Goal: Transaction & Acquisition: Book appointment/travel/reservation

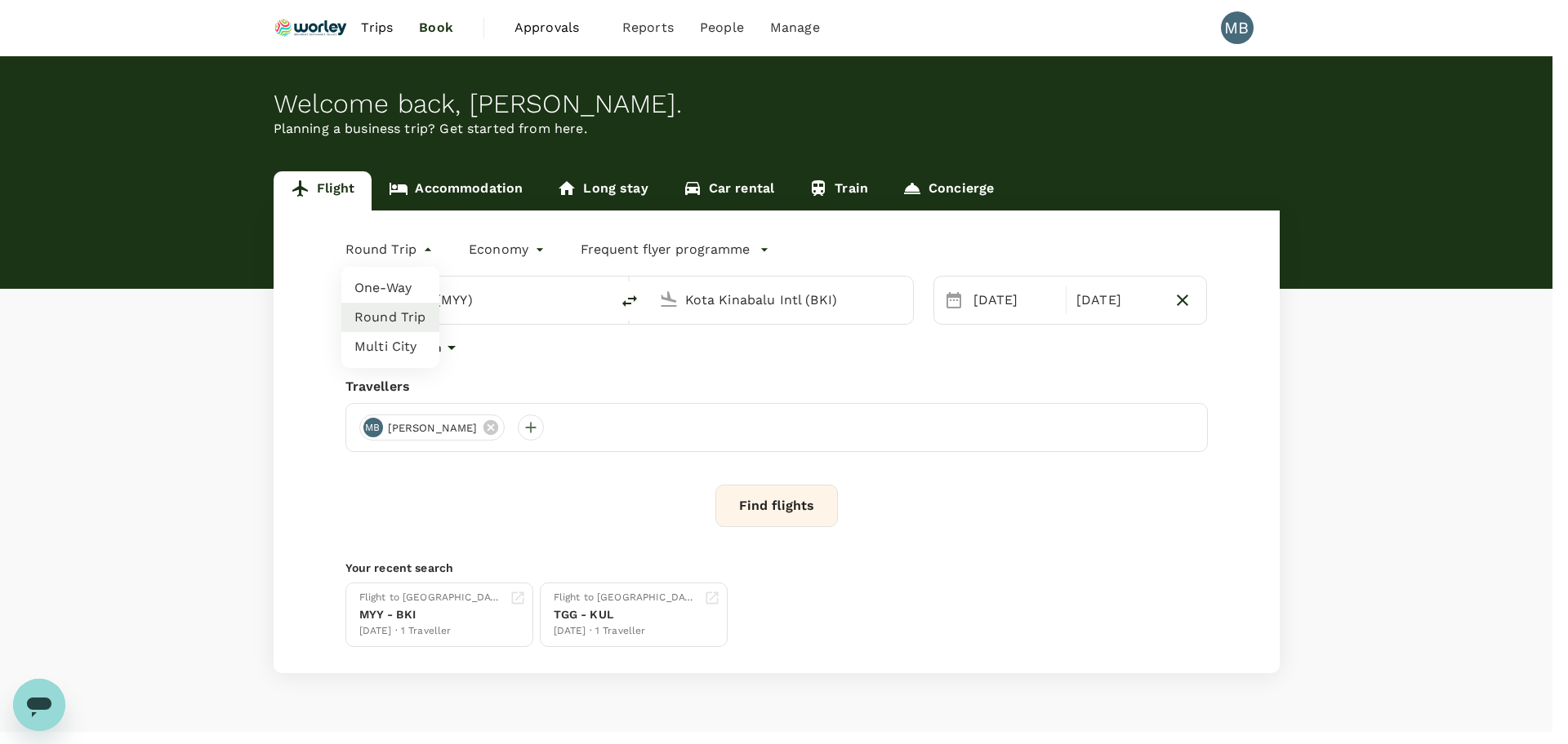
click at [430, 246] on body "Trips Book Approvals 0 Reports People Manage MB Welcome back , MUHAMMAD HIDAYAT…" at bounding box center [784, 387] width 1568 height 775
click at [404, 291] on li "One-Way" at bounding box center [390, 288] width 98 height 30
type input "oneway"
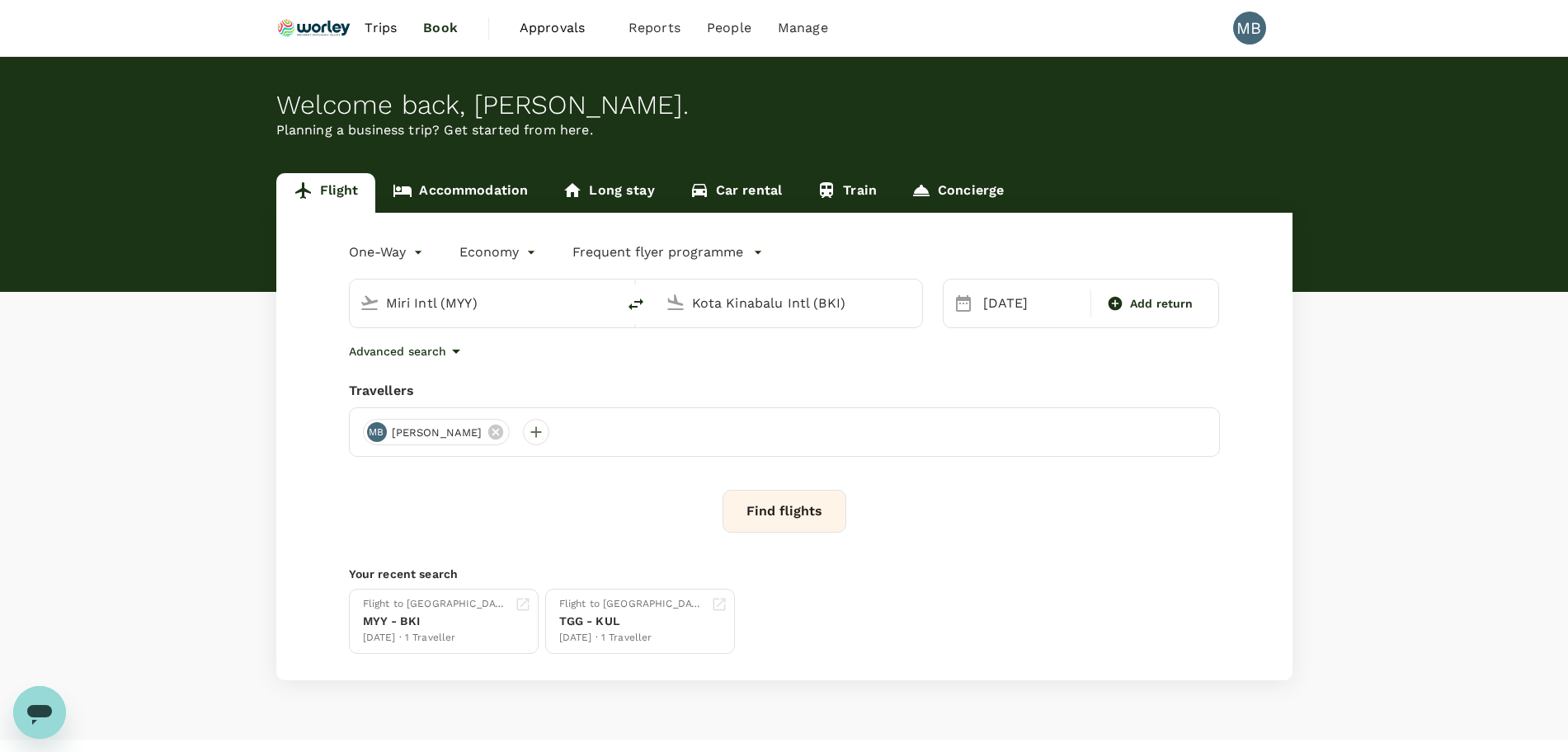
click at [514, 312] on input "Miri Intl (MYY)" at bounding box center [483, 303] width 195 height 25
click at [538, 375] on p "Kuala Lumpur Intl" at bounding box center [508, 368] width 291 height 16
type input "Kuala Lumpur Intl ([GEOGRAPHIC_DATA])"
click at [1006, 293] on div "22 Sep" at bounding box center [1031, 303] width 111 height 33
click at [1012, 533] on div "29" at bounding box center [1008, 540] width 32 height 32
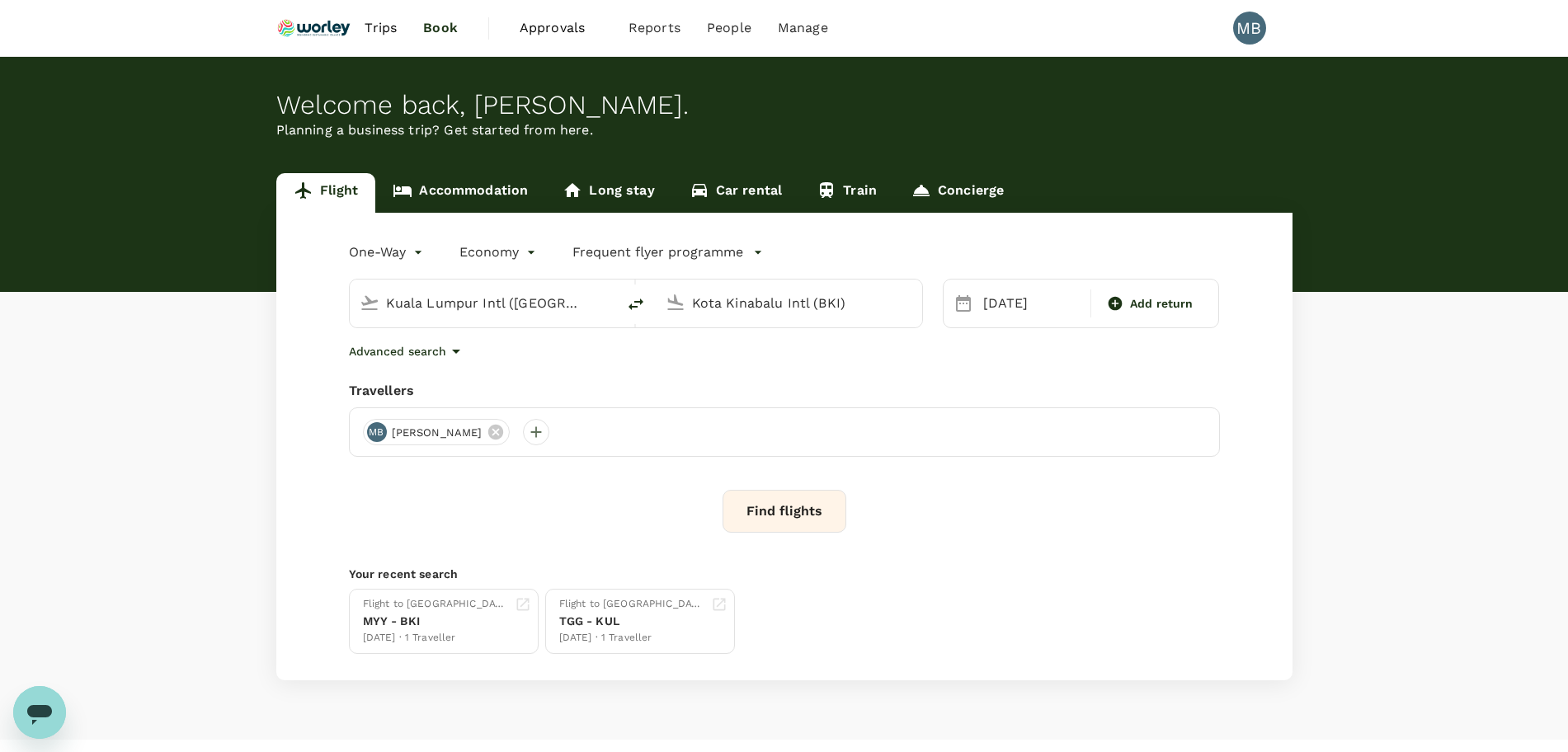
click at [828, 513] on button "Find flights" at bounding box center [784, 511] width 123 height 43
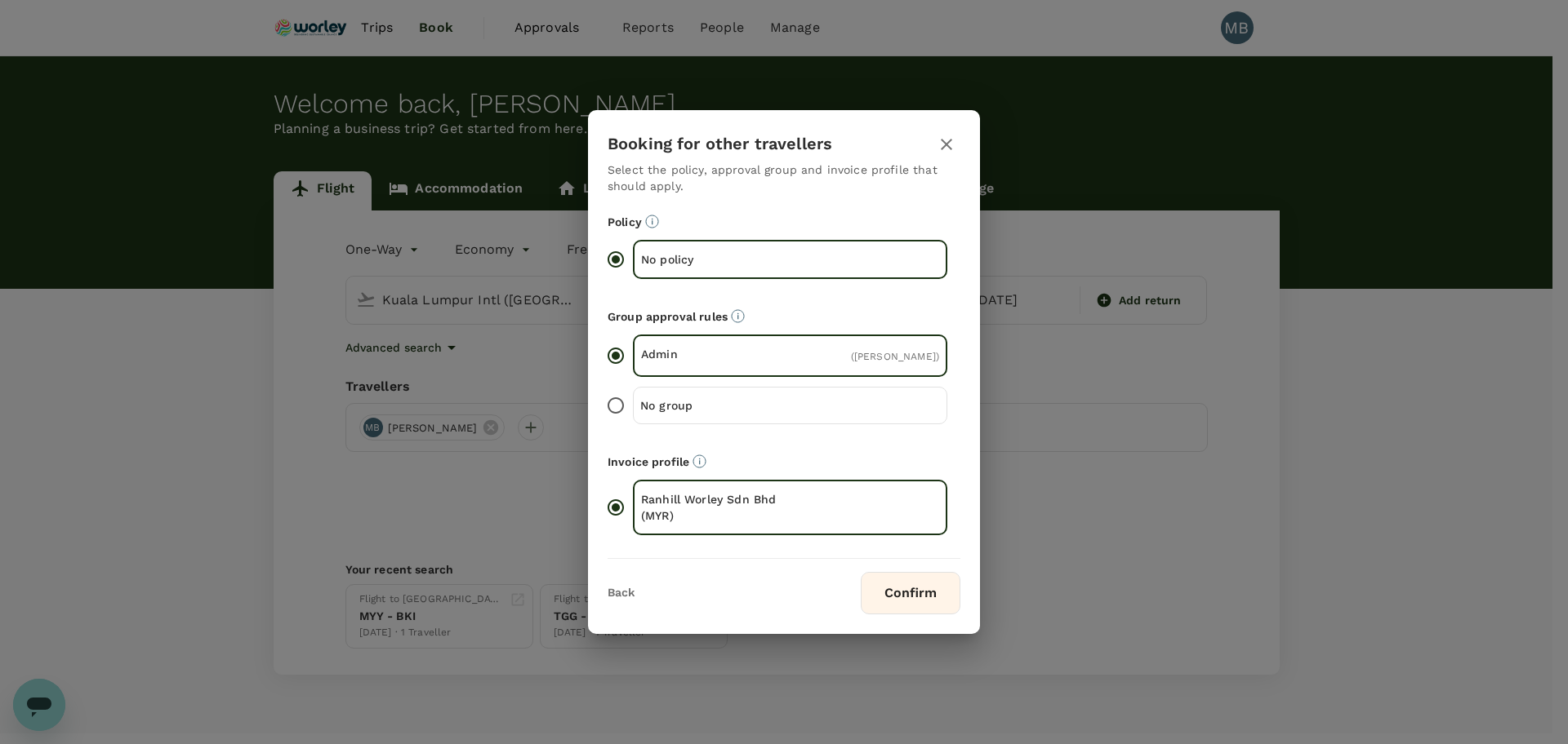
click at [899, 591] on button "Confirm" at bounding box center [910, 593] width 100 height 42
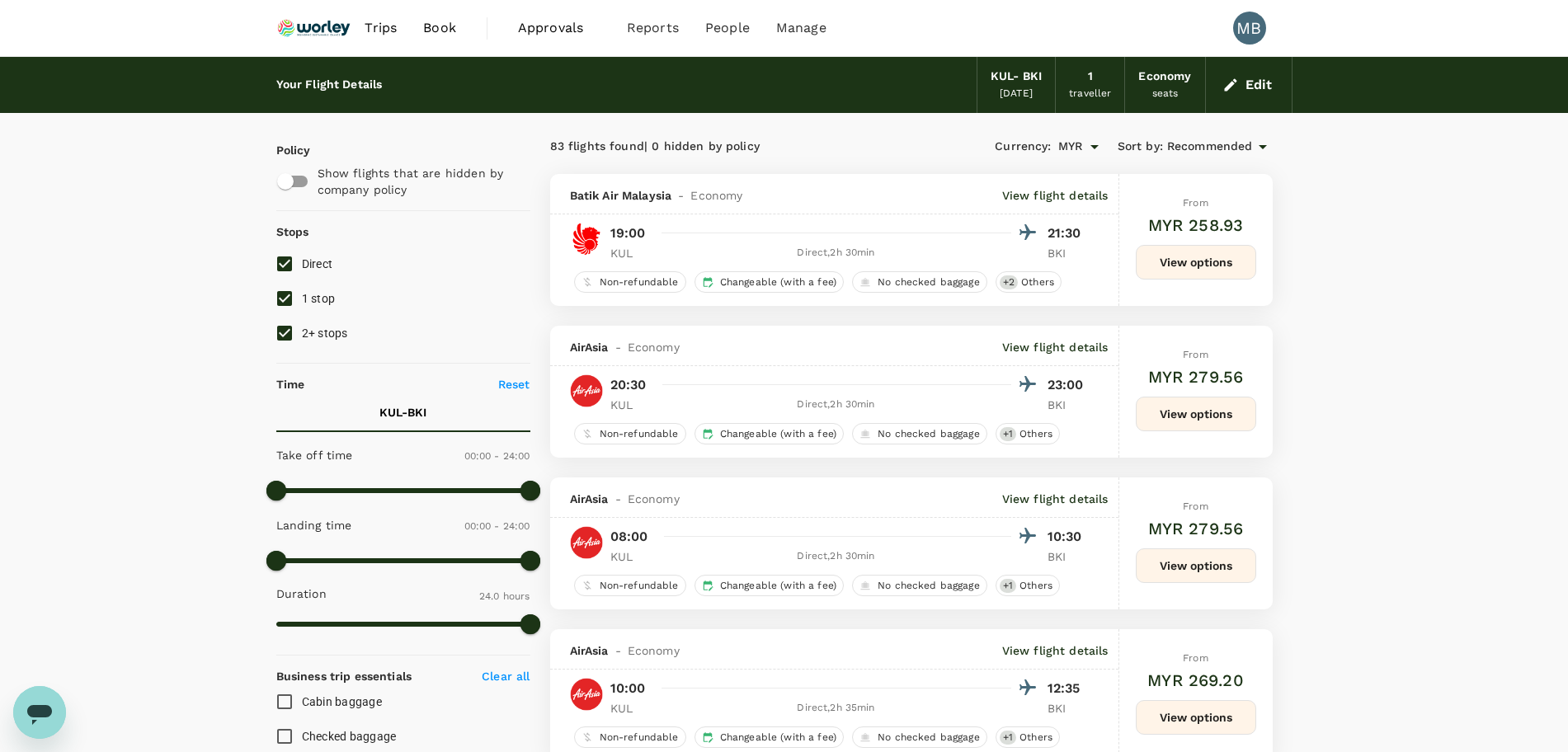
click at [289, 299] on input "1 stop" at bounding box center [284, 299] width 35 height 35
checkbox input "false"
click at [288, 316] on input "2+ stops" at bounding box center [284, 333] width 35 height 35
checkbox input "false"
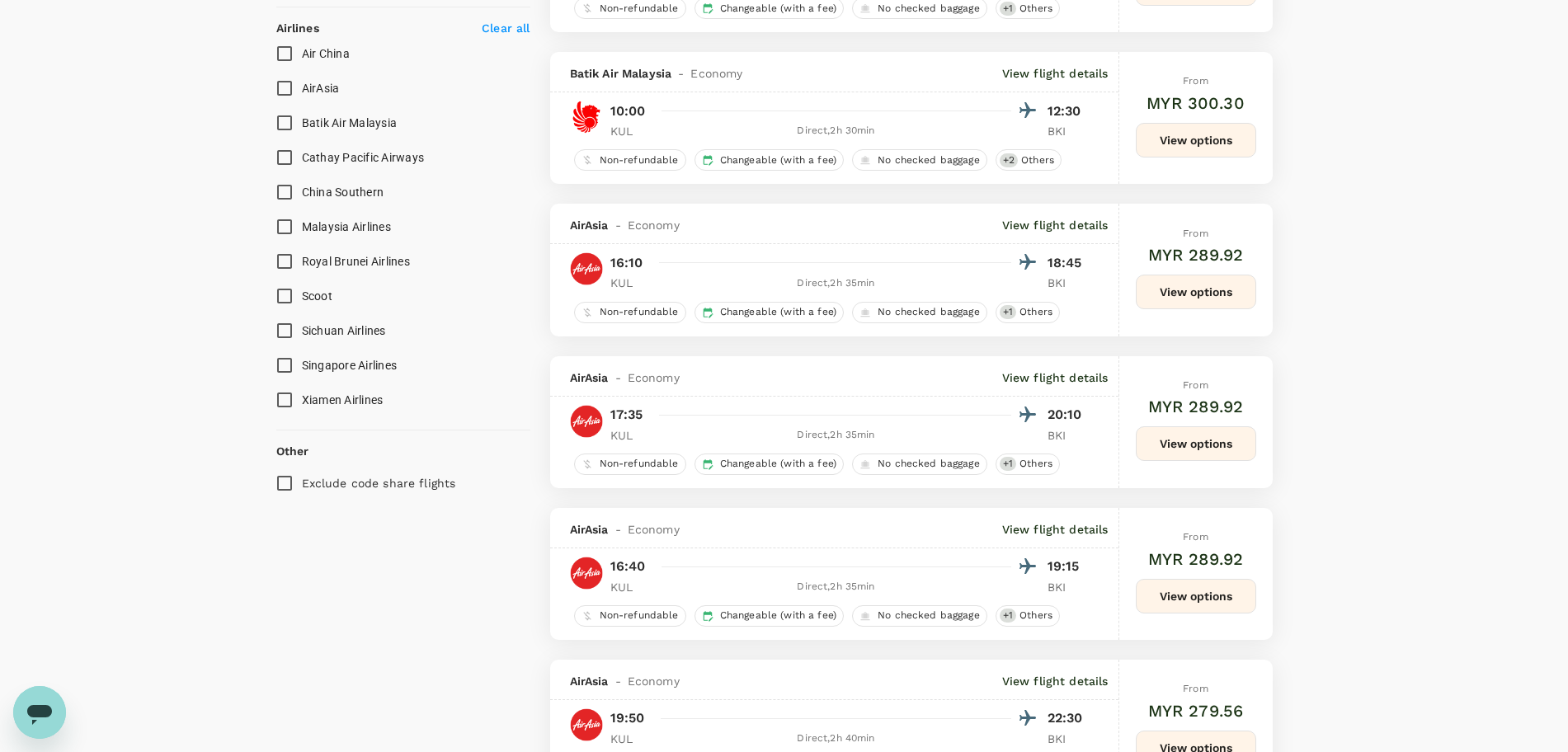
scroll to position [928, 0]
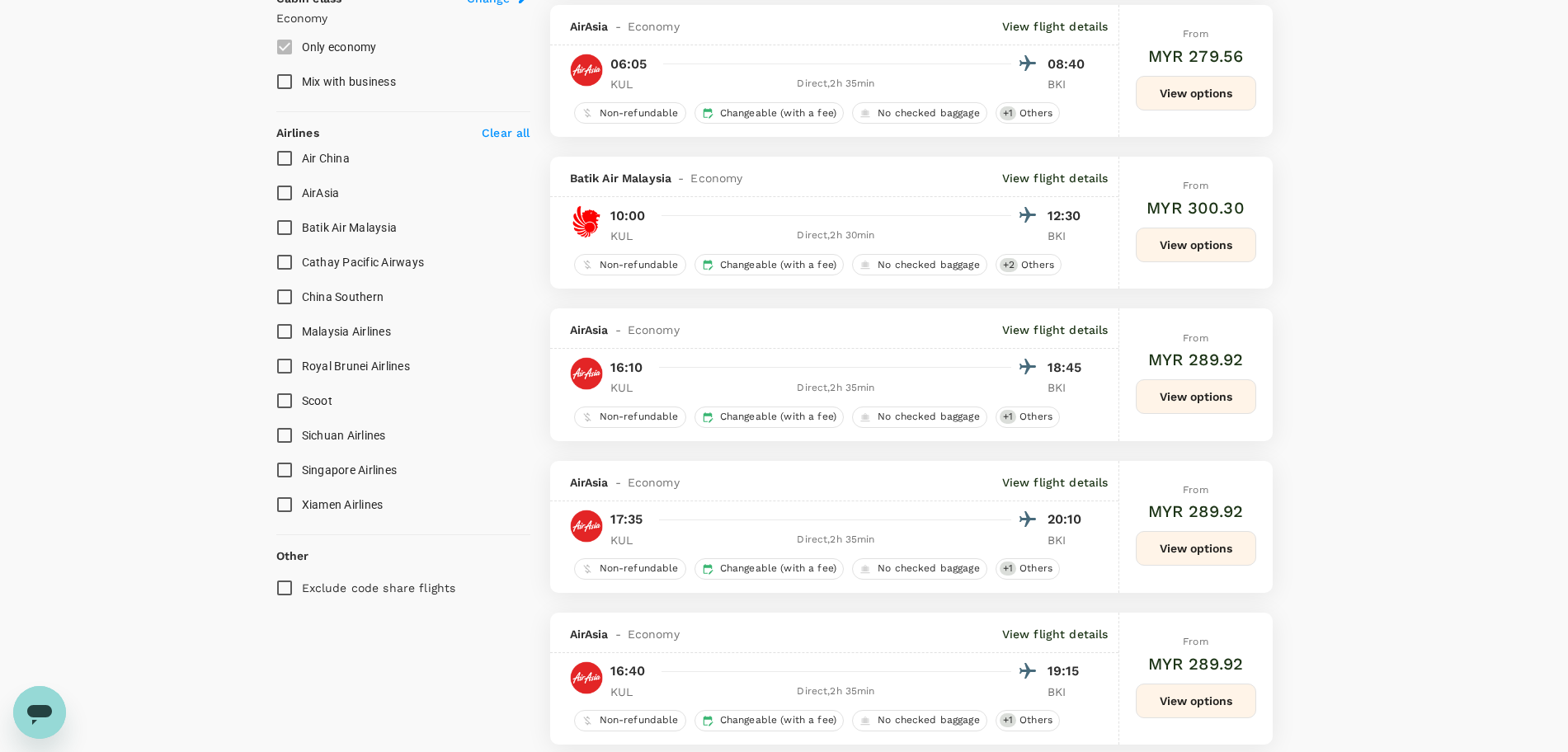
click at [281, 324] on input "Malaysia Airlines" at bounding box center [284, 331] width 35 height 35
checkbox input "true"
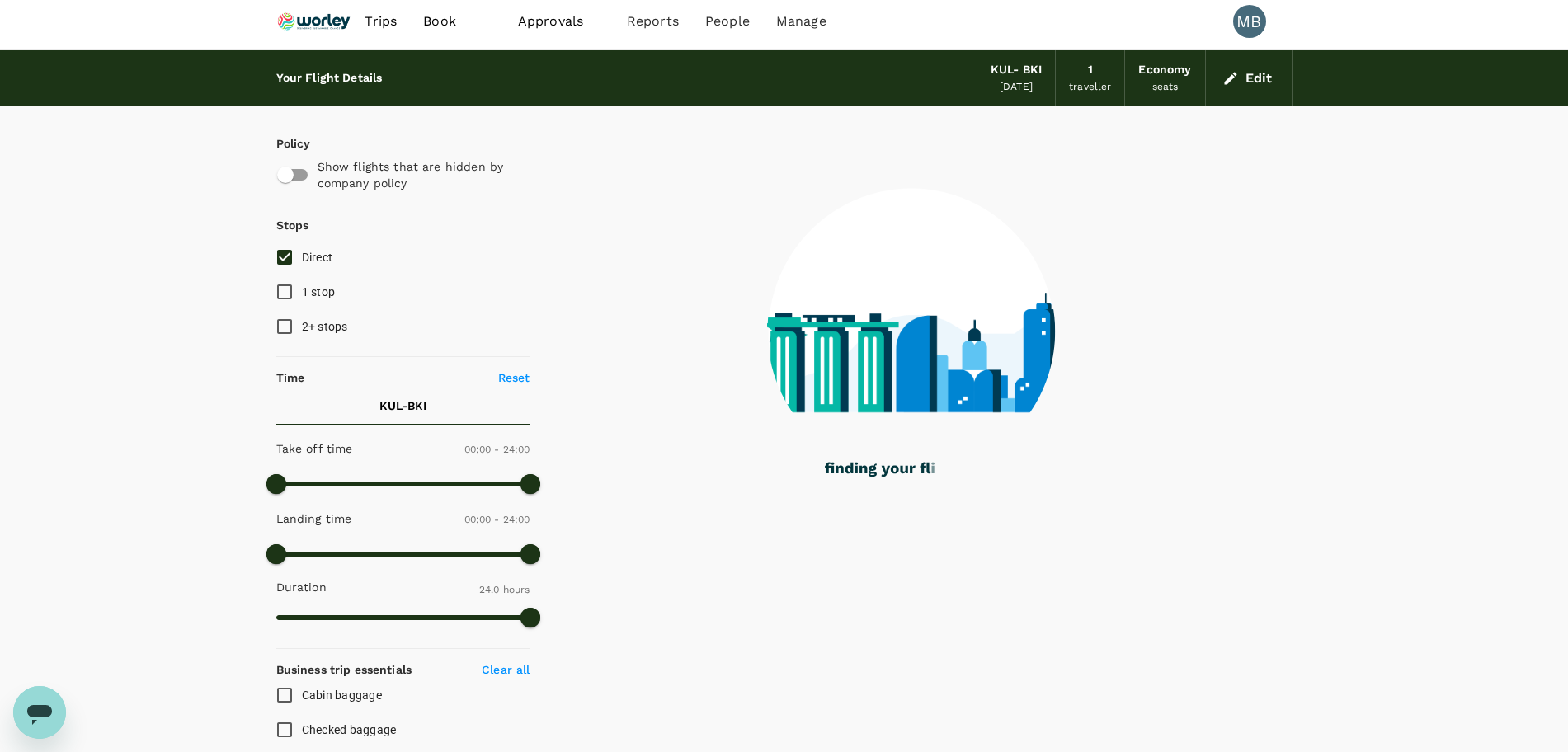
scroll to position [0, 0]
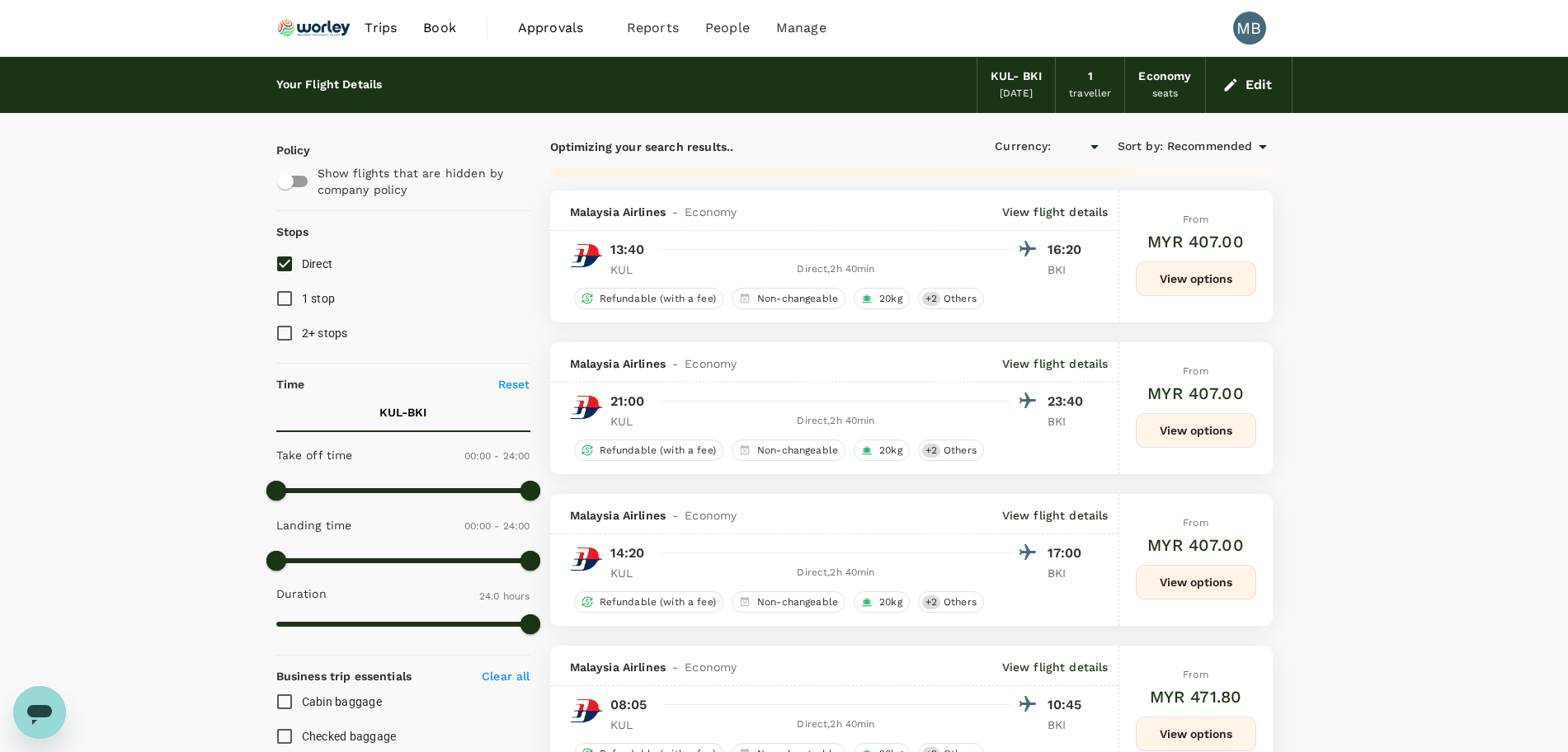
type input "MYR"
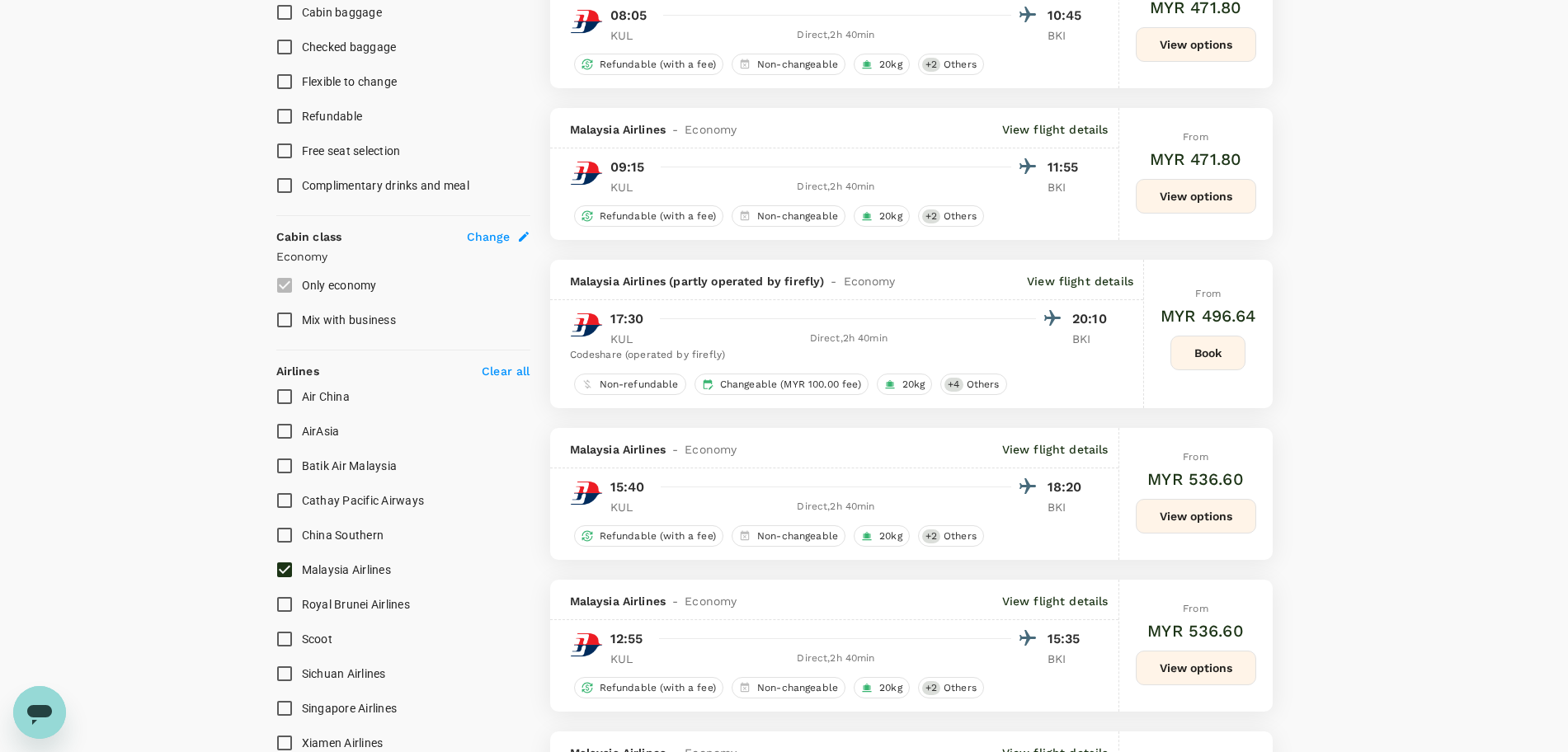
scroll to position [412, 0]
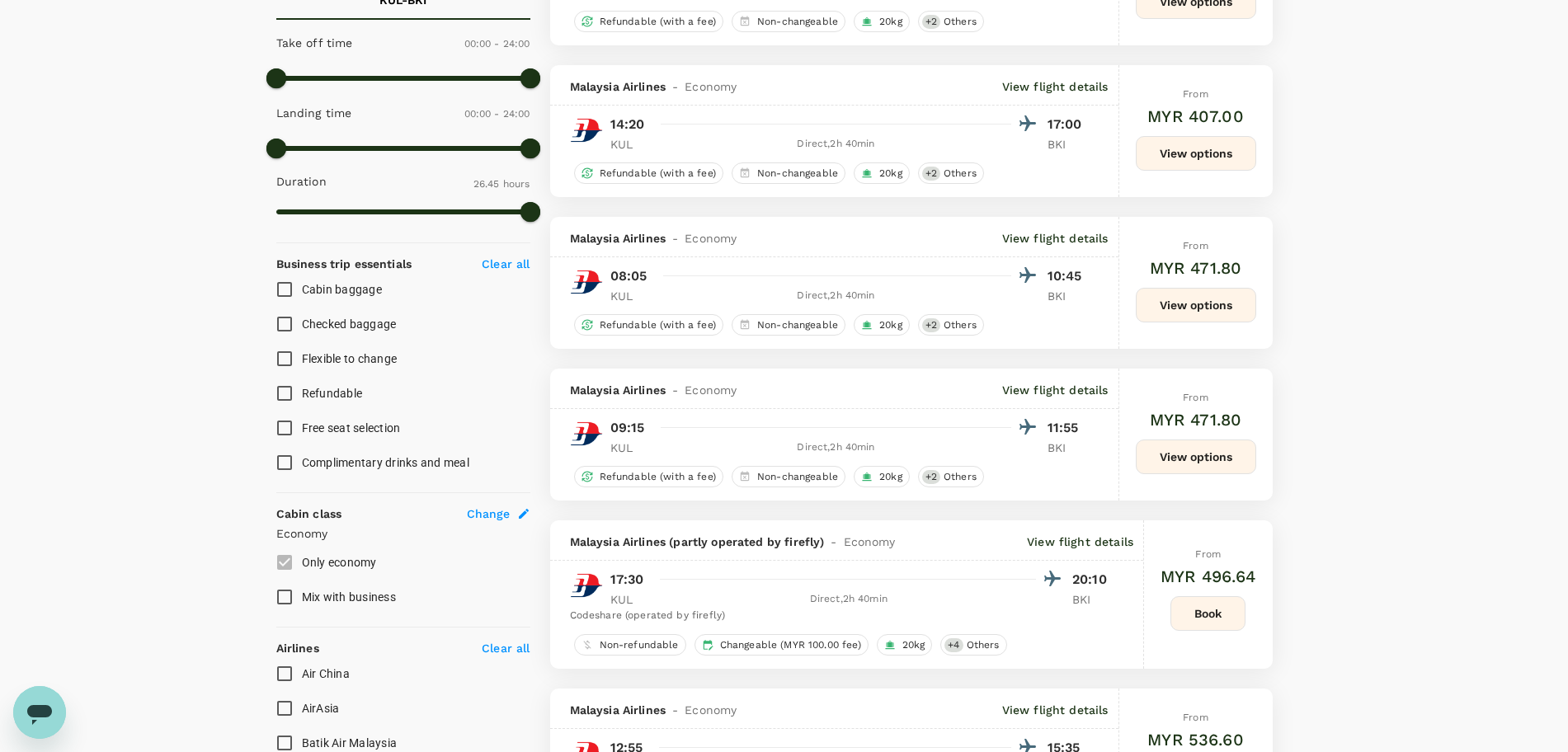
type input "1605"
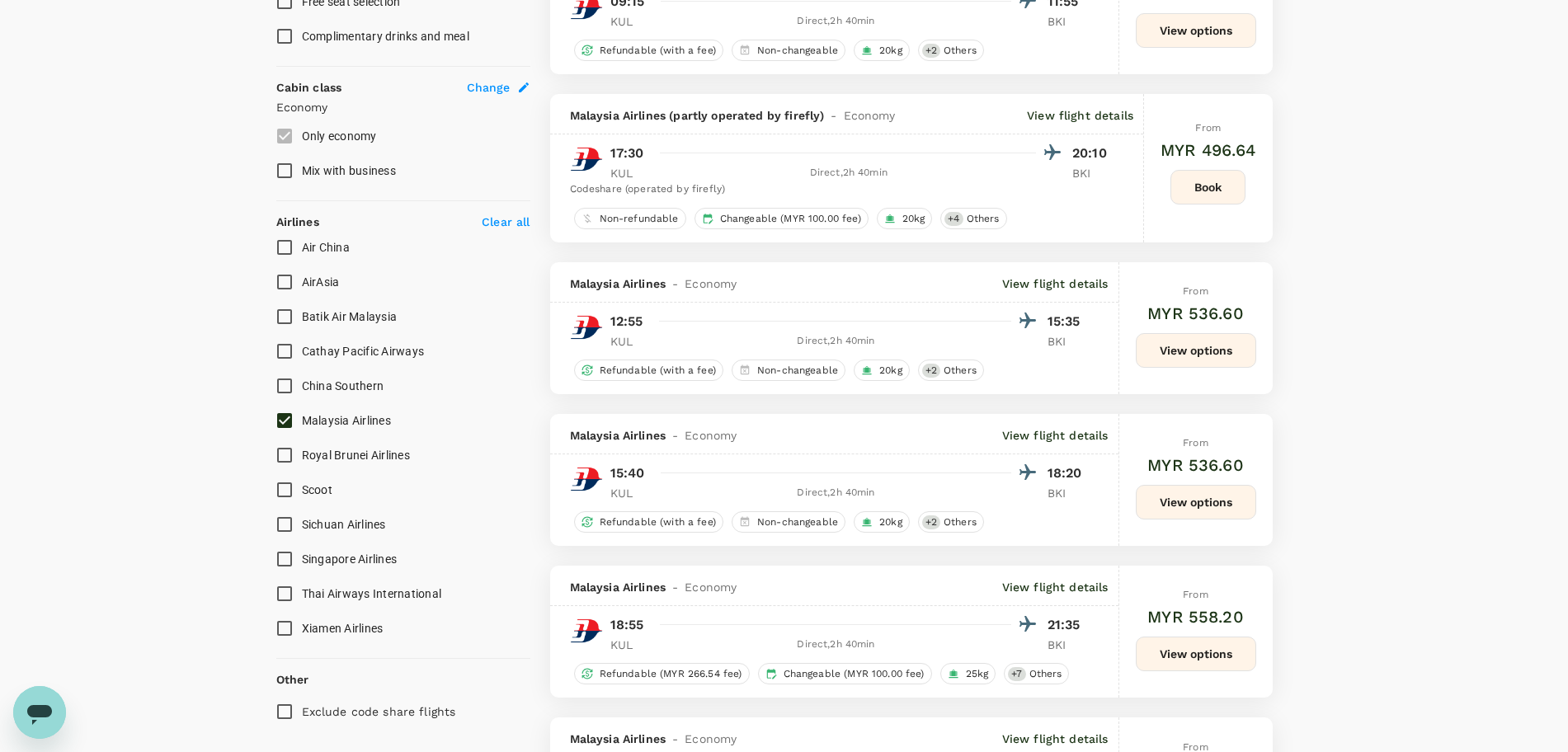
scroll to position [928, 0]
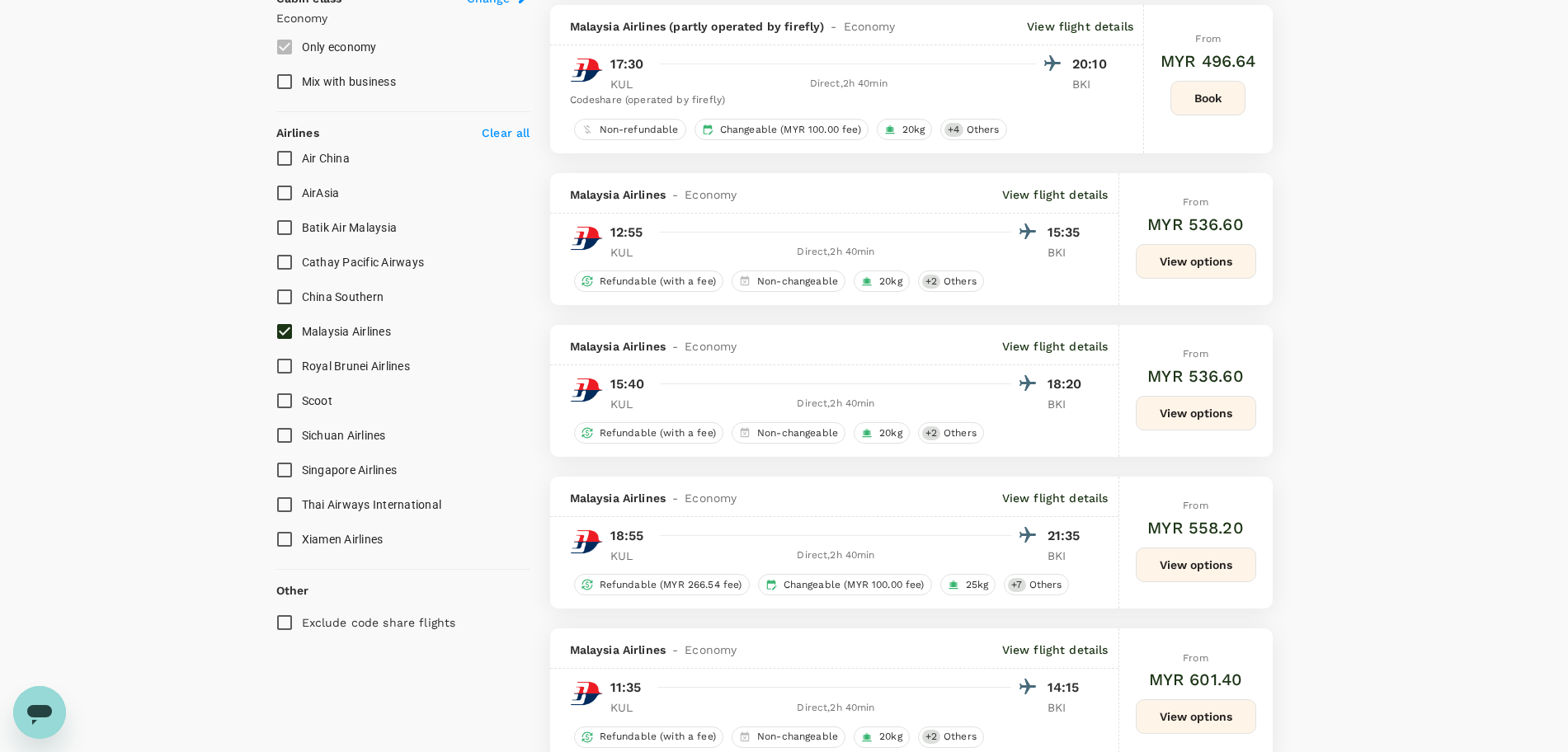
click at [281, 630] on input "Exclude code share flights" at bounding box center [284, 623] width 35 height 35
checkbox input "true"
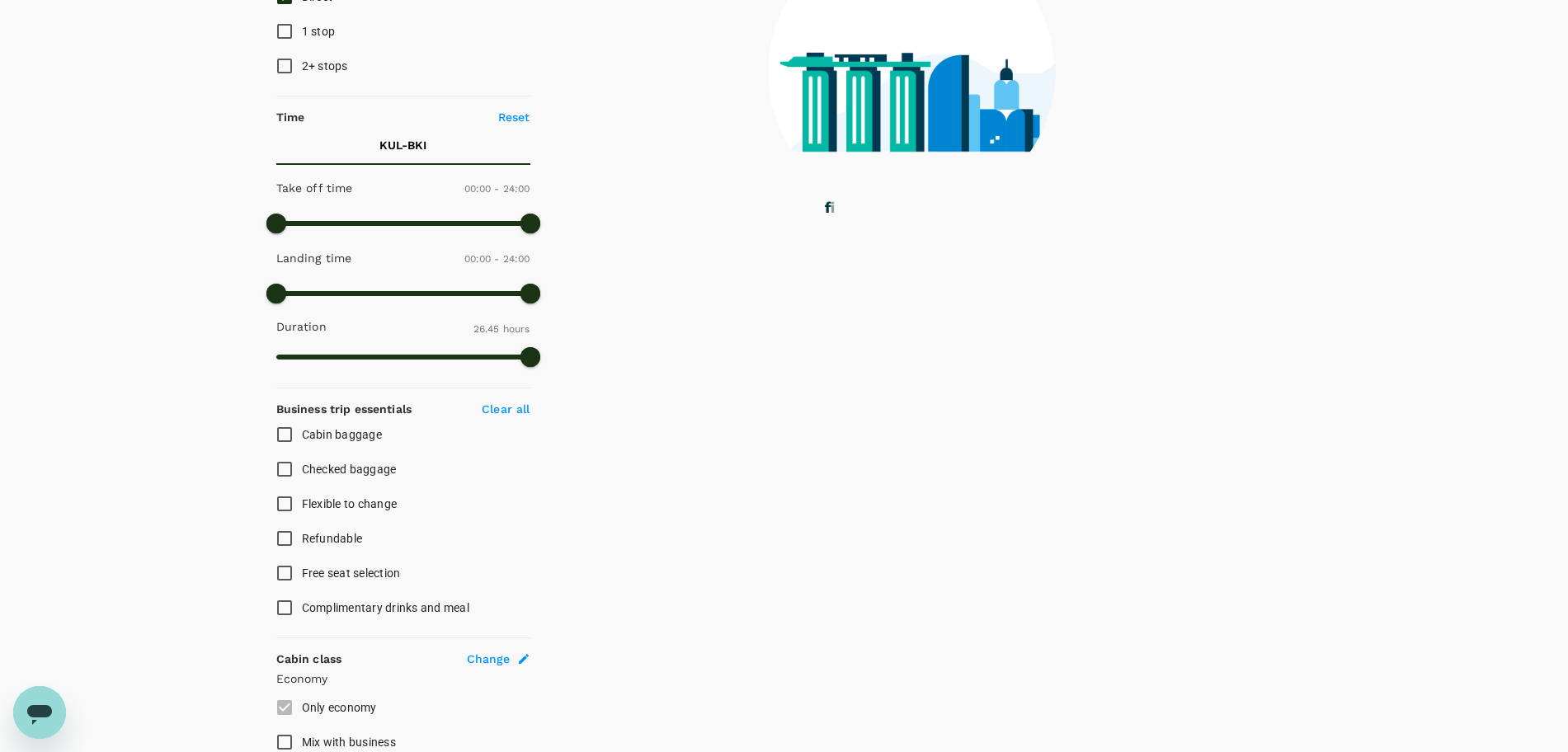
scroll to position [0, 0]
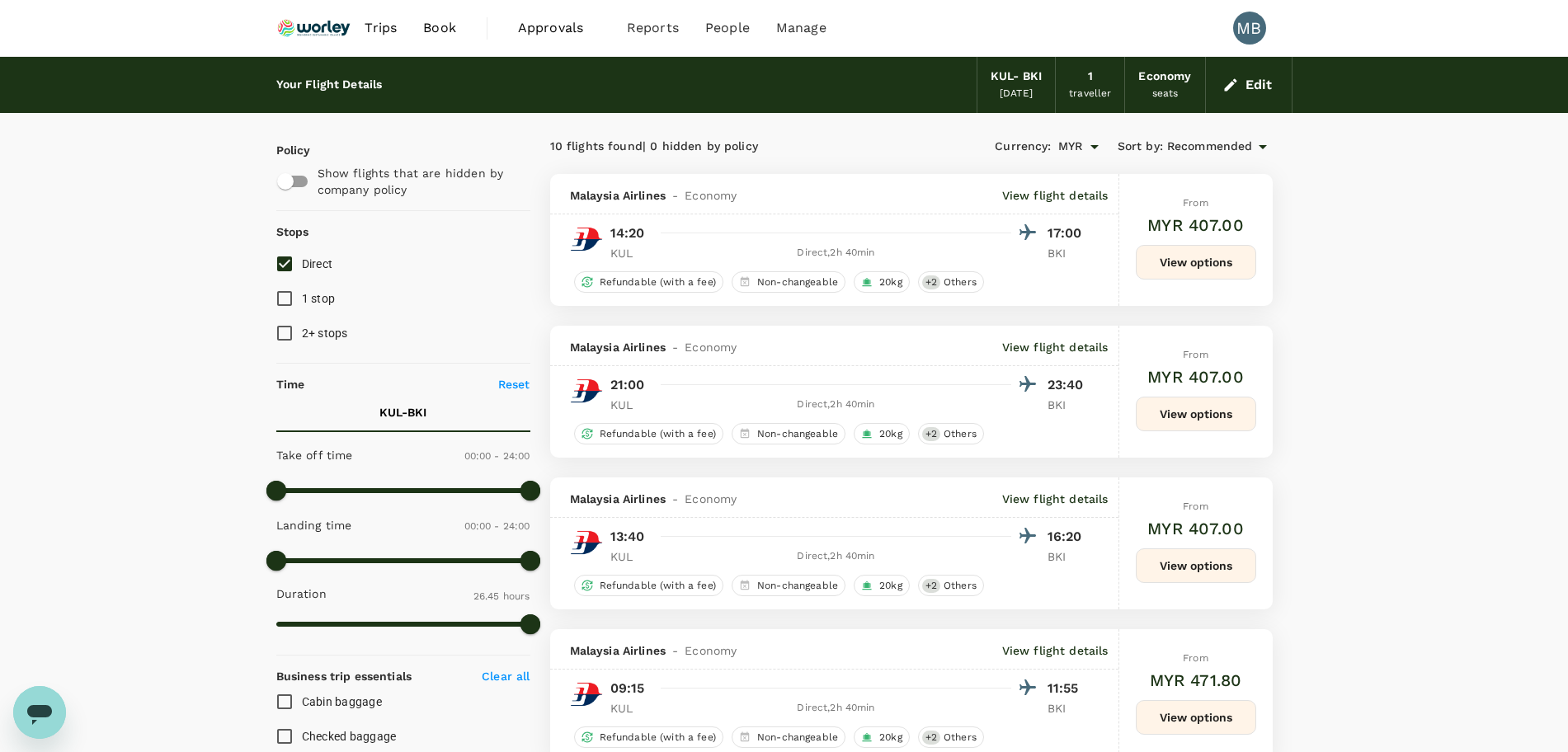
click at [1242, 141] on span "Recommended" at bounding box center [1209, 147] width 85 height 18
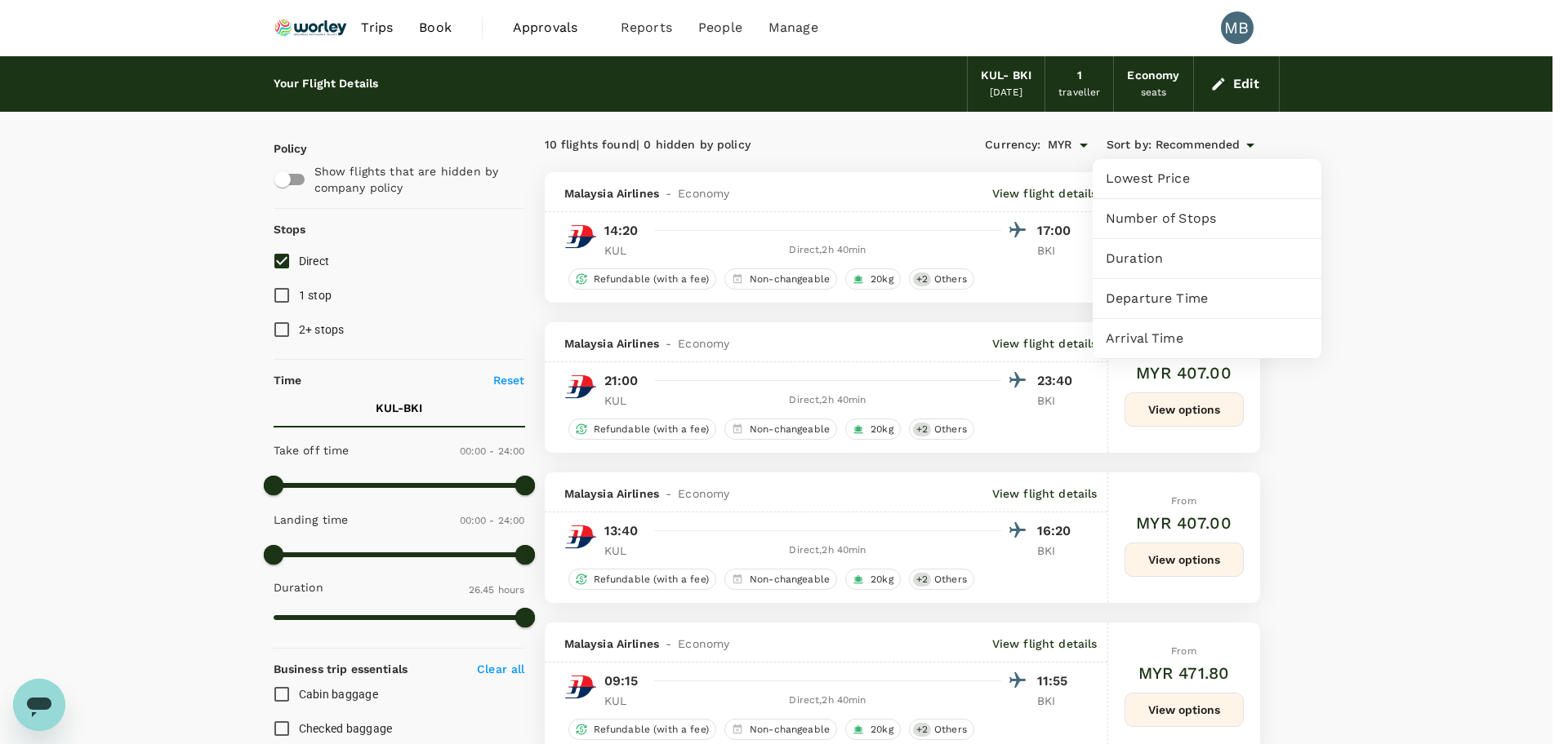
click at [1171, 298] on span "Departure Time" at bounding box center [1207, 299] width 202 height 20
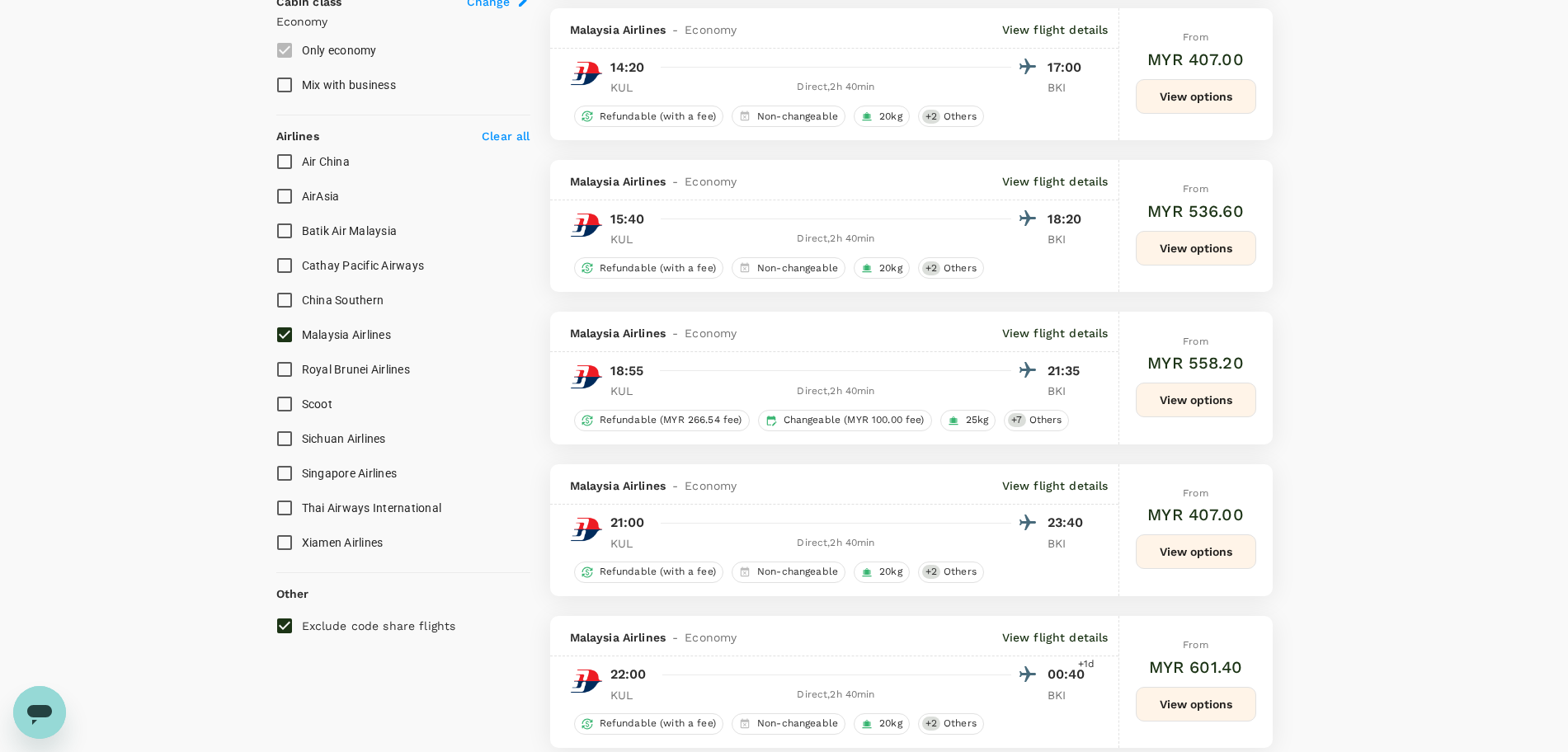
scroll to position [928, 0]
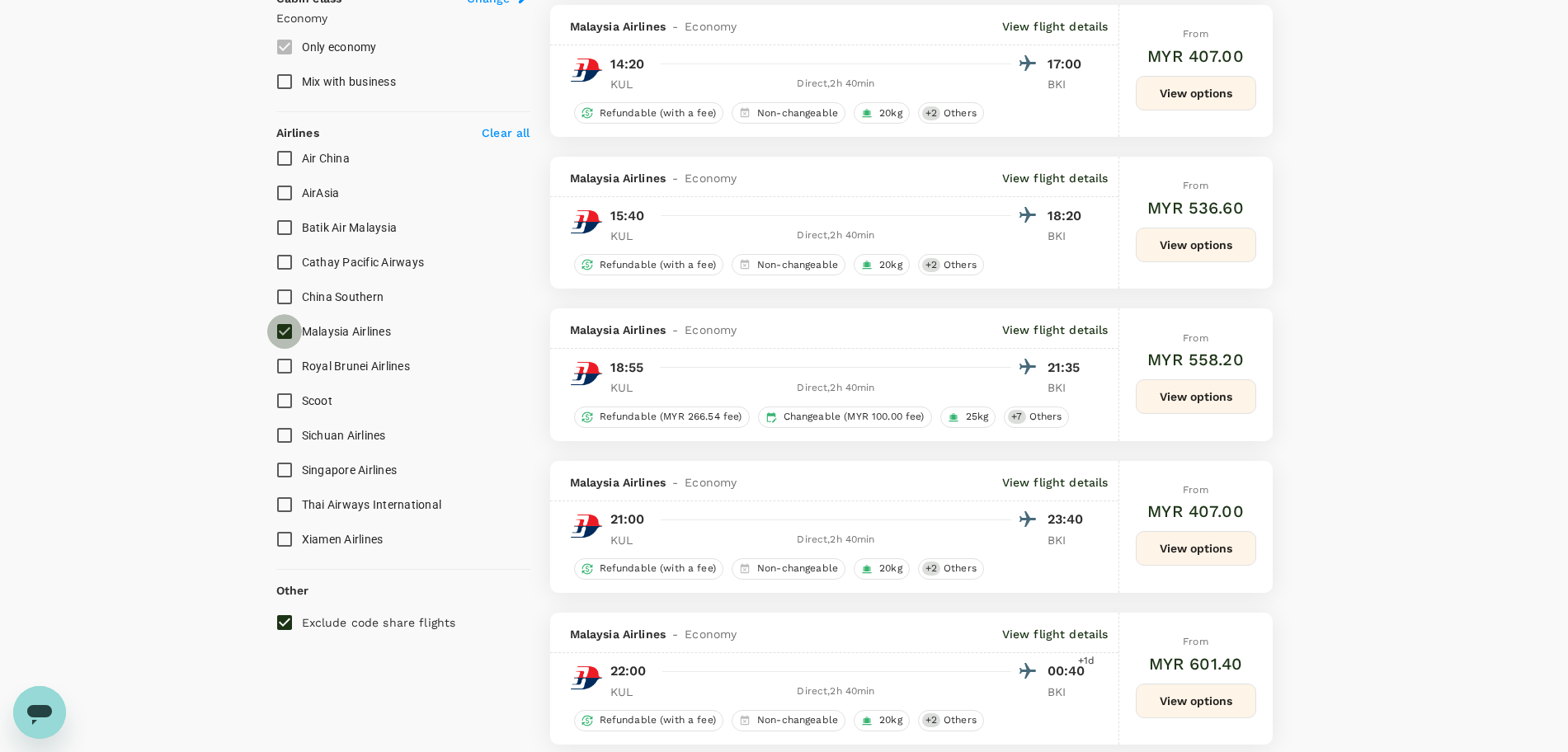
click at [282, 329] on input "Malaysia Airlines" at bounding box center [284, 331] width 35 height 35
checkbox input "false"
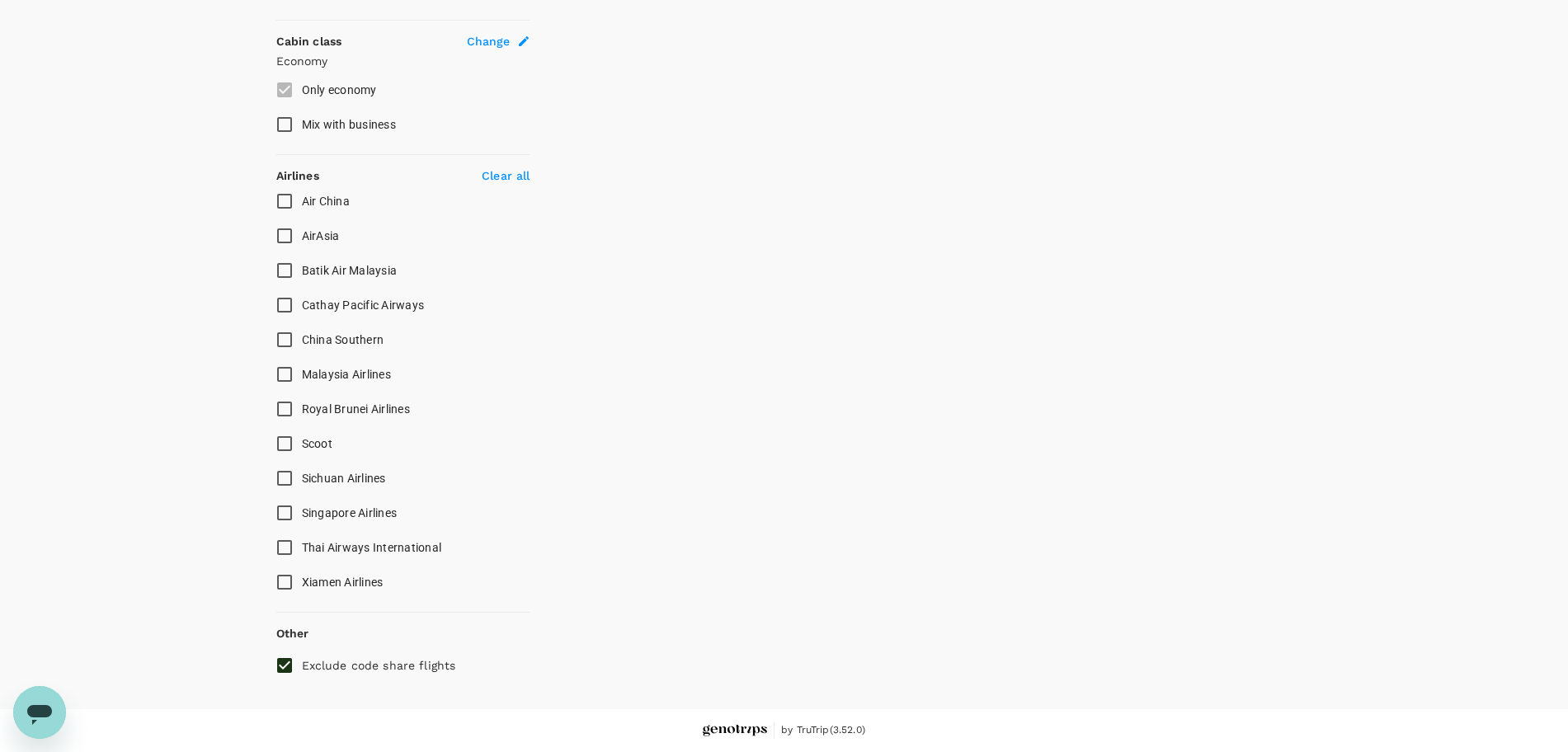
scroll to position [886, 0]
click at [284, 239] on input "AirAsia" at bounding box center [284, 236] width 35 height 35
checkbox input "true"
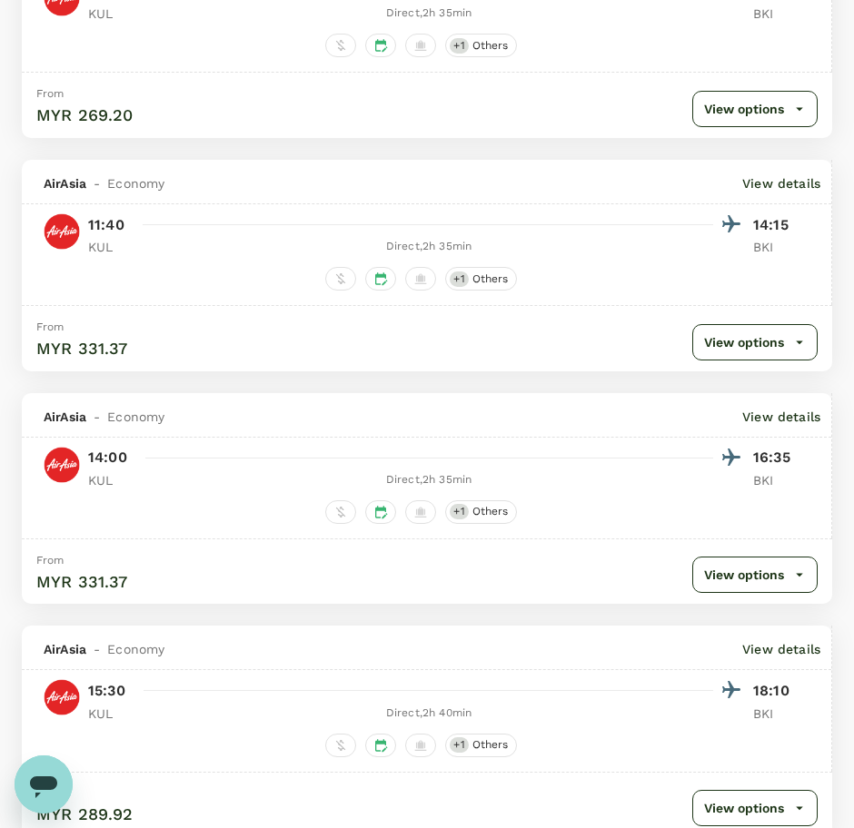
scroll to position [1476, 0]
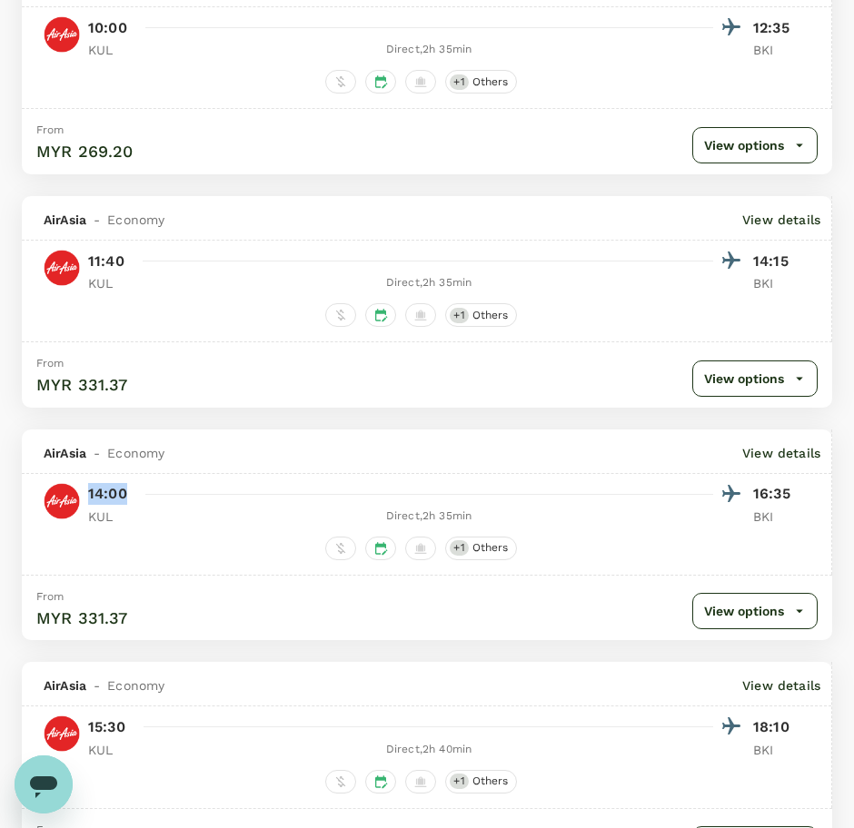
copy p "14:00"
drag, startPoint x: 90, startPoint y: 492, endPoint x: 126, endPoint y: 493, distance: 36.3
click at [126, 493] on p "14:00" at bounding box center [107, 494] width 39 height 22
click at [752, 492] on div "14:00 16:35" at bounding box center [443, 494] width 710 height 26
drag, startPoint x: 756, startPoint y: 490, endPoint x: 792, endPoint y: 493, distance: 36.4
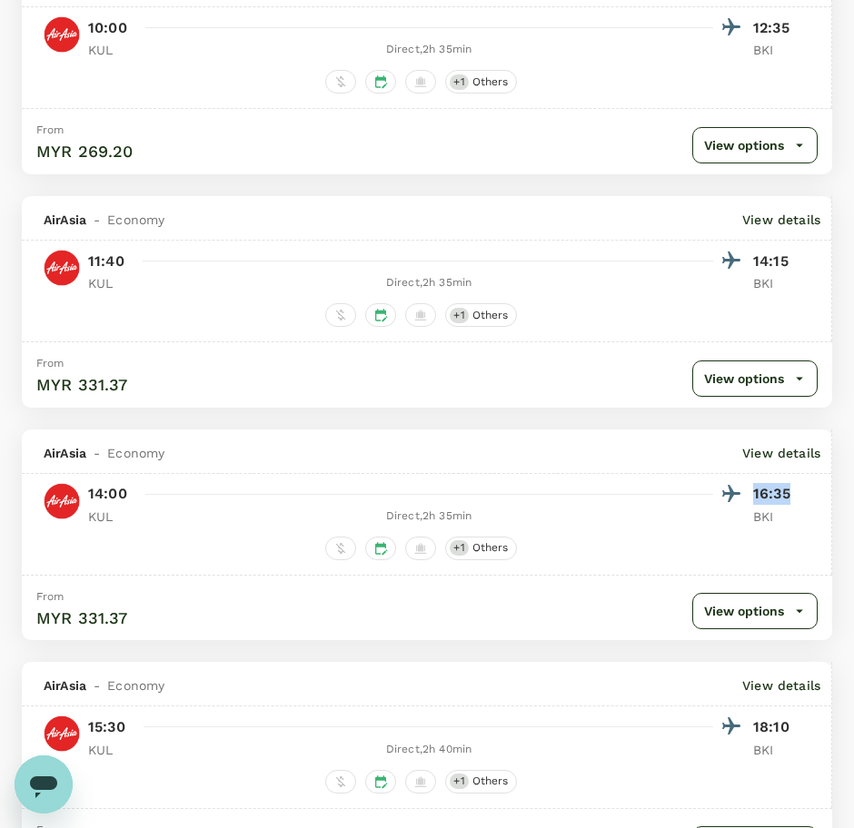
click at [792, 493] on p "16:35" at bounding box center [775, 494] width 45 height 22
copy p "16:35"
click at [752, 492] on div "14:00 16:35" at bounding box center [443, 494] width 710 height 26
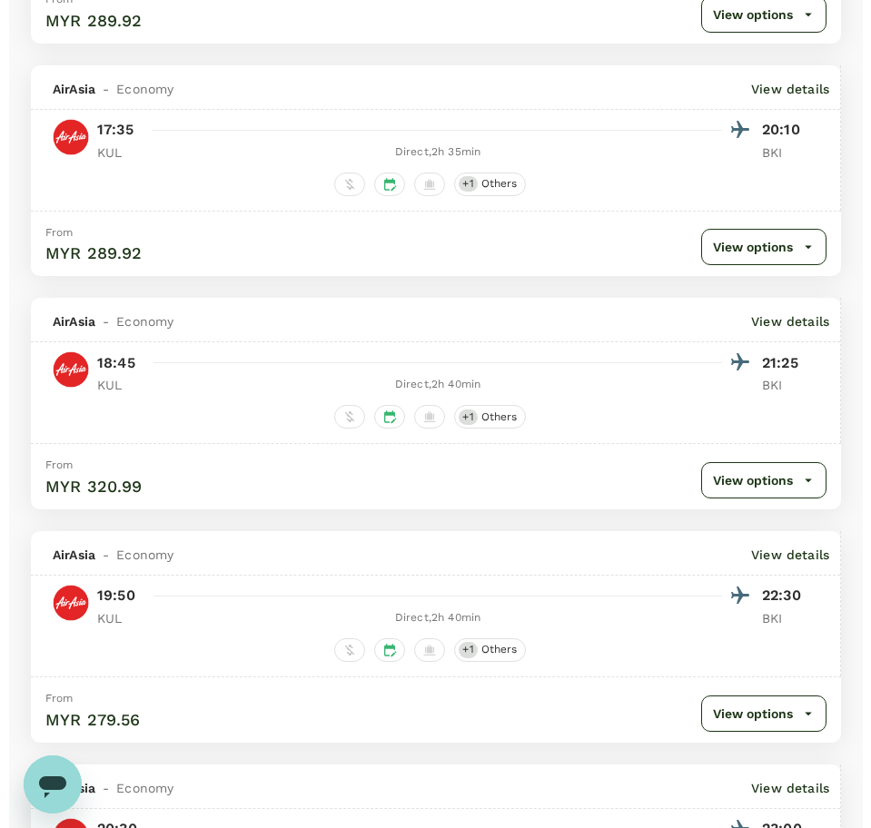
scroll to position [2838, 0]
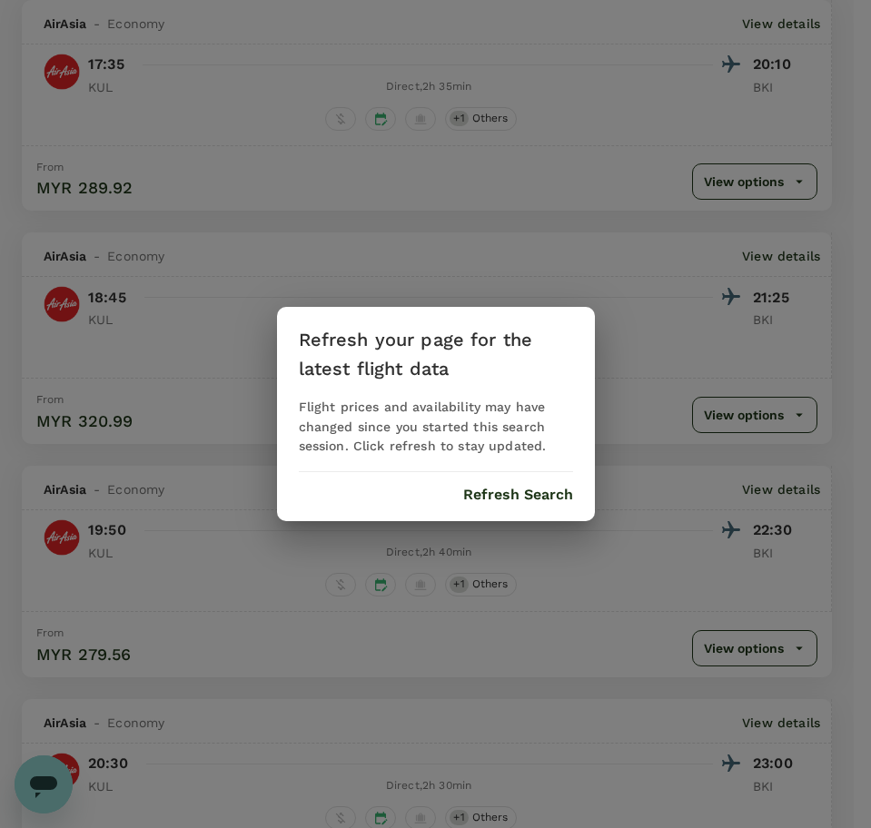
click at [518, 493] on button "Refresh Search" at bounding box center [518, 495] width 110 height 16
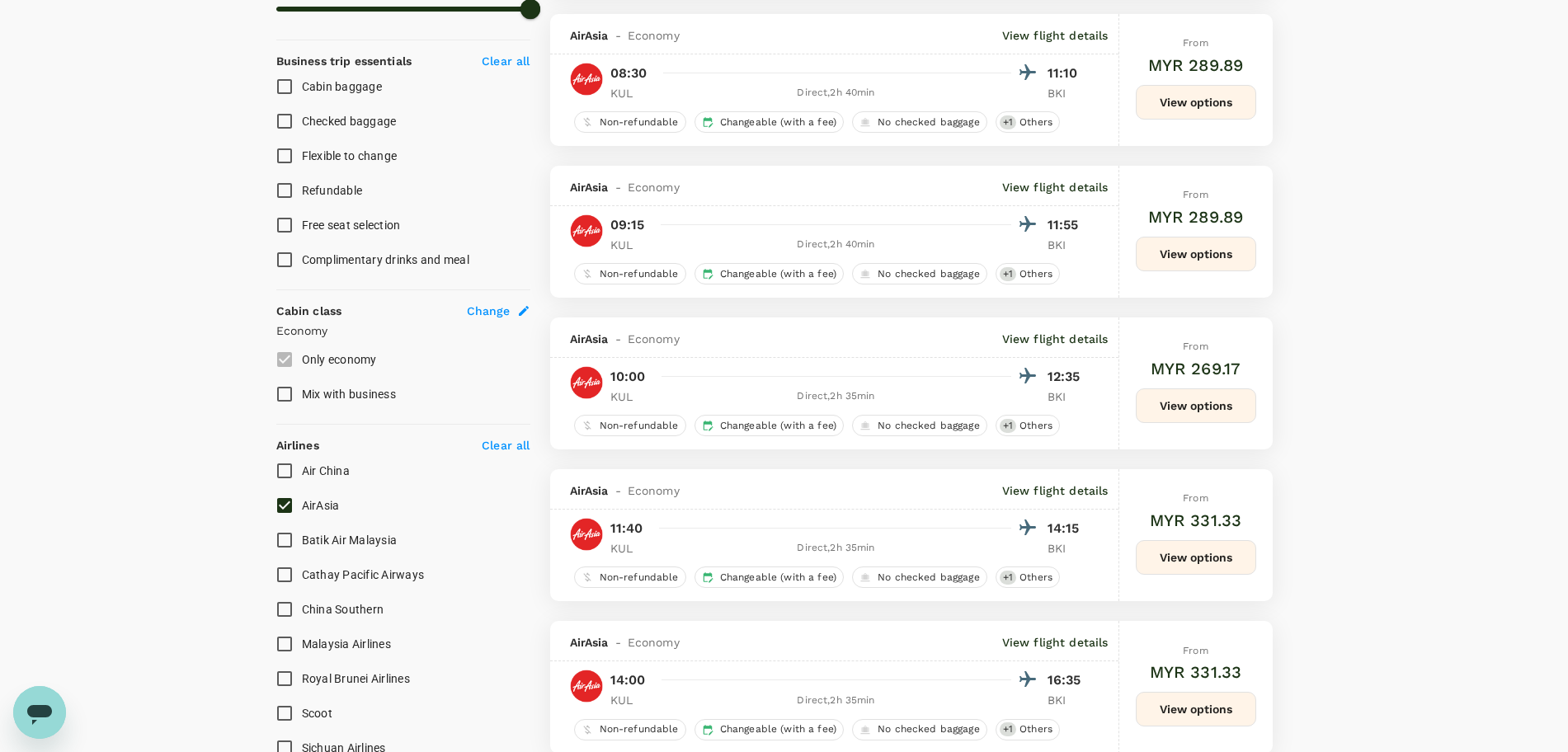
scroll to position [618, 0]
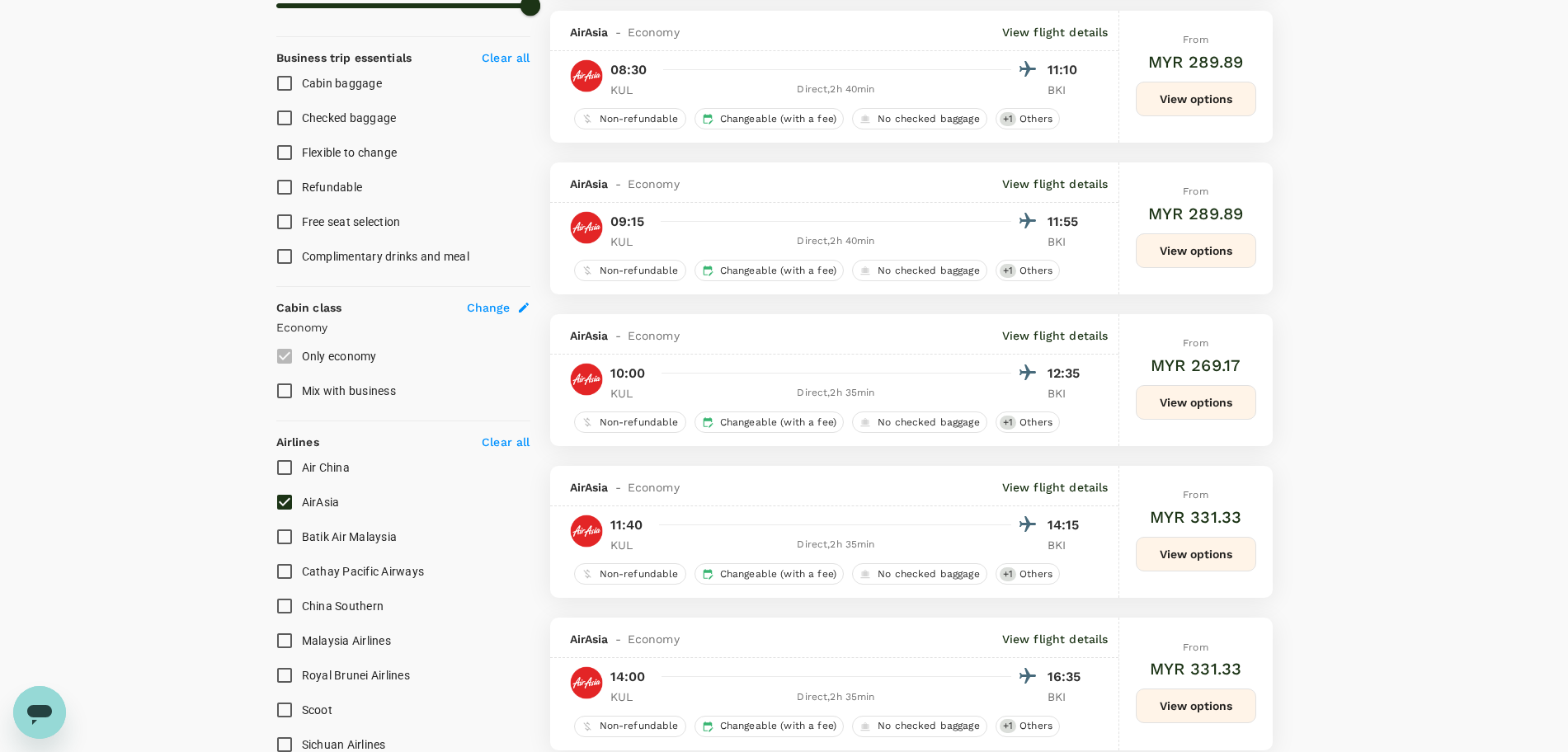
click at [281, 494] on input "AirAsia" at bounding box center [284, 502] width 35 height 35
checkbox input "false"
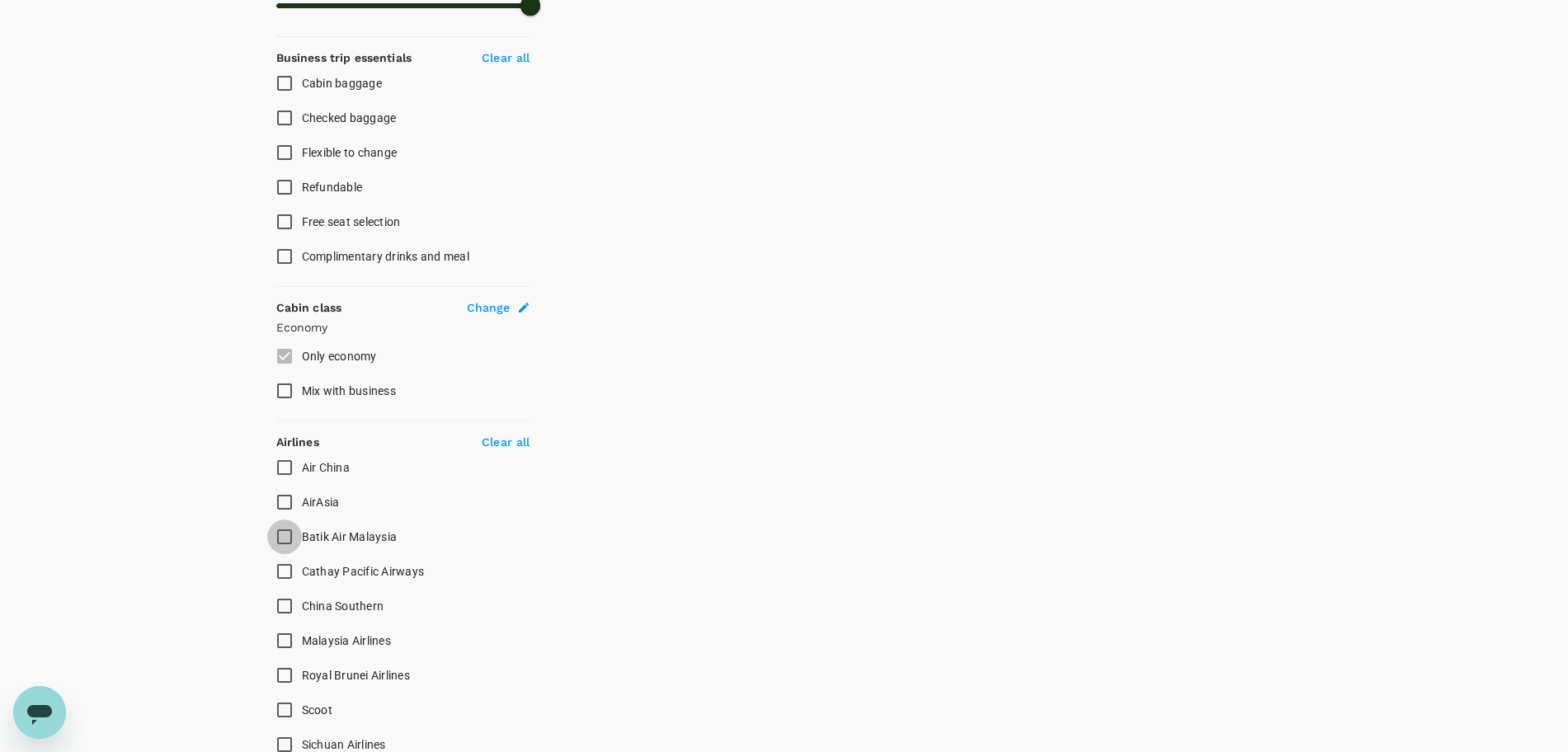
click at [289, 536] on input "Batik Air Malaysia" at bounding box center [284, 537] width 35 height 35
checkbox input "true"
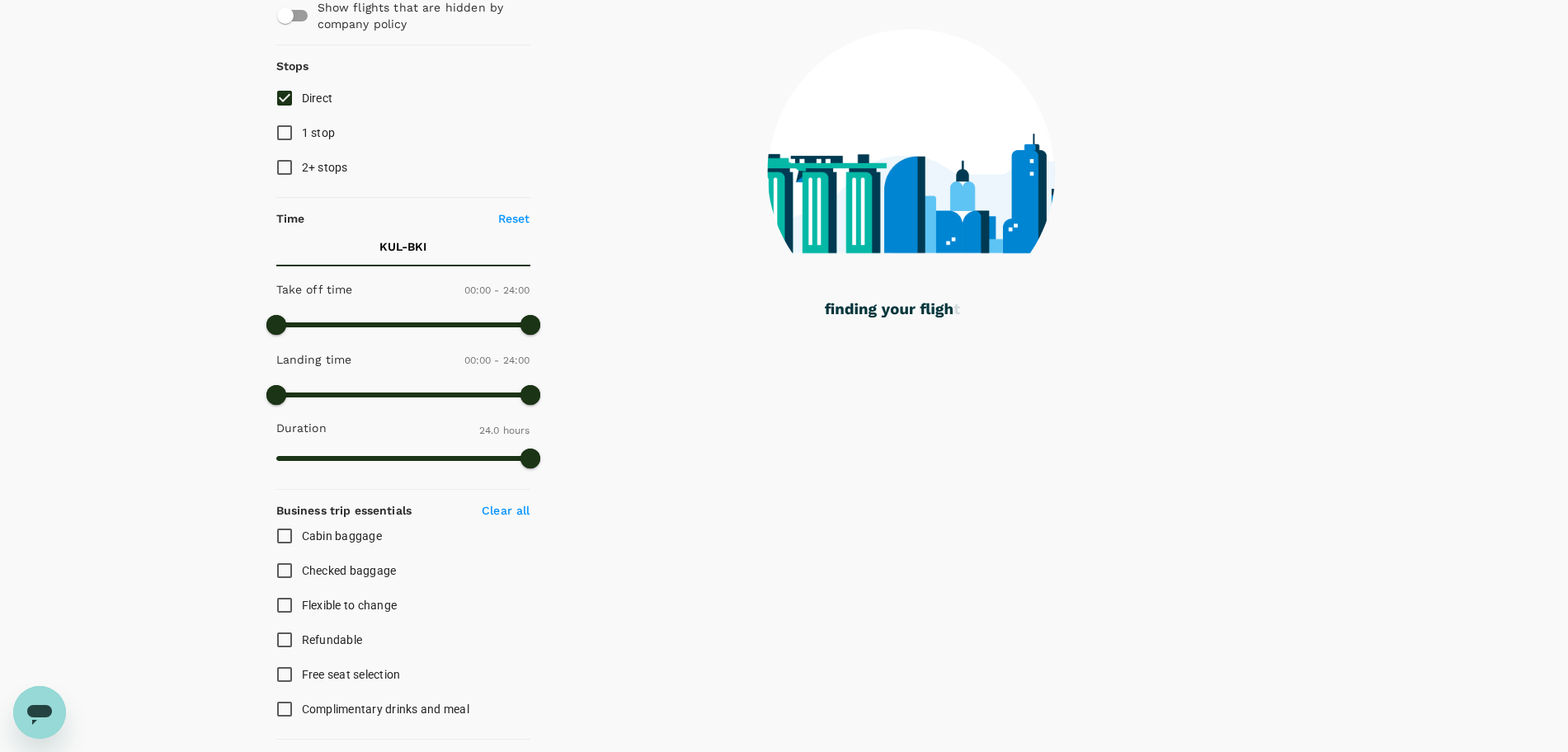
scroll to position [0, 0]
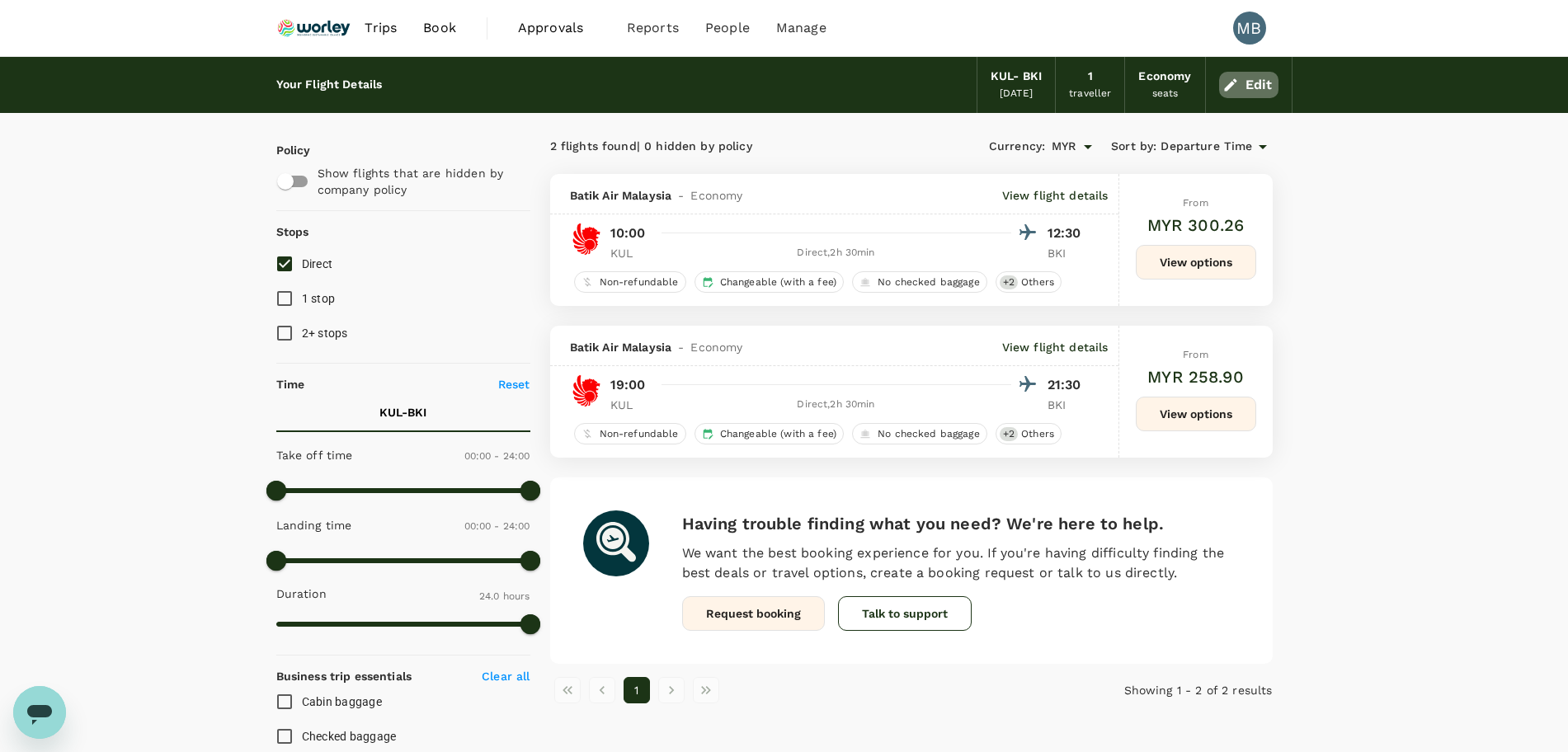
click at [1237, 90] on icon "button" at bounding box center [1230, 84] width 16 height 16
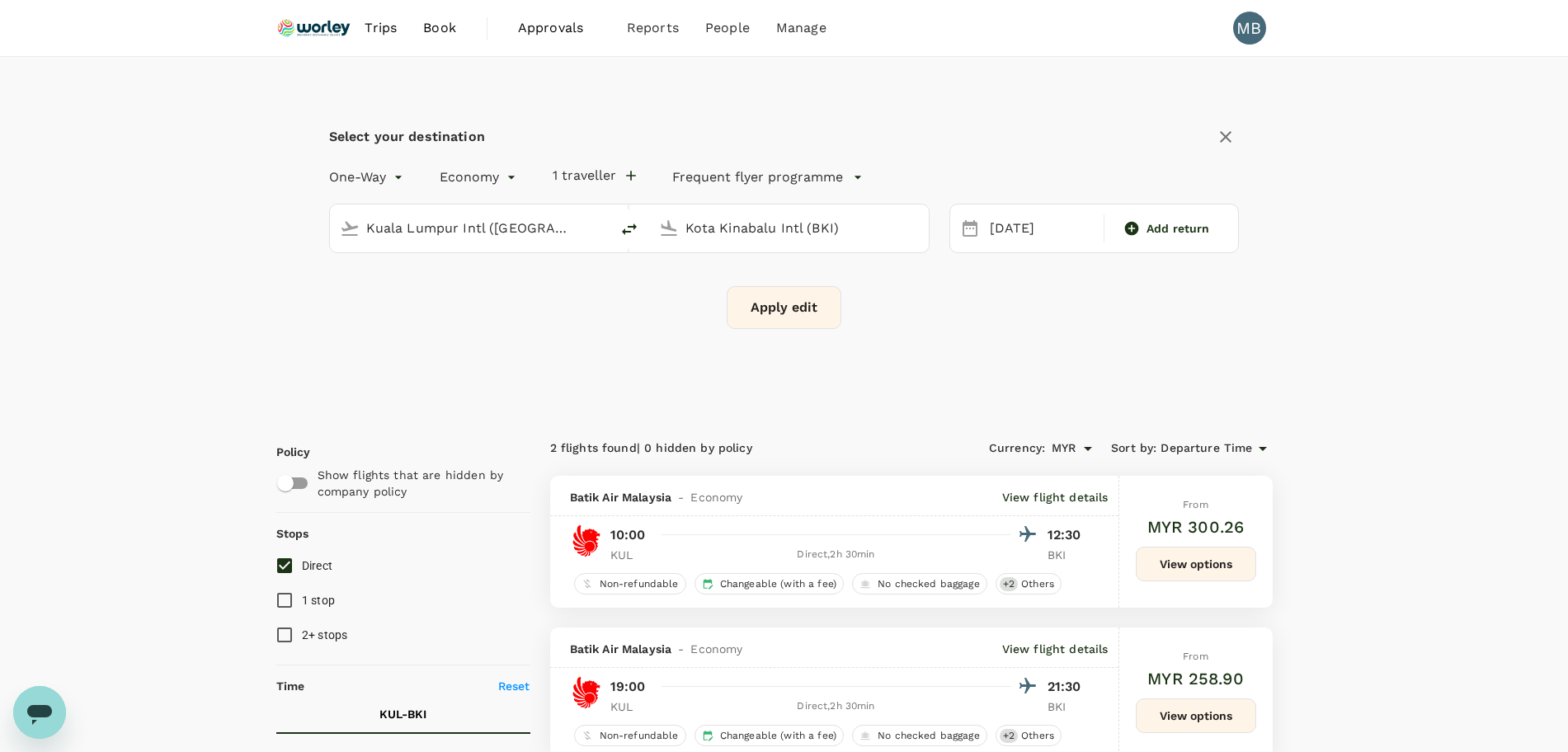
type input "Kuala Lumpur Intl ([GEOGRAPHIC_DATA])"
type input "Kota Kinabalu Intl (BKI)"
click at [627, 228] on icon "delete" at bounding box center [629, 230] width 20 height 20
type input "Kota Kinabalu Intl (BKI)"
type input "Kuala Lumpur Intl ([GEOGRAPHIC_DATA])"
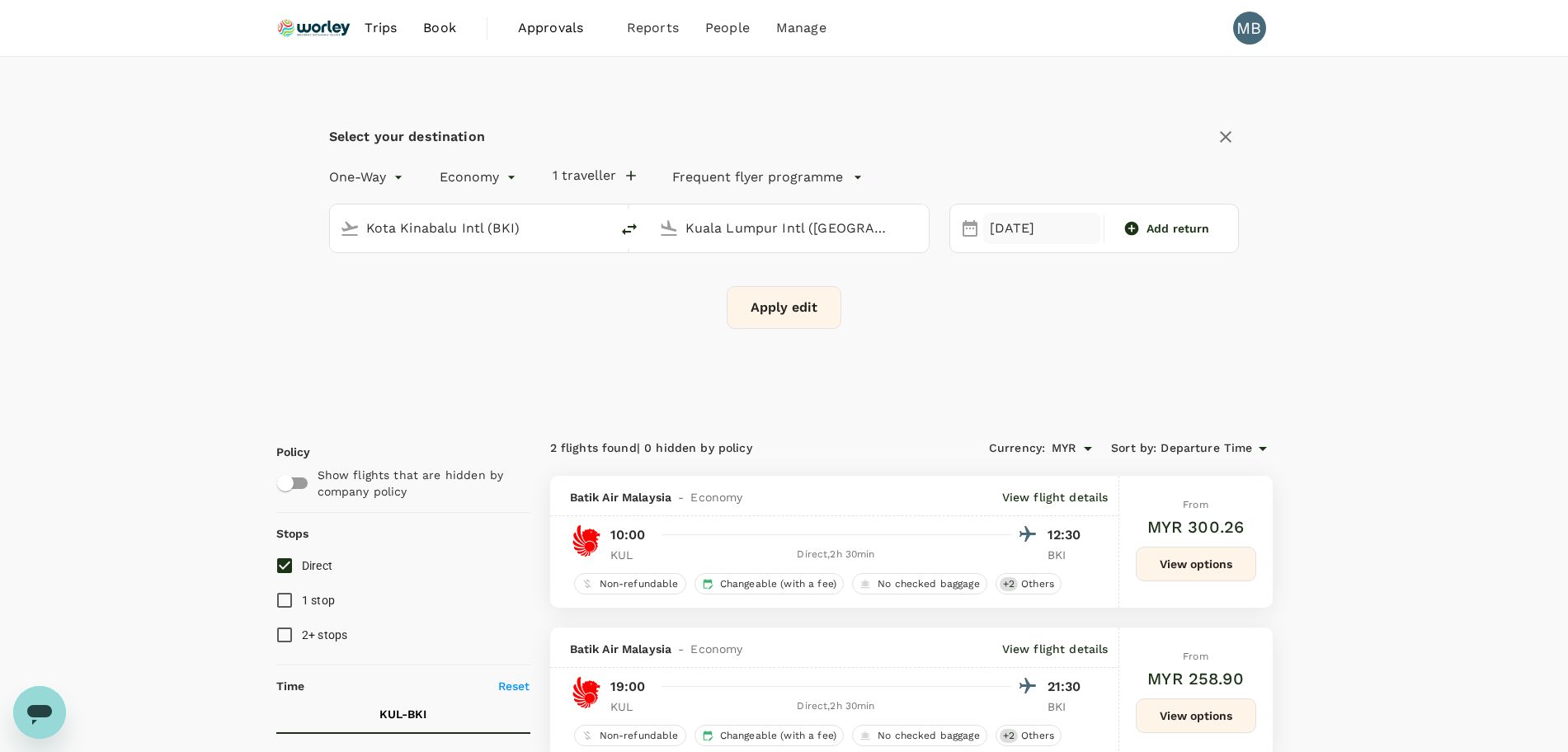
click at [1009, 240] on div "29 Sep" at bounding box center [1041, 228] width 117 height 32
click at [1308, 339] on div "1" at bounding box center [1307, 339] width 32 height 32
click at [809, 322] on button "Apply edit" at bounding box center [784, 307] width 114 height 43
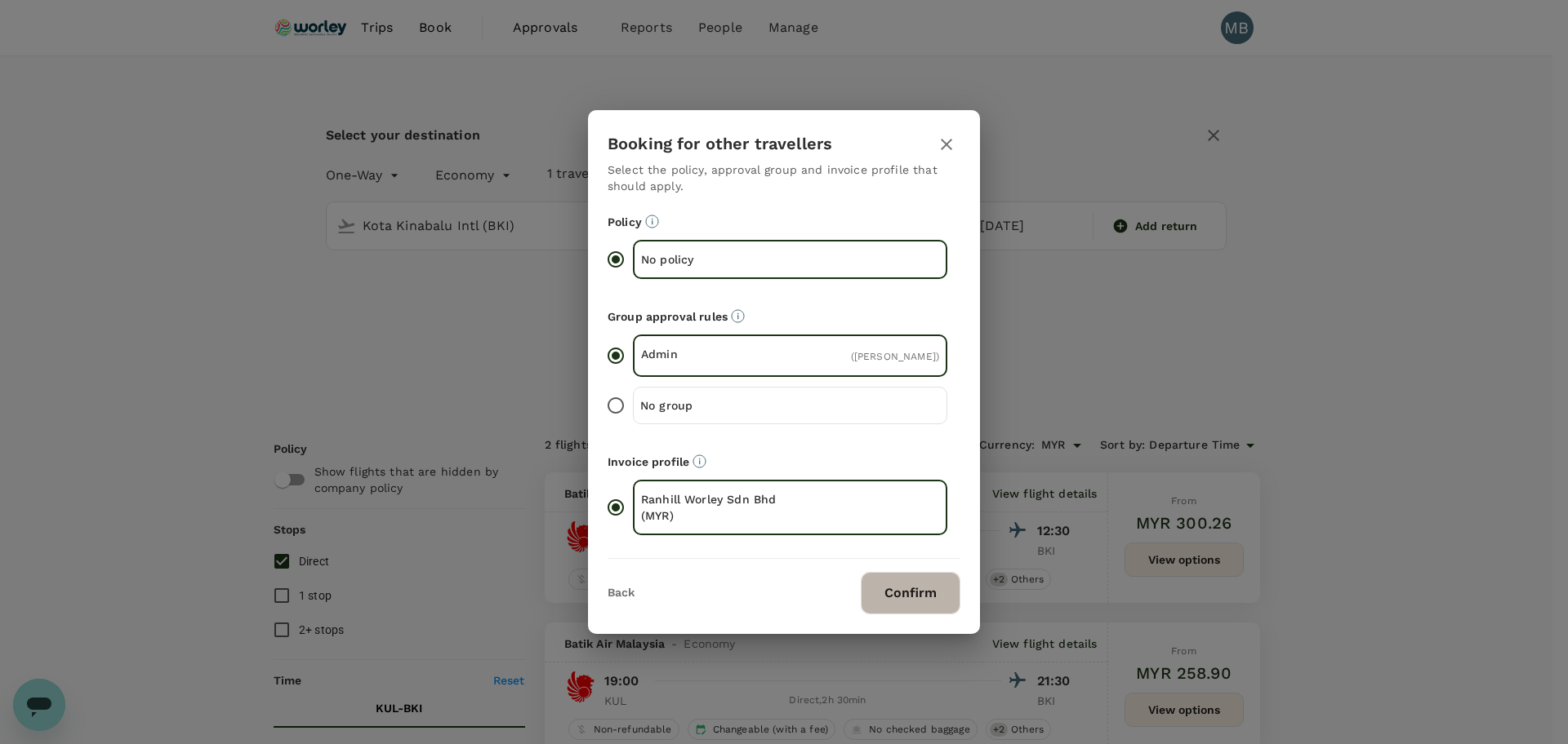
click at [892, 612] on button "Confirm" at bounding box center [910, 593] width 100 height 42
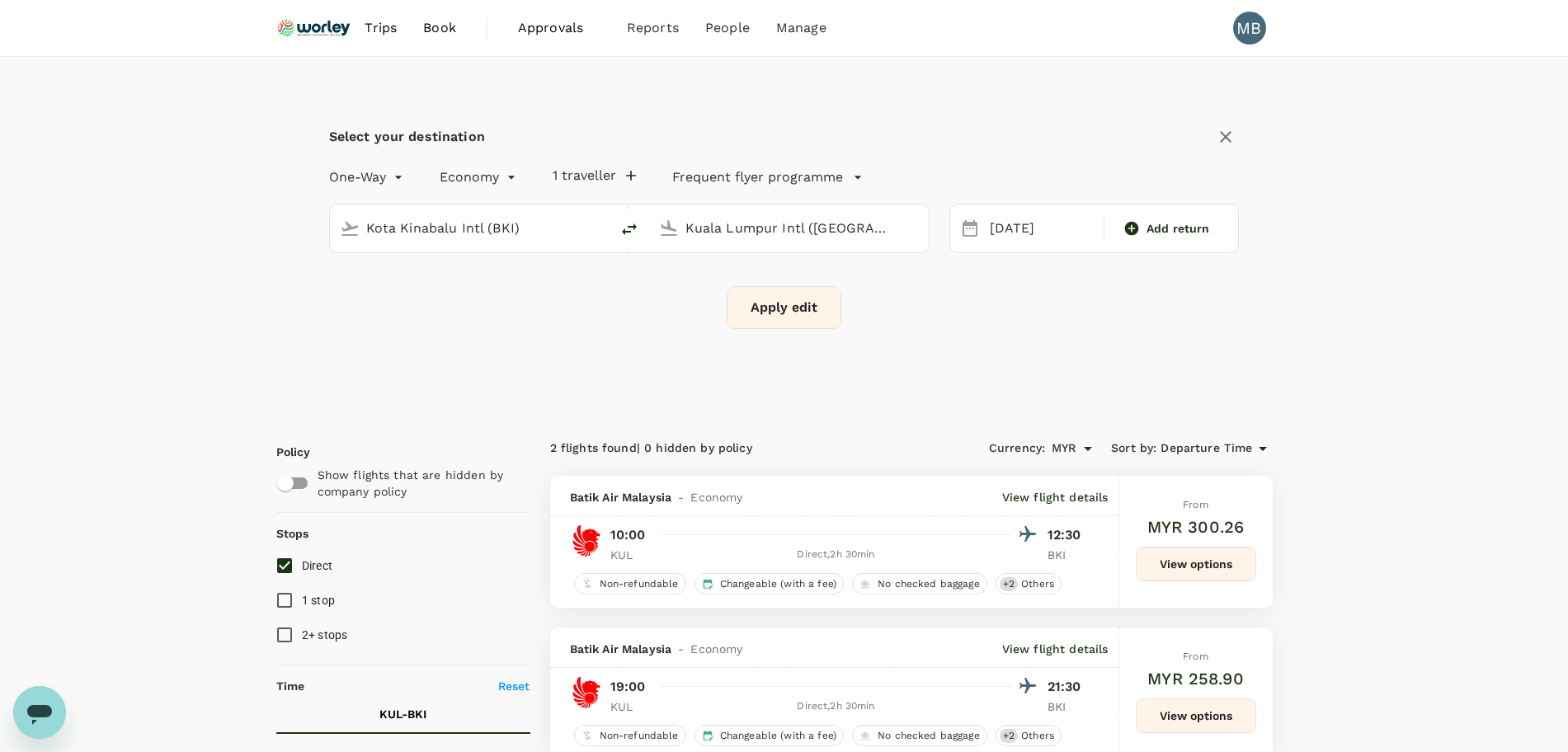
checkbox input "false"
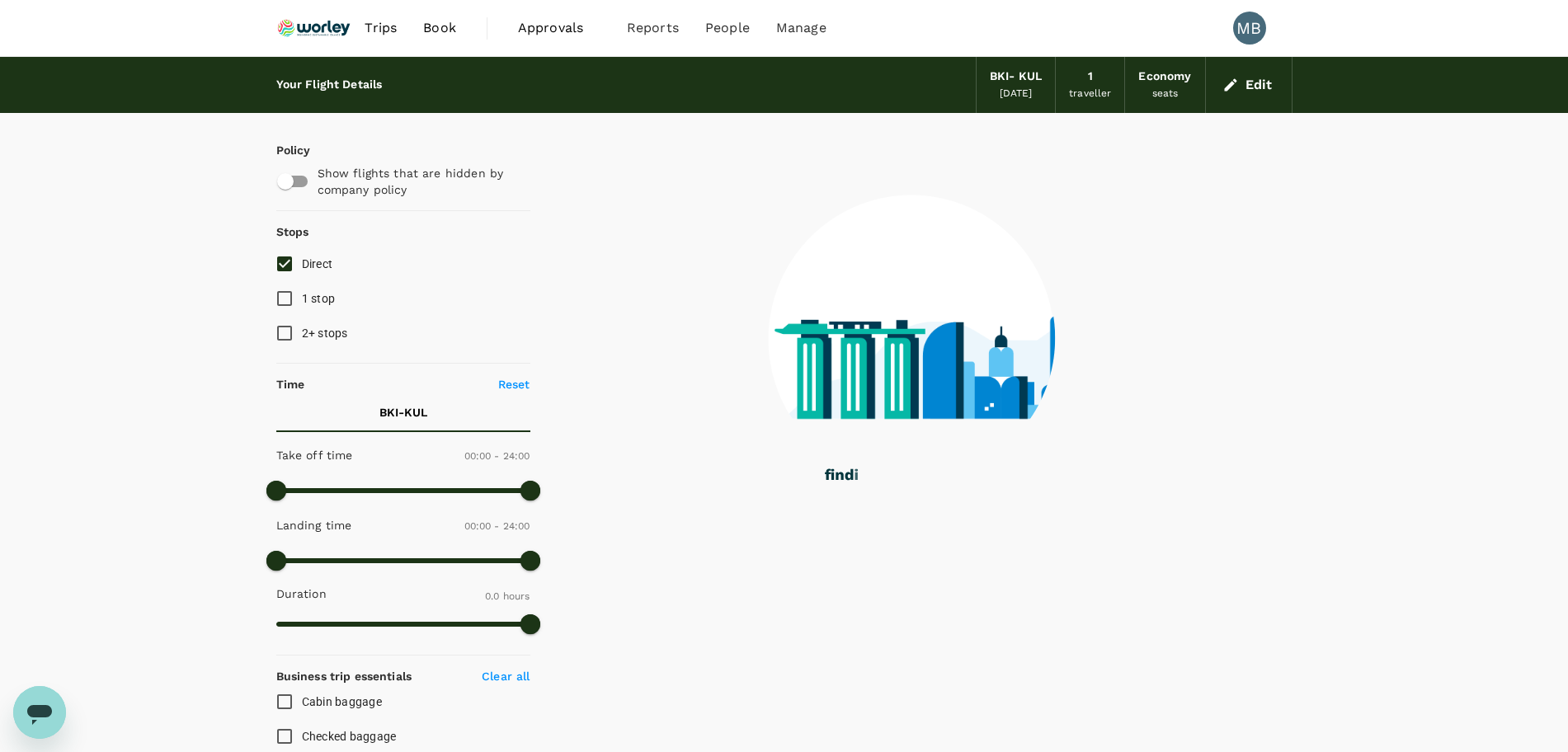
type input "1385"
checkbox input "true"
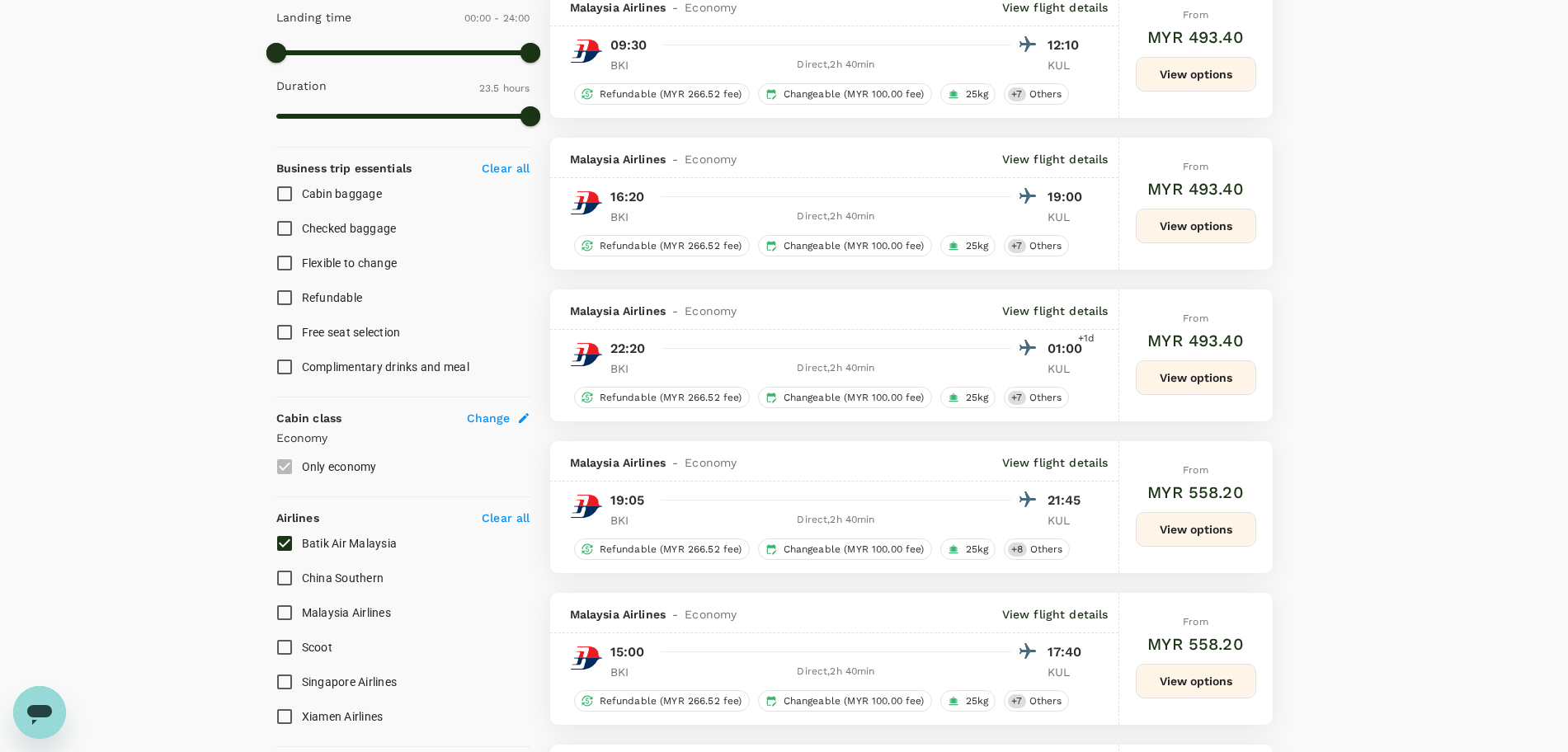
scroll to position [618, 0]
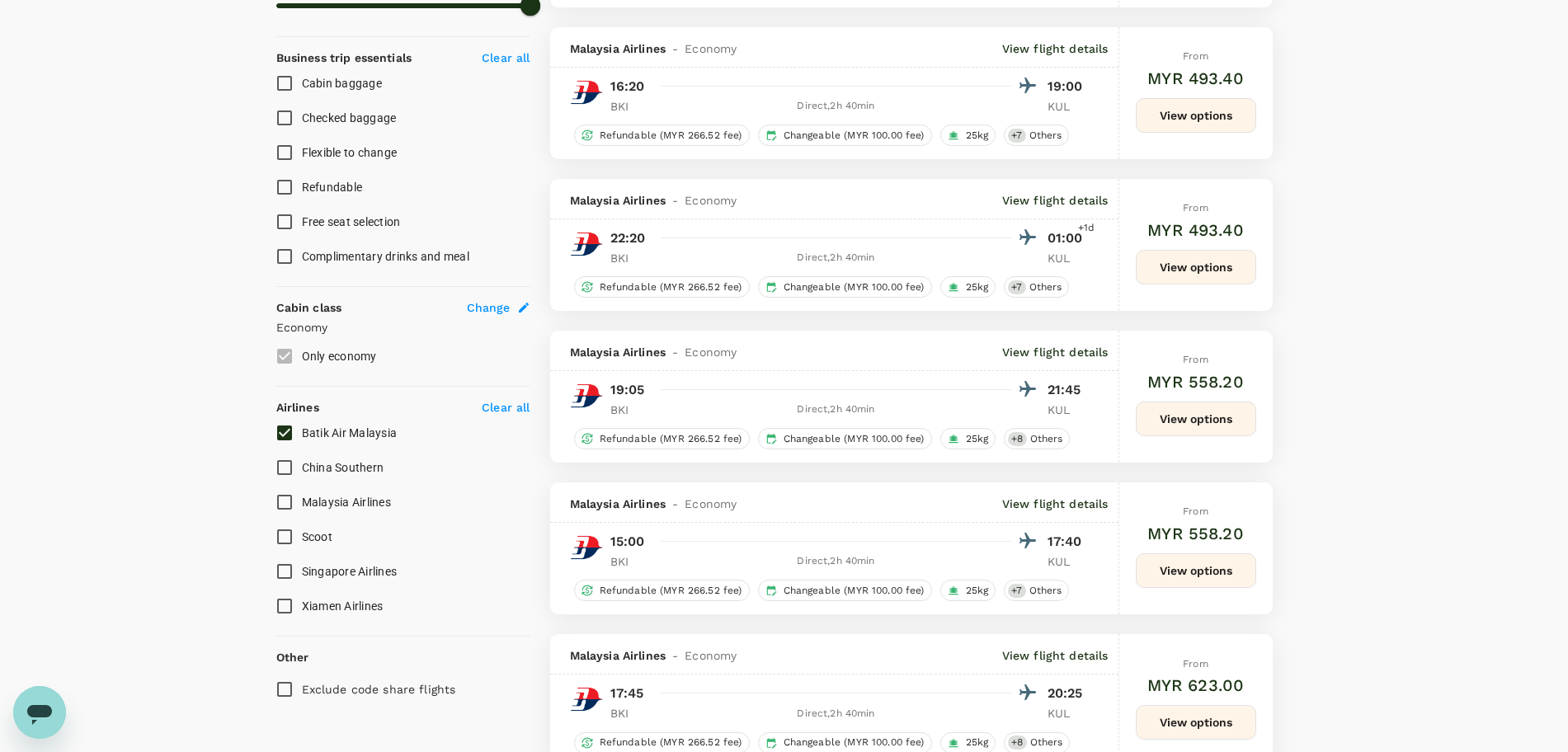
click at [281, 438] on input "Batik Air Malaysia" at bounding box center [284, 433] width 35 height 35
checkbox input "false"
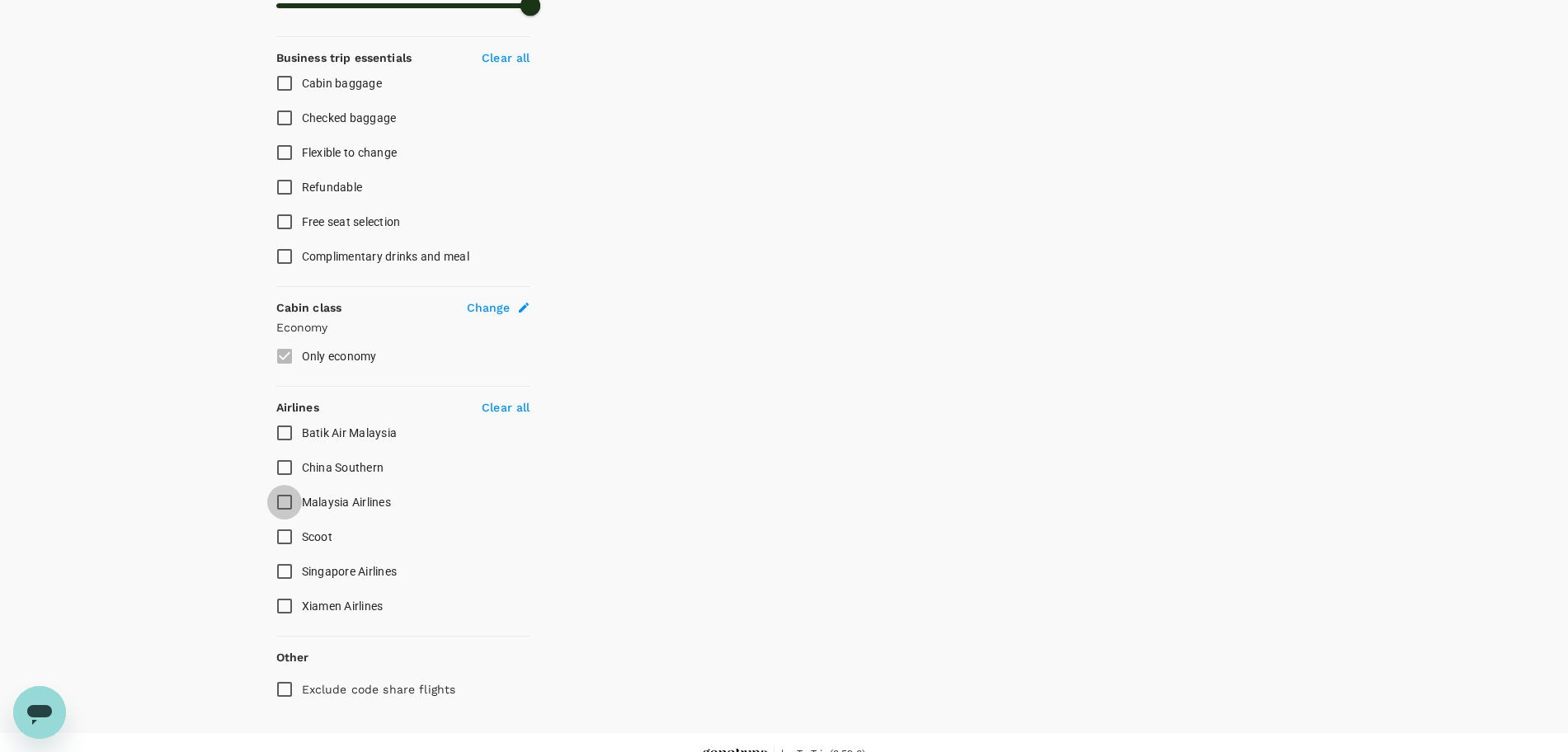
click at [279, 508] on input "Malaysia Airlines" at bounding box center [284, 502] width 35 height 35
checkbox input "true"
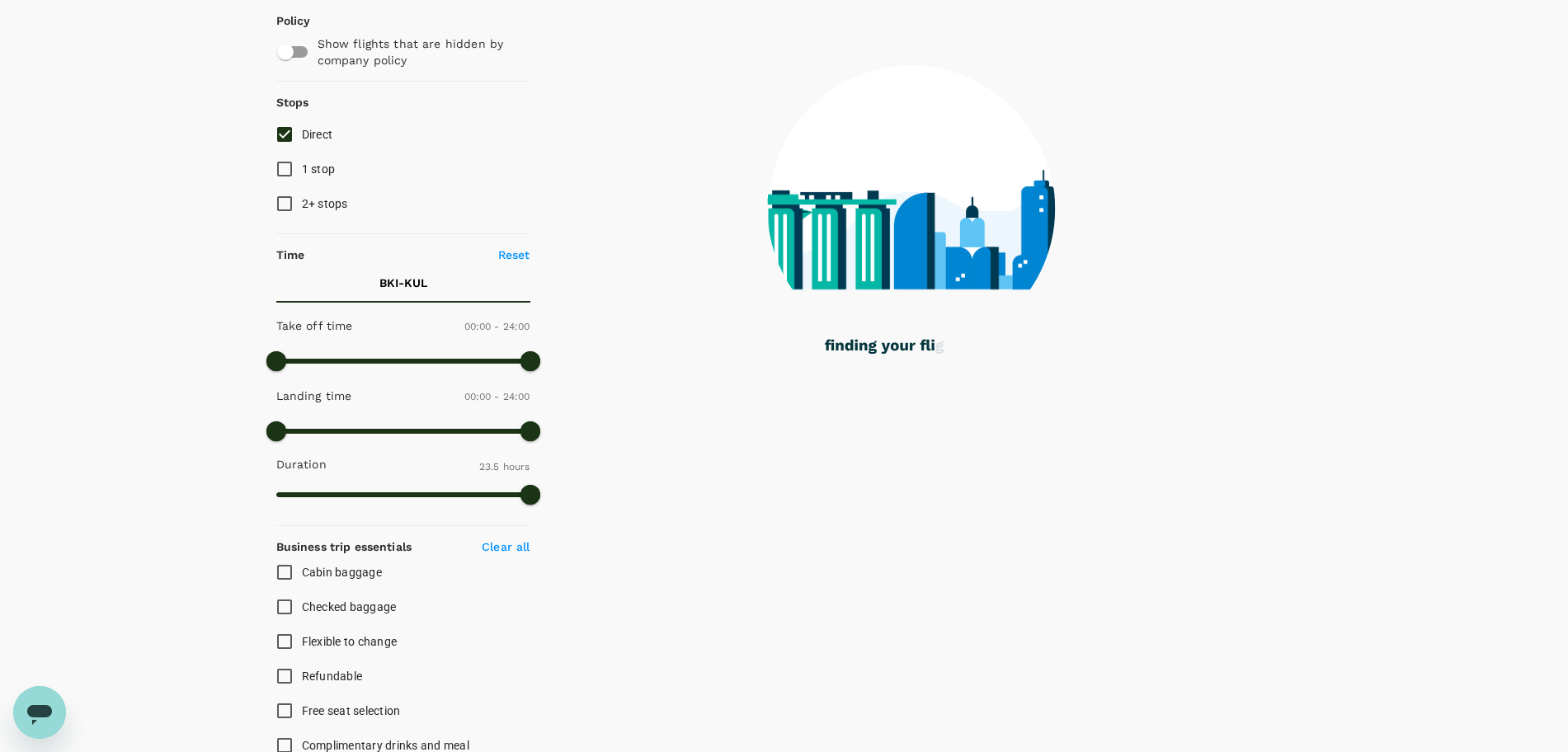
scroll to position [0, 0]
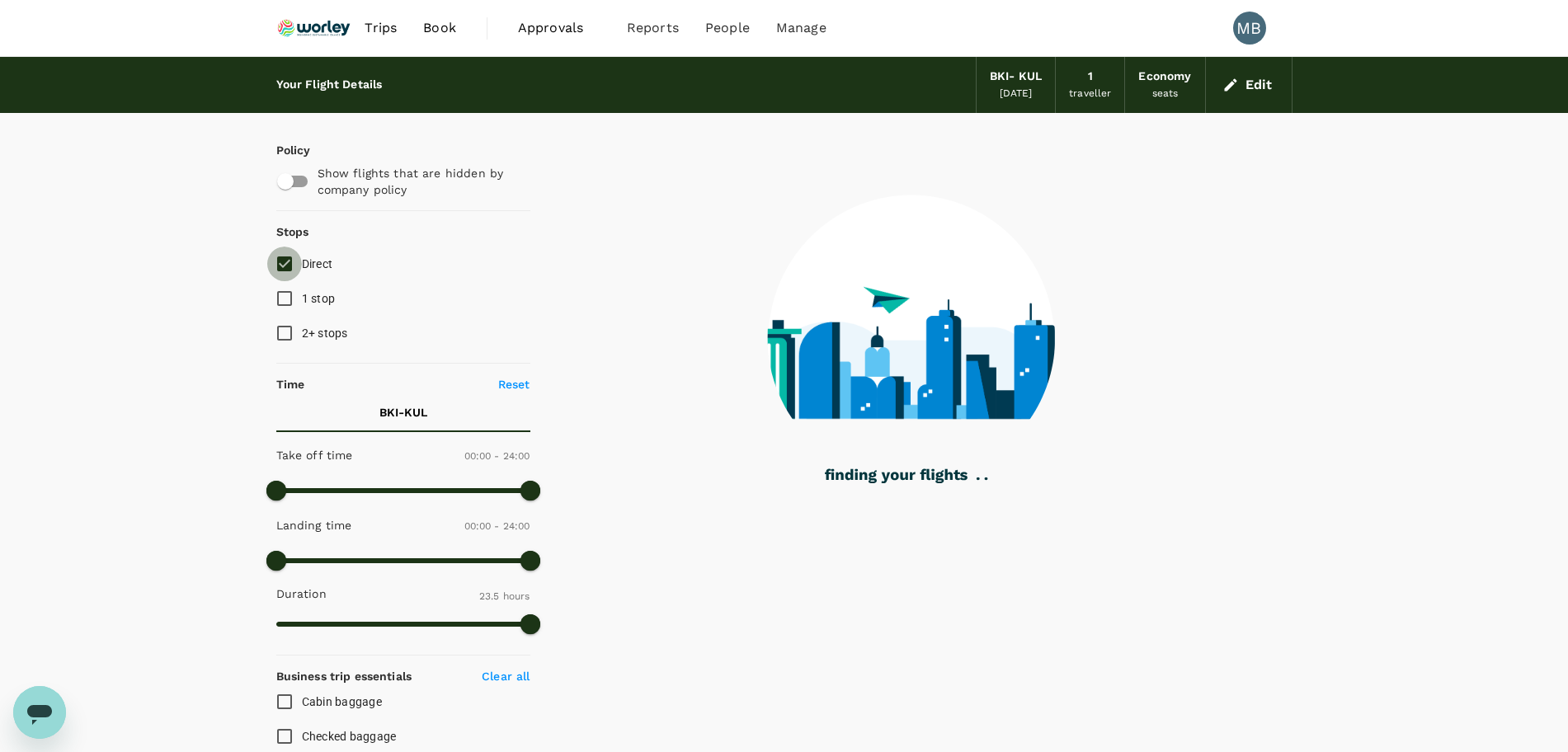
click at [276, 262] on input "Direct" at bounding box center [284, 264] width 35 height 35
checkbox input "true"
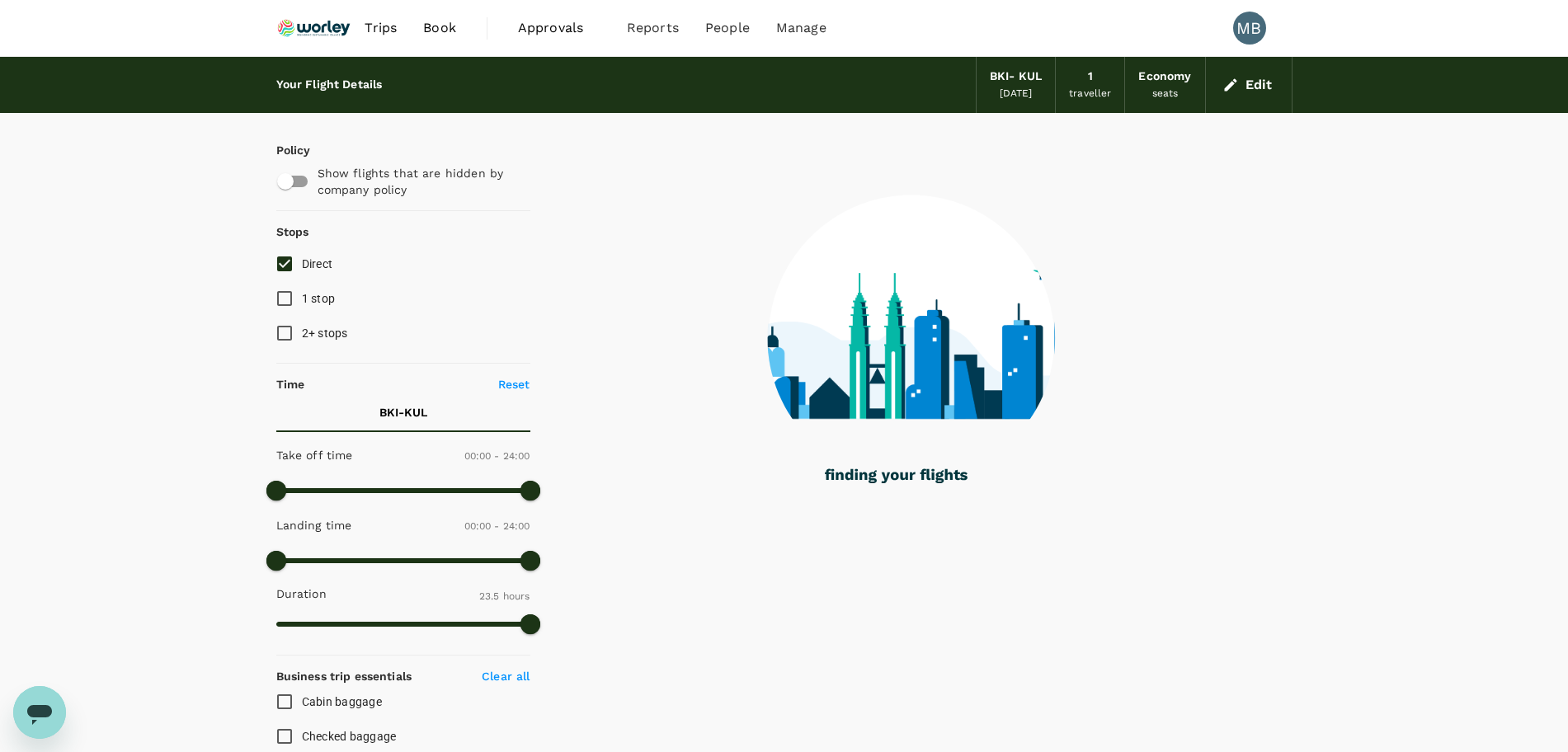
checkbox input "false"
checkbox input "true"
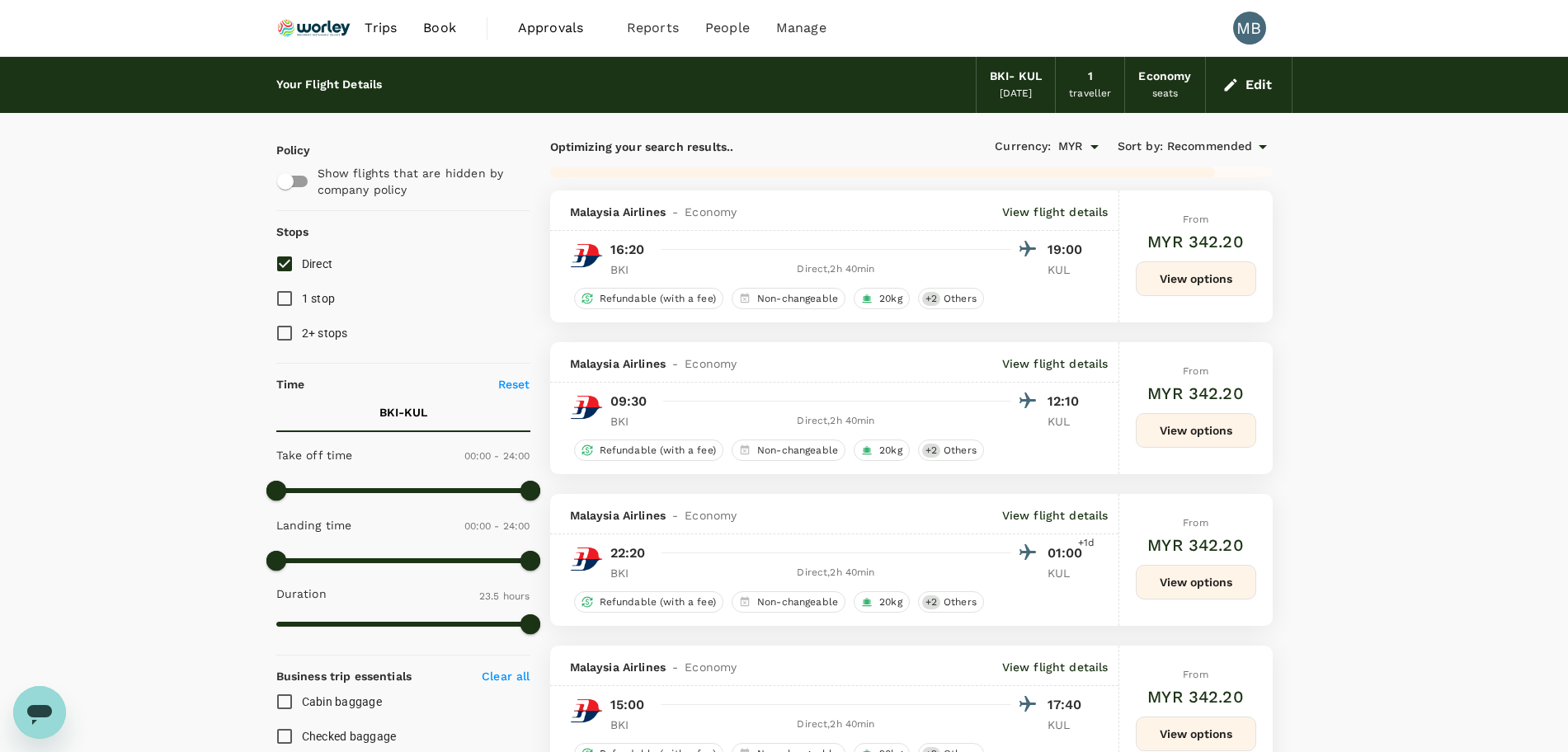
type input "1660"
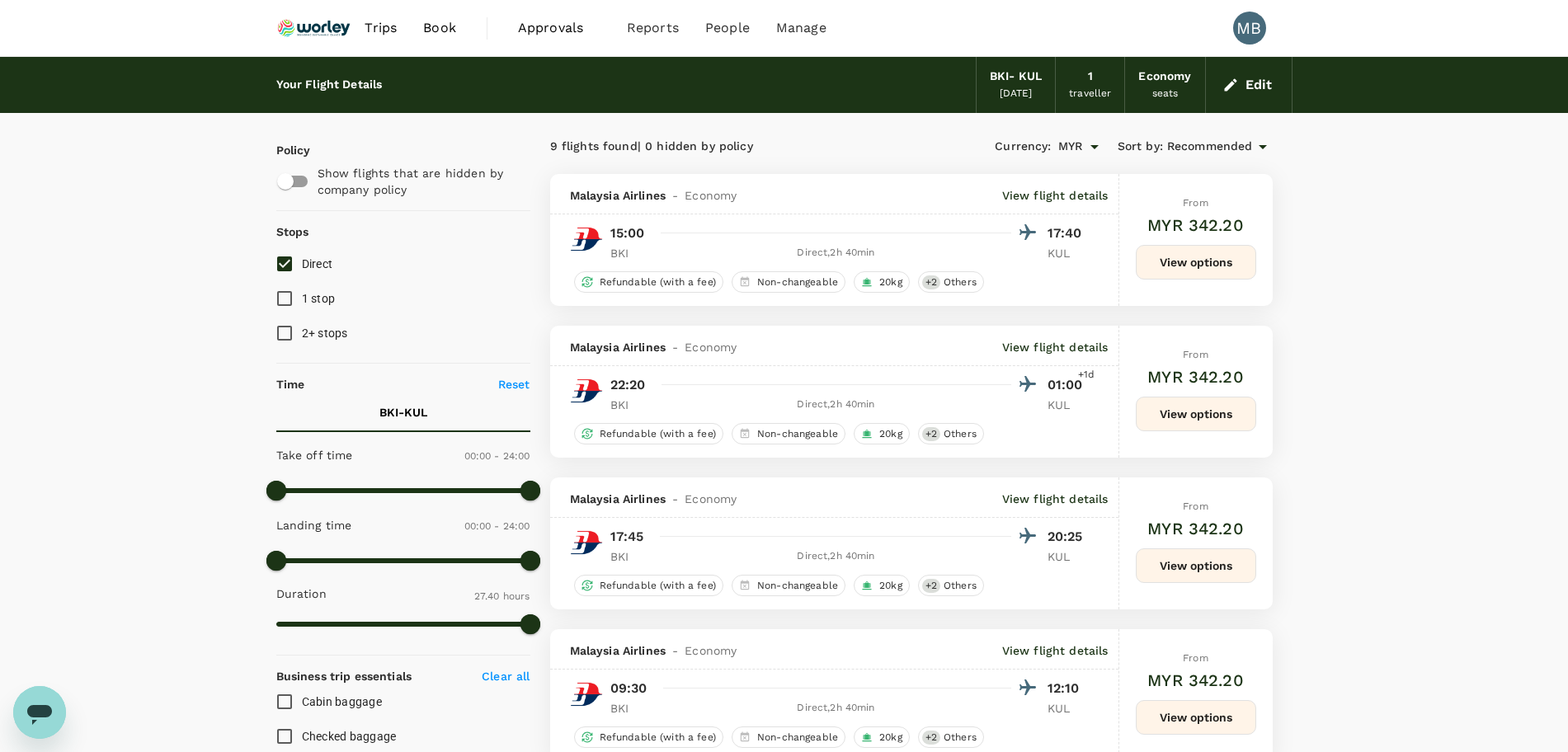
click at [1269, 140] on icon at bounding box center [1263, 147] width 20 height 20
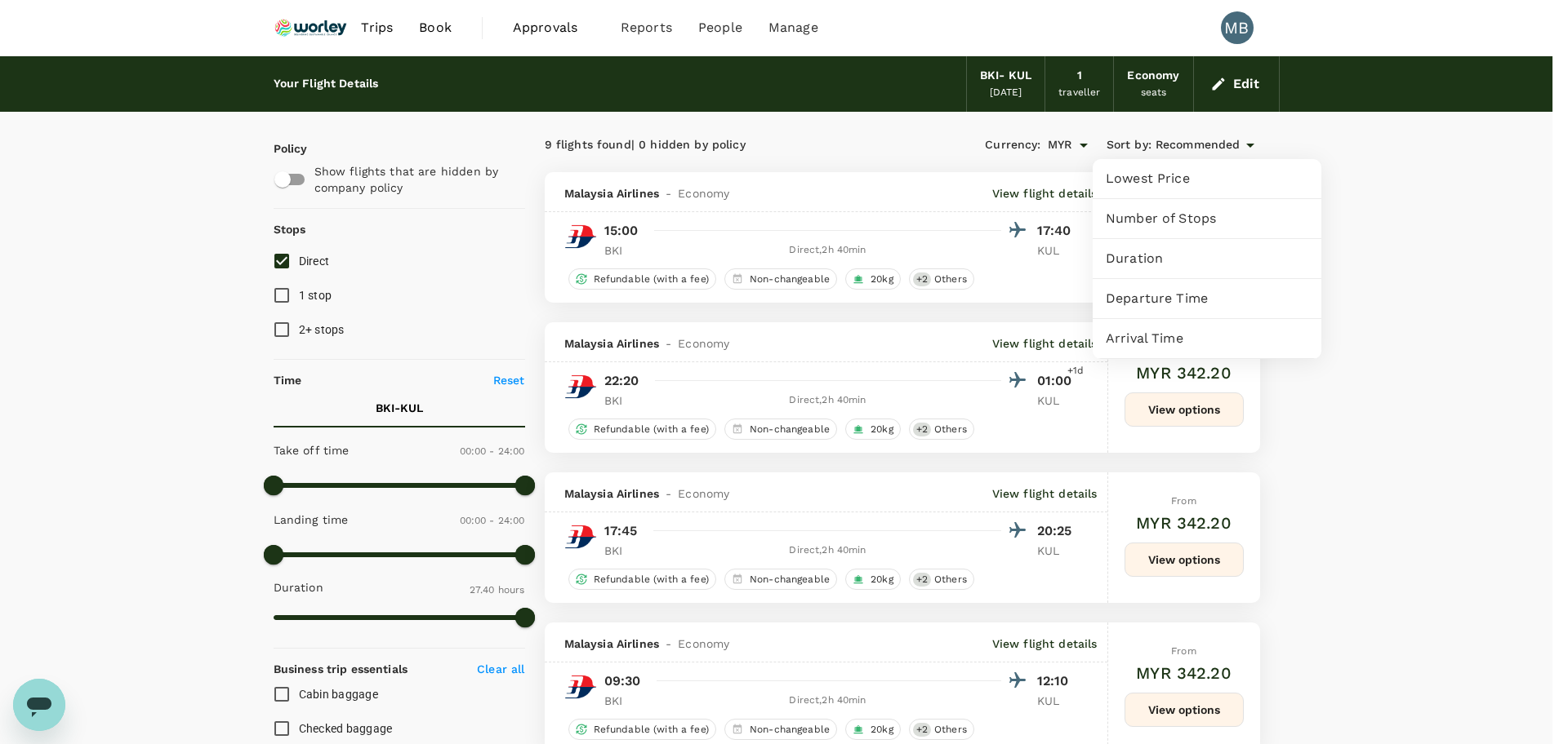
click at [1201, 297] on span "Departure Time" at bounding box center [1207, 299] width 202 height 20
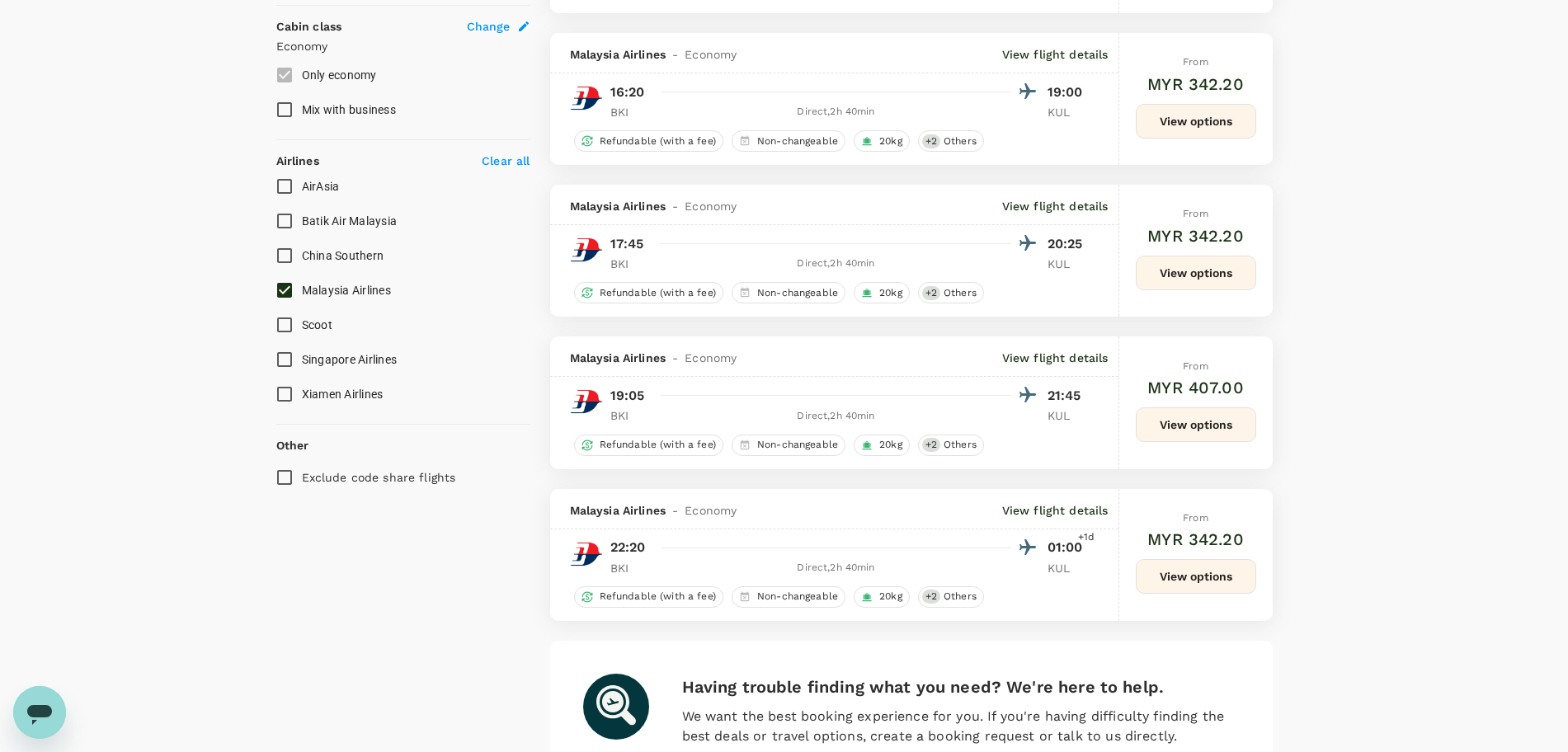
scroll to position [896, 0]
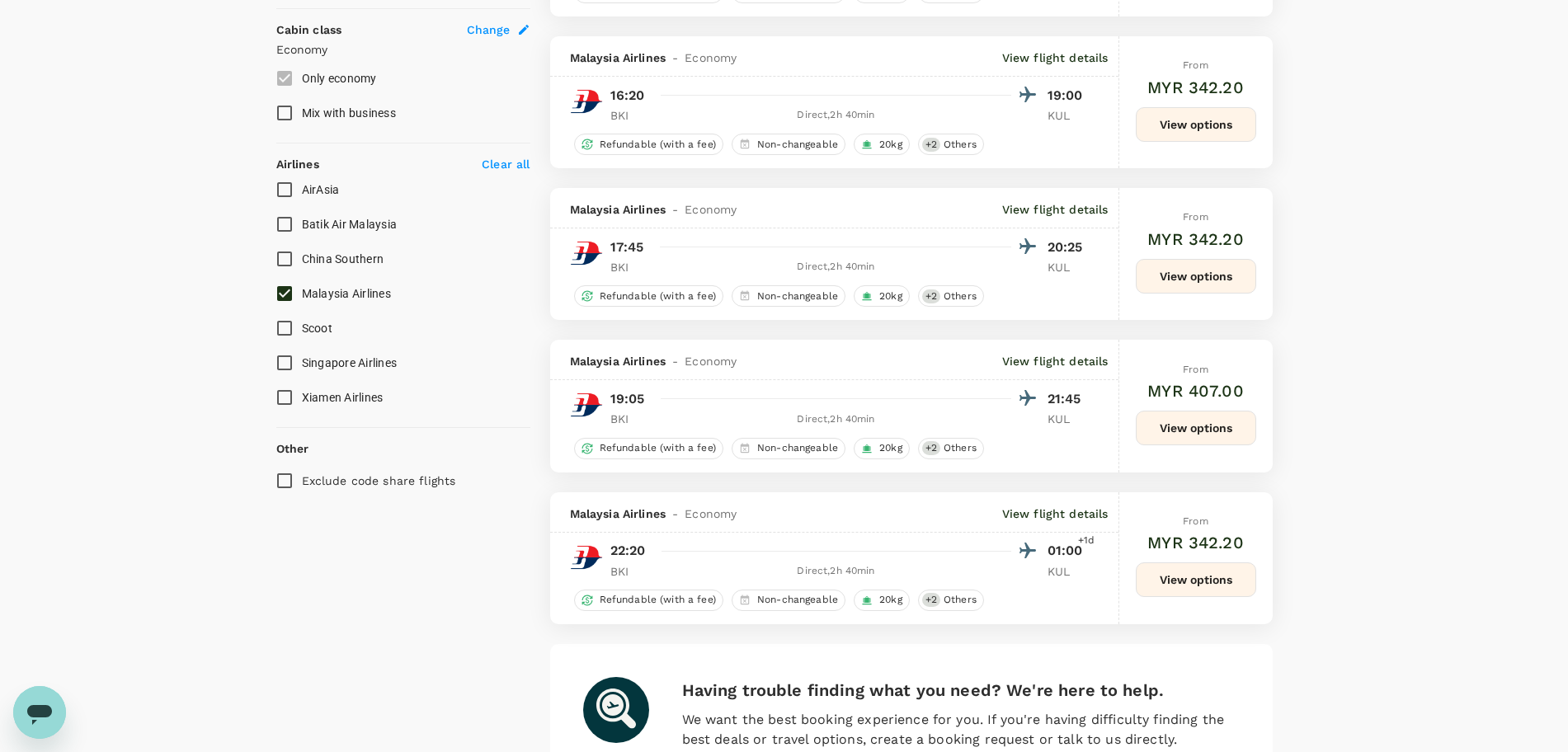
click at [280, 293] on input "Malaysia Airlines" at bounding box center [284, 293] width 35 height 35
checkbox input "false"
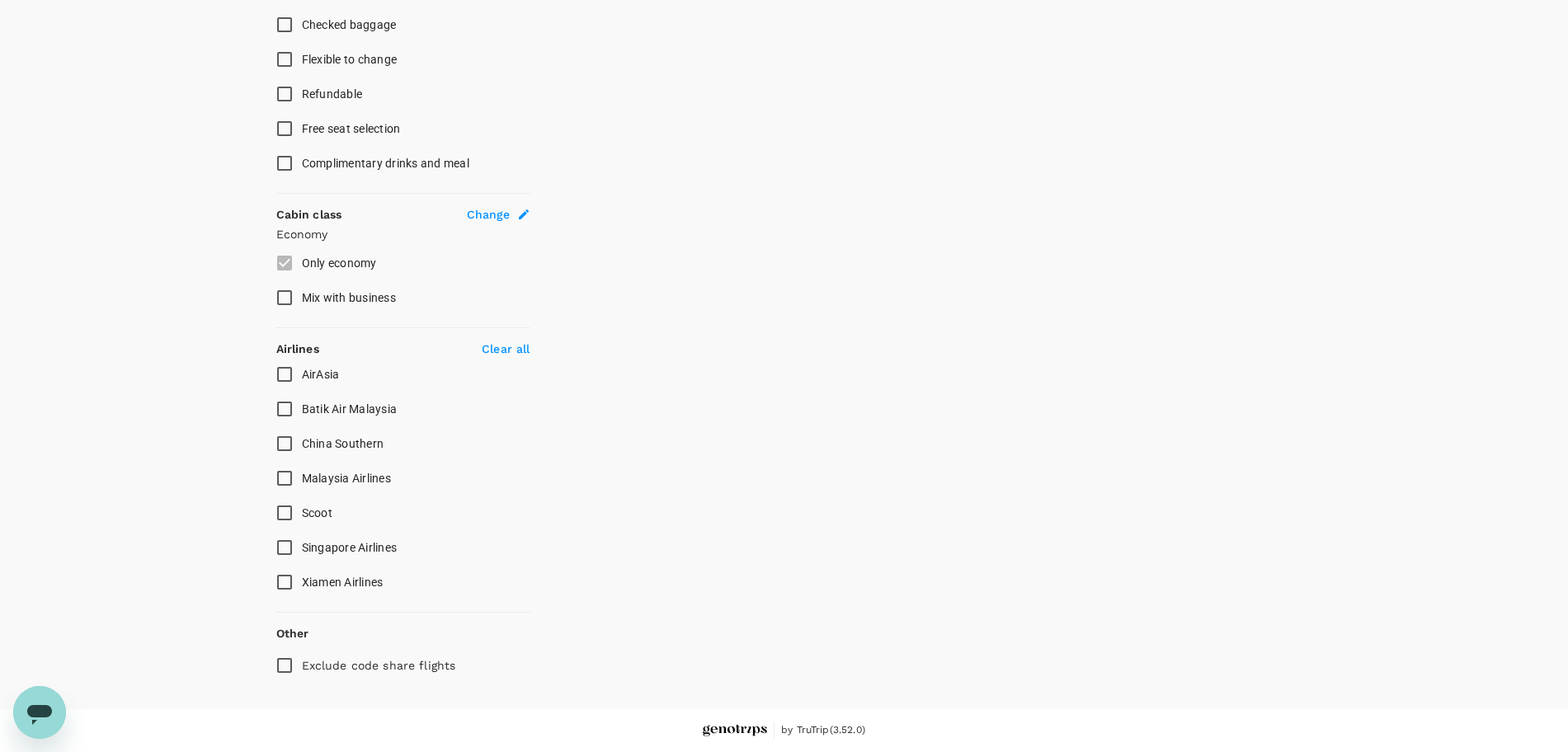
scroll to position [712, 0]
click at [284, 195] on div "Policy Show flights that are hidden by company policy Stops Direct 1 stop 2+ st…" at bounding box center [403, 56] width 254 height 1253
click at [287, 377] on input "AirAsia" at bounding box center [284, 374] width 35 height 35
checkbox input "true"
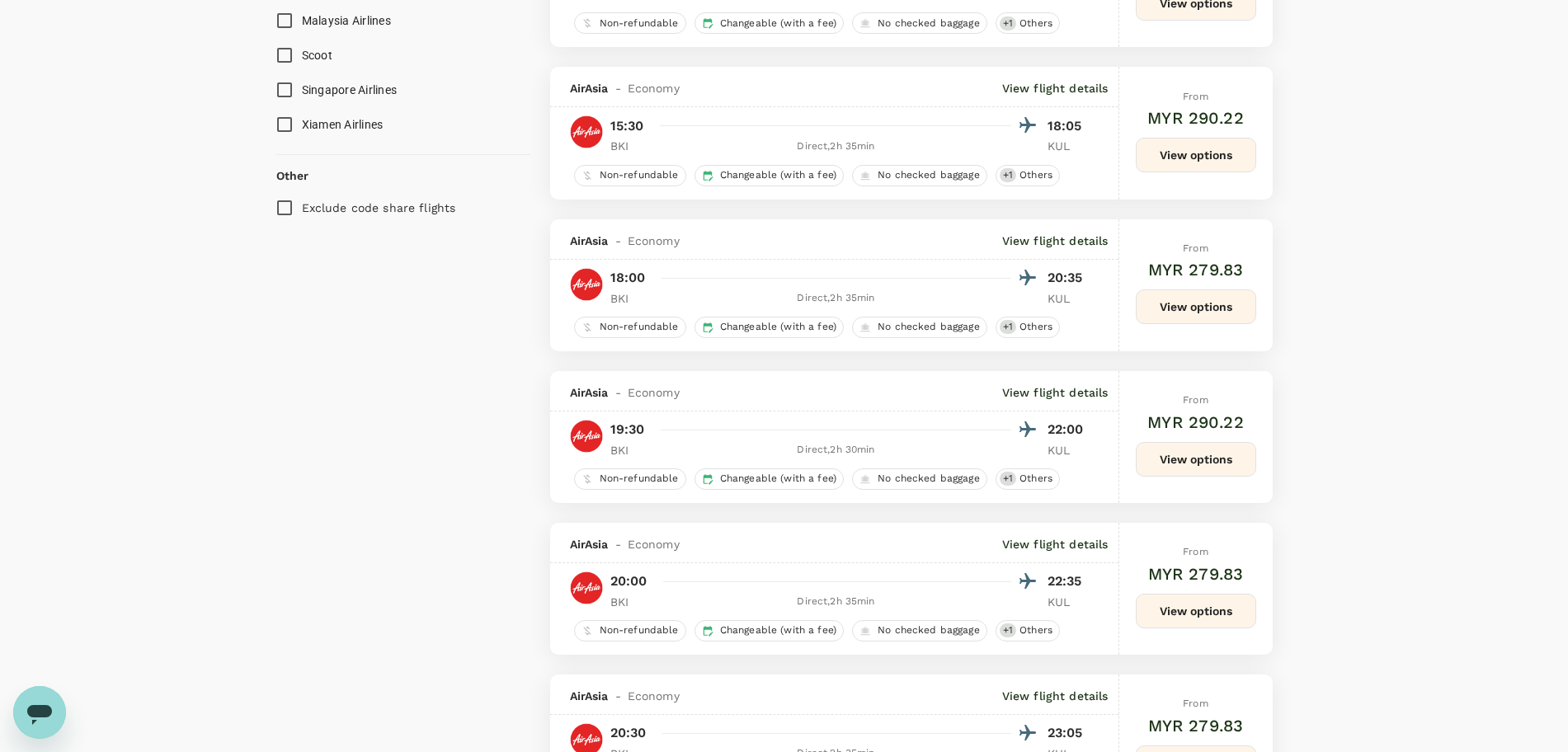
scroll to position [984, 0]
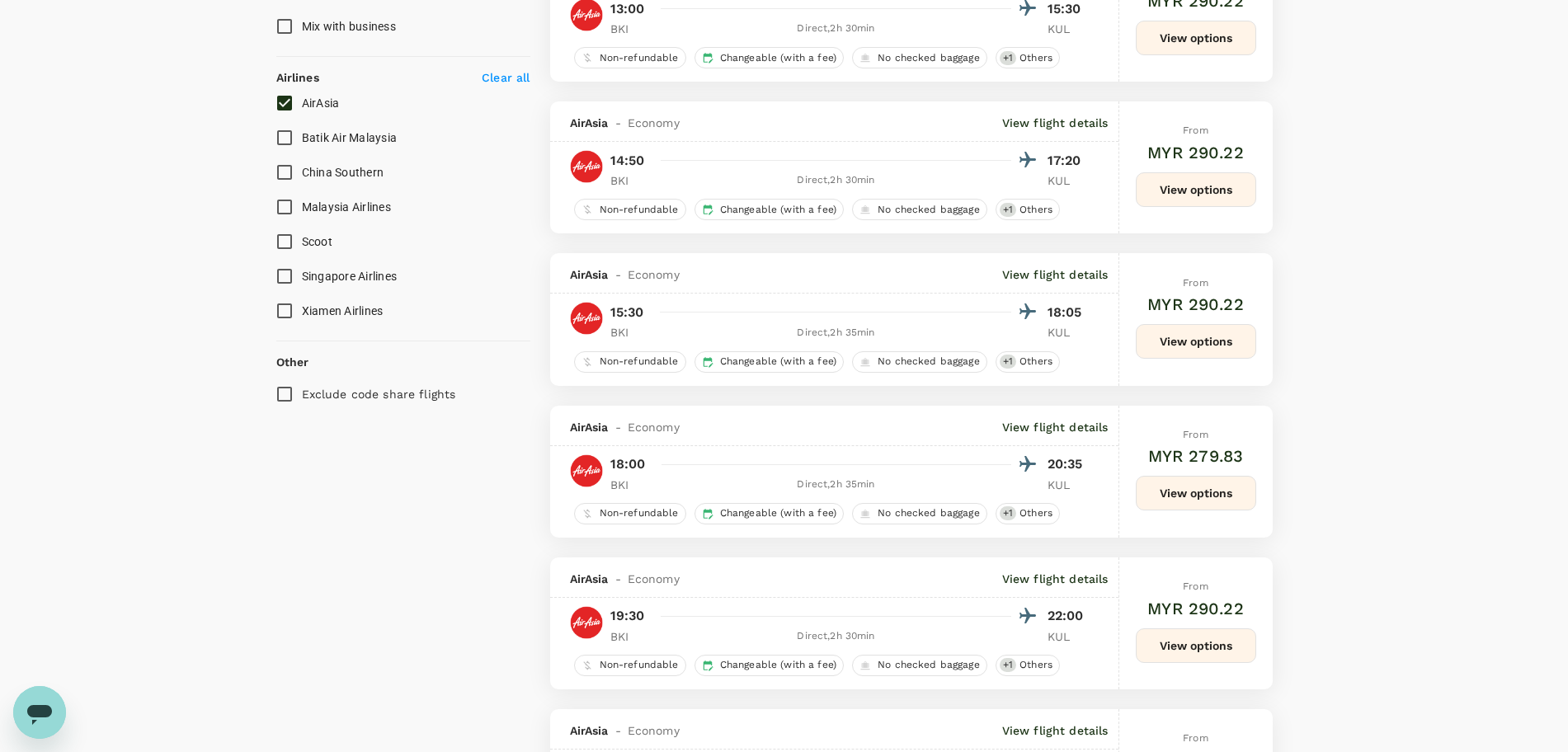
click at [281, 103] on input "AirAsia" at bounding box center [284, 103] width 35 height 35
checkbox input "false"
click at [283, 126] on input "Batik Air Malaysia" at bounding box center [284, 138] width 35 height 35
checkbox input "true"
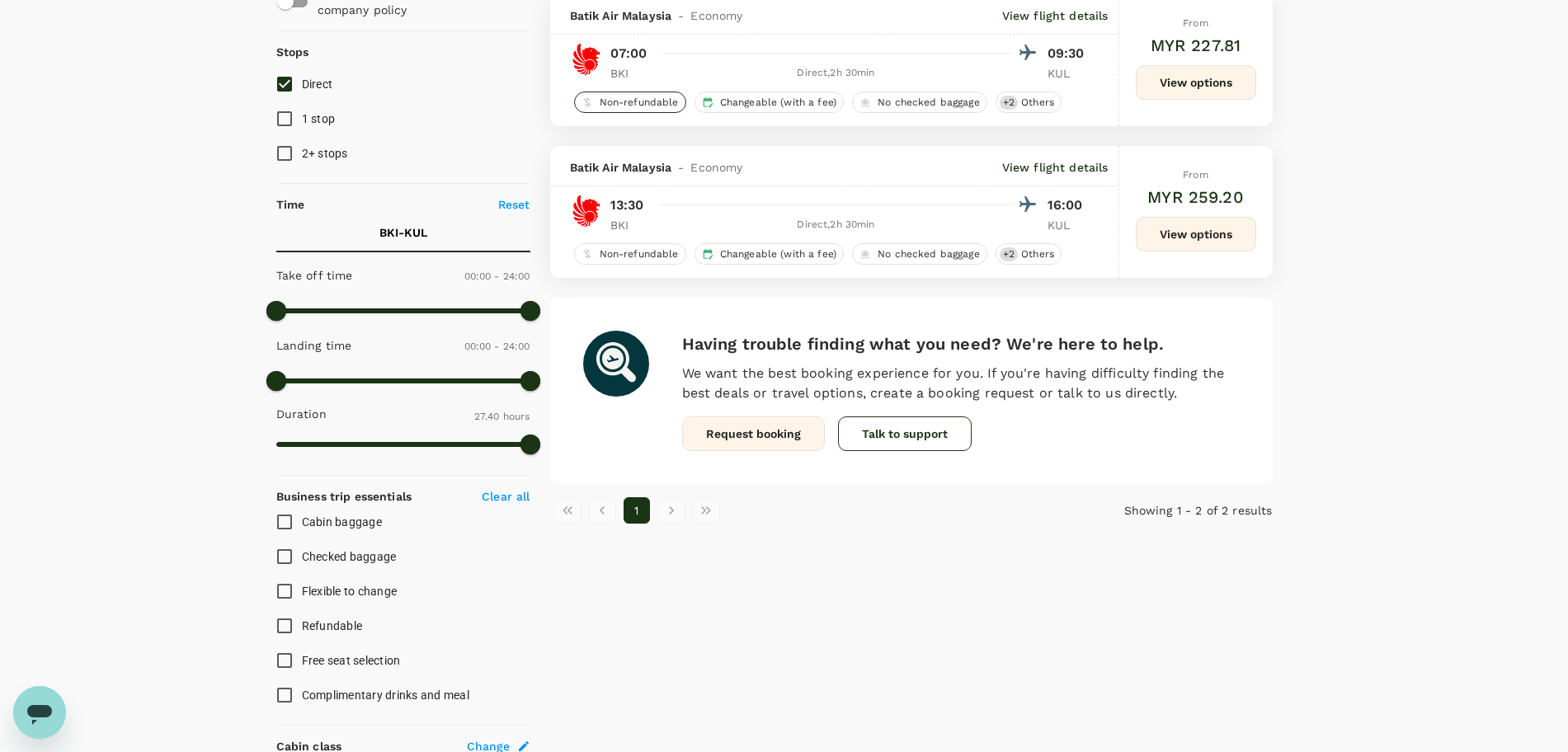
scroll to position [0, 0]
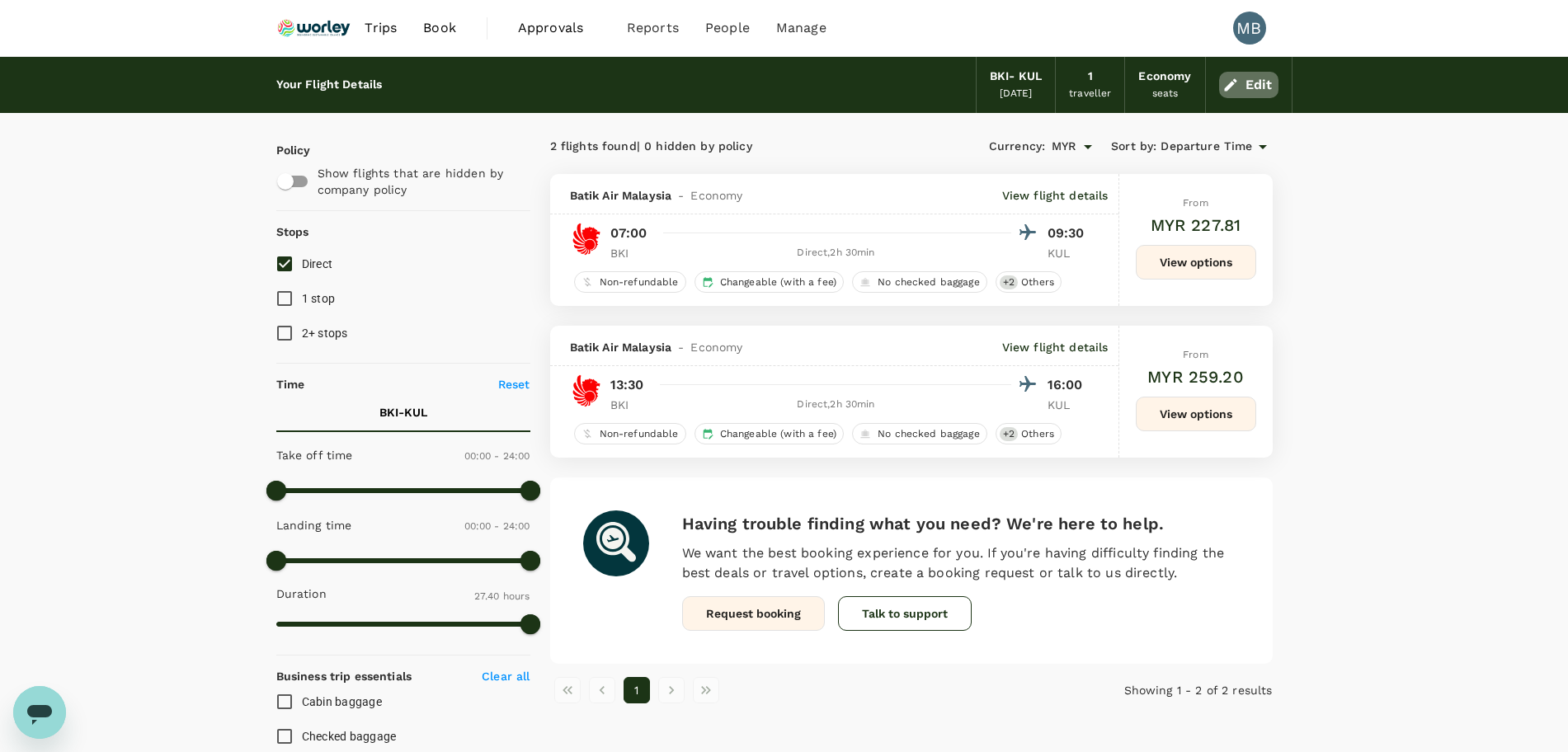
click at [1235, 84] on icon "button" at bounding box center [1230, 84] width 16 height 16
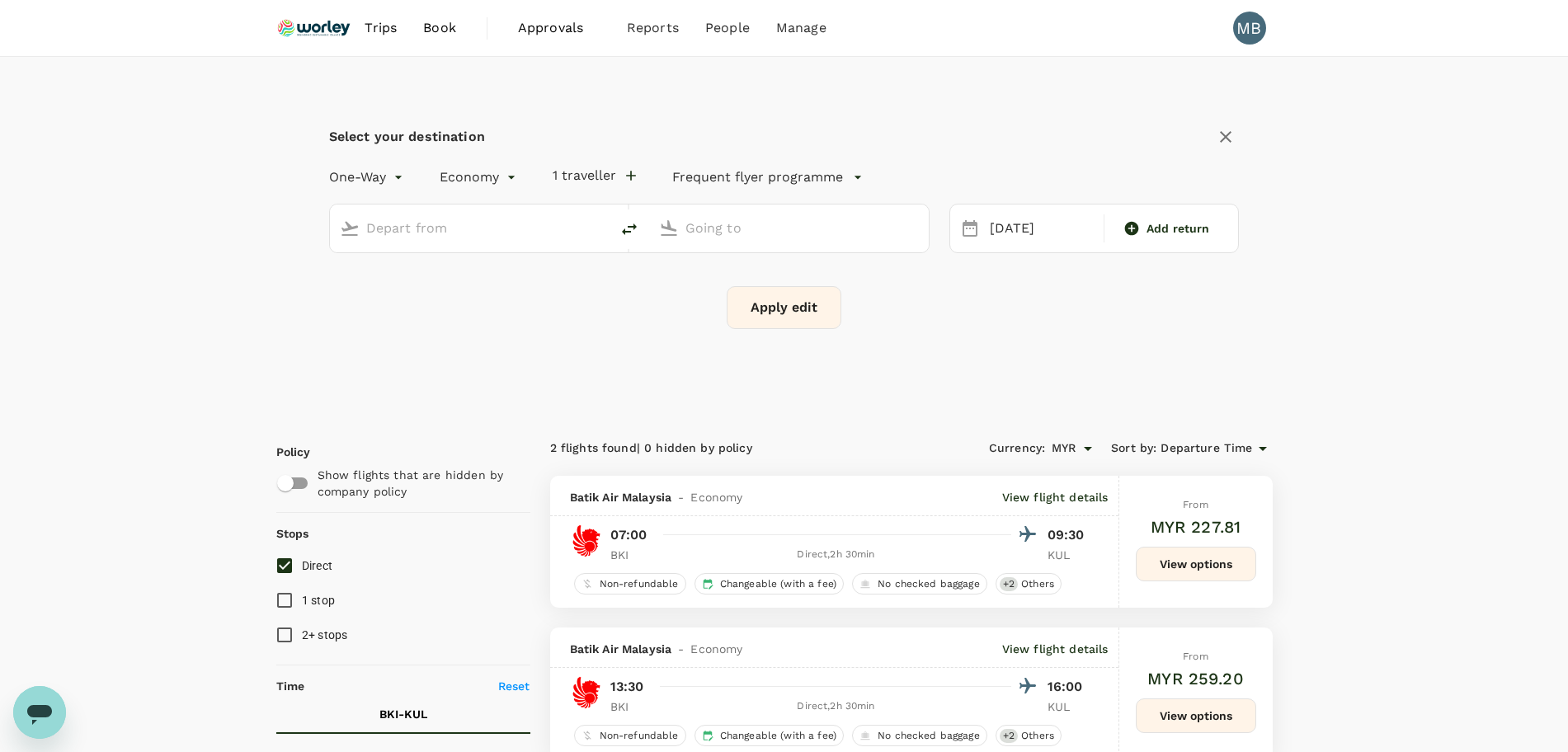
type input "Kota Kinabalu Intl (BKI)"
type input "Kuala Lumpur Intl ([GEOGRAPHIC_DATA])"
click at [631, 226] on icon "delete" at bounding box center [629, 229] width 15 height 12
type input "Kuala Lumpur Intl ([GEOGRAPHIC_DATA])"
type input "Kota Kinabalu Intl (BKI)"
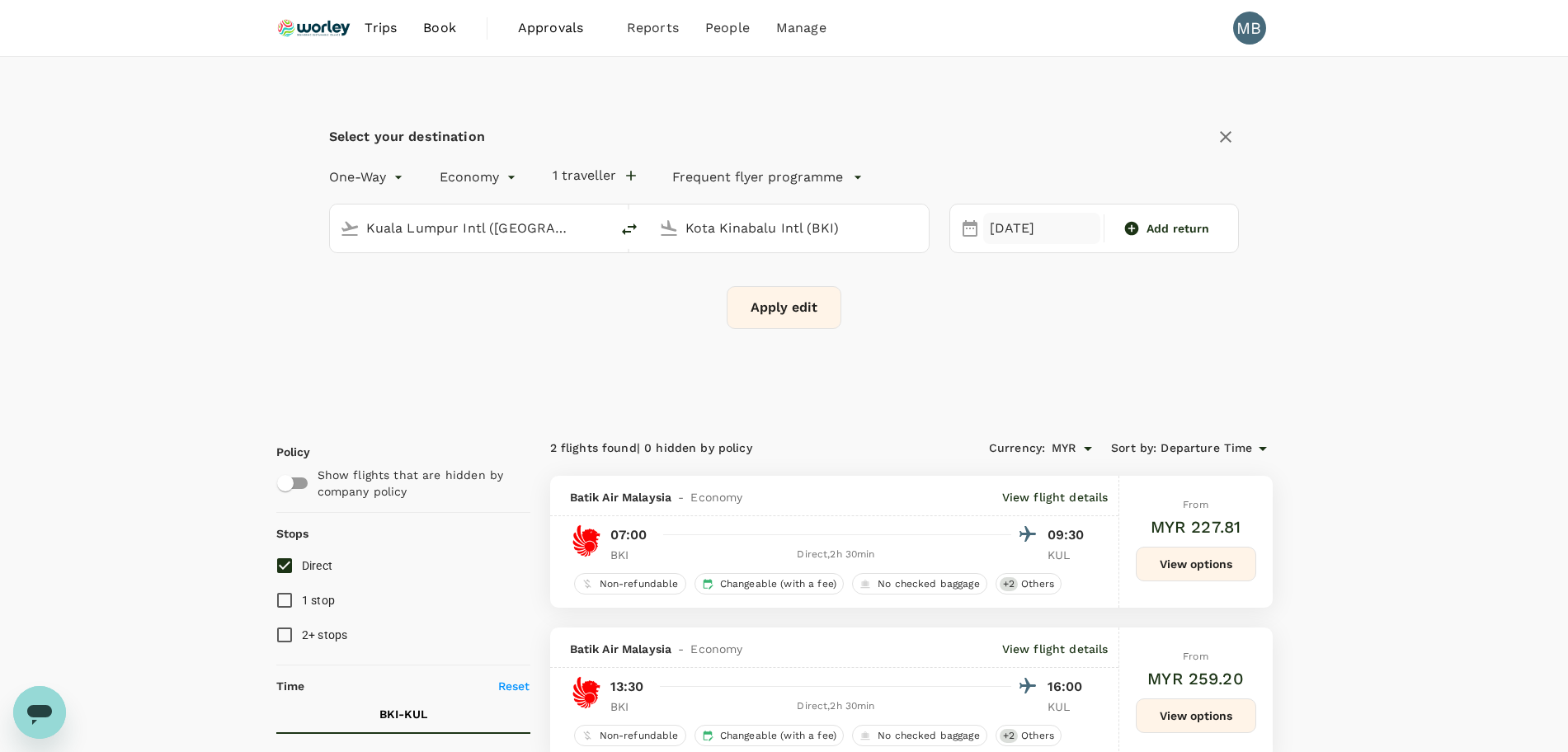
click at [1040, 224] on div "01 Oct" at bounding box center [1041, 228] width 117 height 32
click at [1146, 223] on div "Add return" at bounding box center [1166, 229] width 104 height 16
type input "roundtrip"
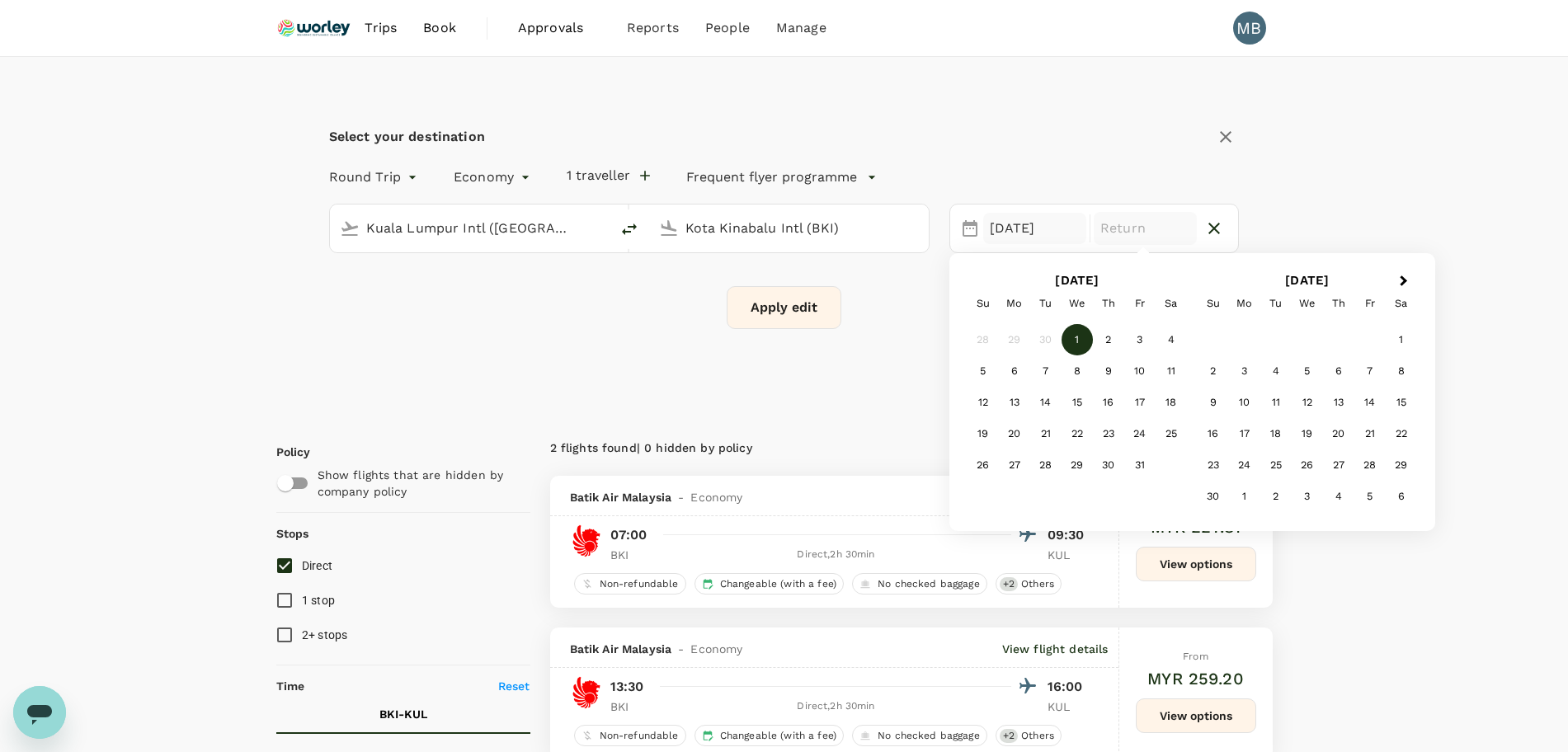
click at [1021, 233] on div "01 Oct" at bounding box center [1035, 228] width 104 height 32
click at [981, 282] on span "Previous Month" at bounding box center [981, 281] width 0 height 19
click at [1006, 463] on div "29" at bounding box center [1014, 464] width 32 height 32
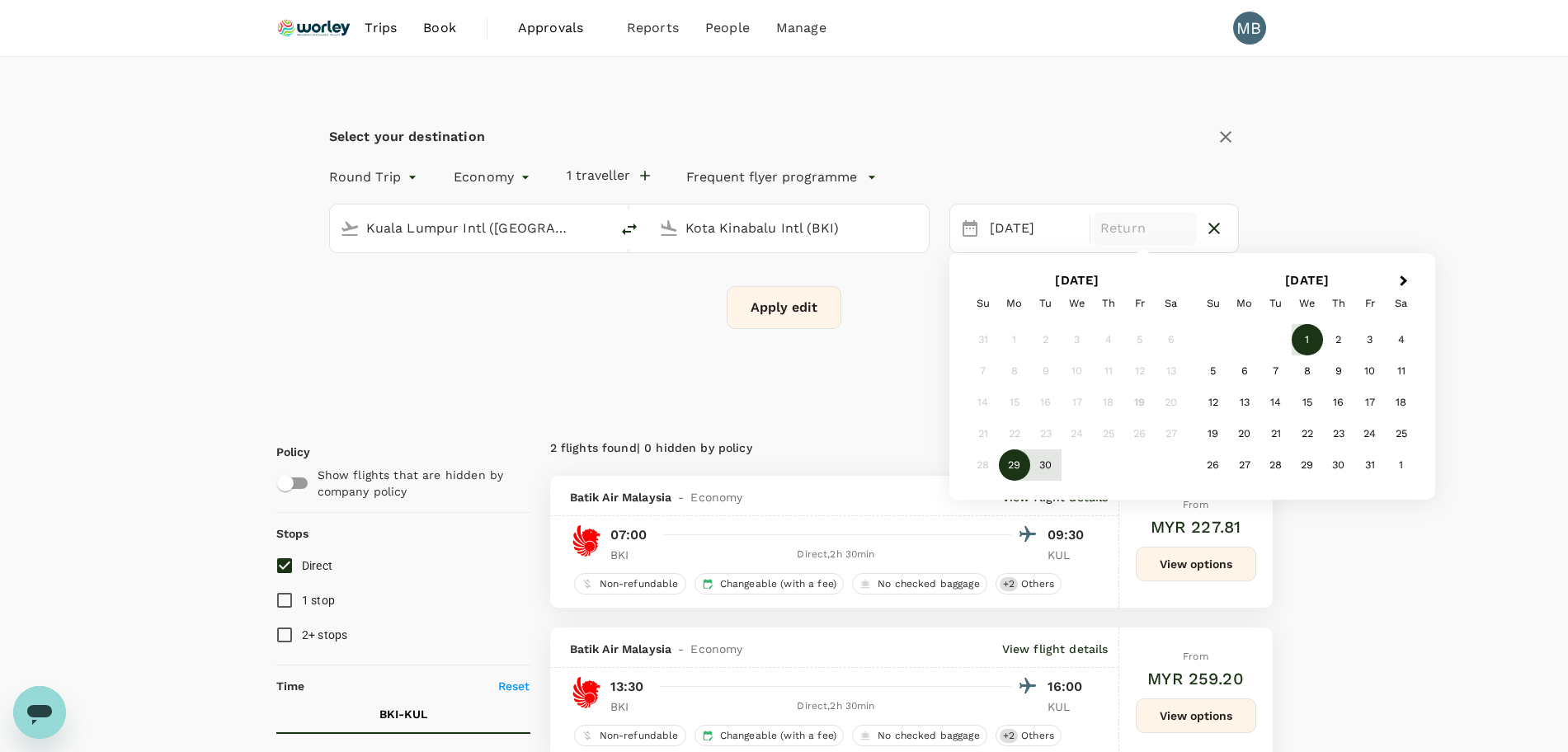
click at [1310, 338] on div "1" at bounding box center [1307, 340] width 32 height 32
click at [804, 303] on button "Apply edit" at bounding box center [784, 307] width 114 height 43
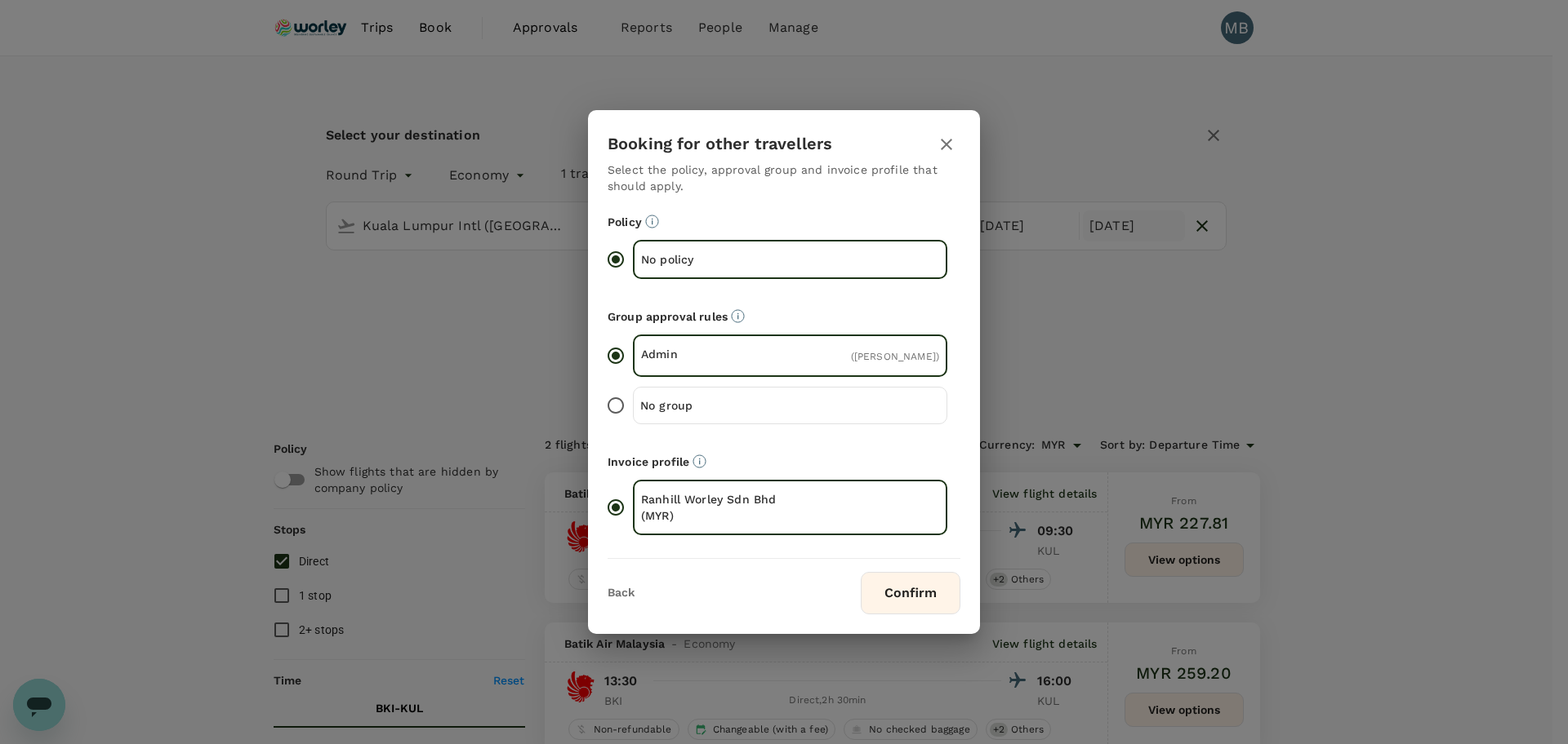
click at [912, 610] on button "Confirm" at bounding box center [910, 593] width 100 height 42
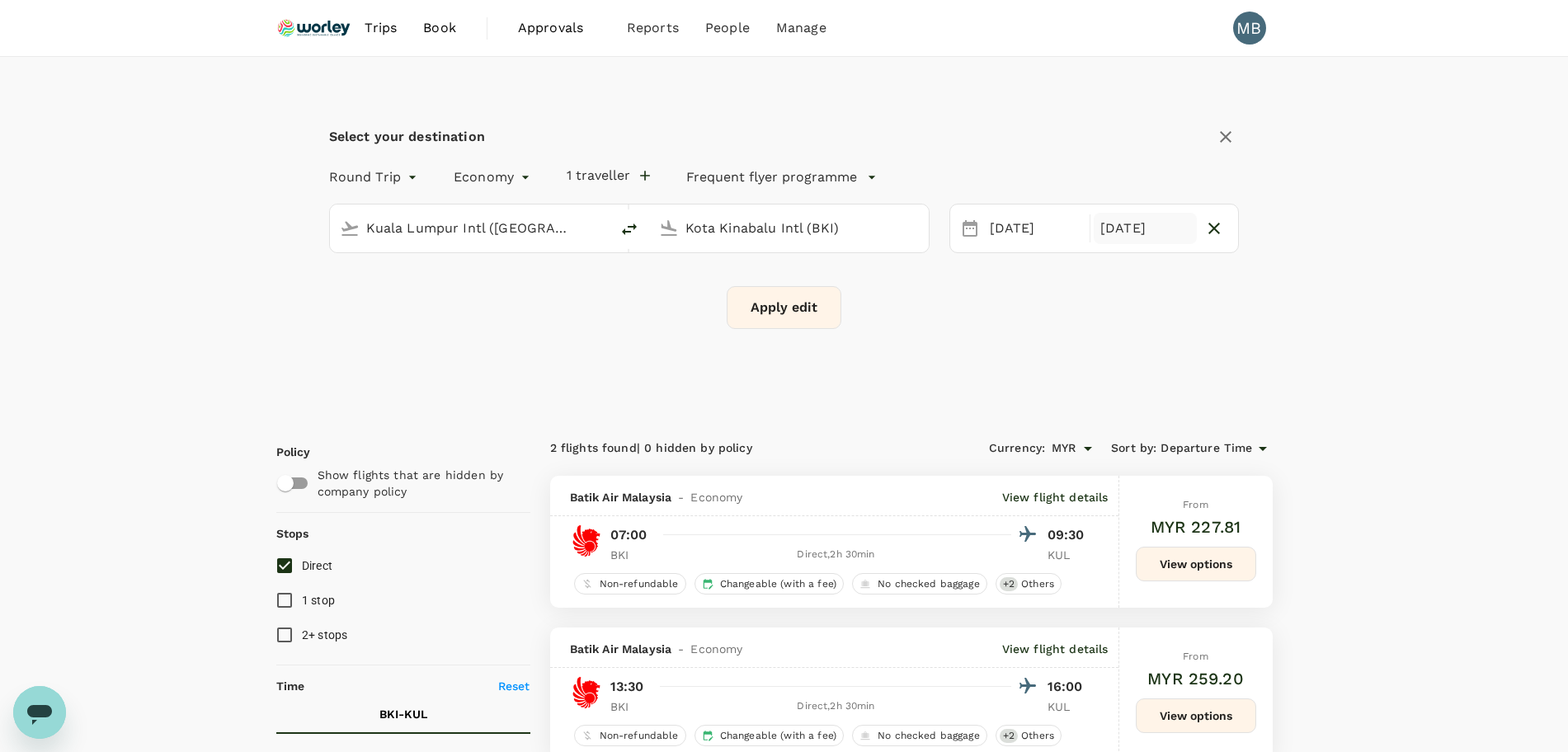
checkbox input "false"
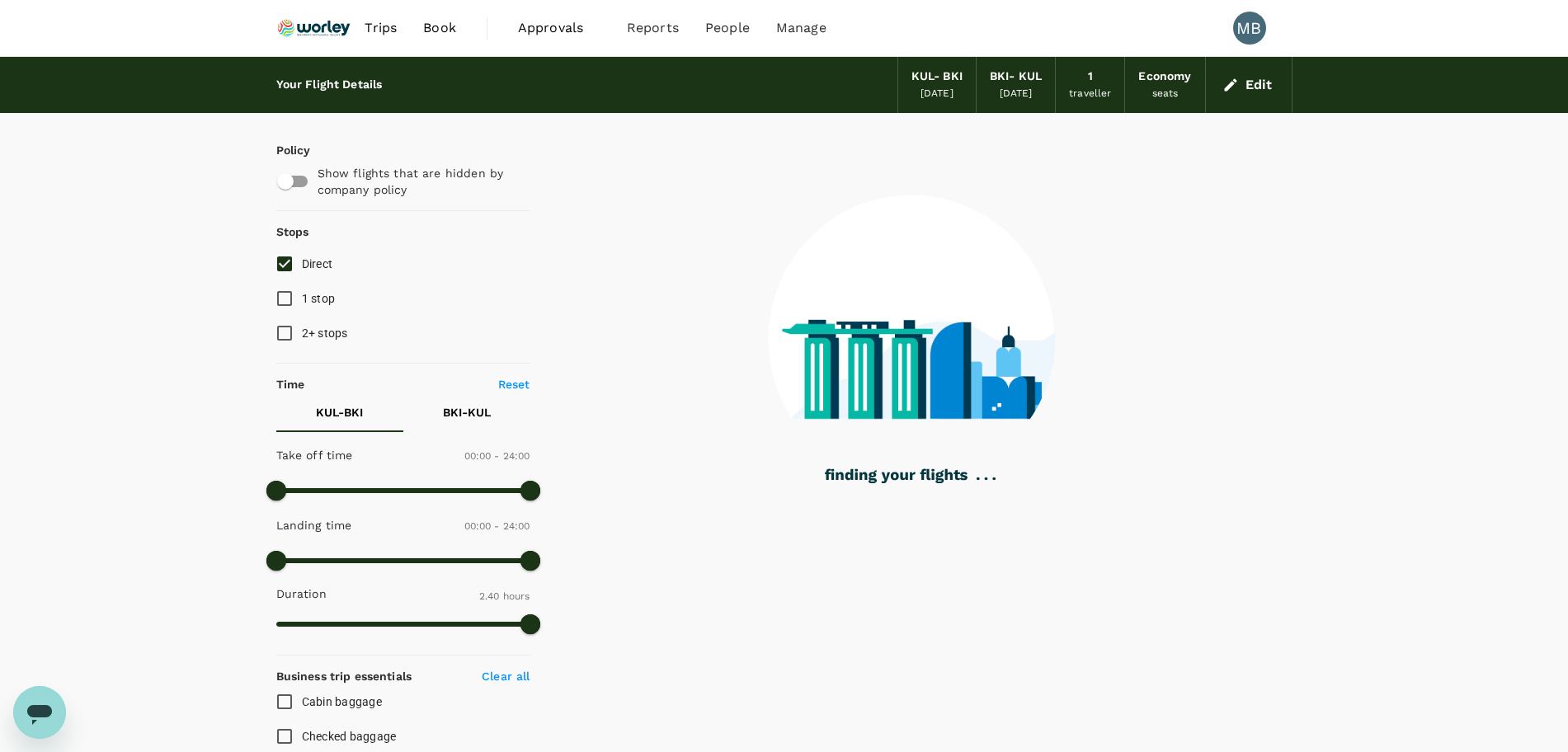
type input "160"
checkbox input "true"
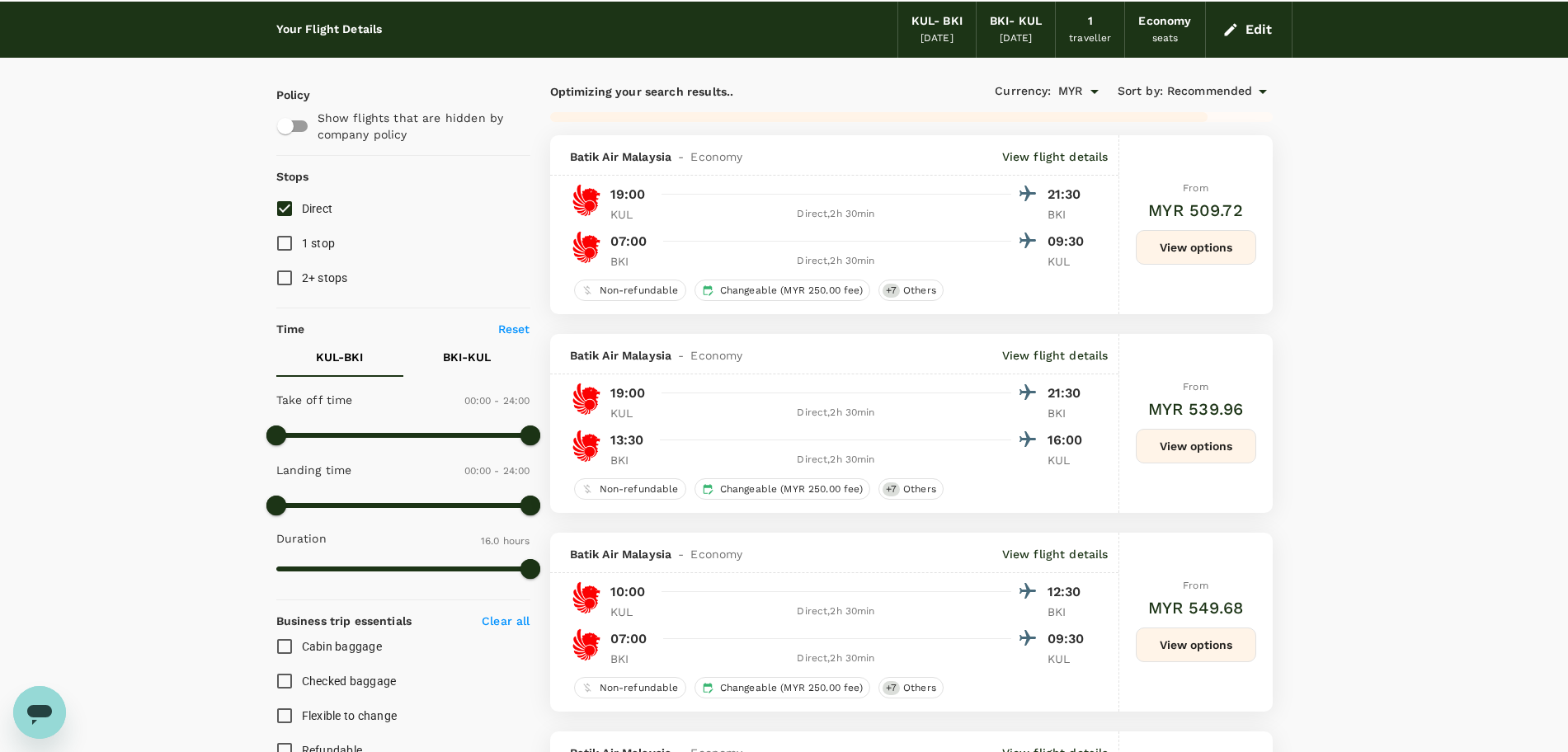
scroll to position [104, 0]
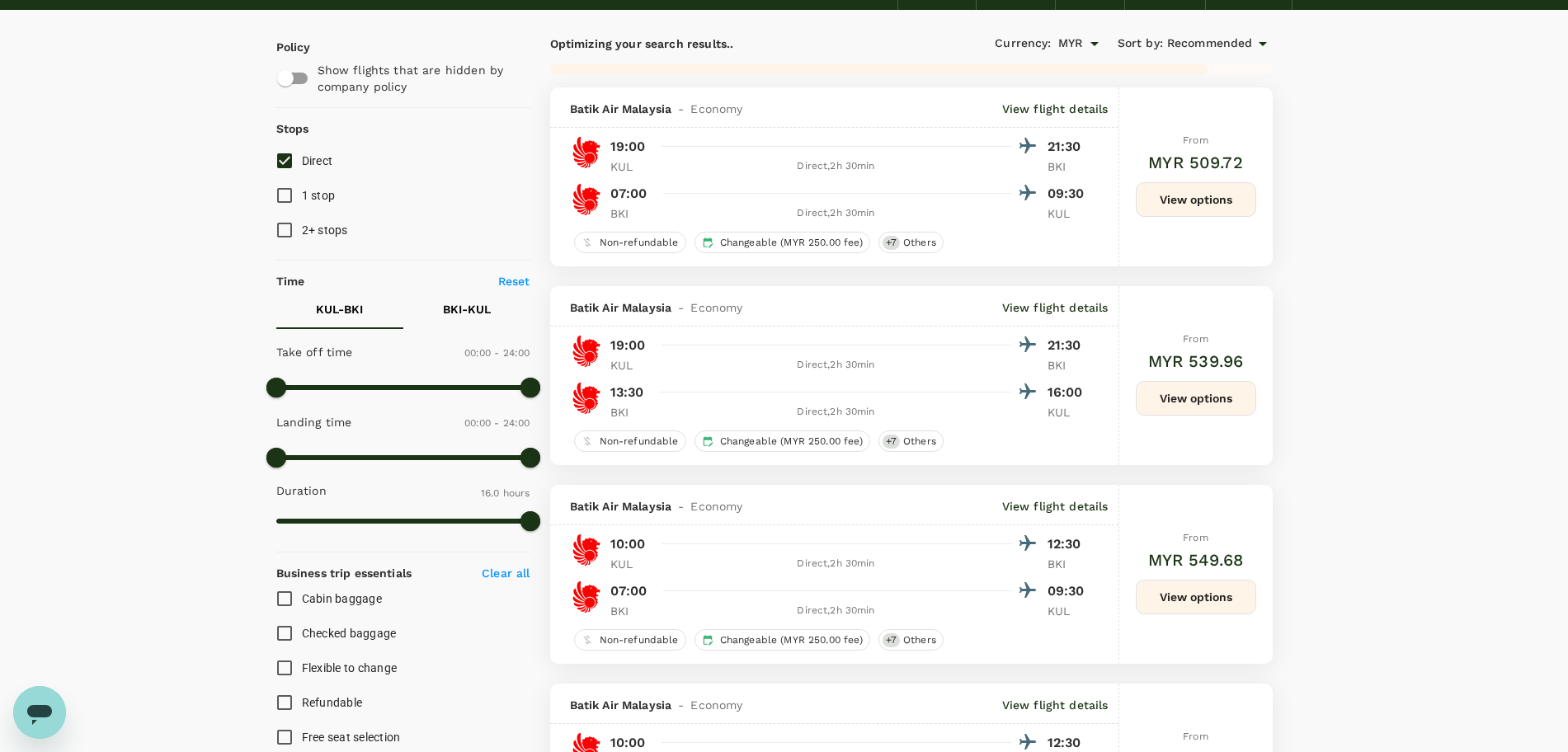
type input "1025"
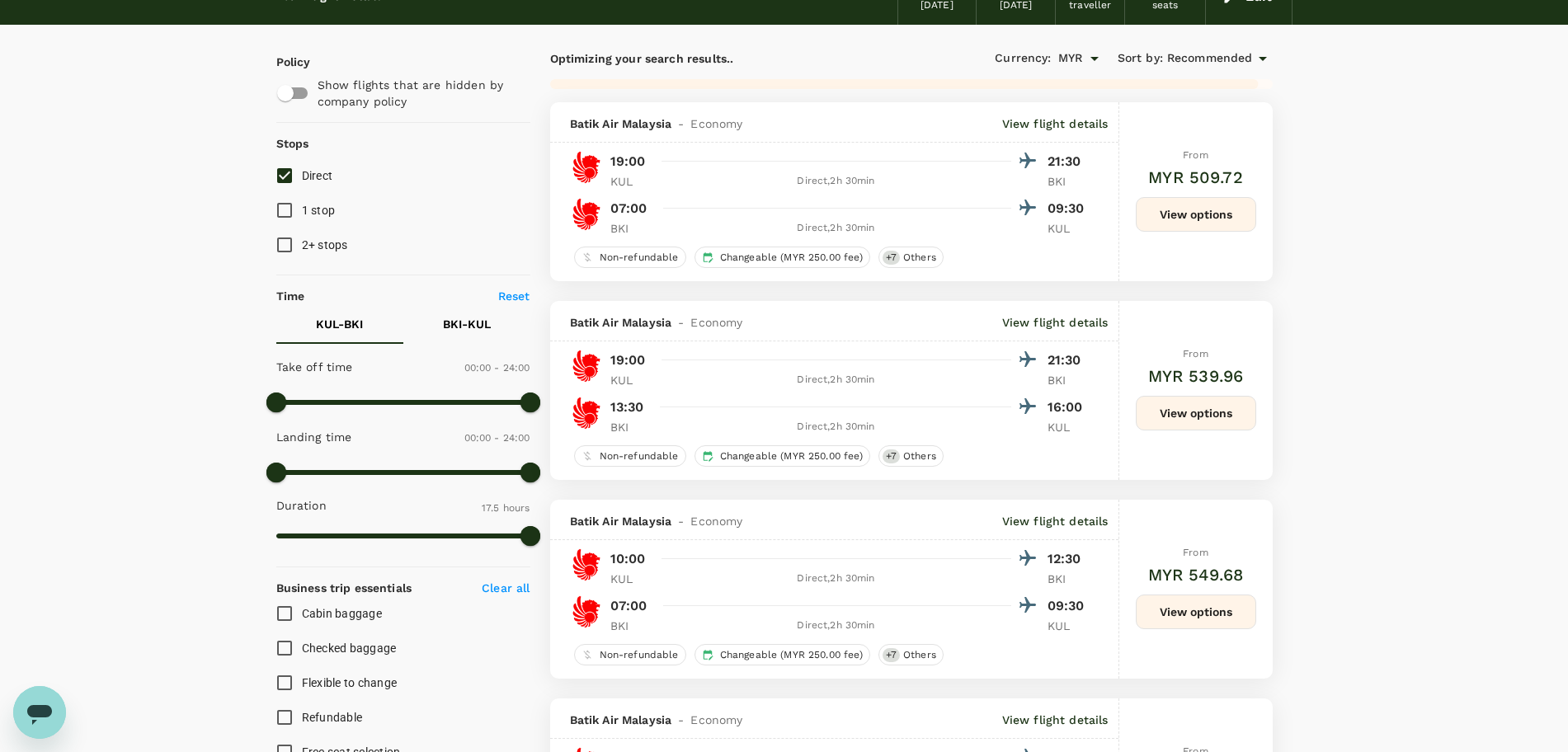
scroll to position [0, 0]
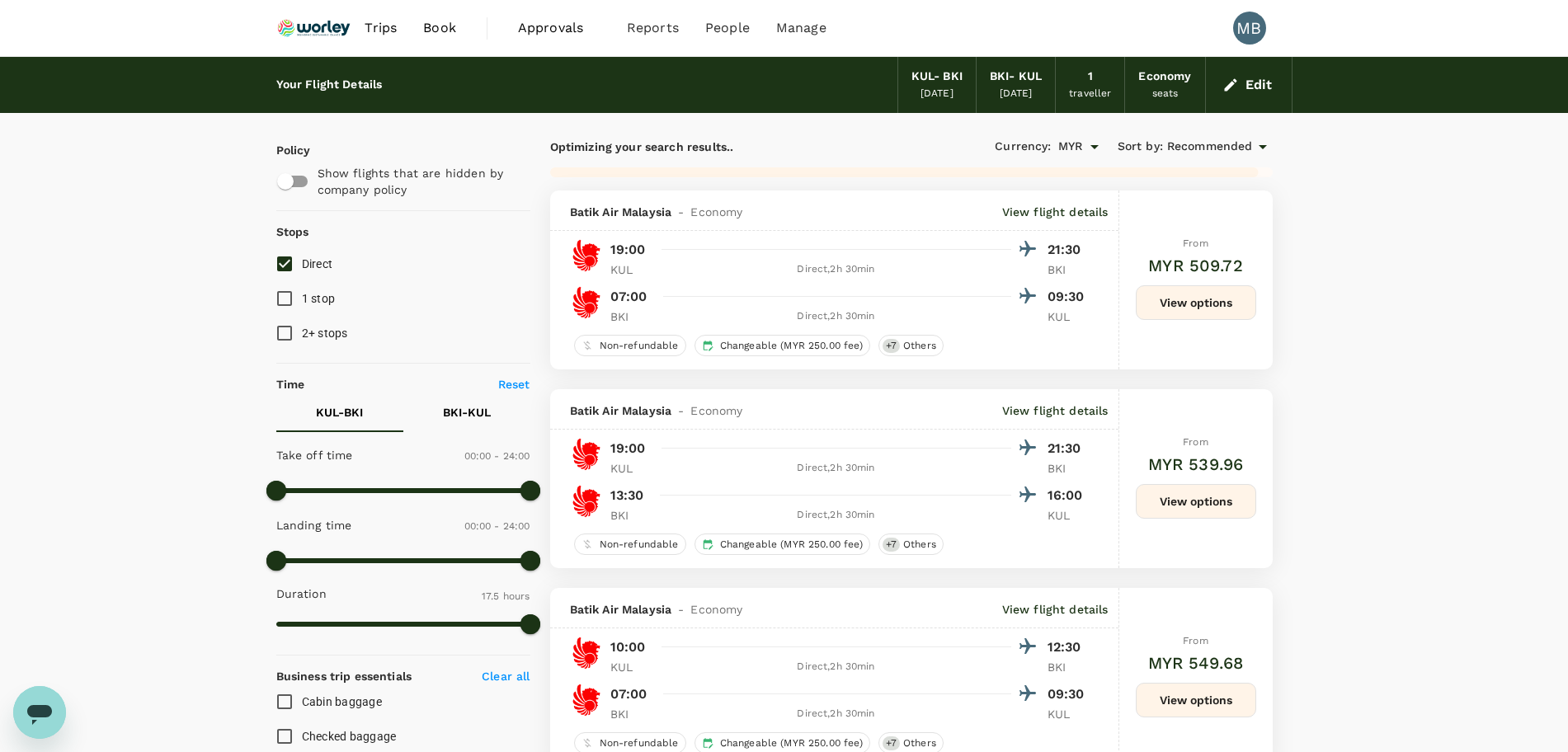
checkbox input "false"
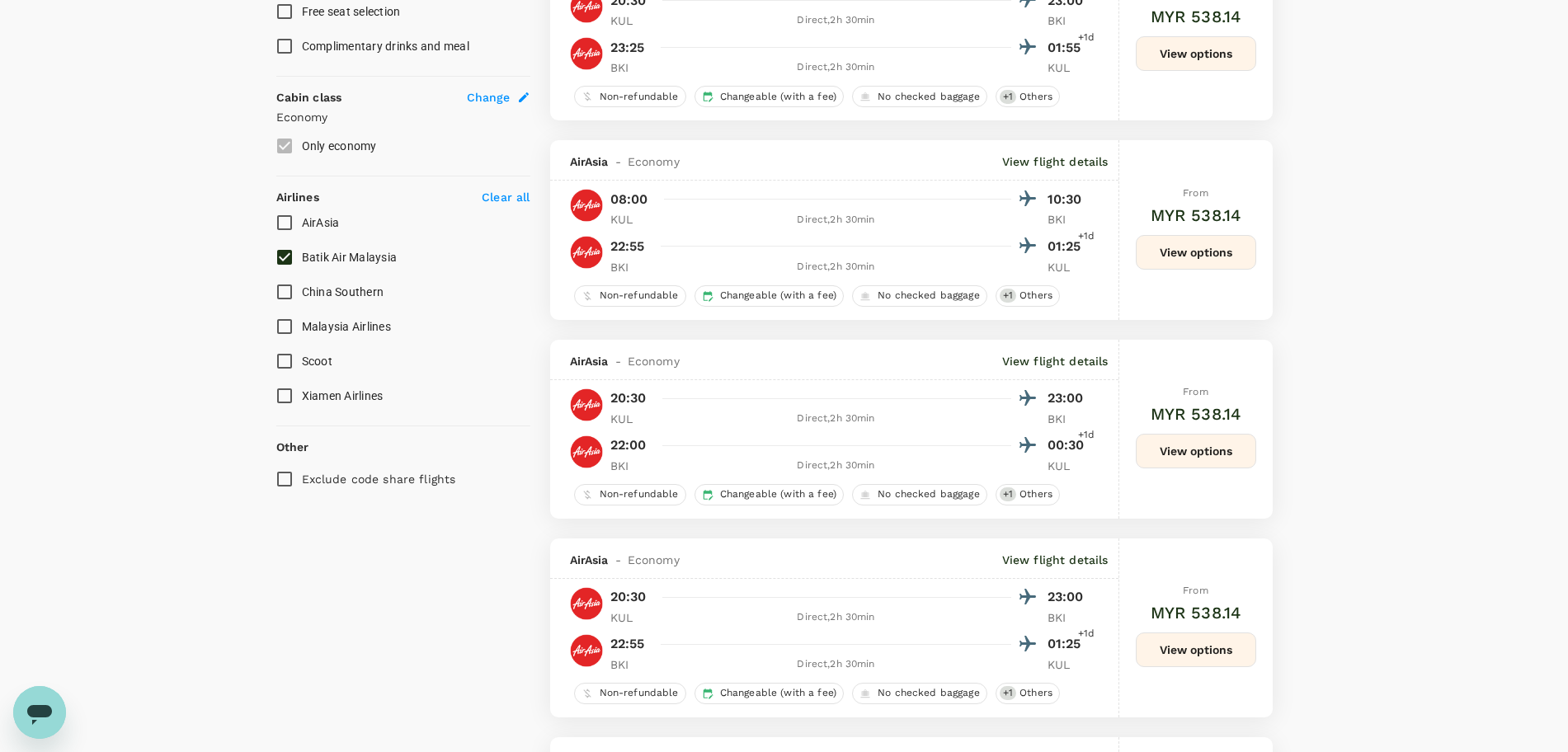
scroll to position [825, 0]
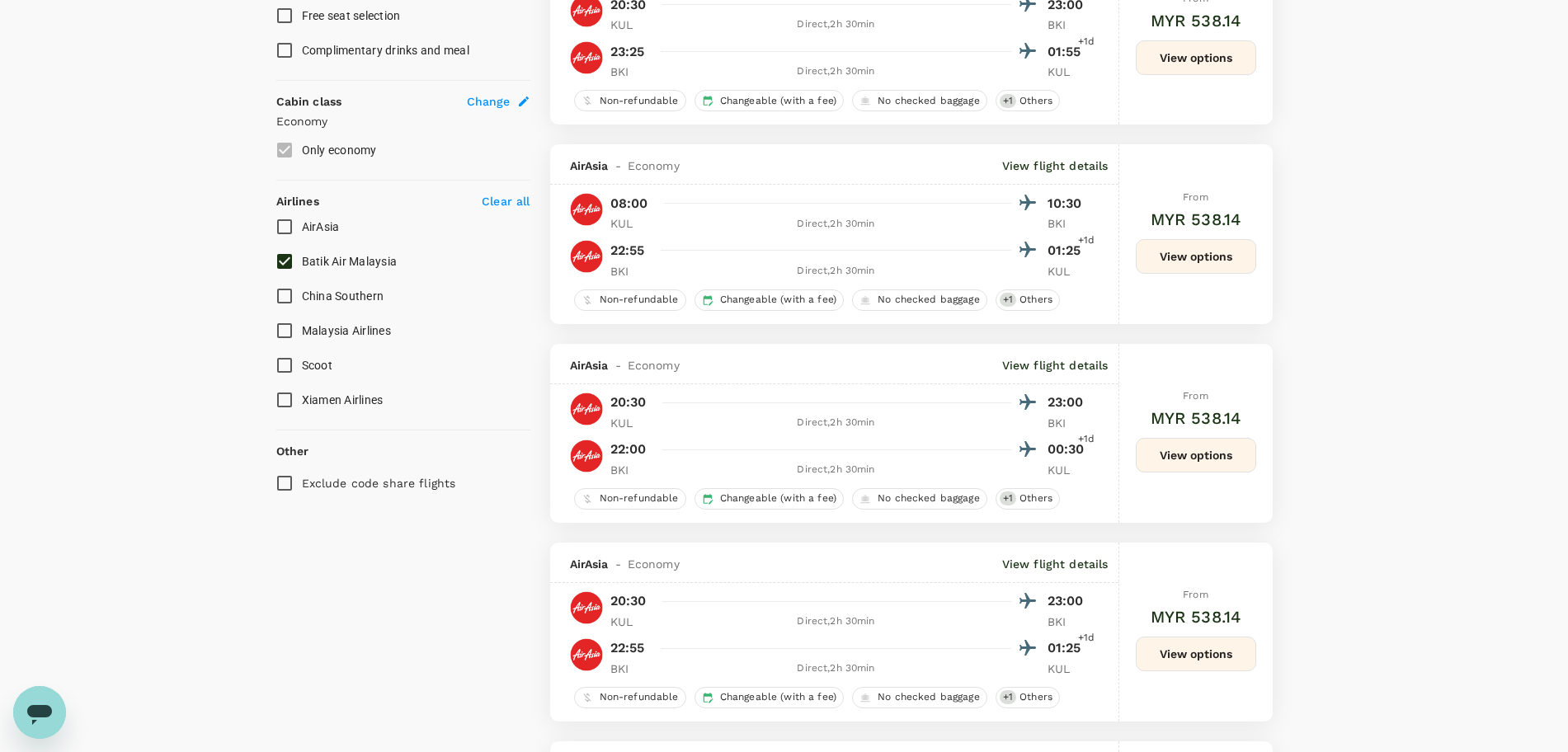
click at [285, 251] on input "Batik Air Malaysia" at bounding box center [284, 262] width 35 height 35
checkbox input "false"
click at [279, 230] on input "AirAsia" at bounding box center [284, 227] width 35 height 35
checkbox input "true"
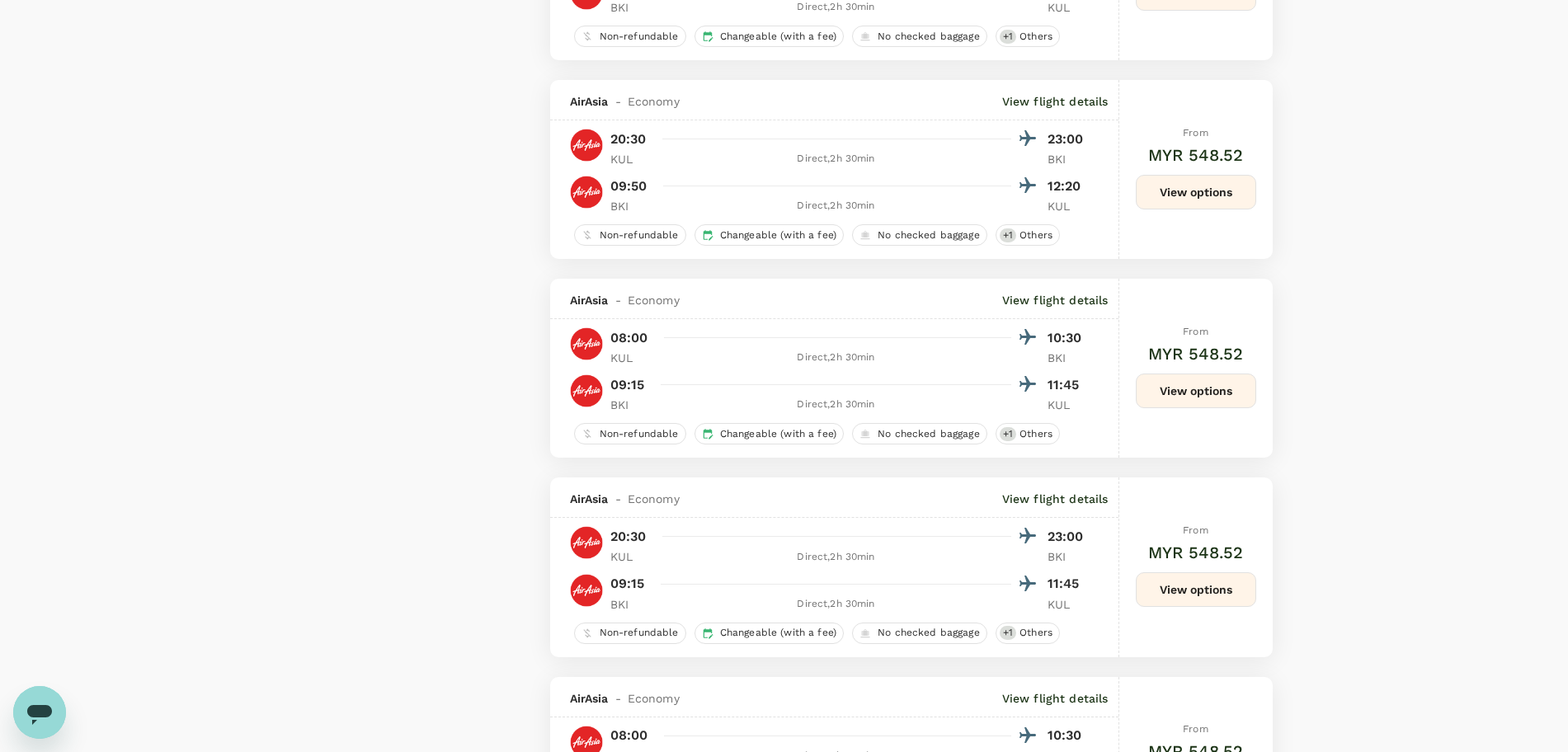
scroll to position [3731, 0]
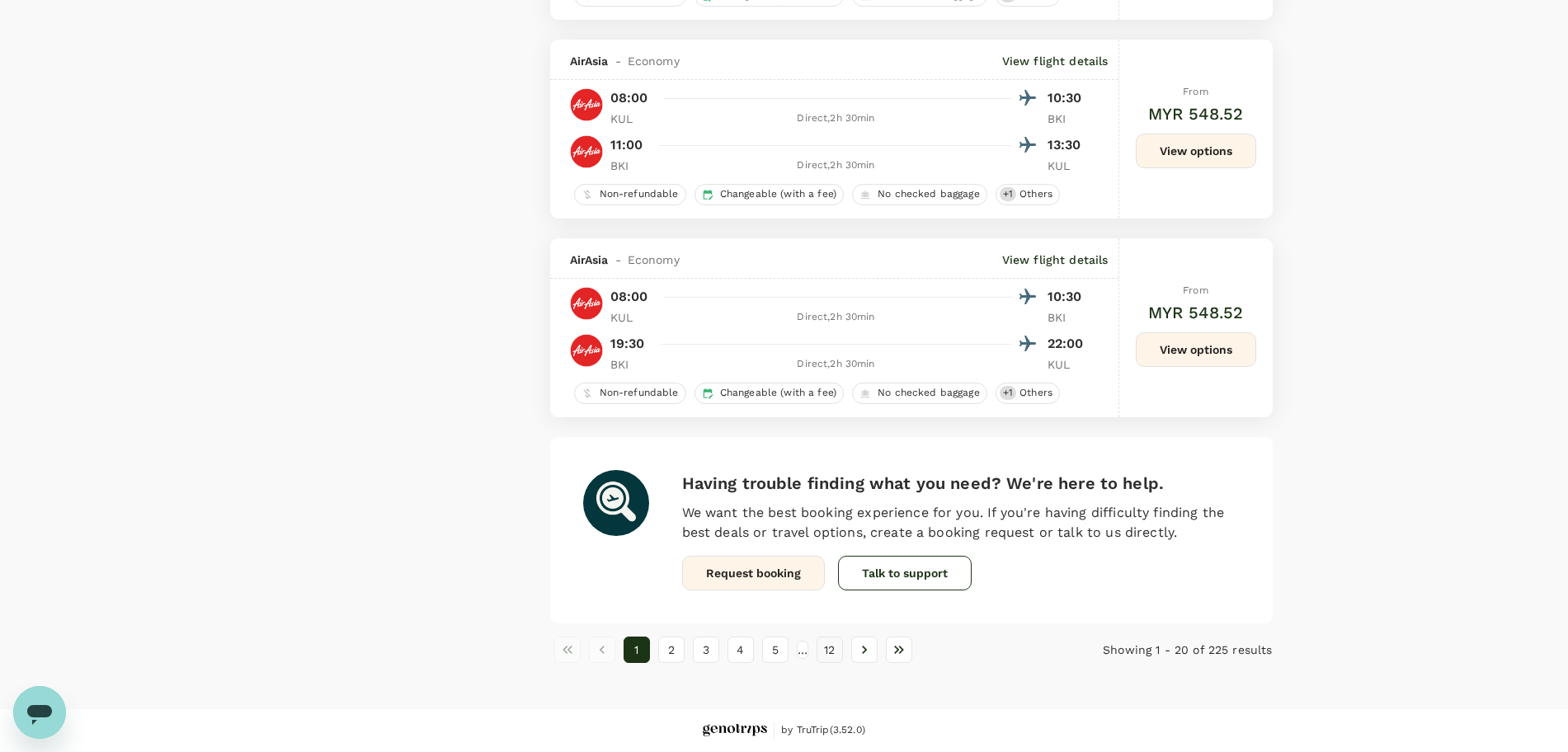
click at [836, 649] on button "12" at bounding box center [829, 649] width 26 height 26
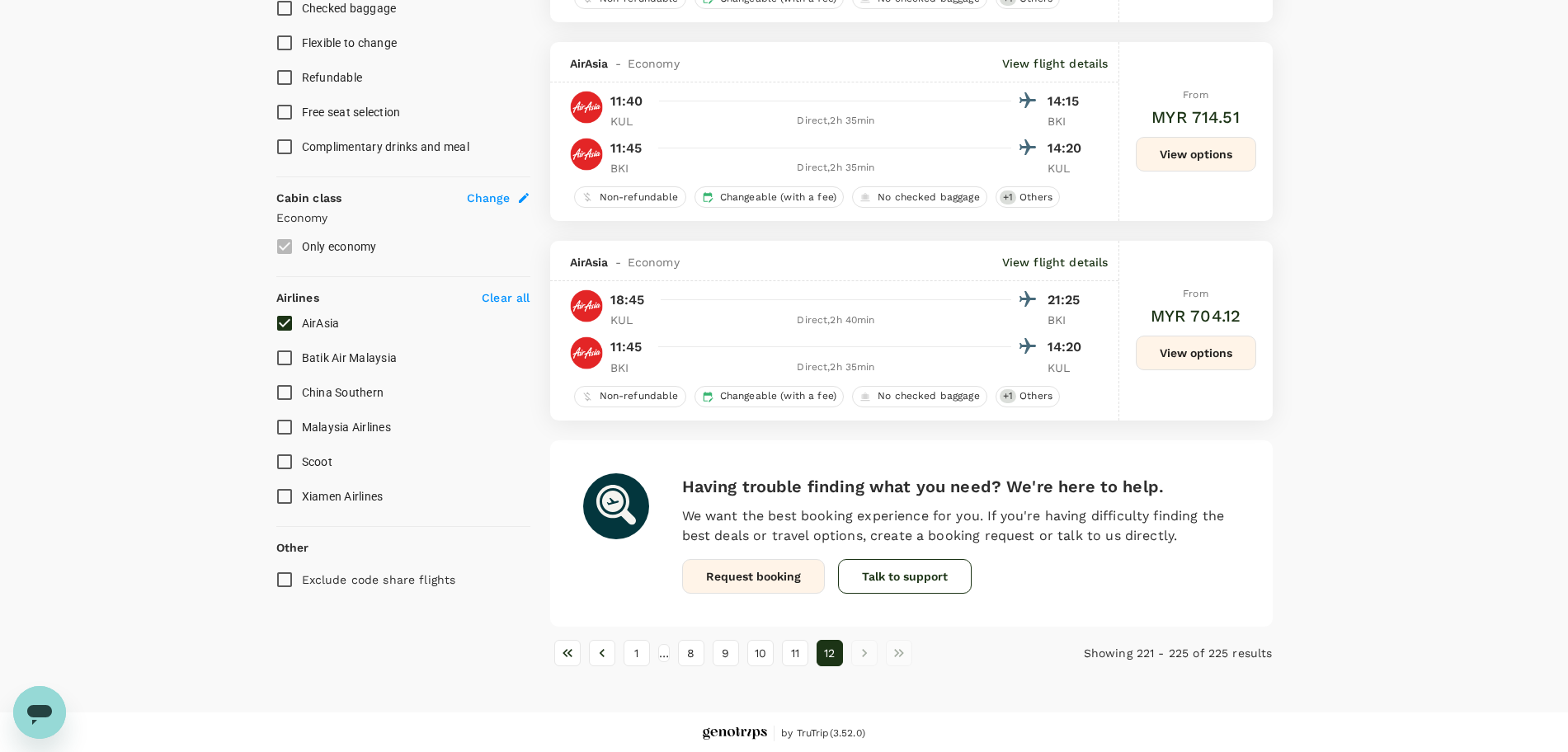
scroll to position [731, 0]
click at [734, 643] on button "9" at bounding box center [725, 650] width 26 height 26
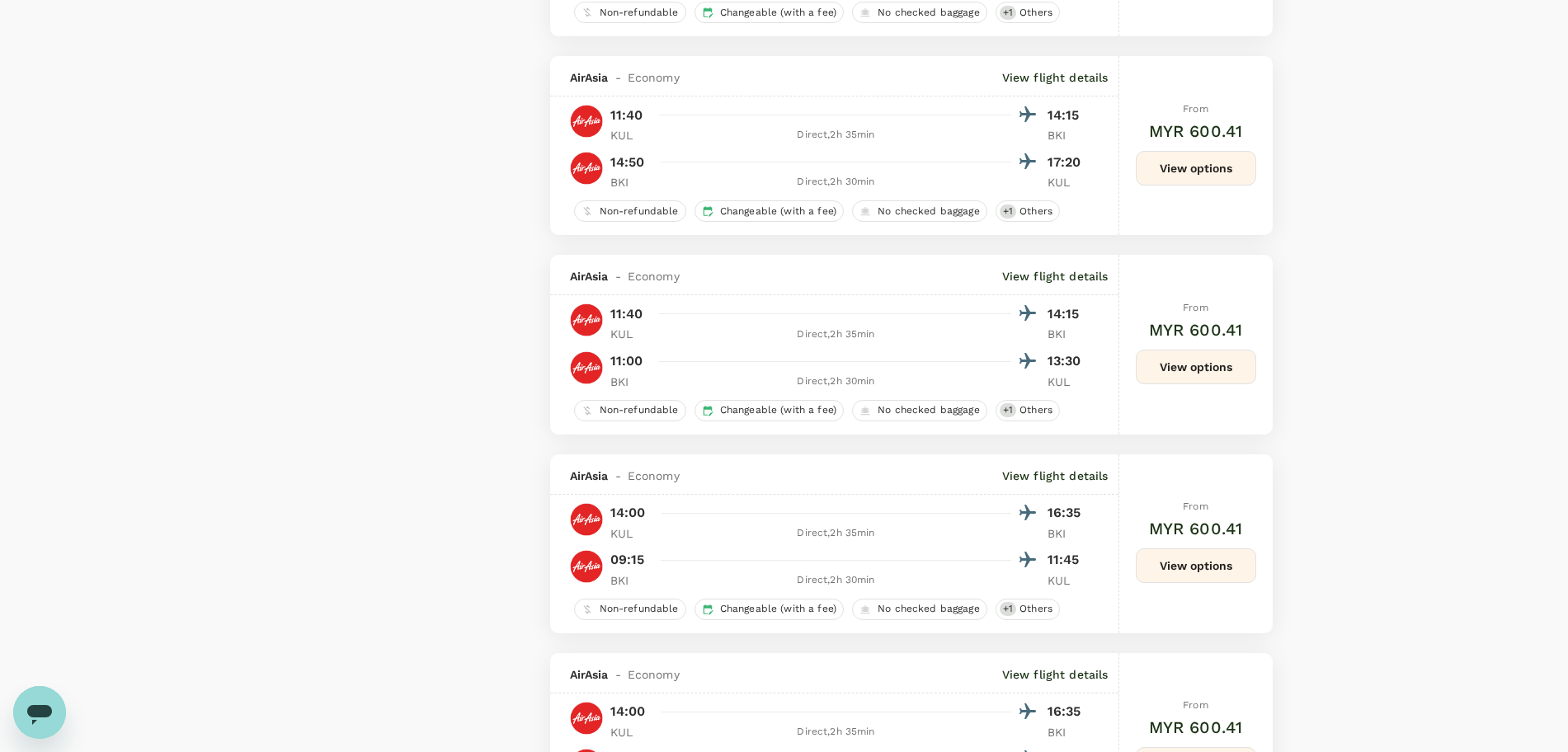
scroll to position [3715, 0]
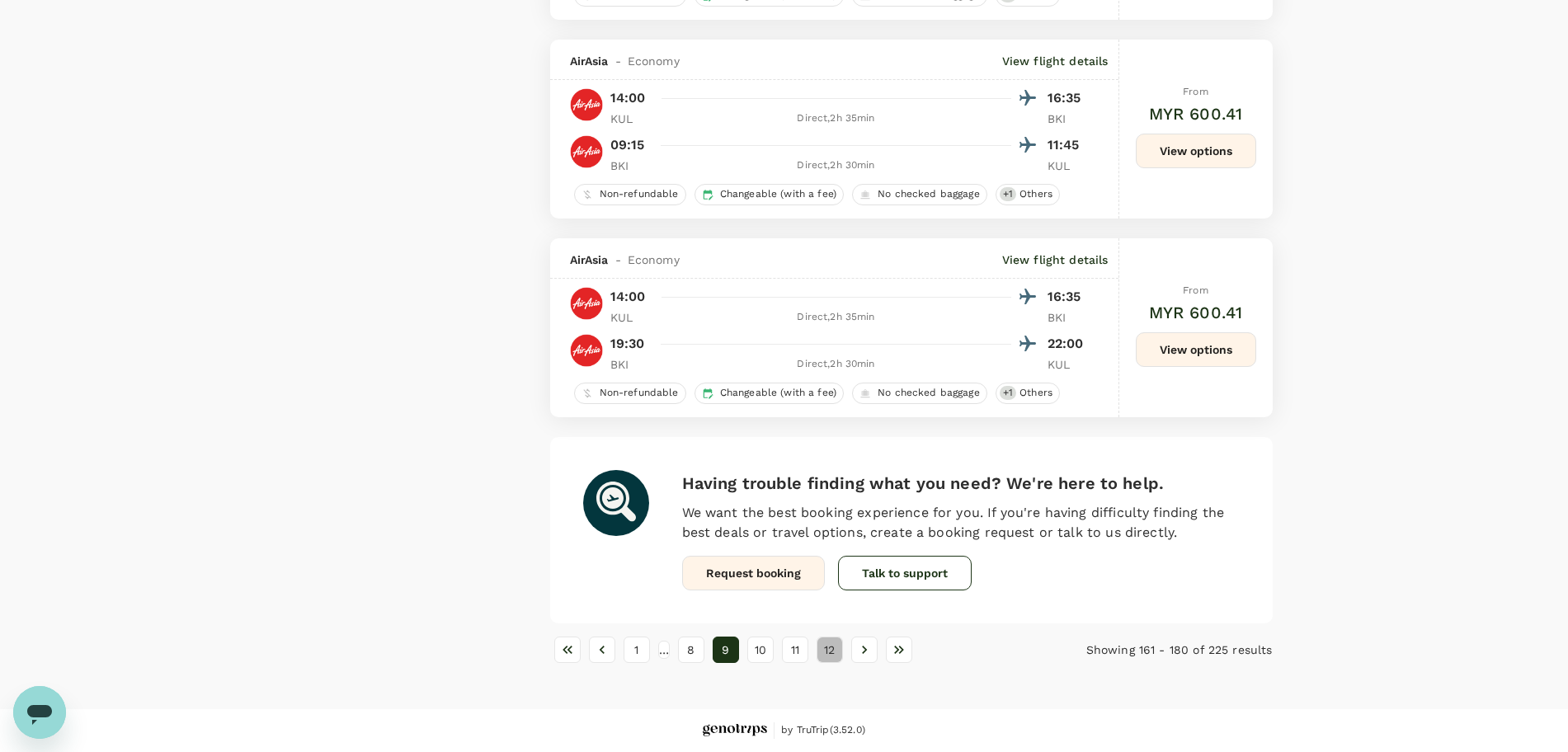
click at [840, 648] on button "12" at bounding box center [829, 649] width 26 height 26
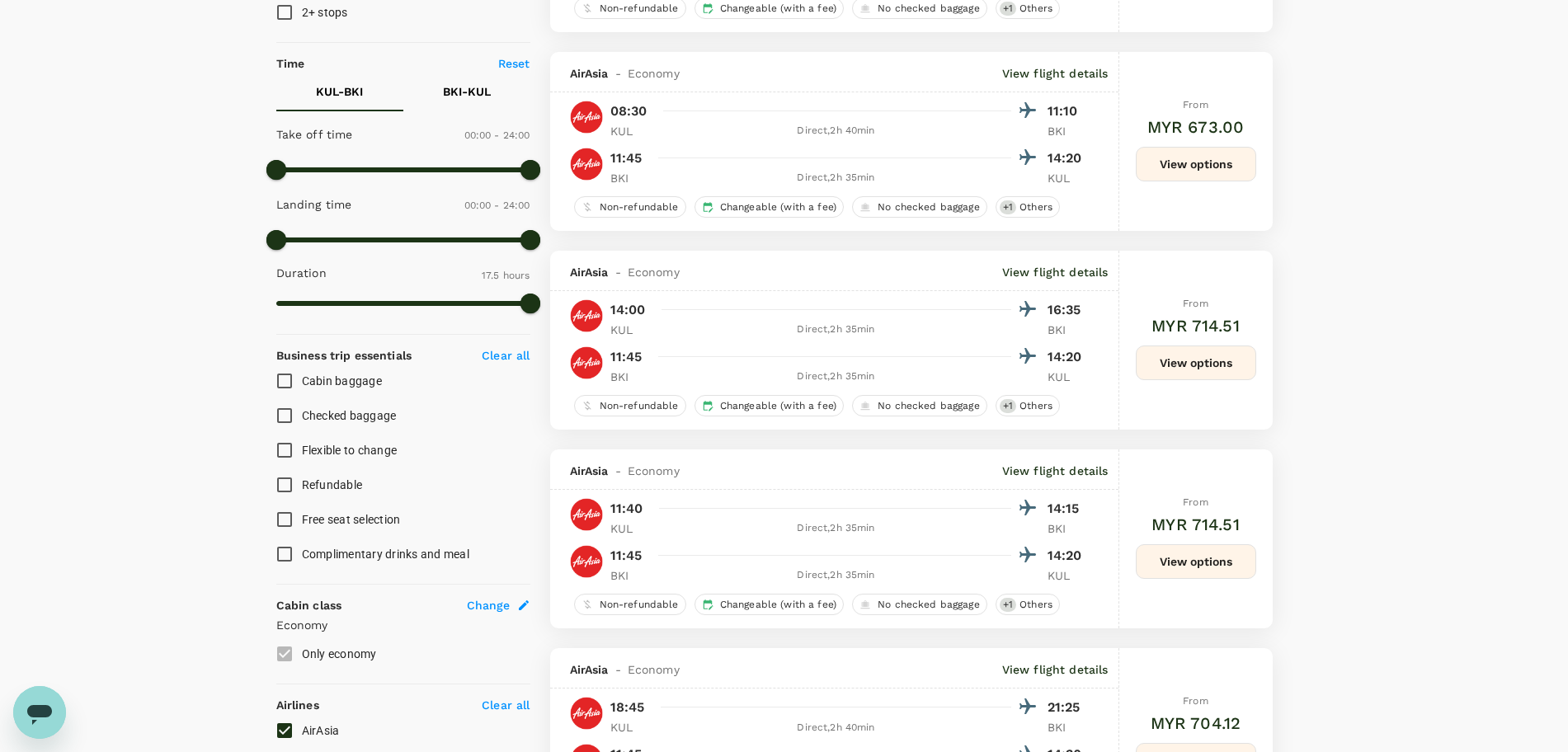
scroll to position [310, 0]
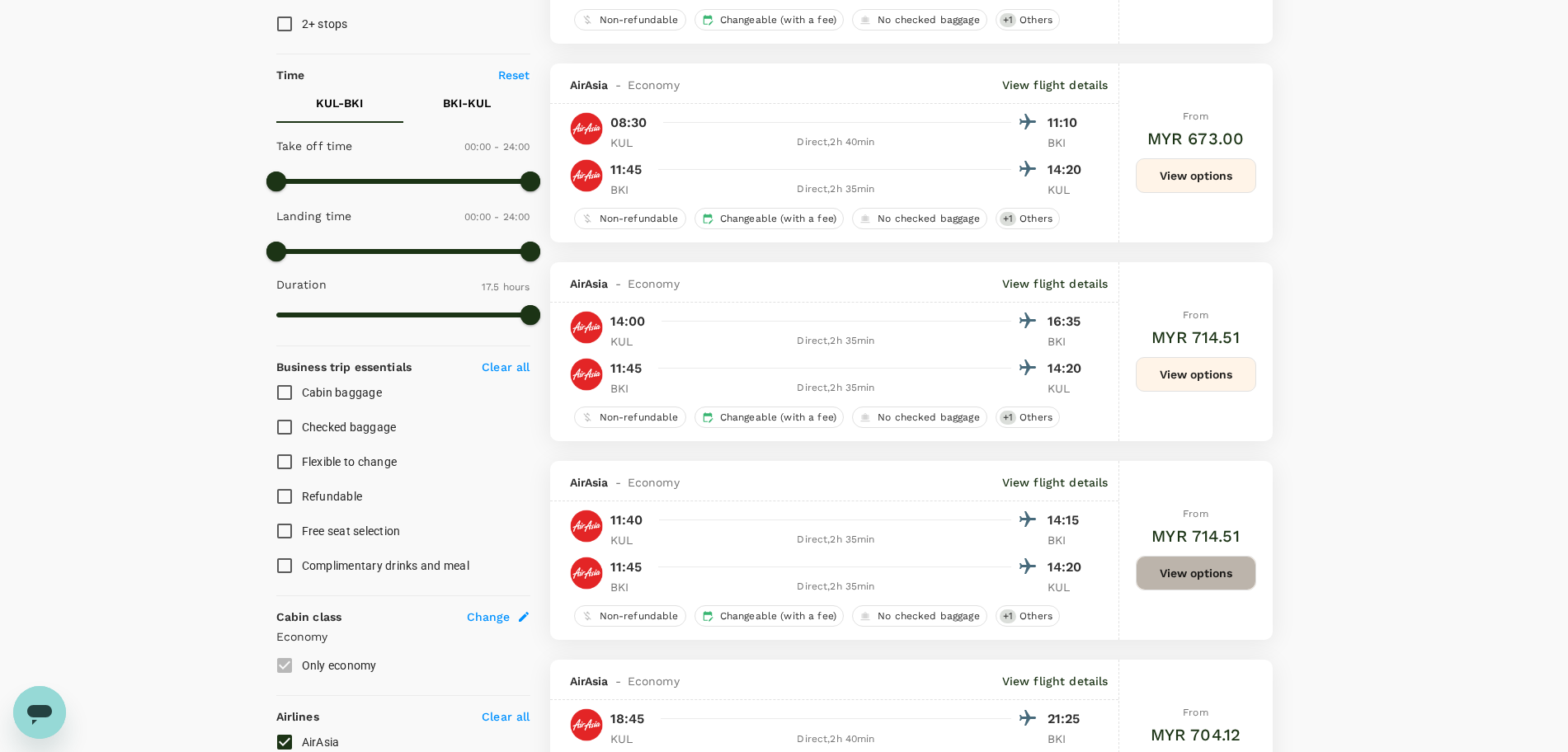
click at [1157, 577] on button "View options" at bounding box center [1196, 573] width 121 height 35
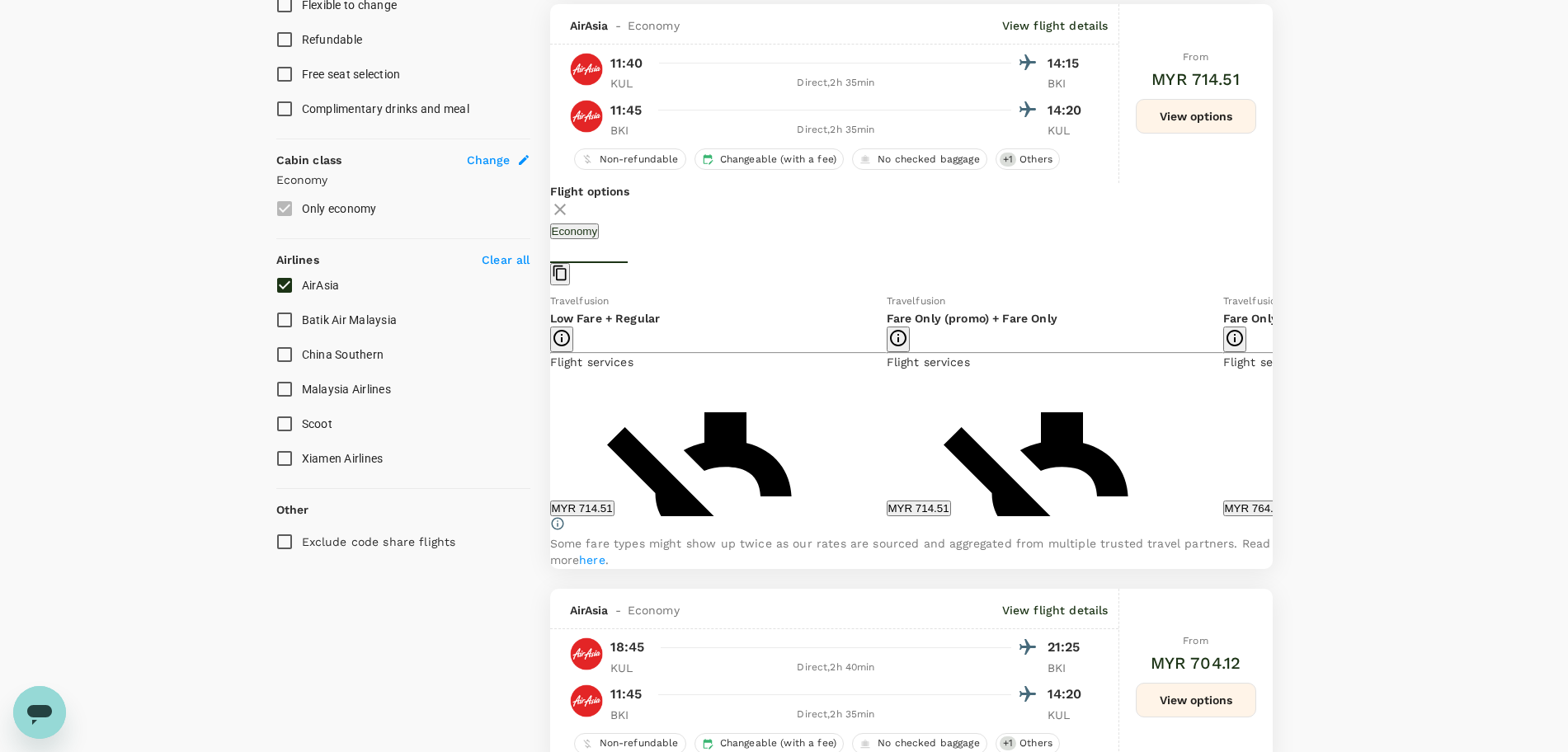
scroll to position [770, 0]
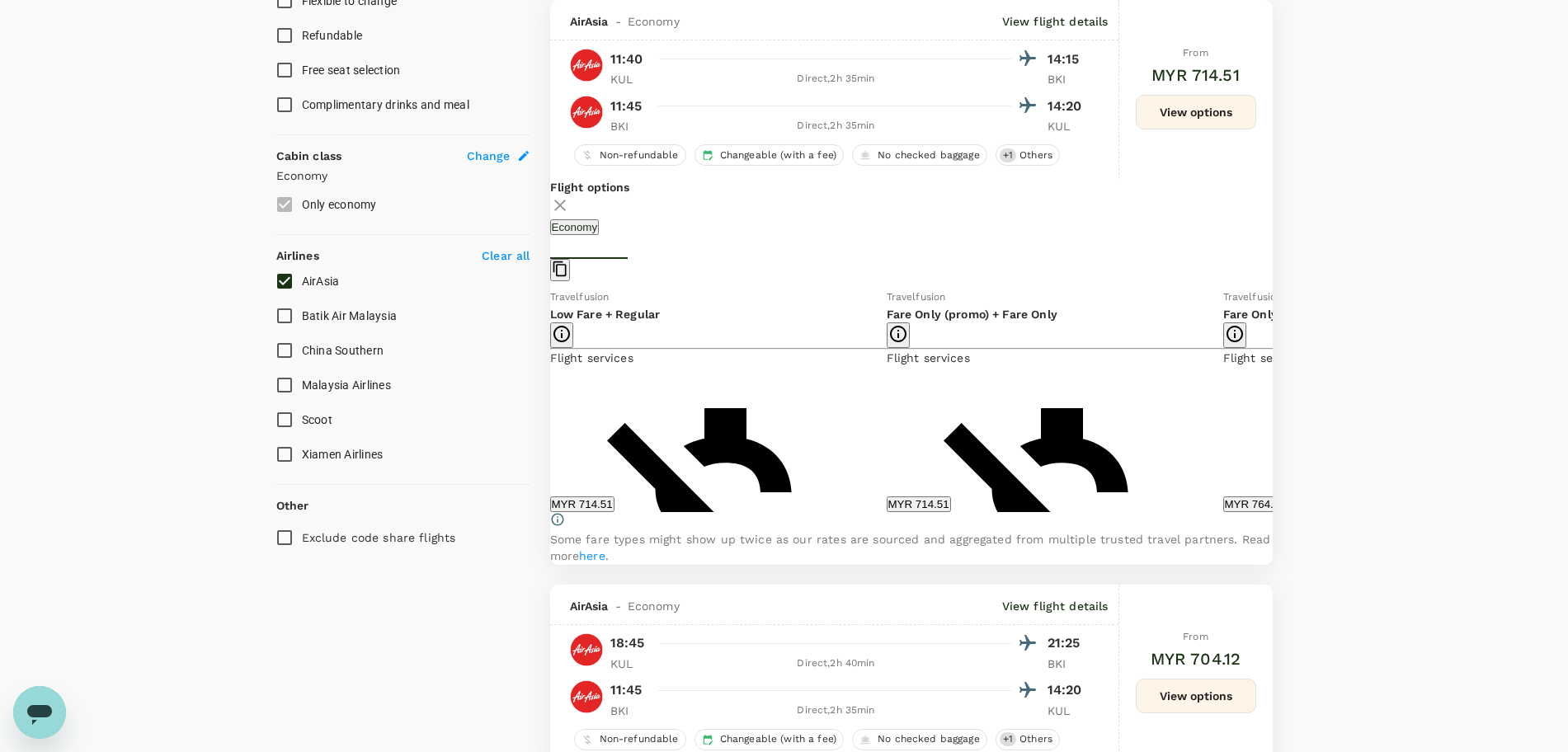
click at [1277, 409] on icon at bounding box center [1285, 400] width 16 height 16
click at [886, 501] on button "MYR 766.36" at bounding box center [918, 504] width 64 height 15
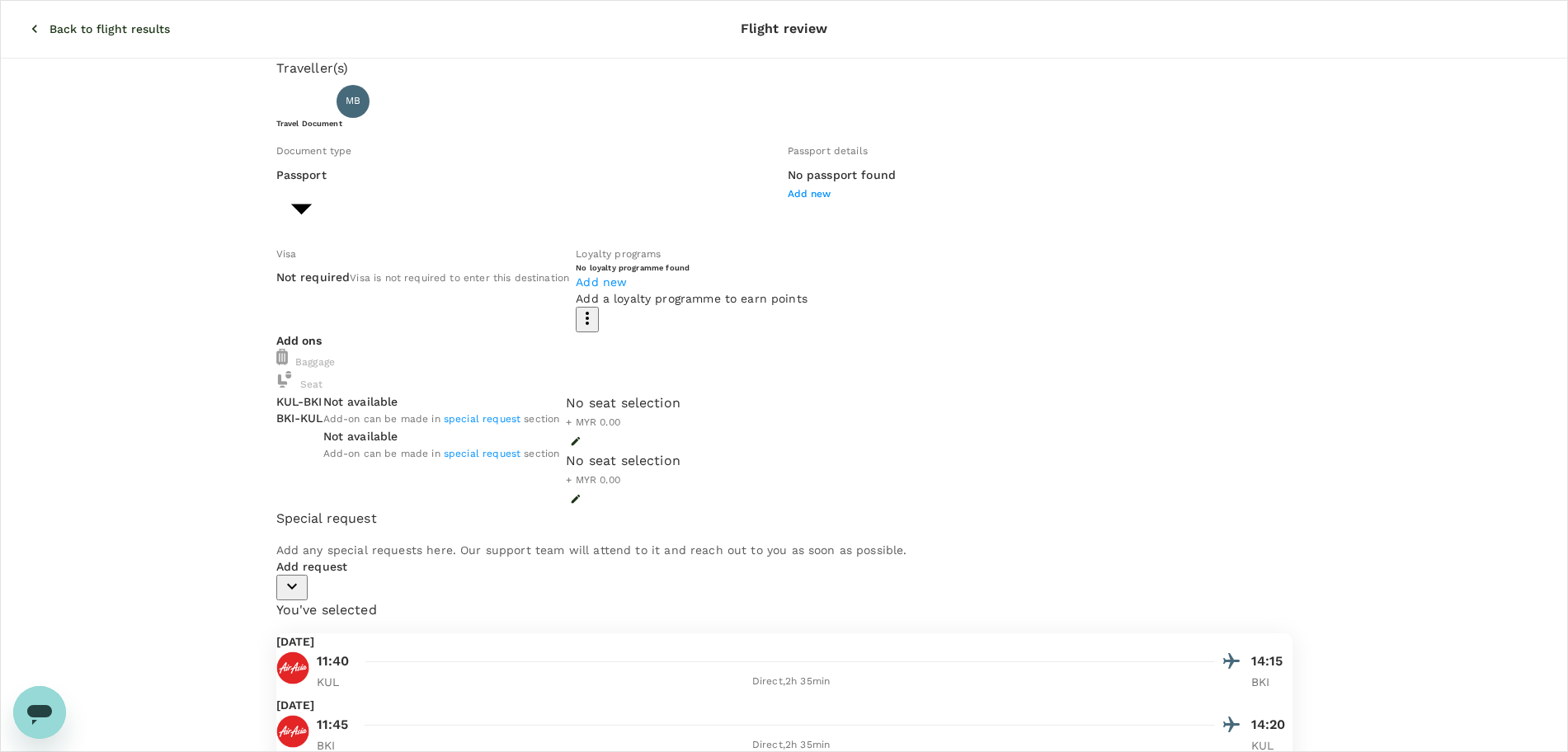
click at [26, 21] on icon "button" at bounding box center [35, 29] width 16 height 16
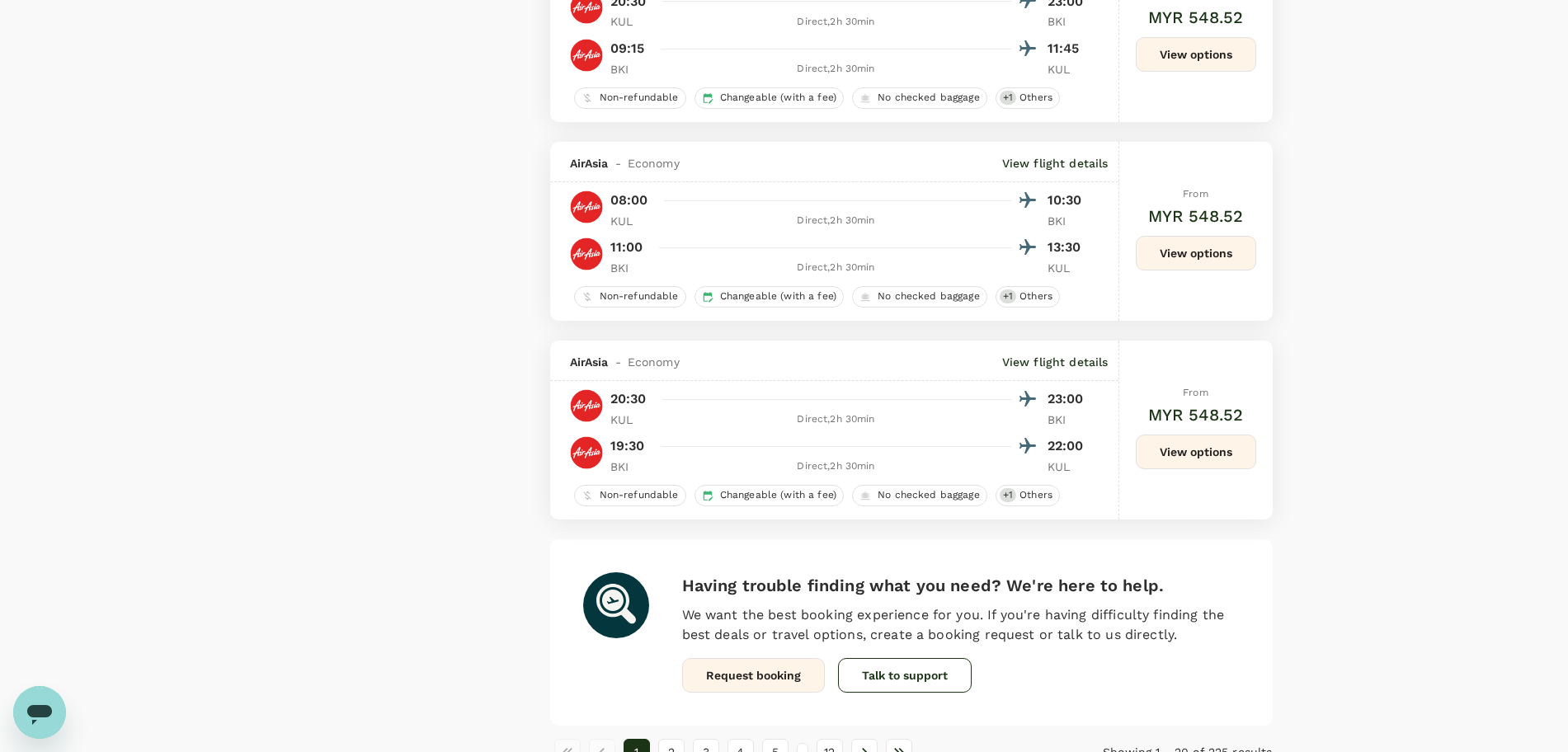
scroll to position [3715, 0]
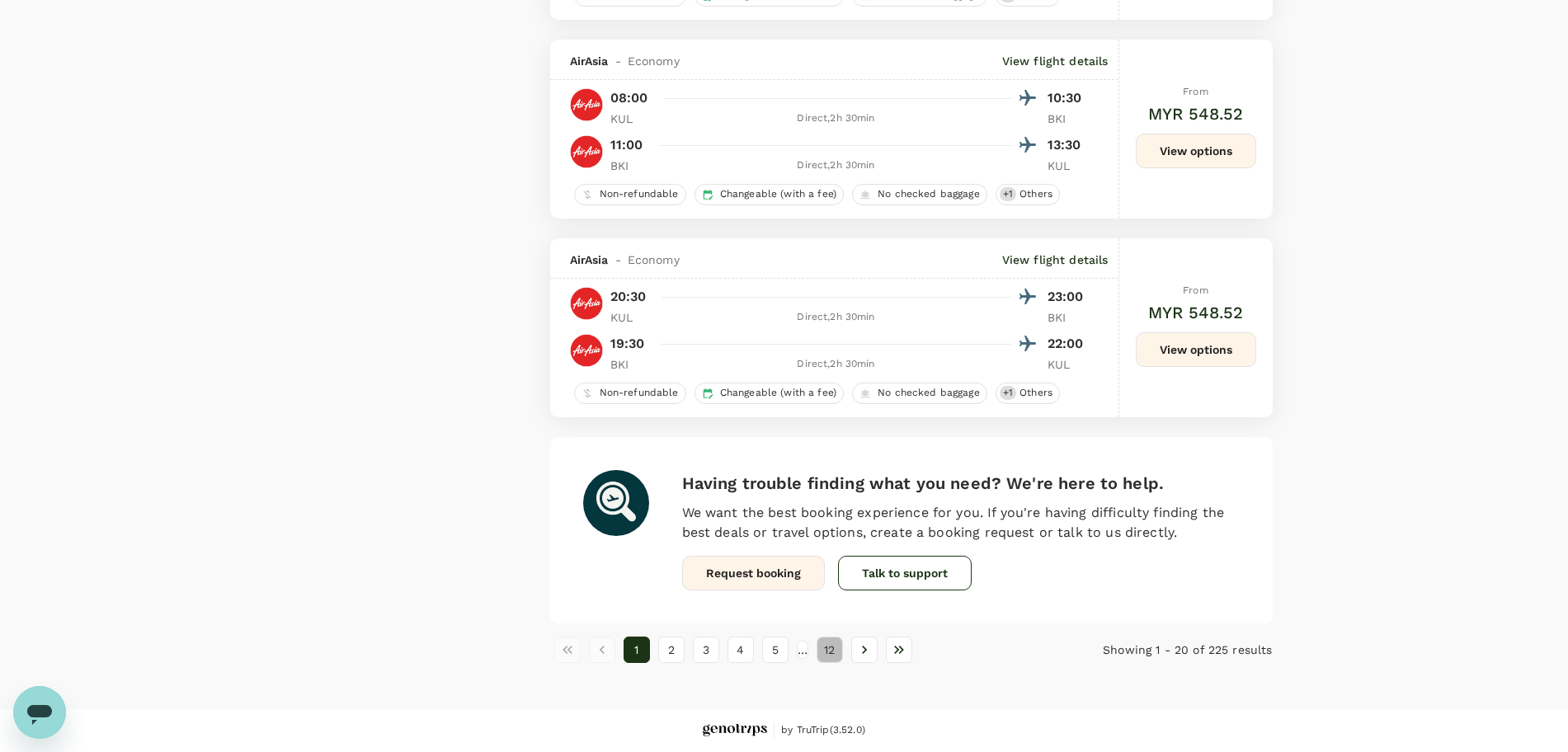
click at [843, 658] on button "12" at bounding box center [829, 649] width 26 height 26
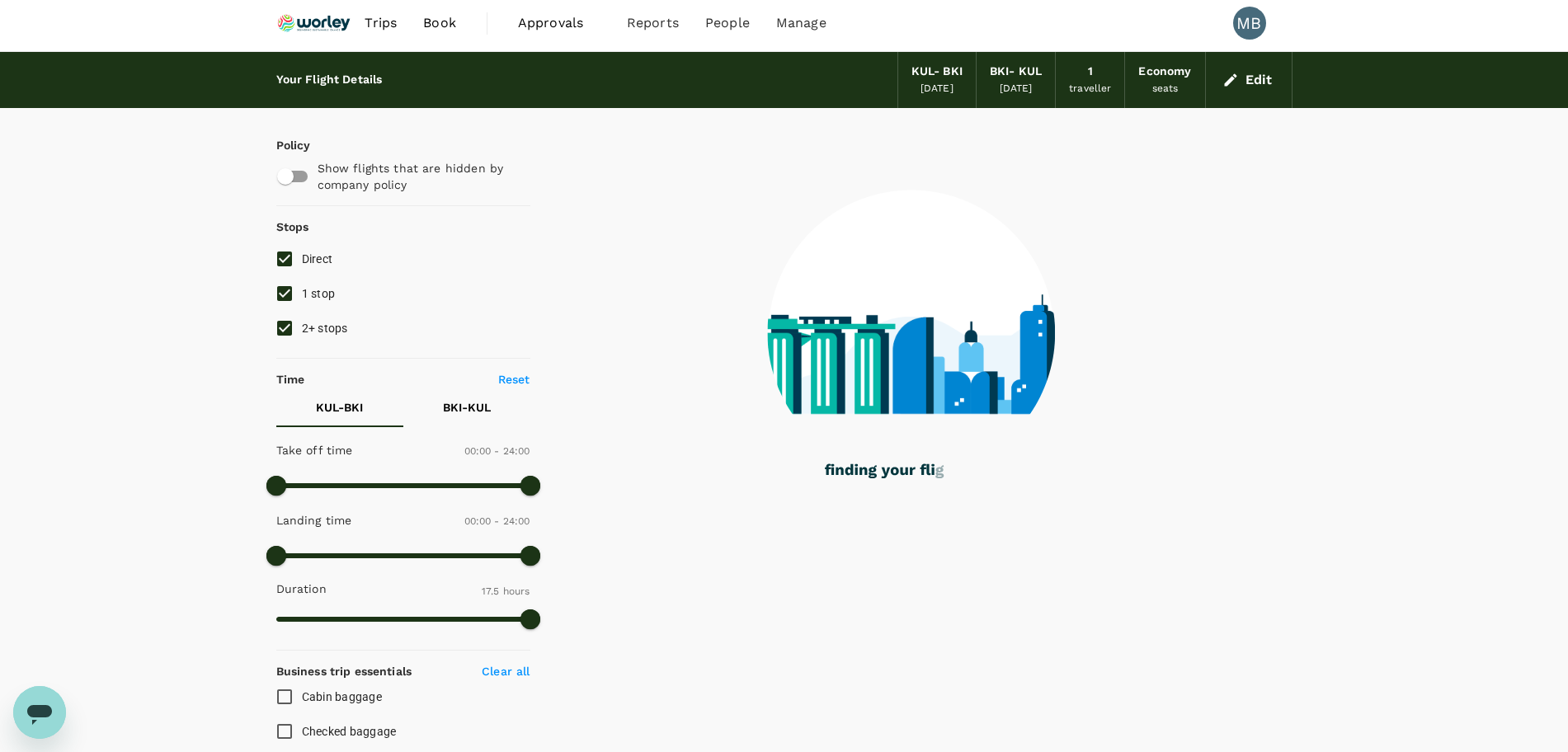
scroll to position [0, 0]
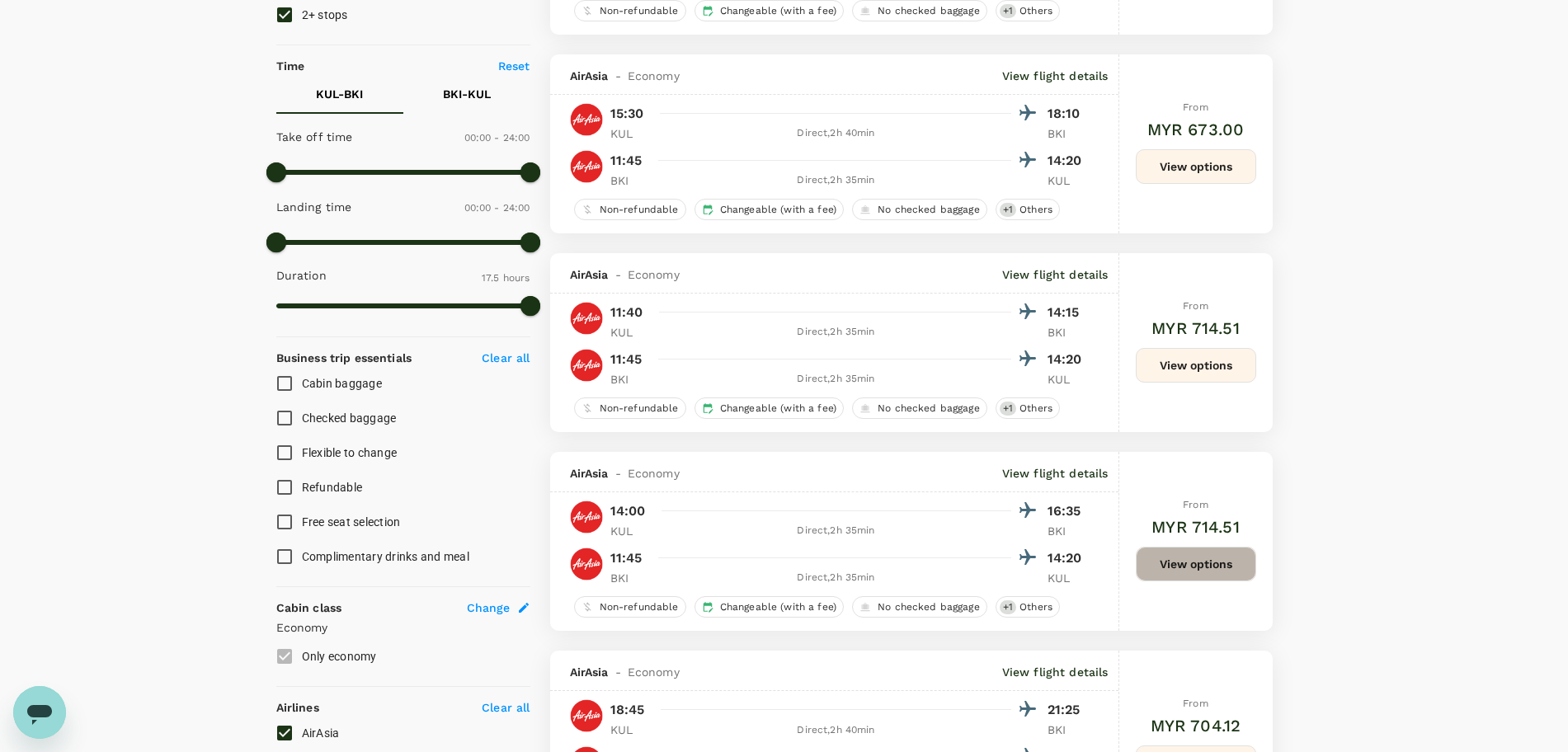
click at [1152, 567] on button "View options" at bounding box center [1196, 564] width 121 height 35
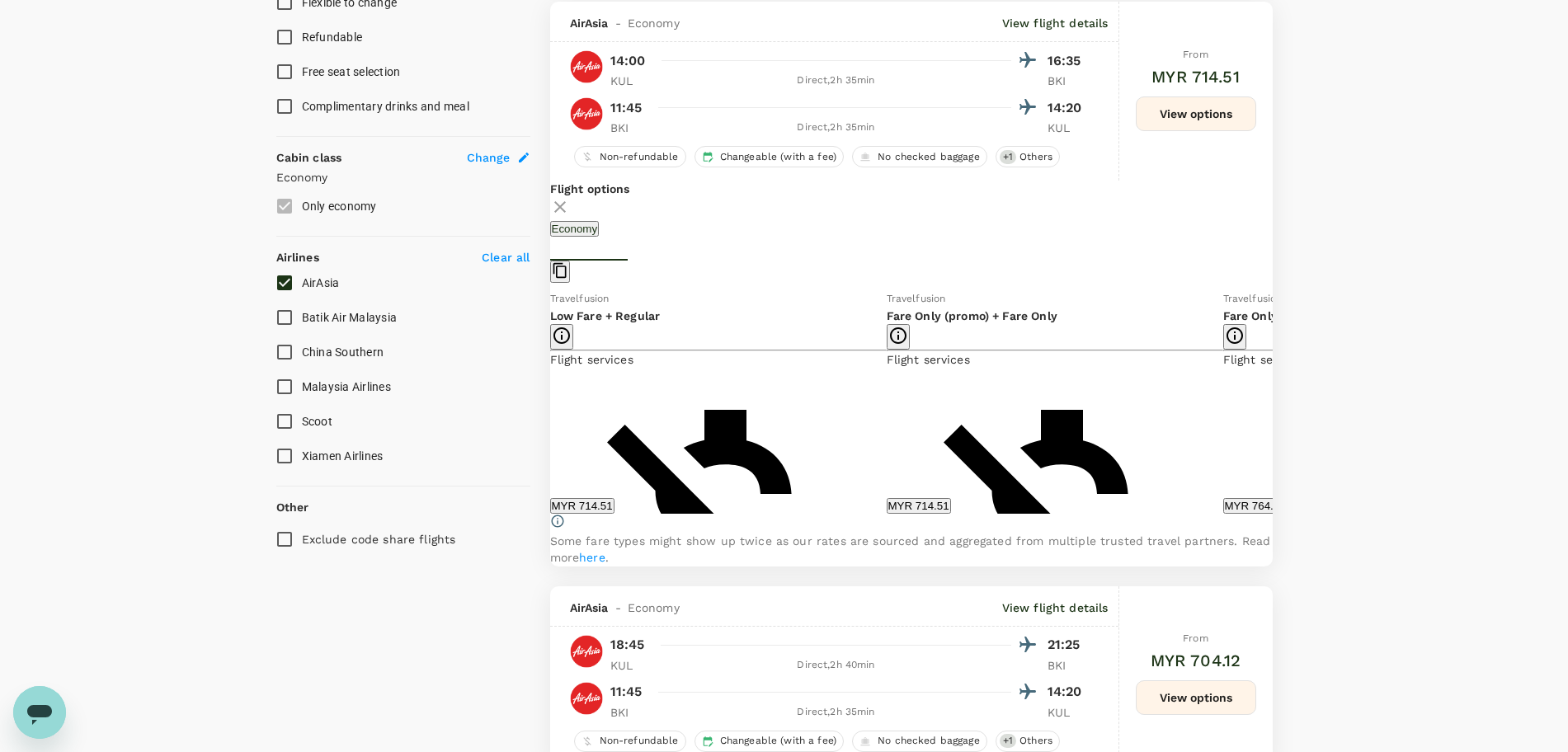
scroll to position [770, 0]
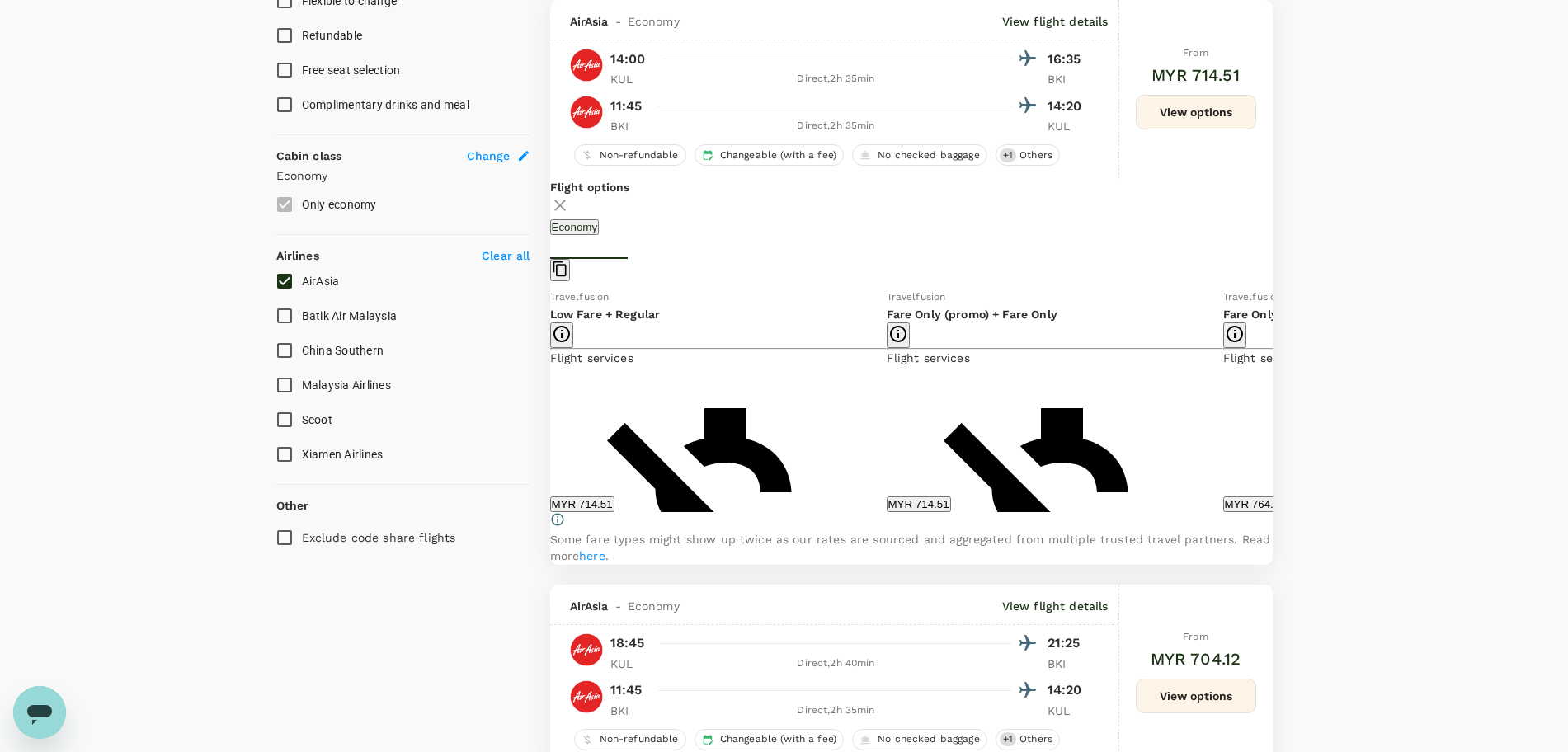
click at [1277, 409] on icon at bounding box center [1285, 400] width 16 height 16
click at [1223, 510] on button "MYR 766.36" at bounding box center [1255, 504] width 64 height 15
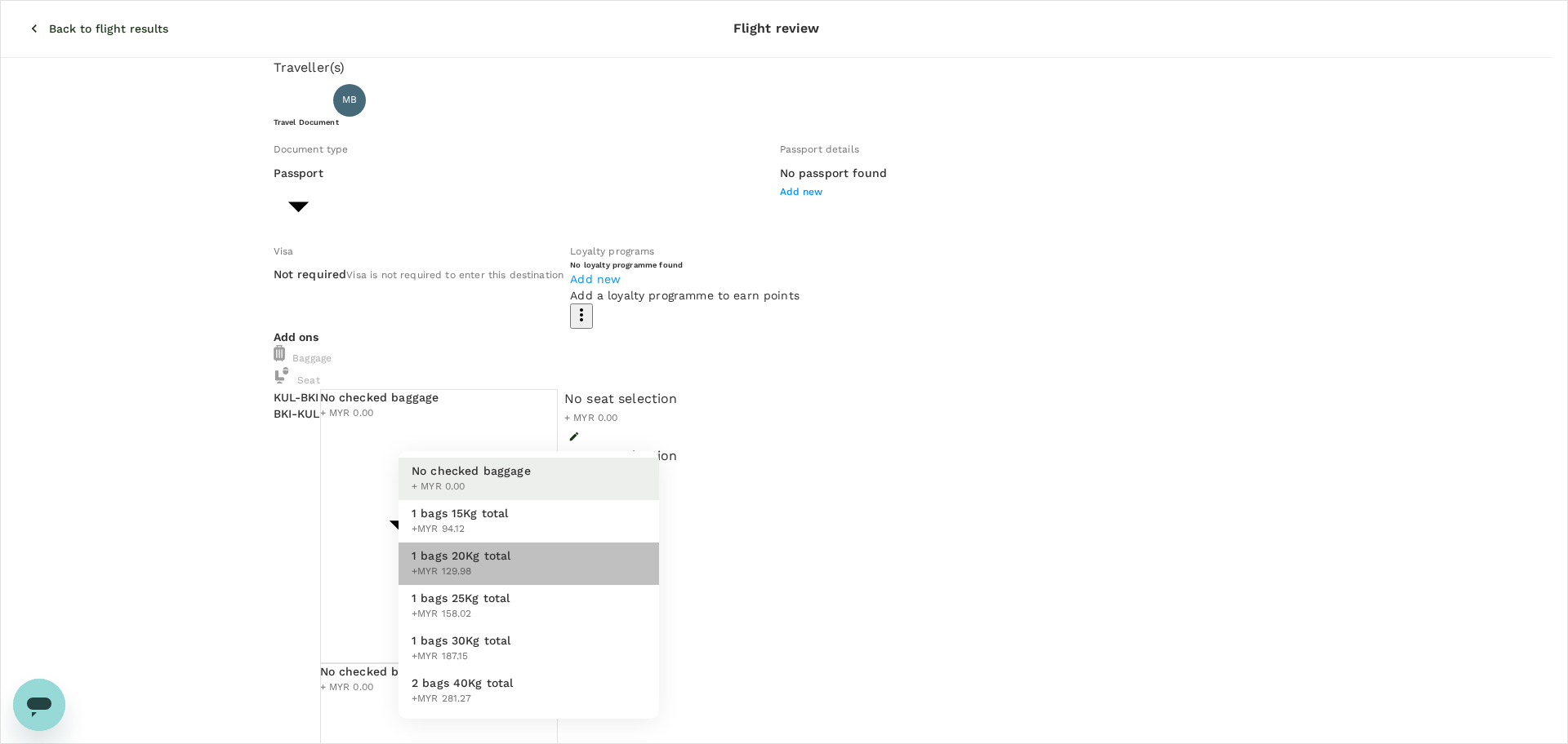
click at [582, 562] on li "1 bags 20Kg total +MYR 129.98" at bounding box center [529, 563] width 261 height 42
type input "2 - 129.98"
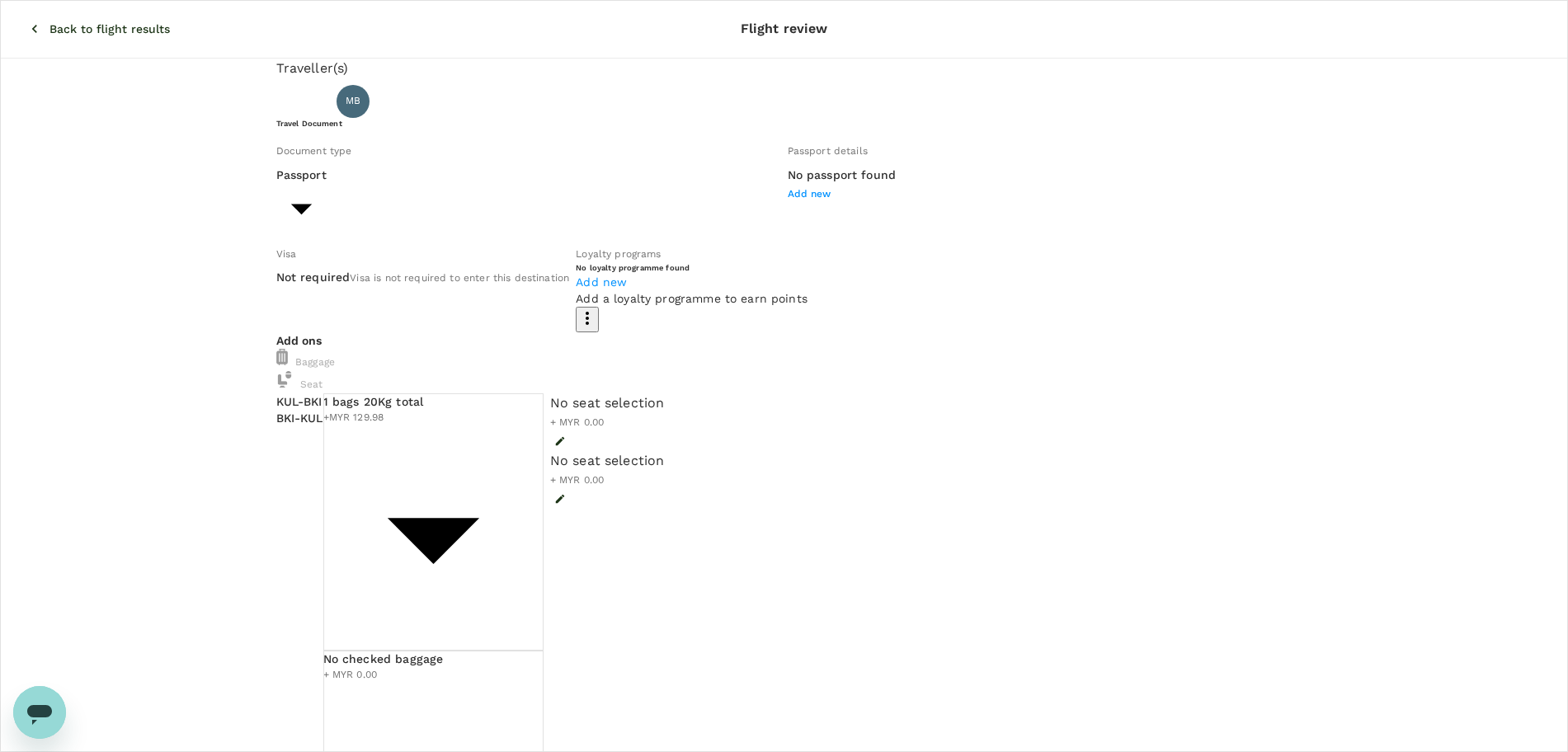
click at [573, 528] on div "Add ons Baggage Seat KUL - BKI BKI - KUL 1 bags 20Kg total +MYR 129.98 2 - 129.…" at bounding box center [784, 620] width 1016 height 576
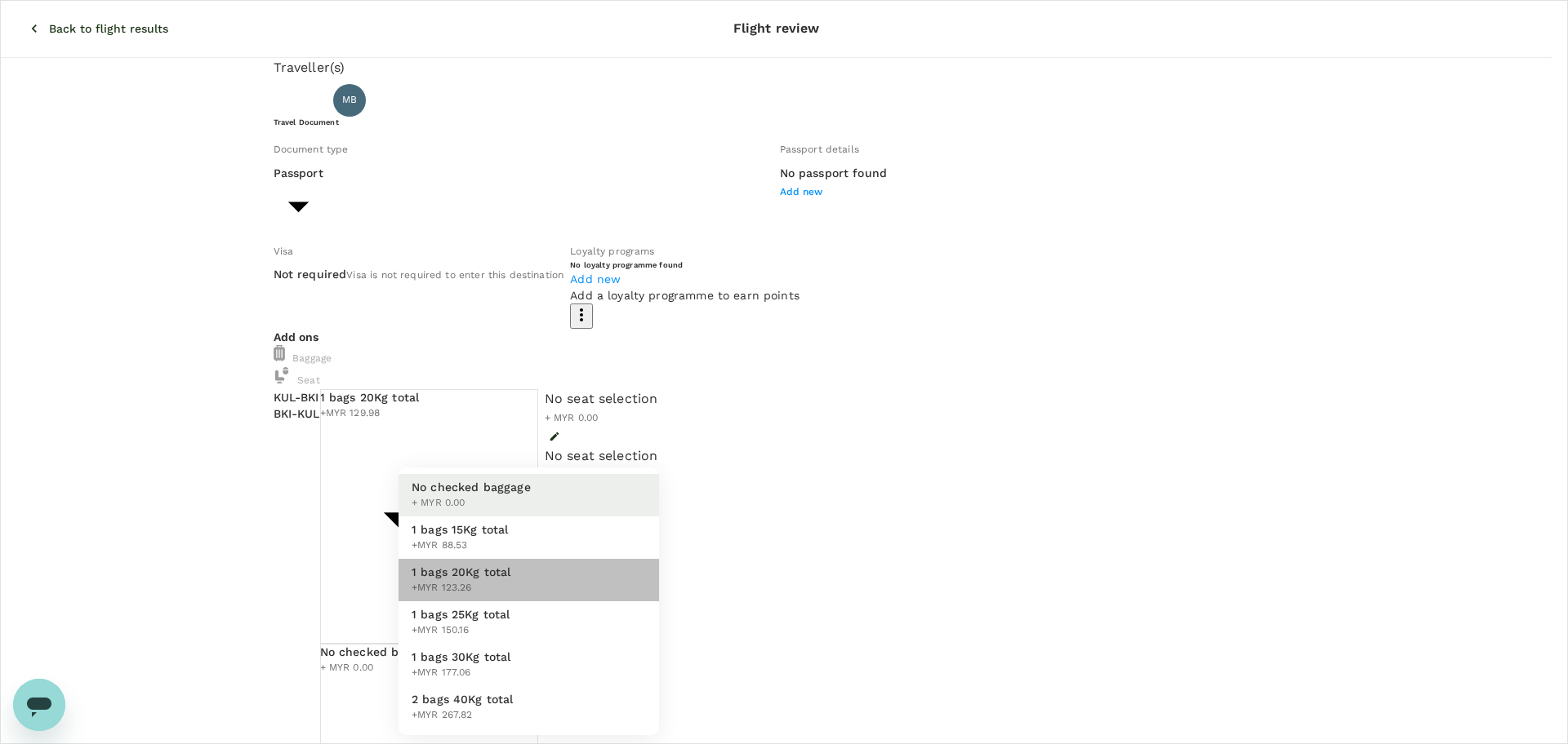
click at [559, 590] on li "1 bags 20Kg total +MYR 123.26" at bounding box center [529, 580] width 261 height 42
type input "2 - 123.26"
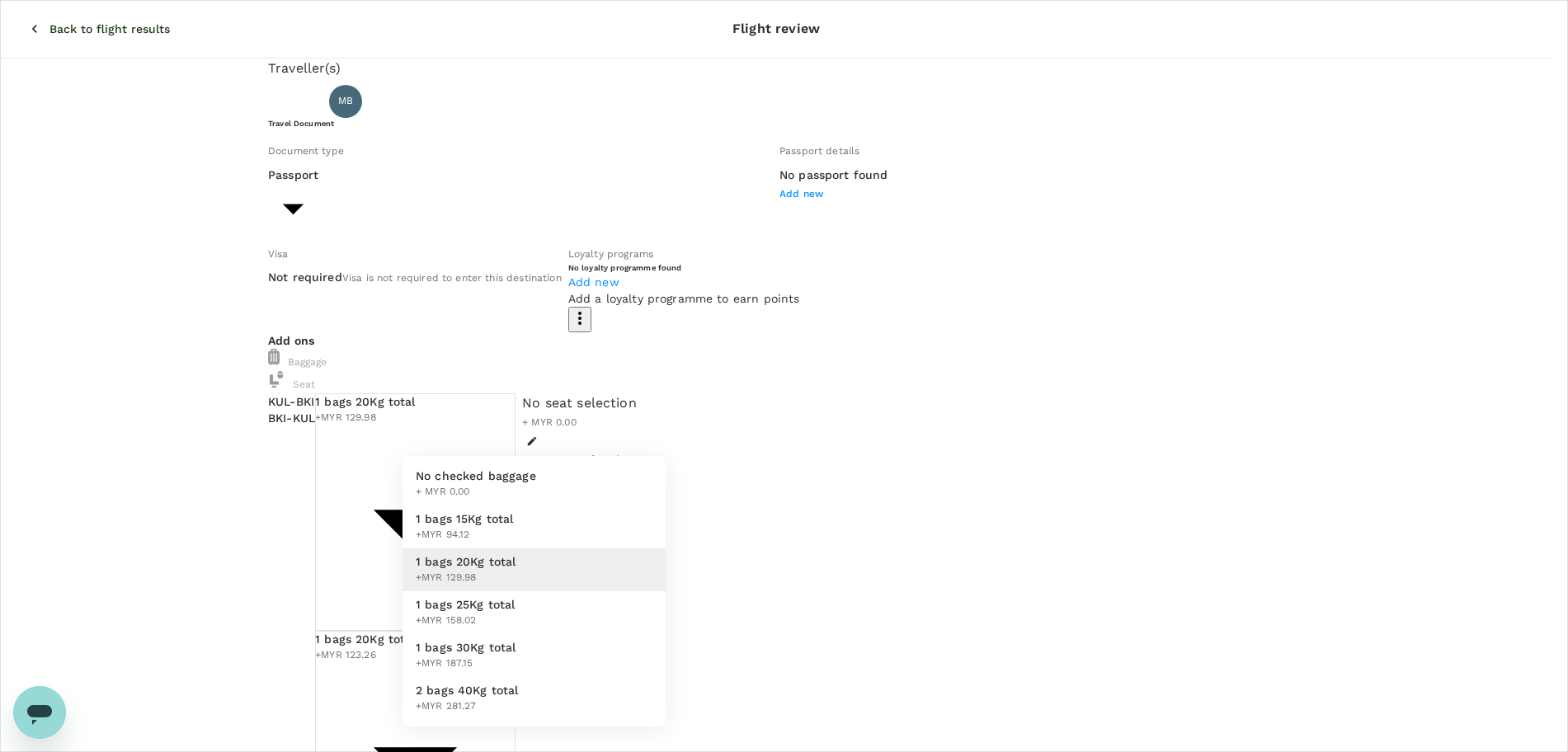
click at [571, 439] on body "Back to flight results Flight review Traveller(s) Traveller 1 : MB Muhammad Afi…" at bounding box center [784, 765] width 1568 height 1529
drag, startPoint x: 551, startPoint y: 483, endPoint x: 538, endPoint y: 493, distance: 16.4
click at [550, 483] on li "No checked baggage + MYR 0.00" at bounding box center [534, 484] width 263 height 43
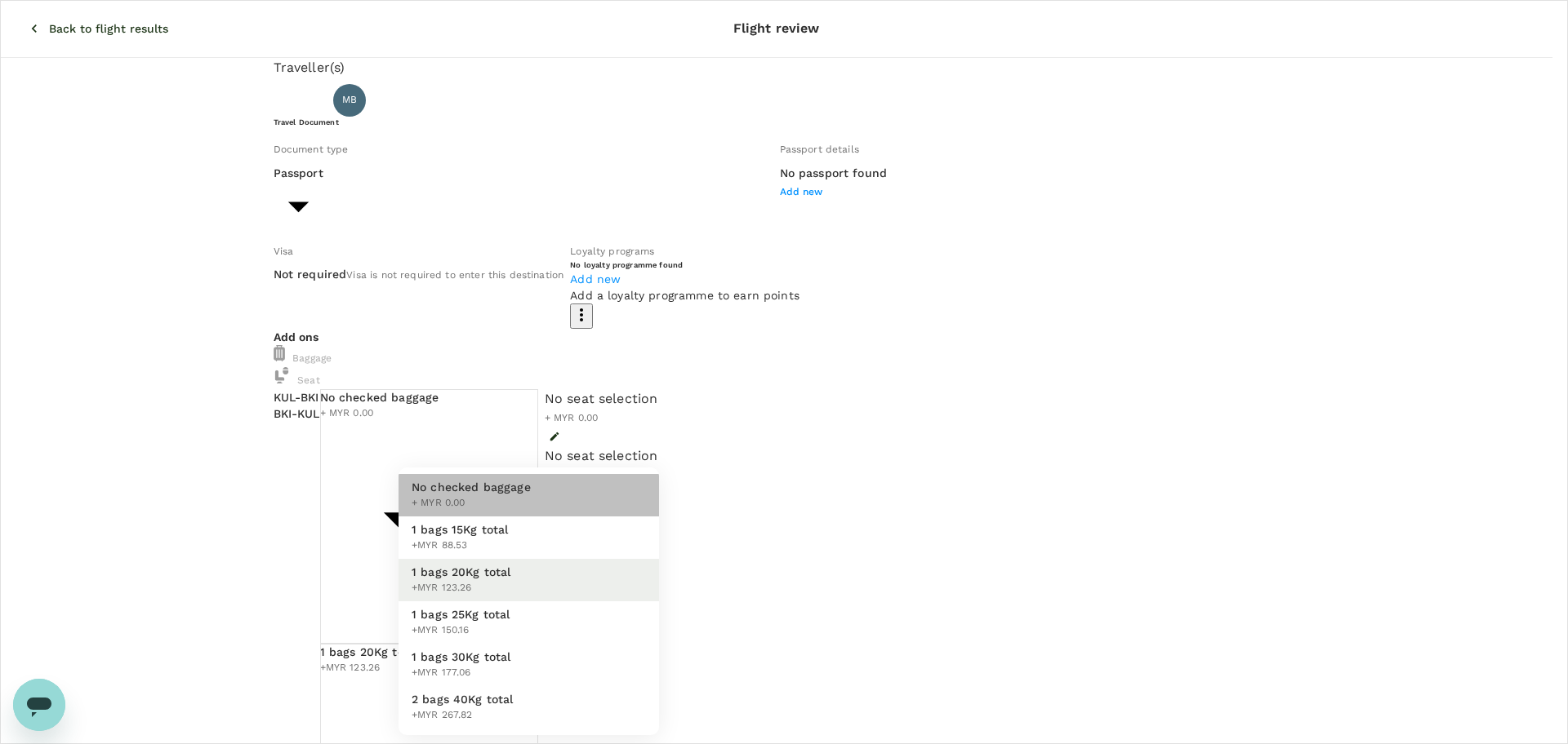
click at [477, 492] on span "No checked baggage" at bounding box center [471, 487] width 120 height 16
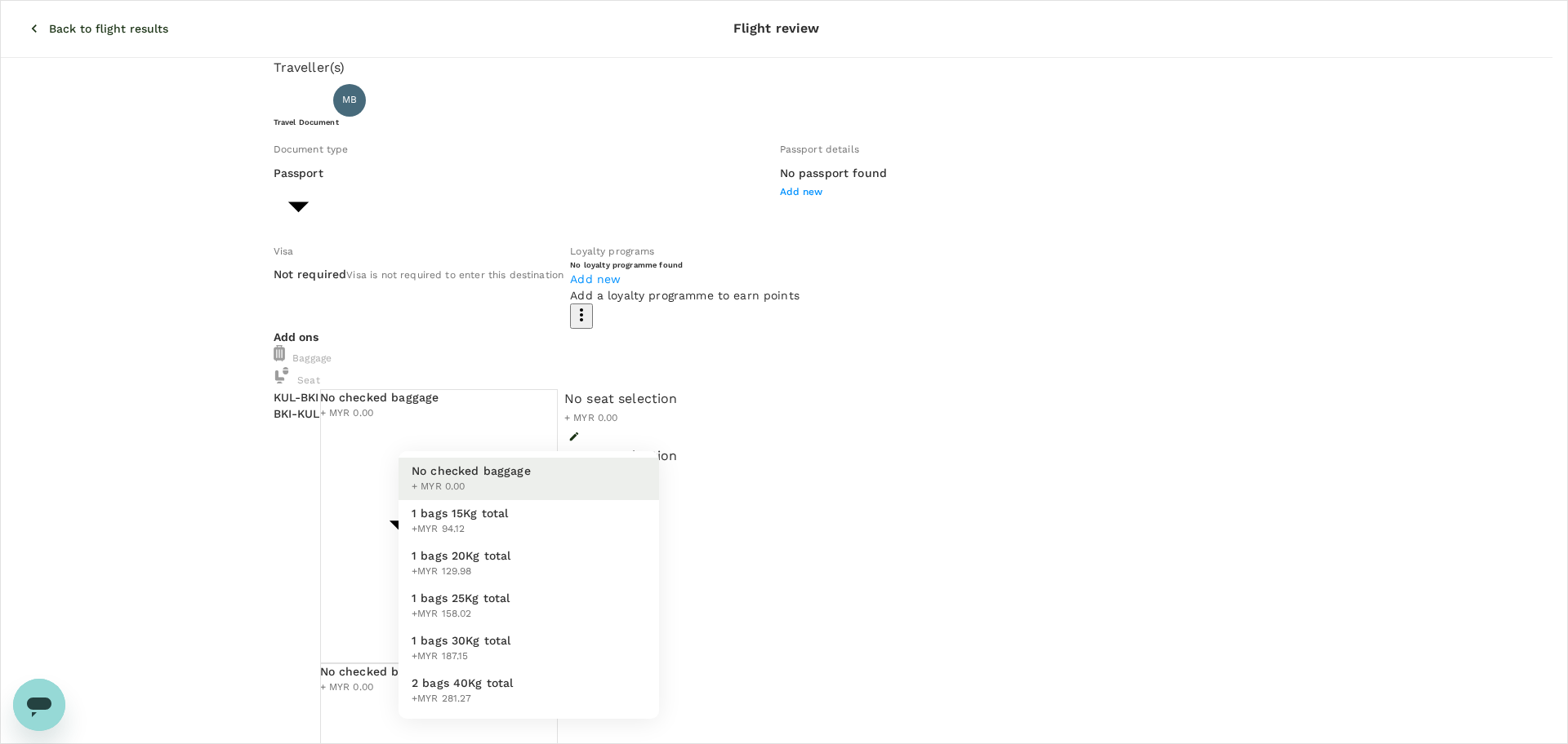
drag, startPoint x: 494, startPoint y: 565, endPoint x: 491, endPoint y: 546, distance: 19.2
click at [494, 566] on span "+MYR 129.98" at bounding box center [461, 572] width 100 height 16
type input "2 - 129.98"
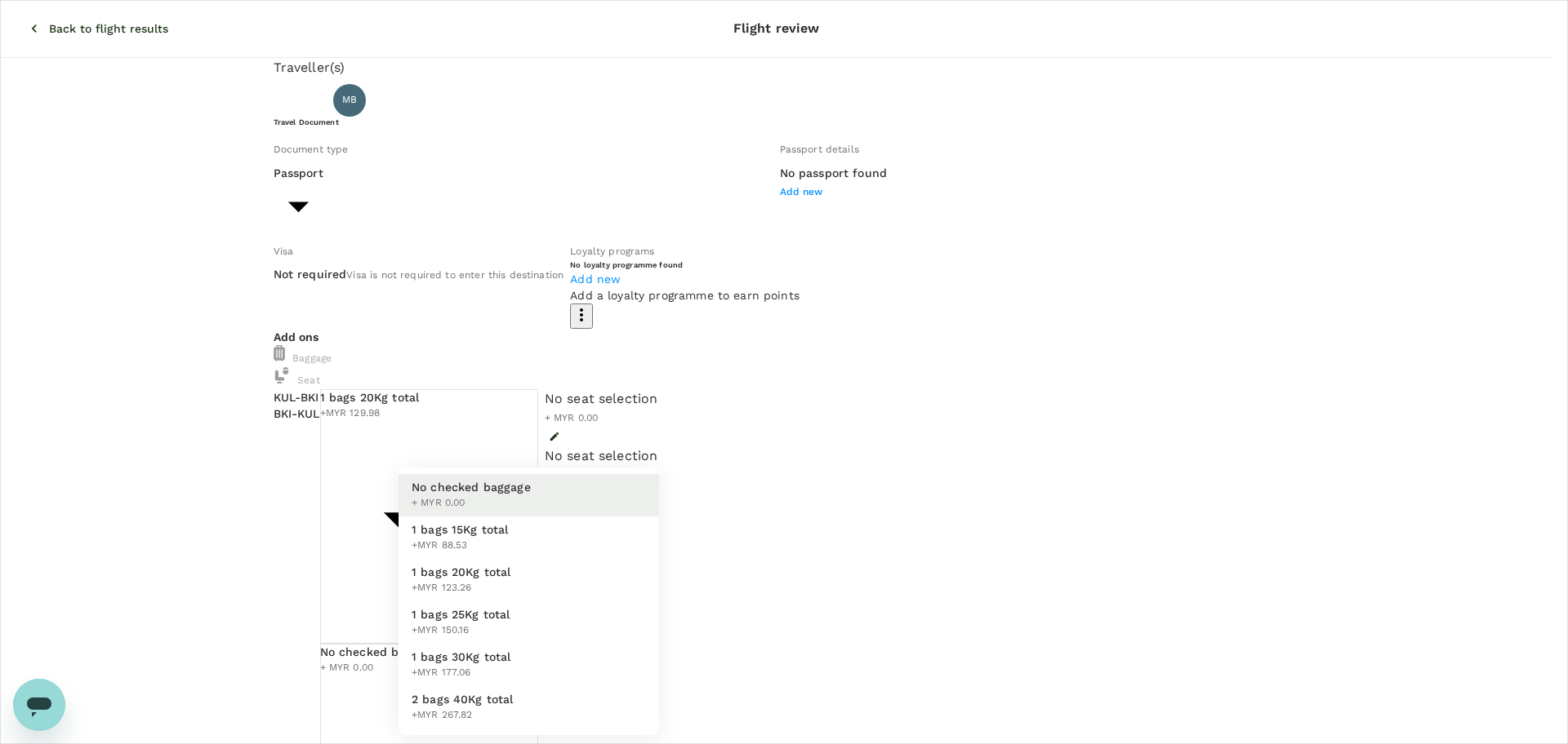
drag, startPoint x: 475, startPoint y: 488, endPoint x: 482, endPoint y: 502, distance: 15.7
click at [511, 573] on li "1 bags 20Kg total +MYR 123.26" at bounding box center [529, 580] width 261 height 42
type input "2 - 123.26"
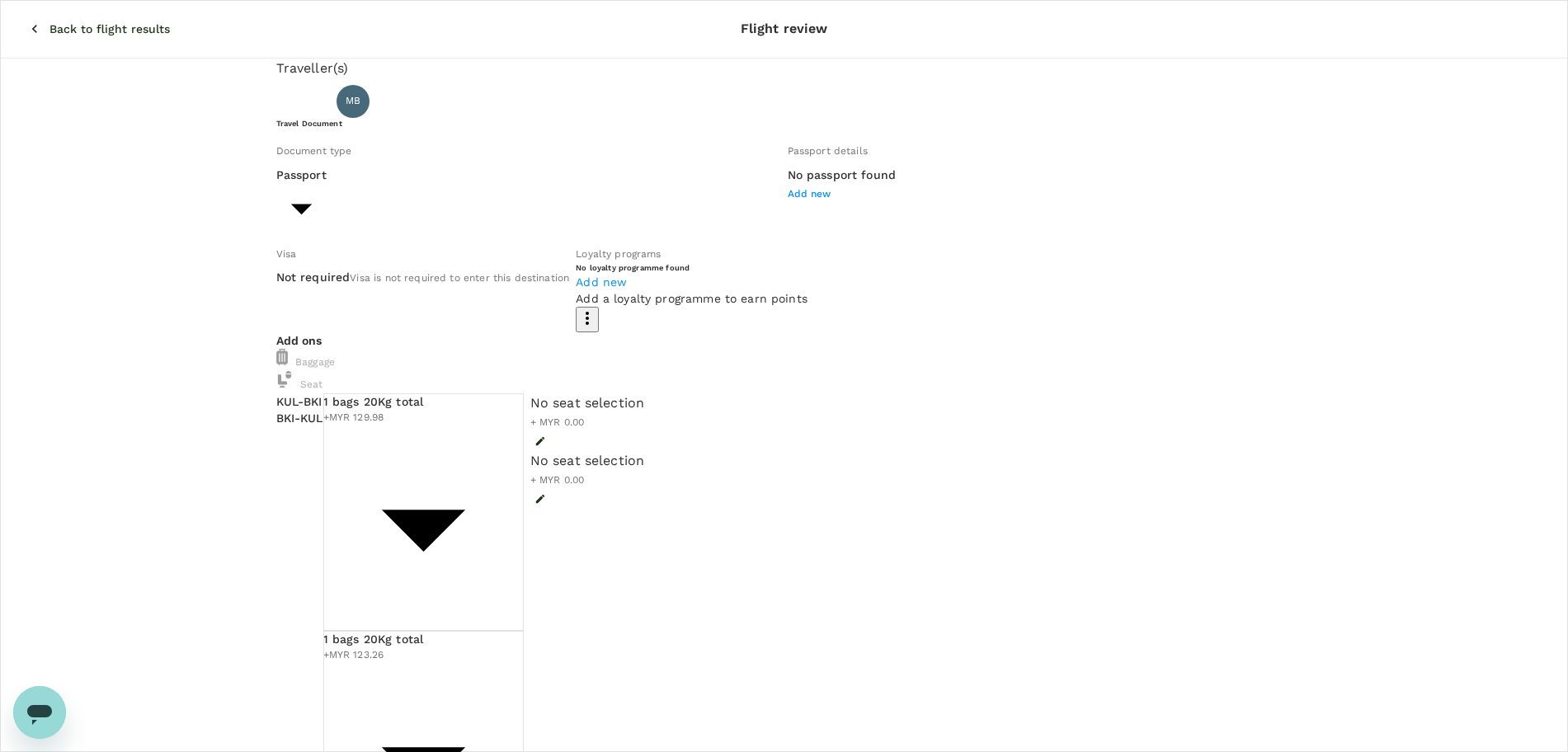
click at [26, 21] on icon "button" at bounding box center [35, 29] width 16 height 16
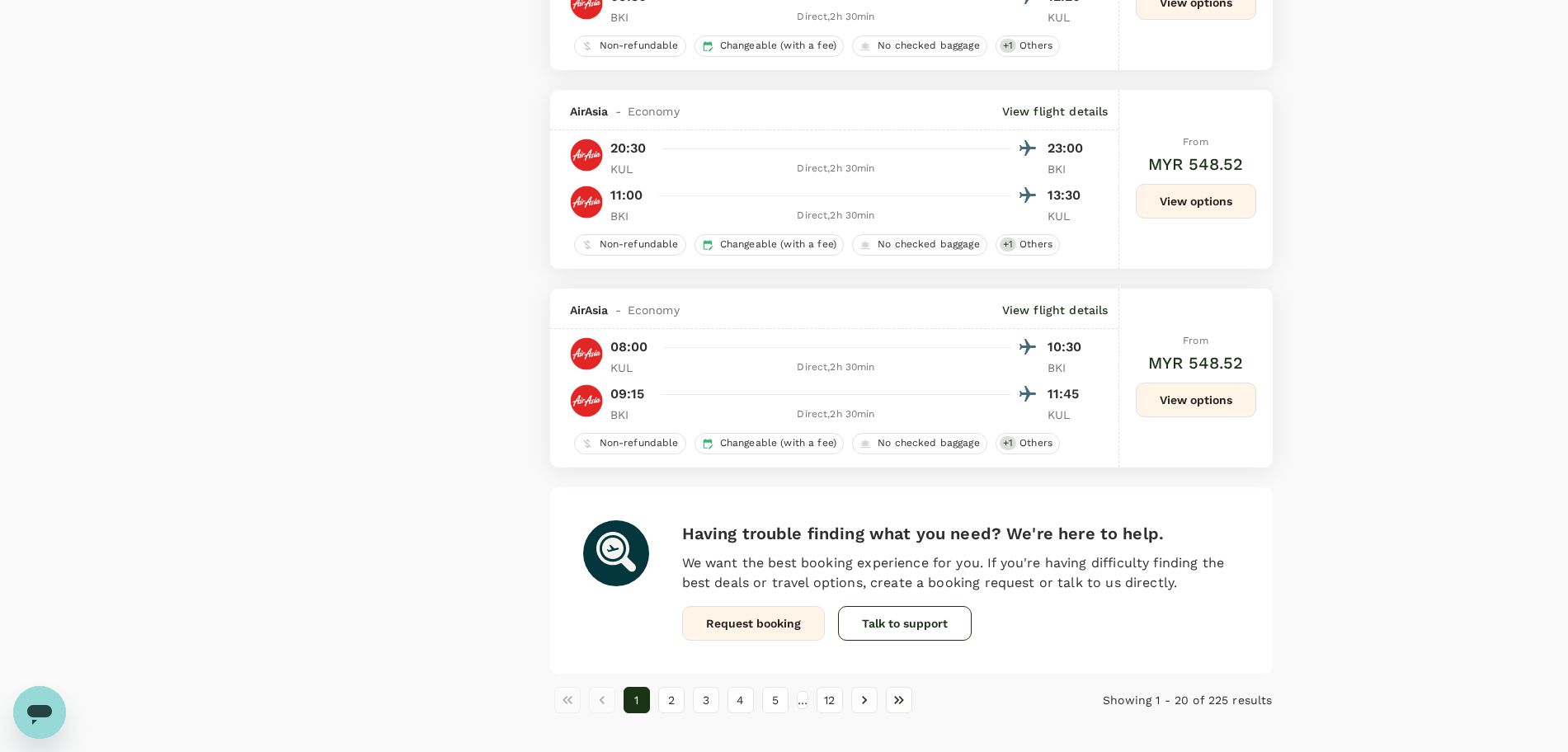
scroll to position [3715, 0]
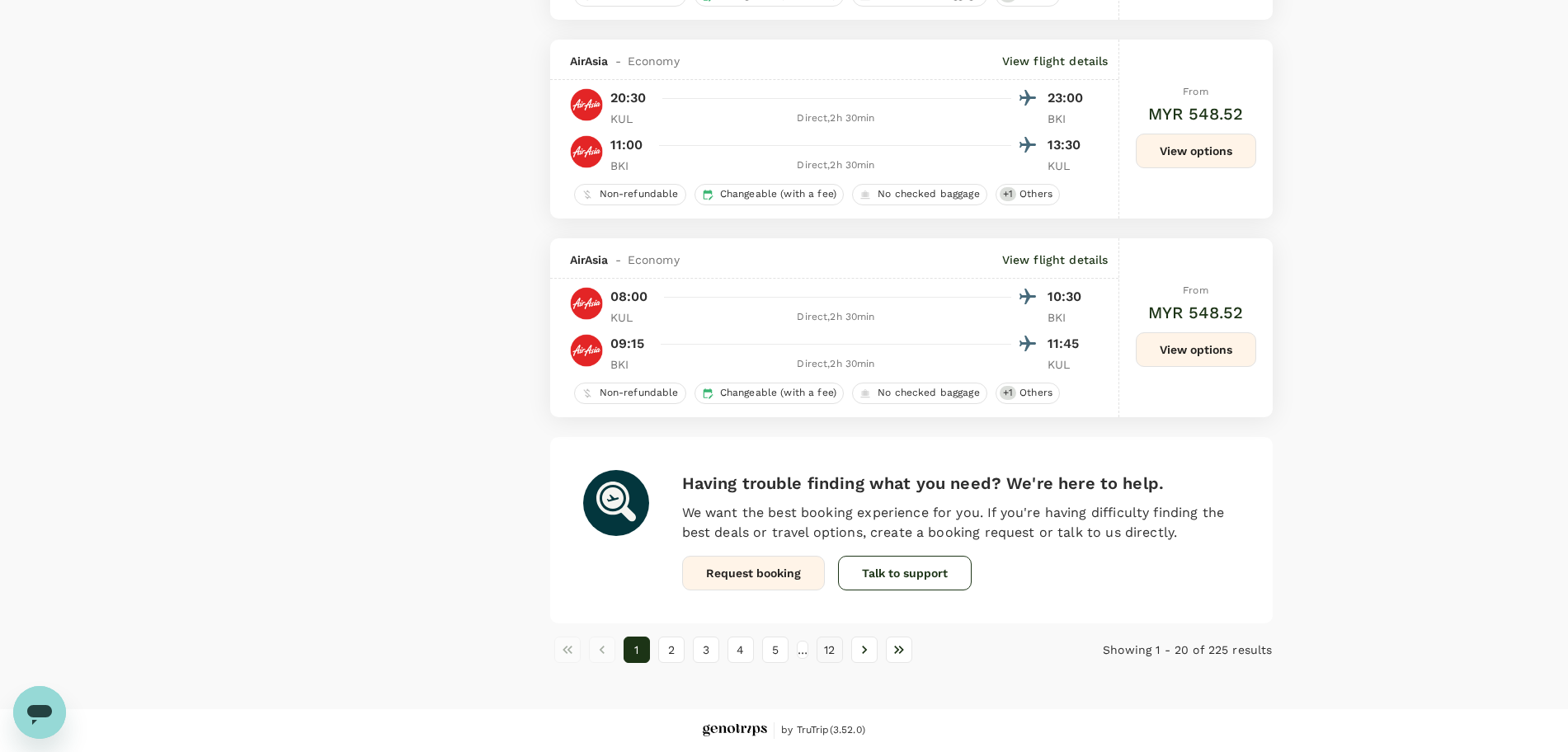
click at [843, 652] on button "12" at bounding box center [829, 649] width 26 height 26
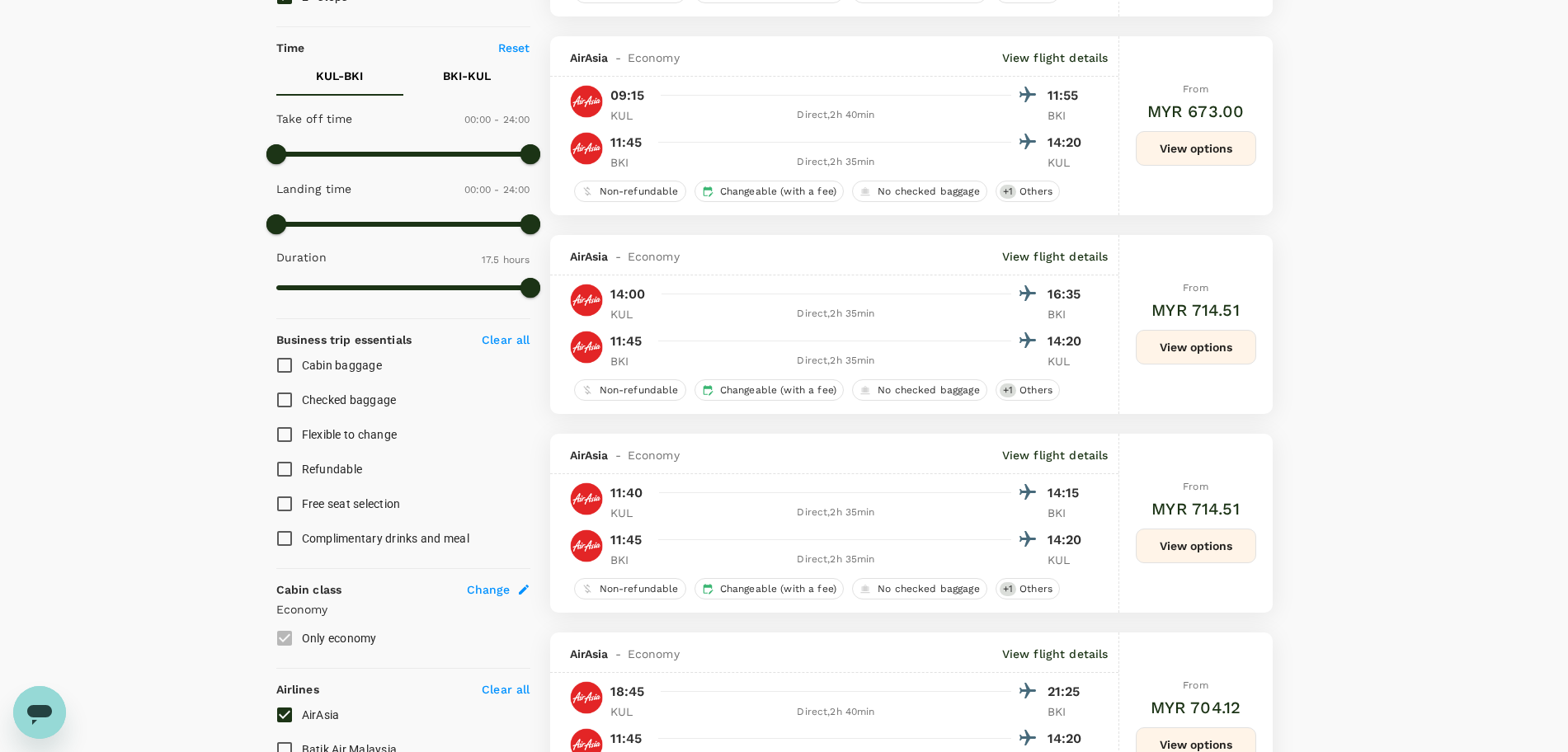
scroll to position [618, 0]
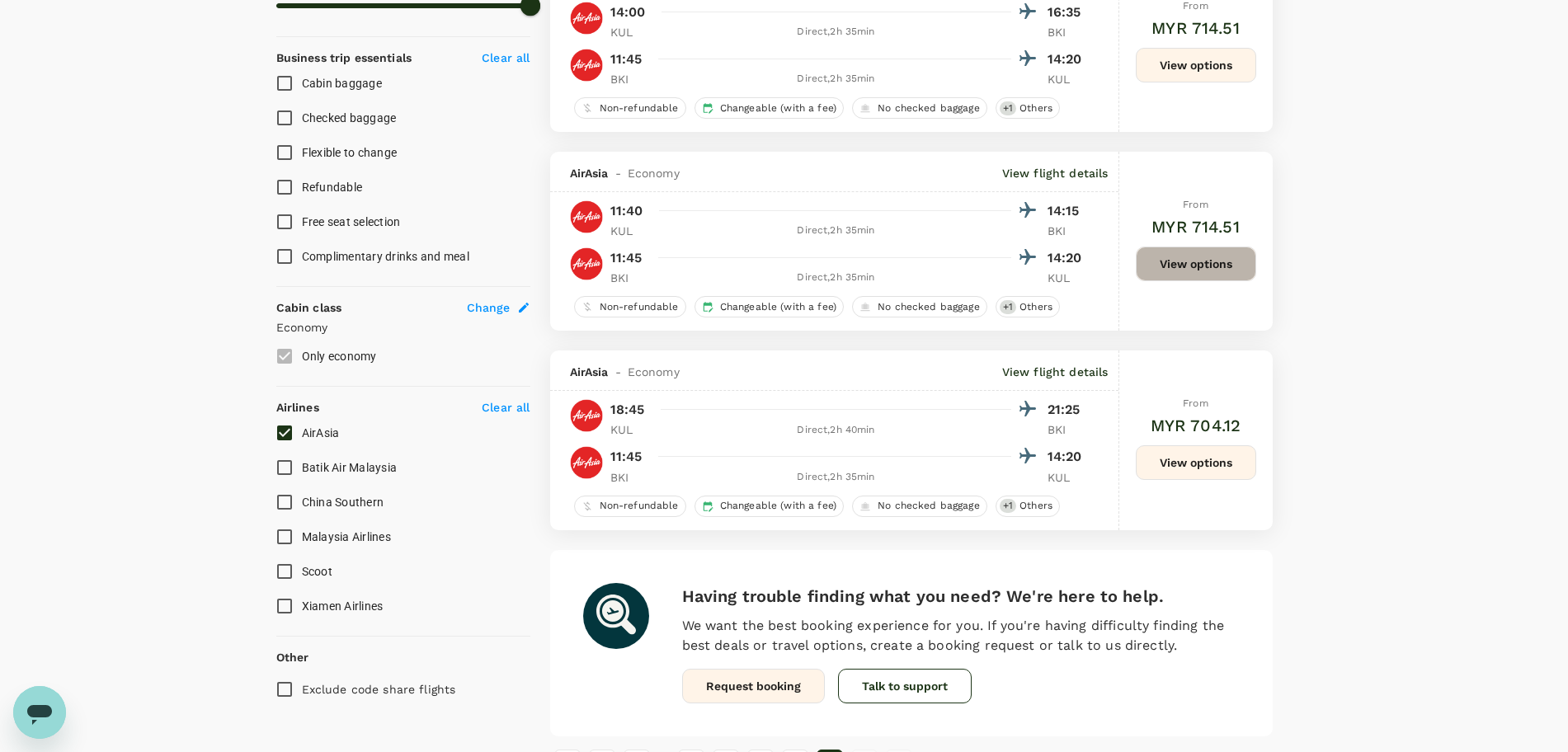
click at [1173, 262] on button "View options" at bounding box center [1196, 264] width 121 height 35
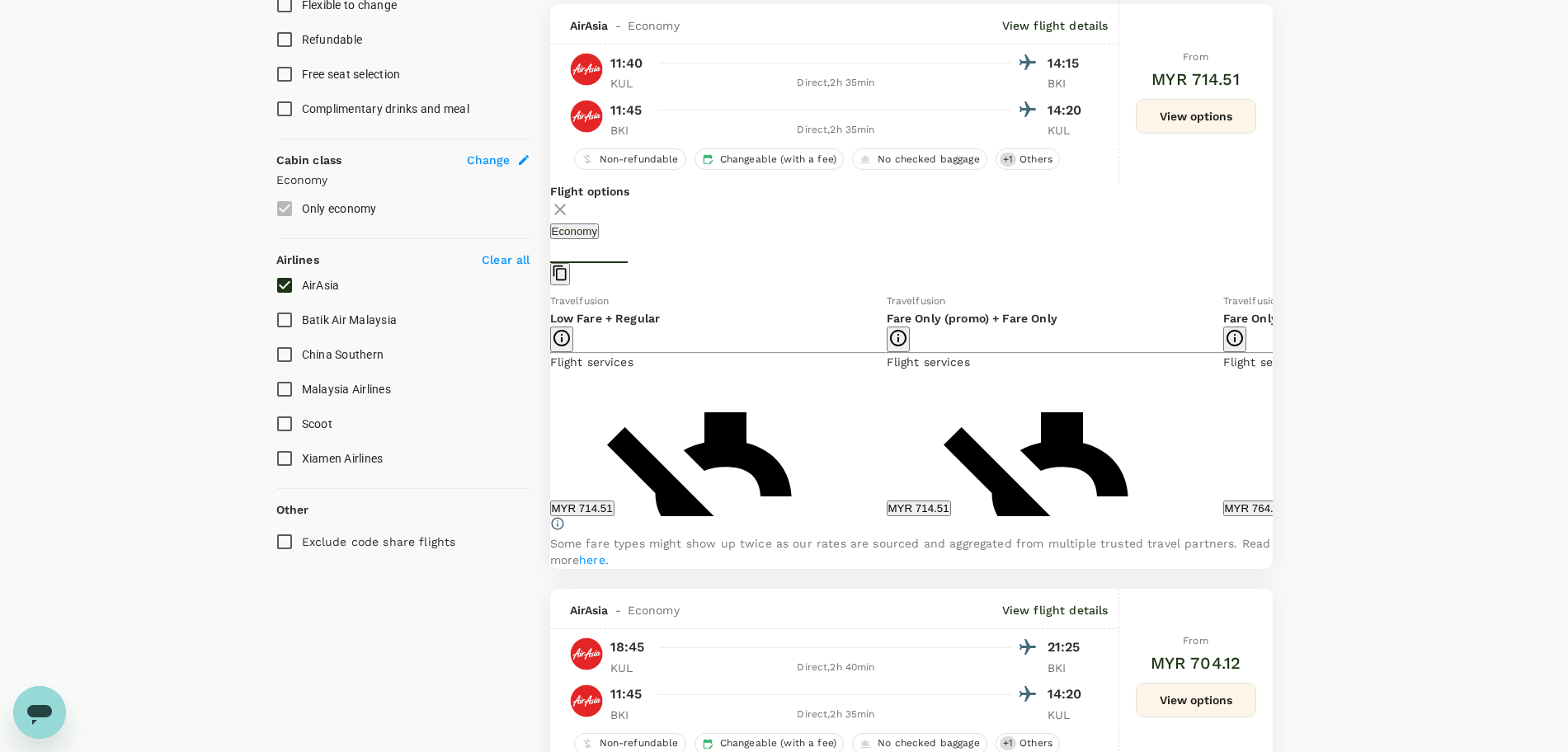
scroll to position [770, 0]
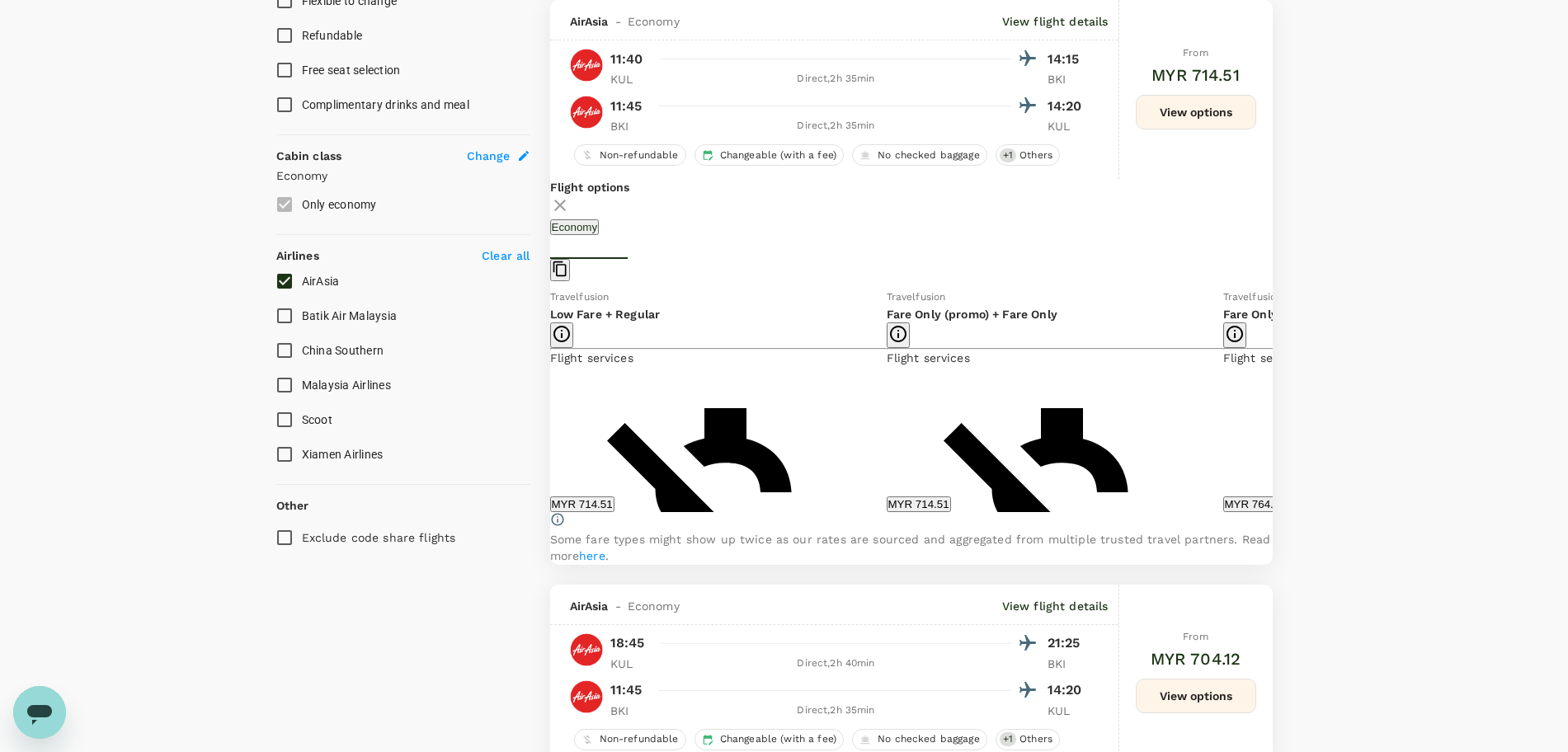
click at [1277, 409] on icon at bounding box center [1285, 400] width 16 height 16
click at [1560, 506] on button "MYR 867.18" at bounding box center [1592, 504] width 64 height 15
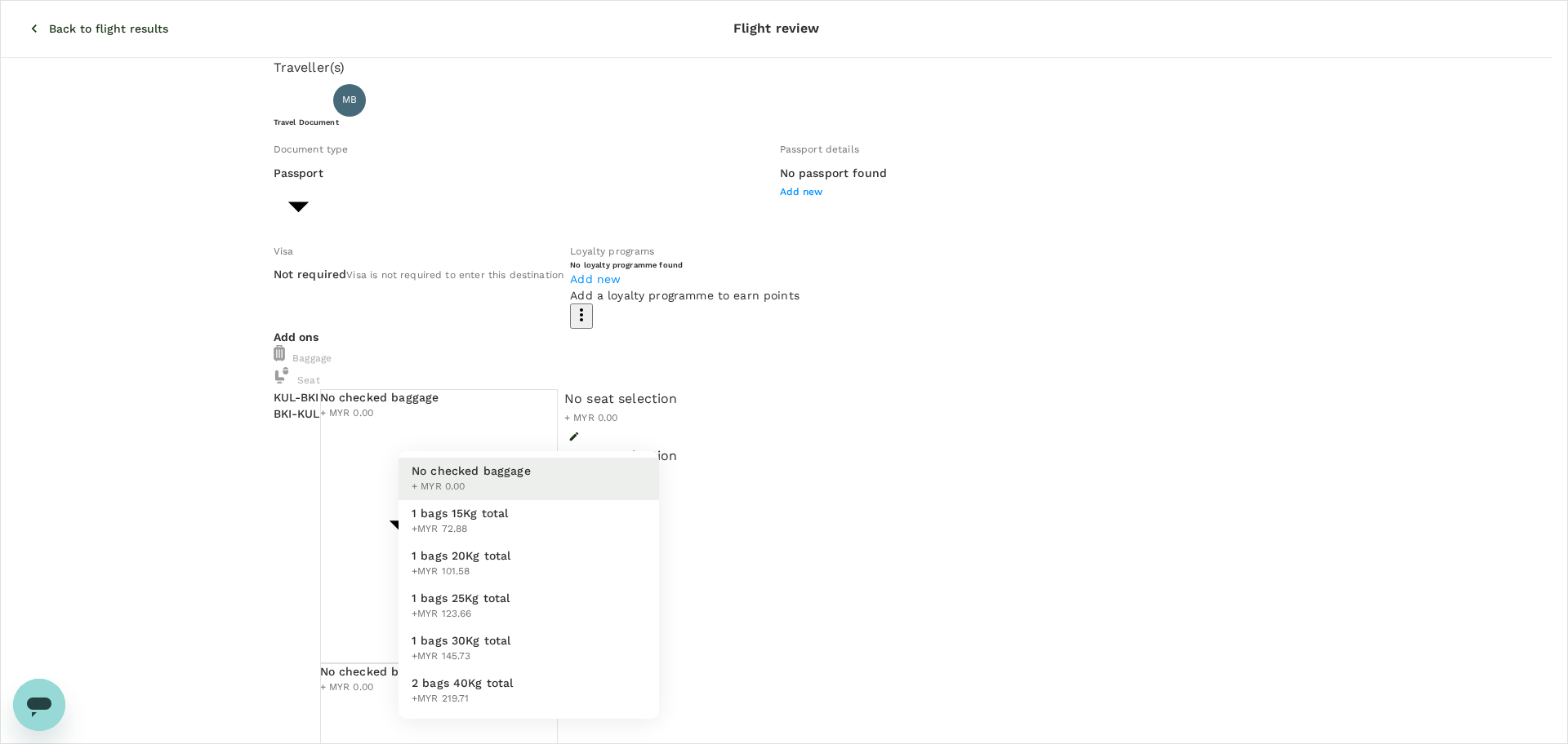
click at [483, 556] on span "1 bags 20Kg total" at bounding box center [461, 555] width 100 height 16
type input "2 - 101.58"
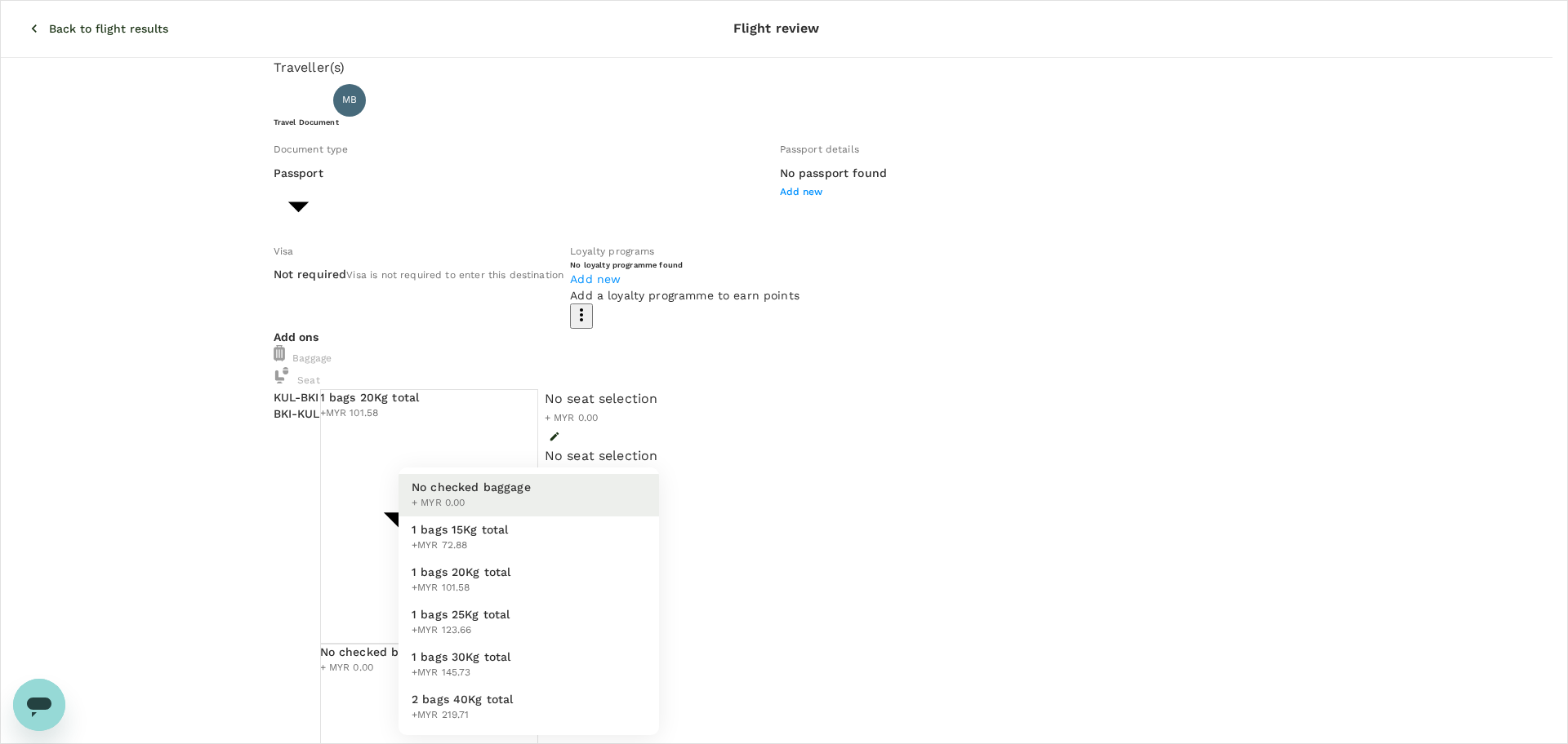
click at [481, 576] on span "1 bags 20Kg total" at bounding box center [461, 572] width 100 height 16
type input "2 - 101.58"
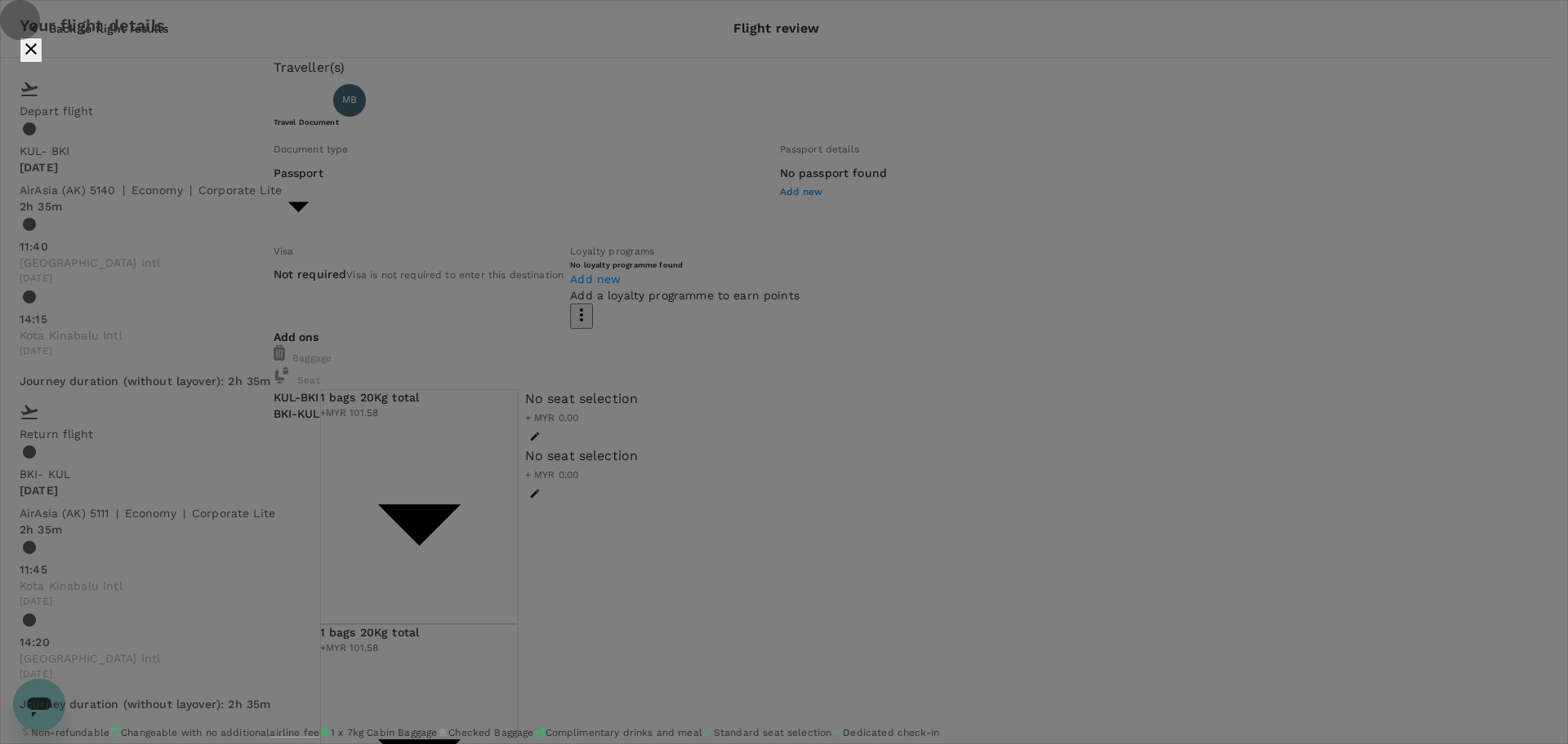
drag, startPoint x: 1157, startPoint y: 72, endPoint x: 872, endPoint y: 122, distance: 289.4
click at [37, 55] on icon "close" at bounding box center [31, 49] width 12 height 12
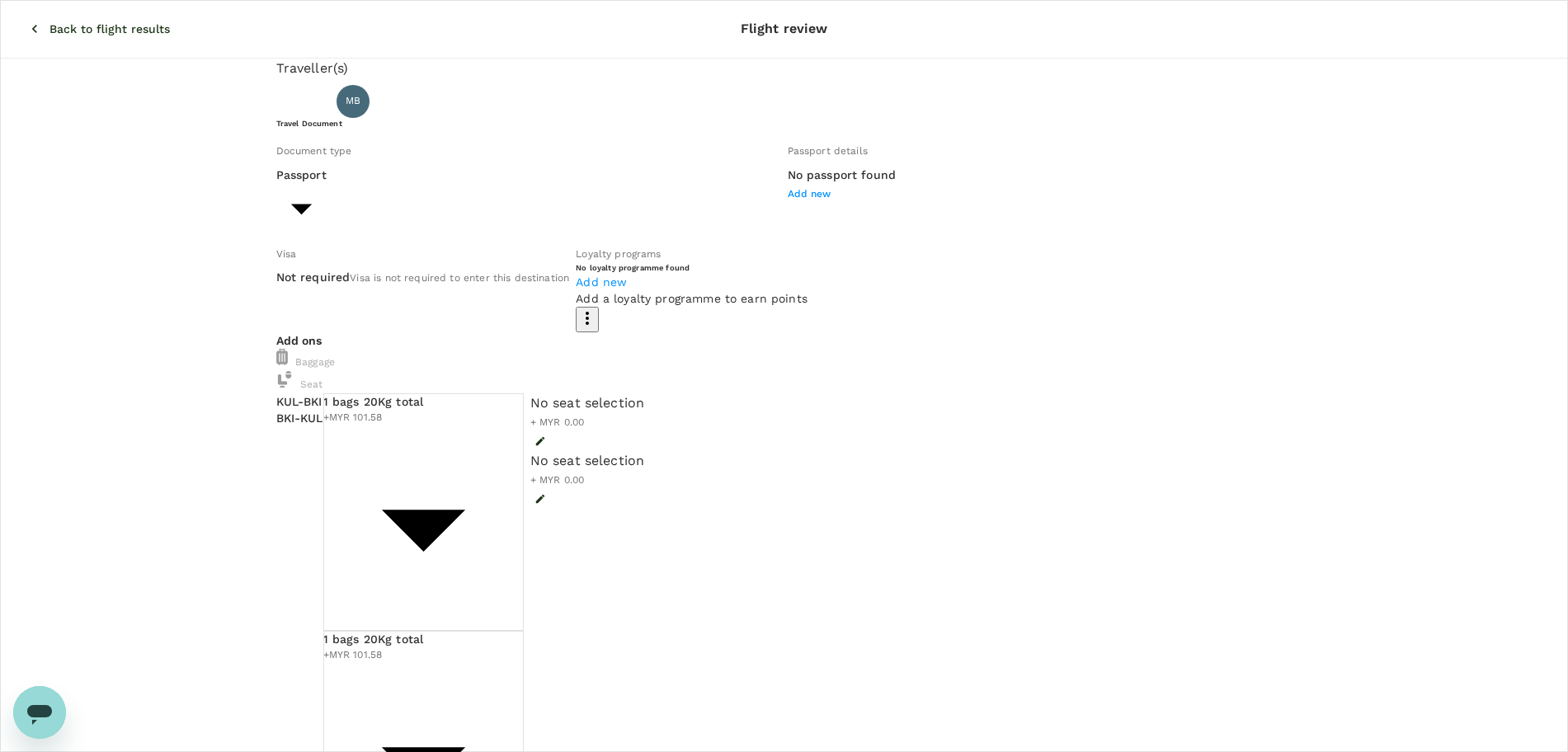
click at [26, 21] on icon "button" at bounding box center [35, 29] width 16 height 16
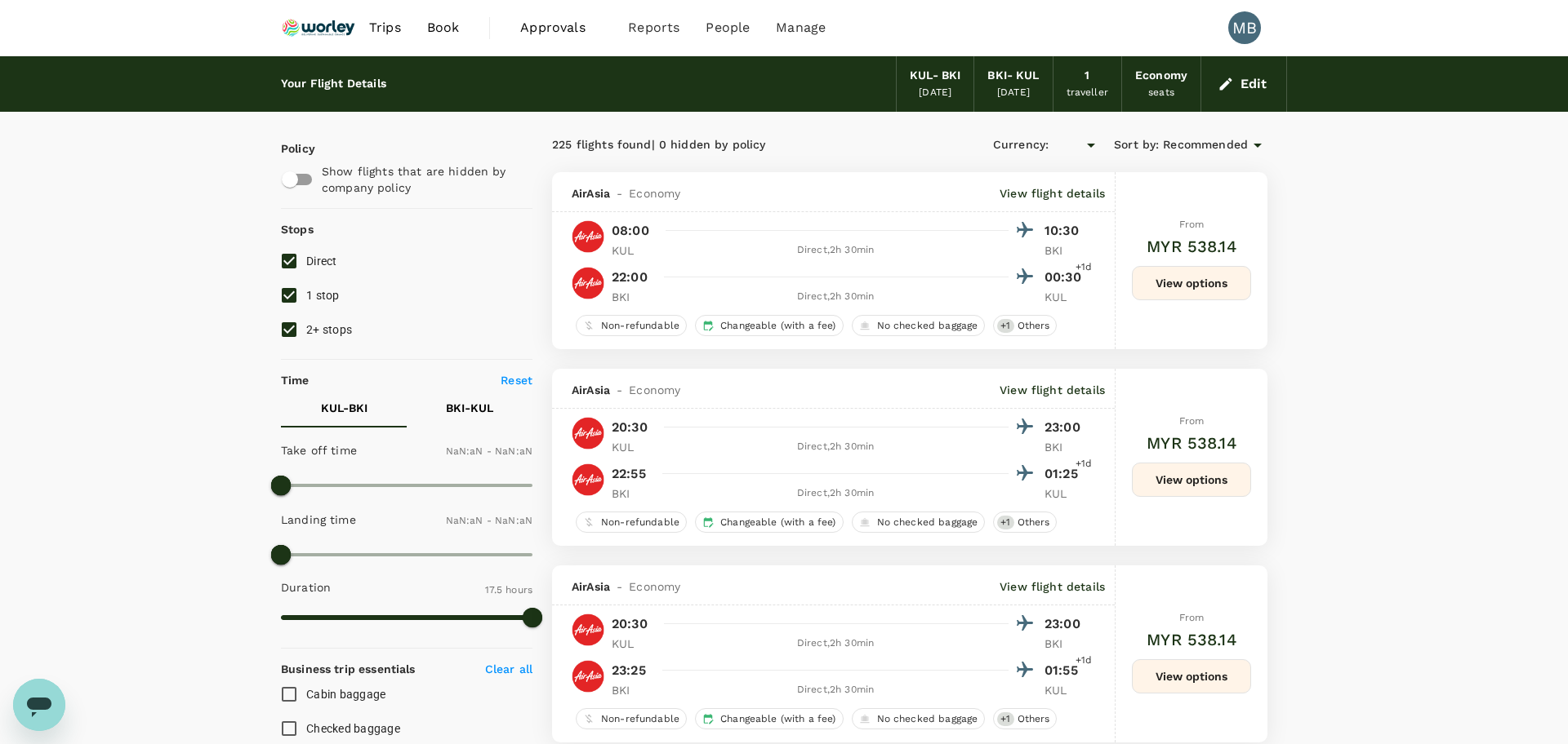
type input "MYR"
type input "1440"
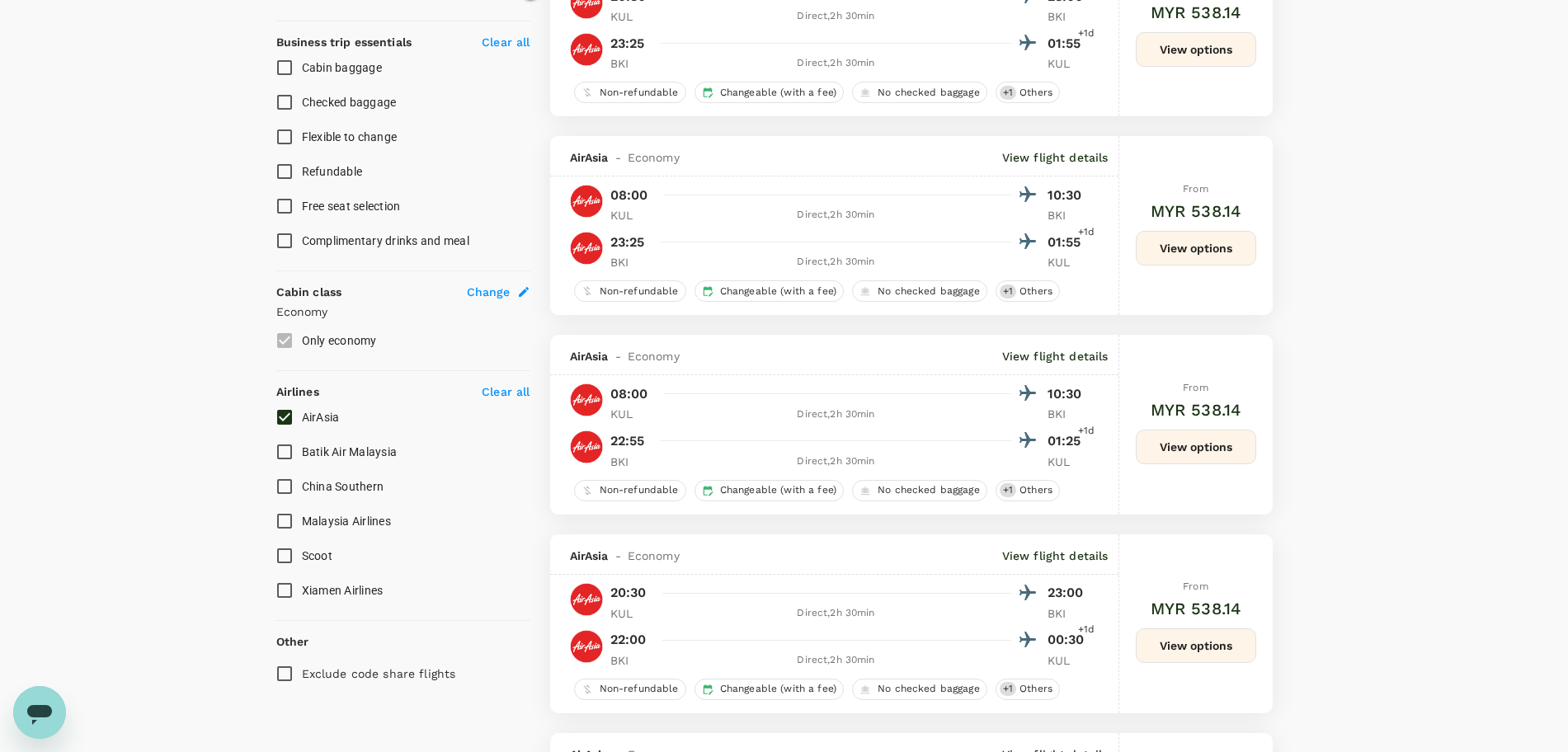
scroll to position [722, 0]
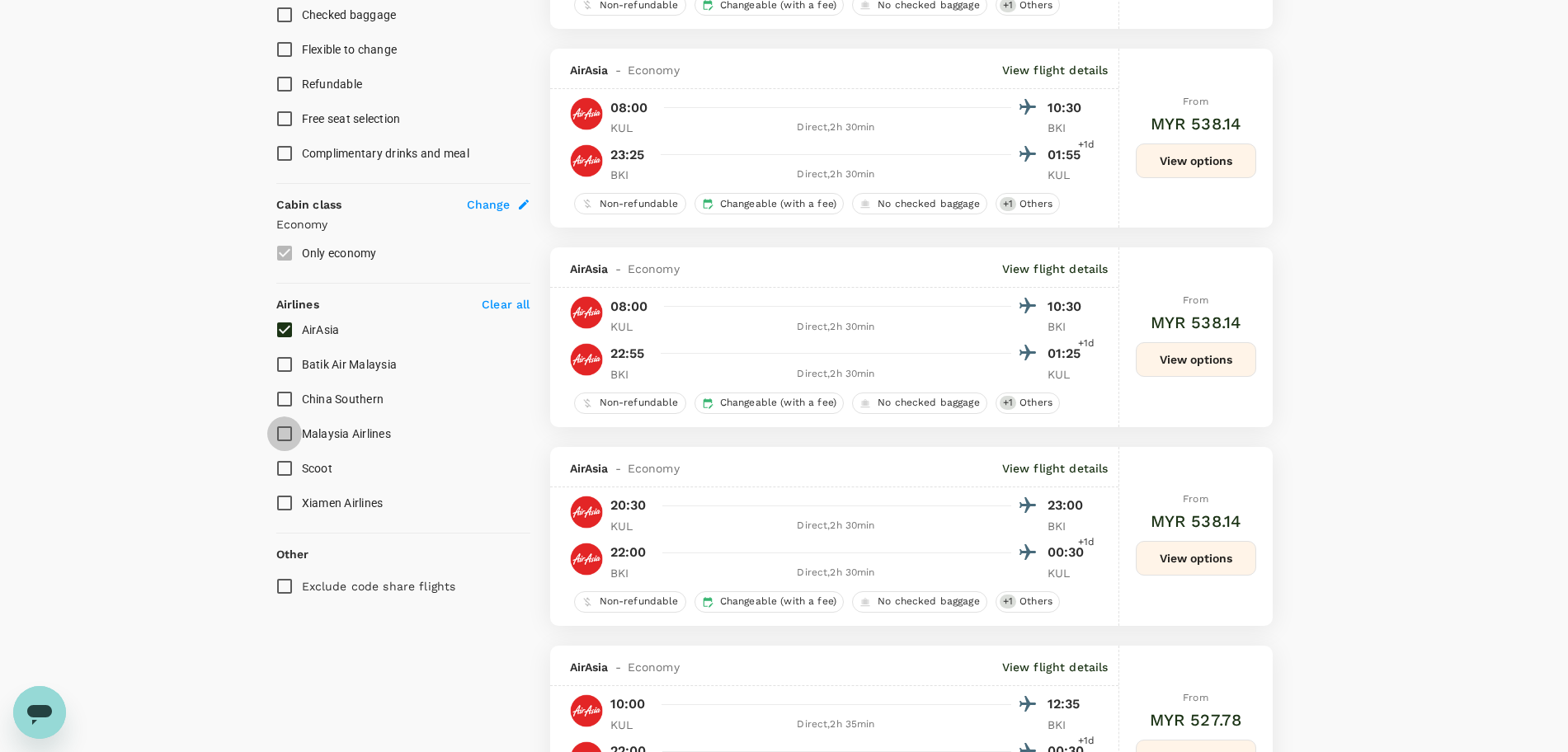
click at [283, 427] on input "Malaysia Airlines" at bounding box center [284, 434] width 35 height 35
checkbox input "true"
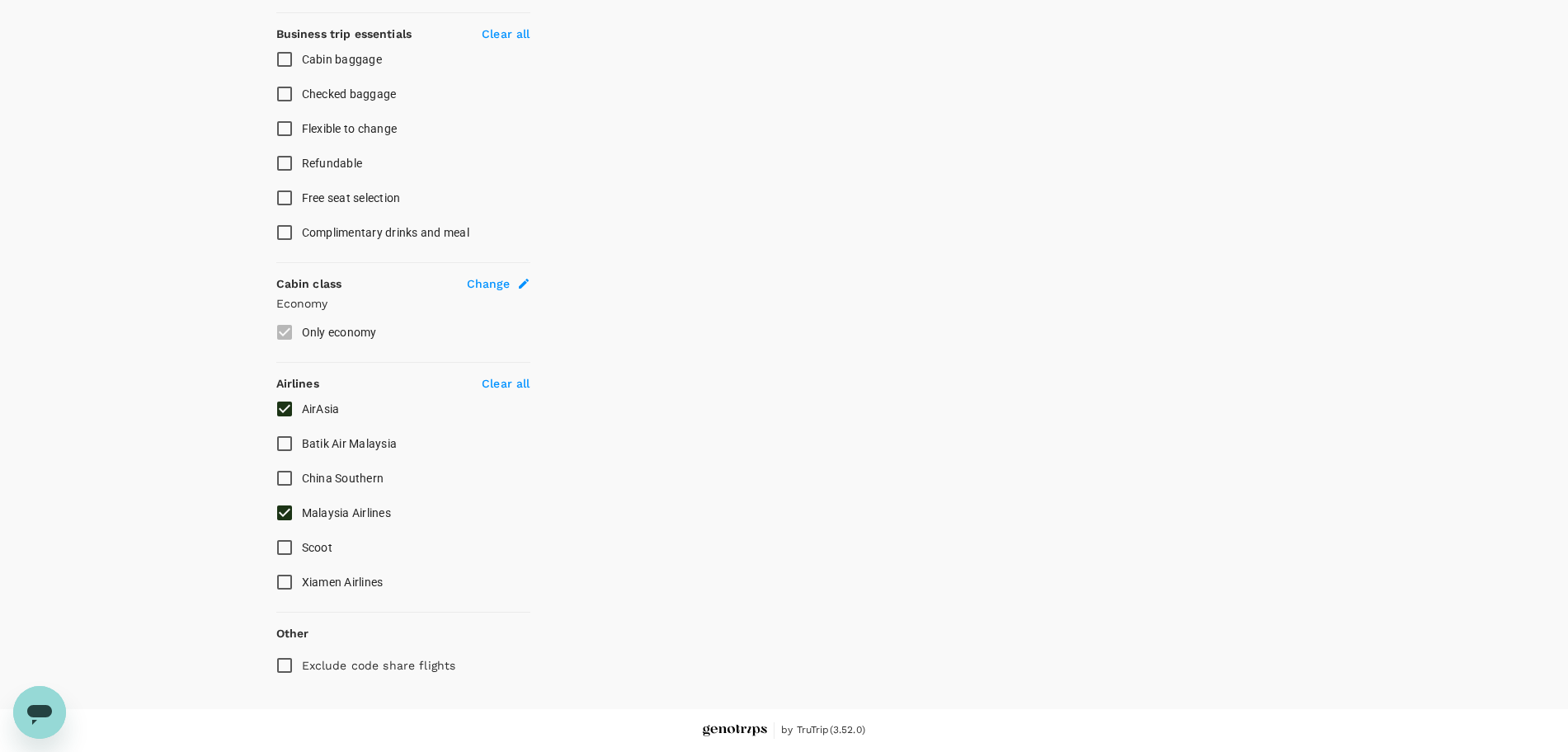
scroll to position [643, 0]
click at [281, 331] on label "Only economy" at bounding box center [391, 332] width 250 height 35
click at [287, 412] on input "AirAsia" at bounding box center [284, 409] width 35 height 35
click at [280, 411] on input "AirAsia" at bounding box center [284, 409] width 35 height 35
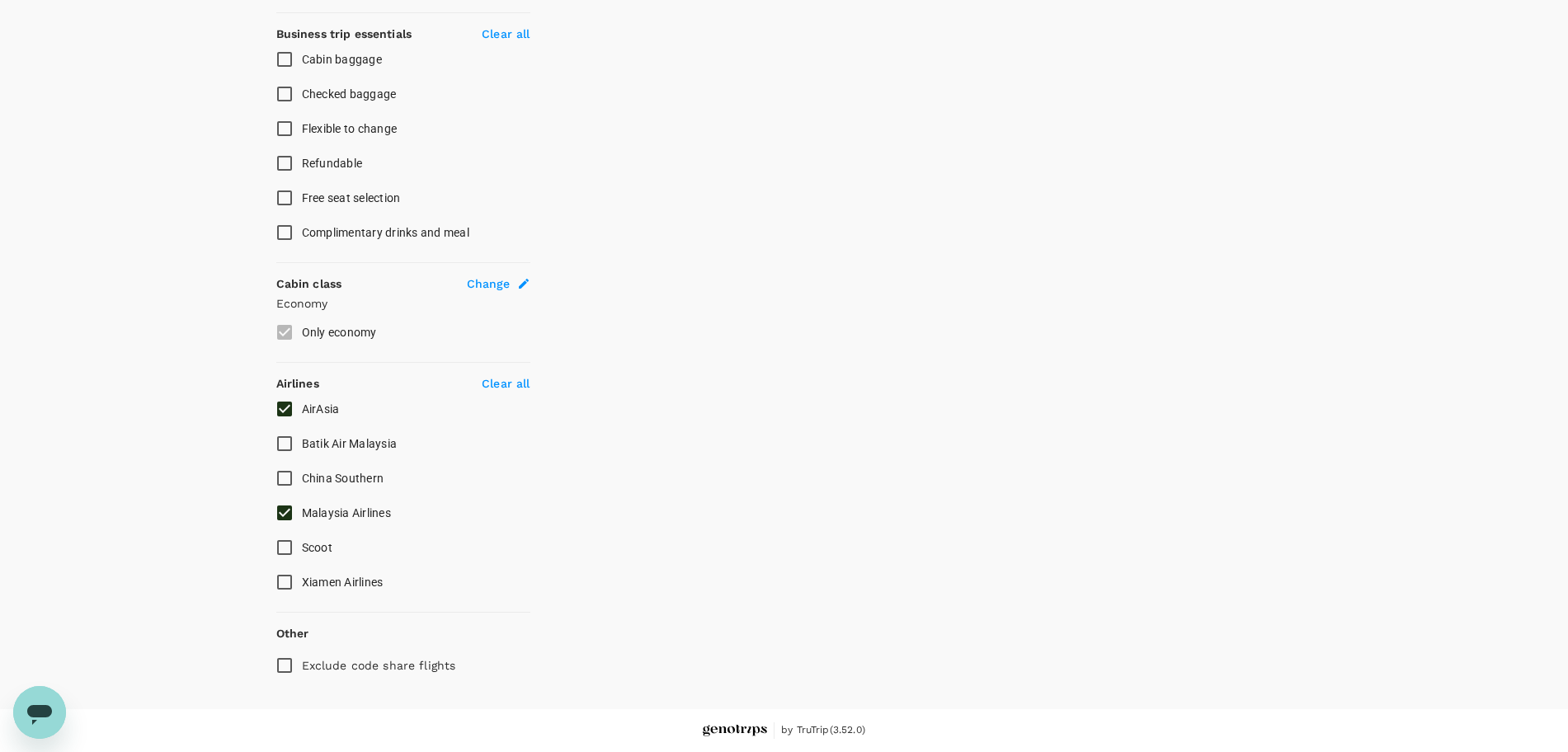
checkbox input "false"
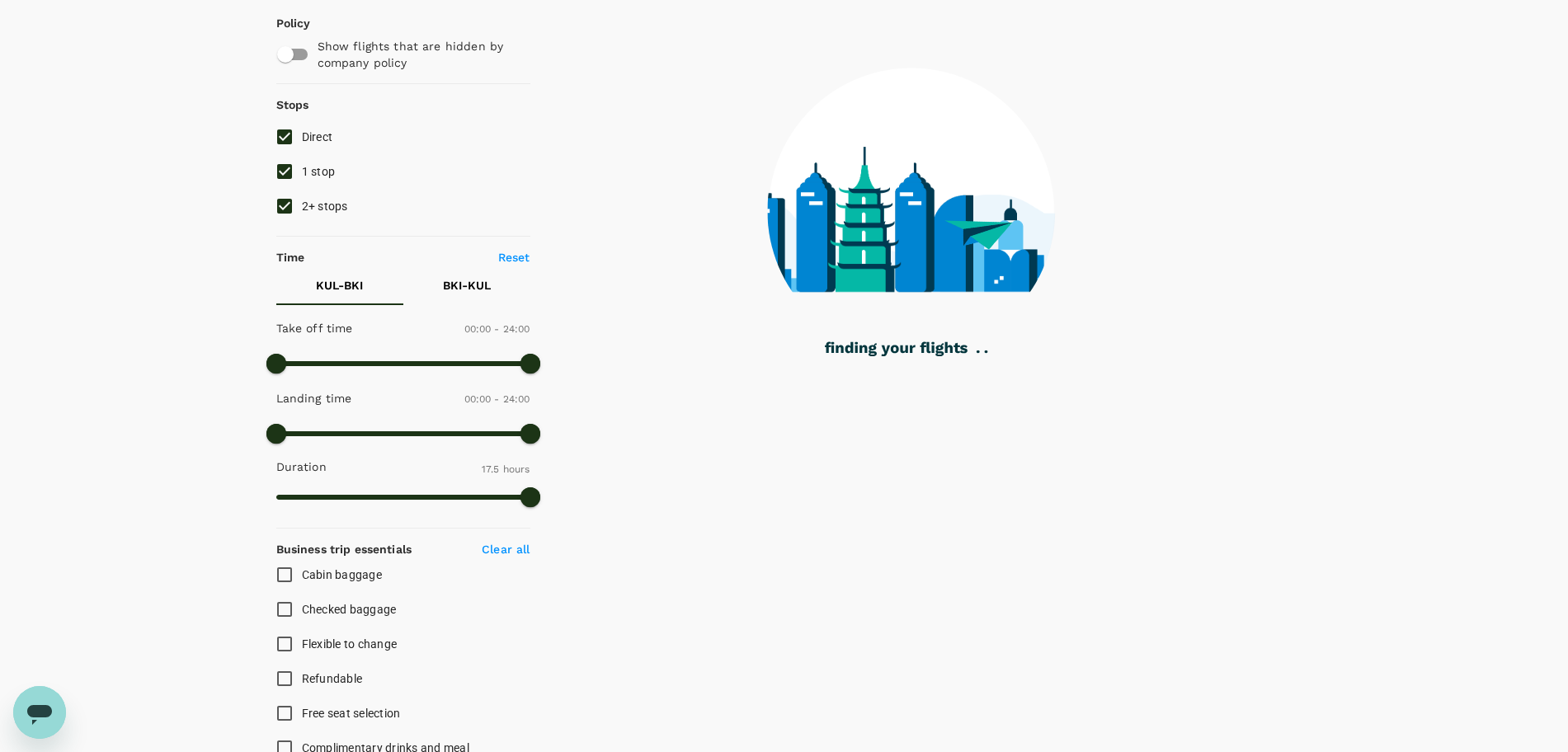
scroll to position [0, 0]
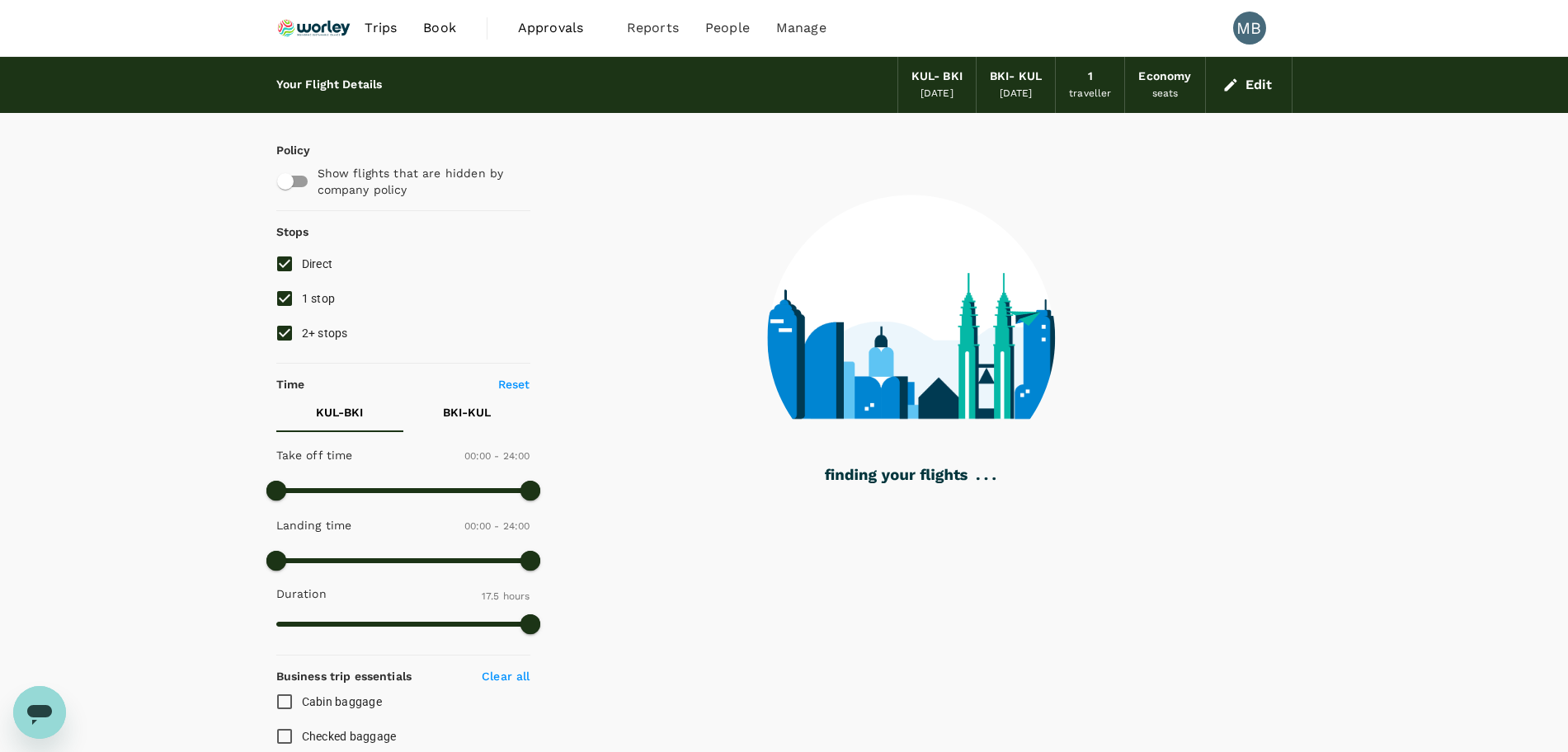
click at [286, 325] on input "2+ stops" at bounding box center [284, 333] width 35 height 35
checkbox input "false"
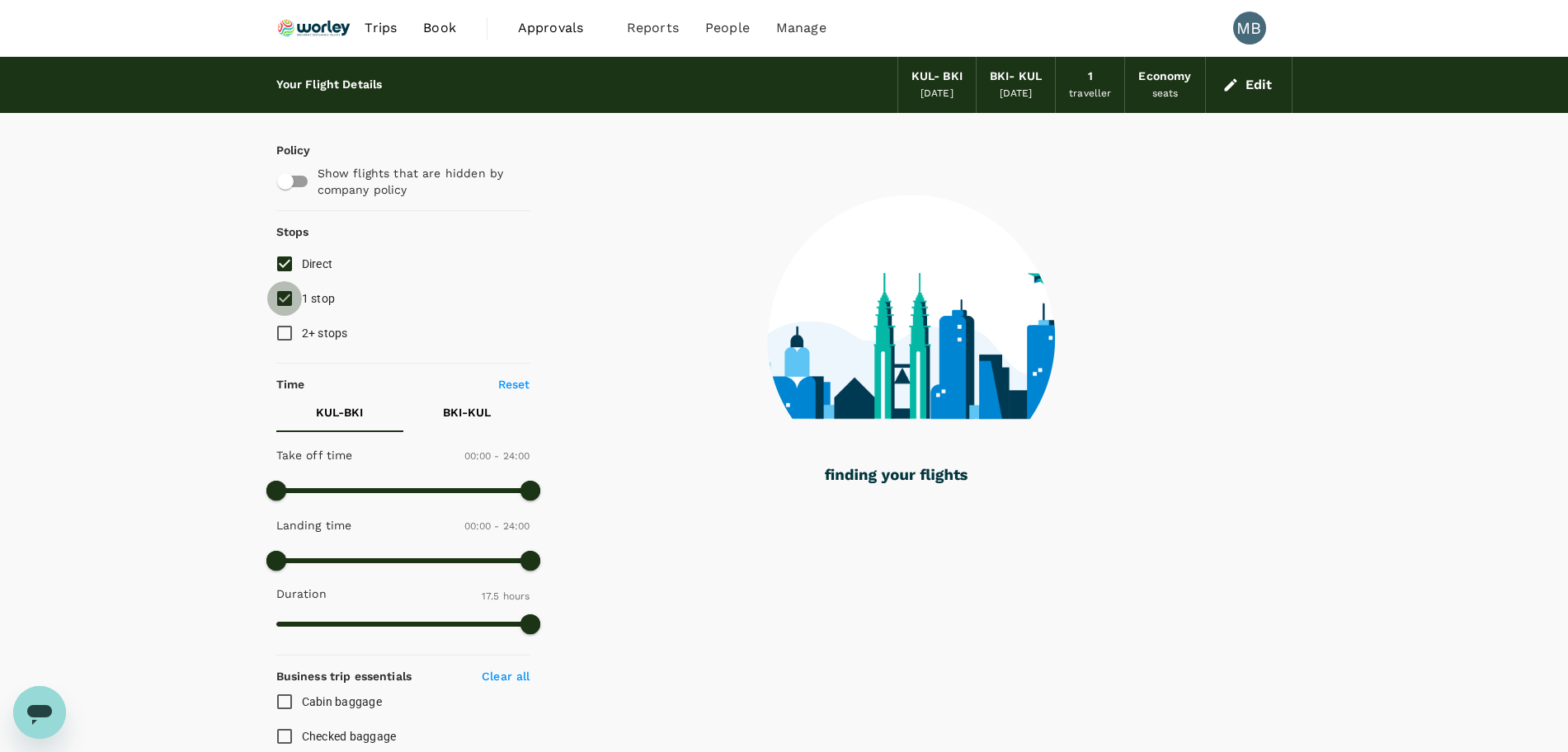
click at [288, 296] on input "1 stop" at bounding box center [284, 299] width 35 height 35
checkbox input "false"
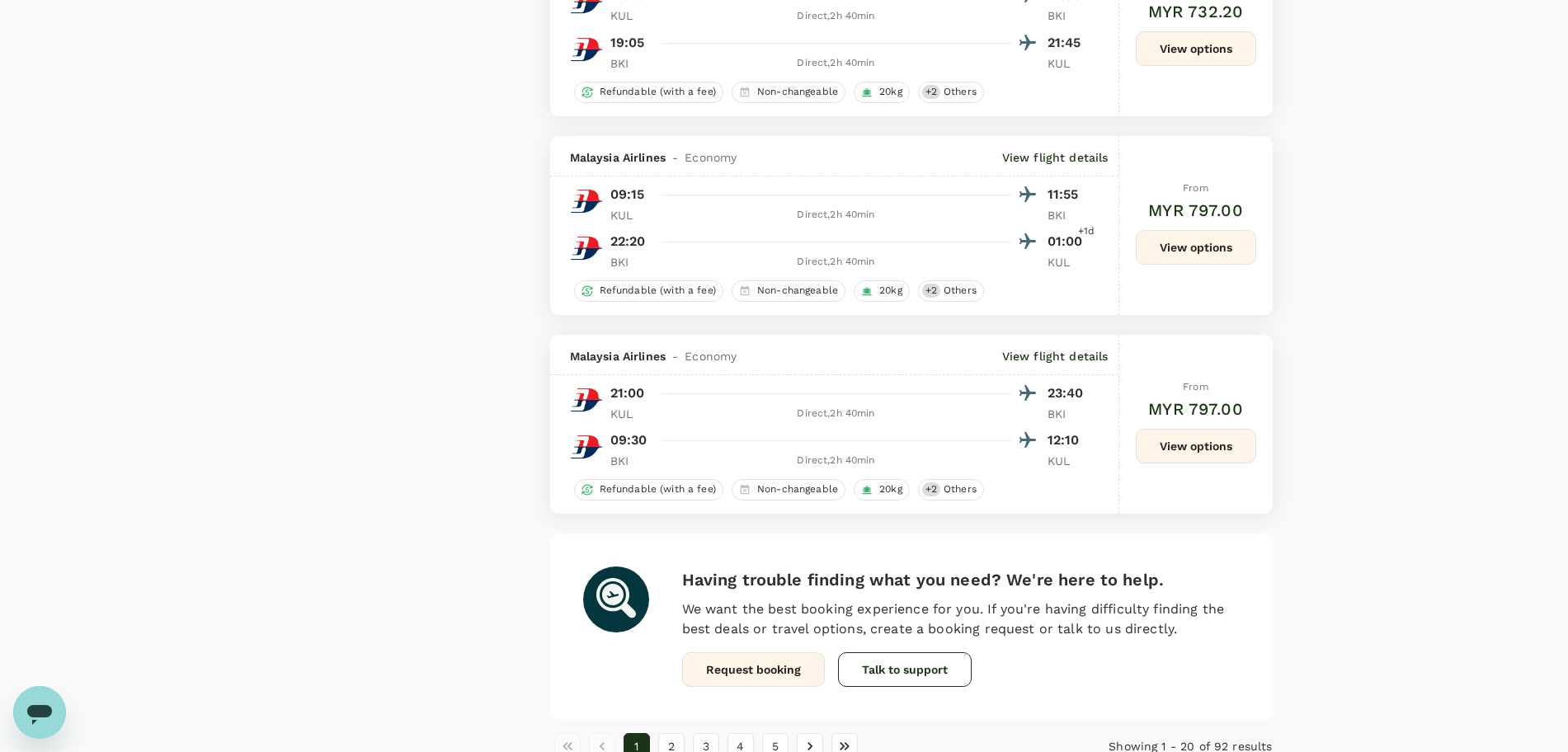
scroll to position [3715, 0]
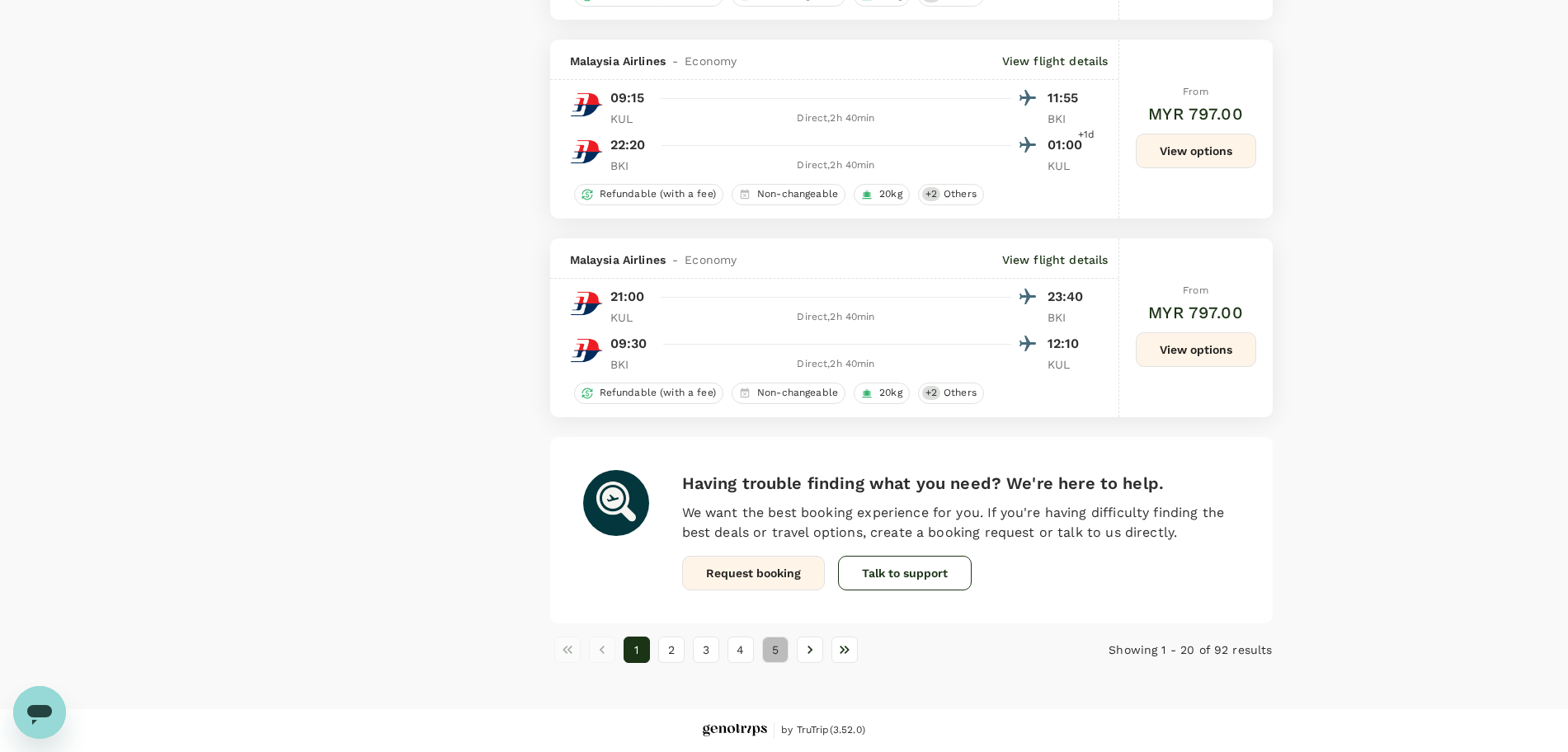
click at [777, 642] on button "5" at bounding box center [774, 649] width 26 height 26
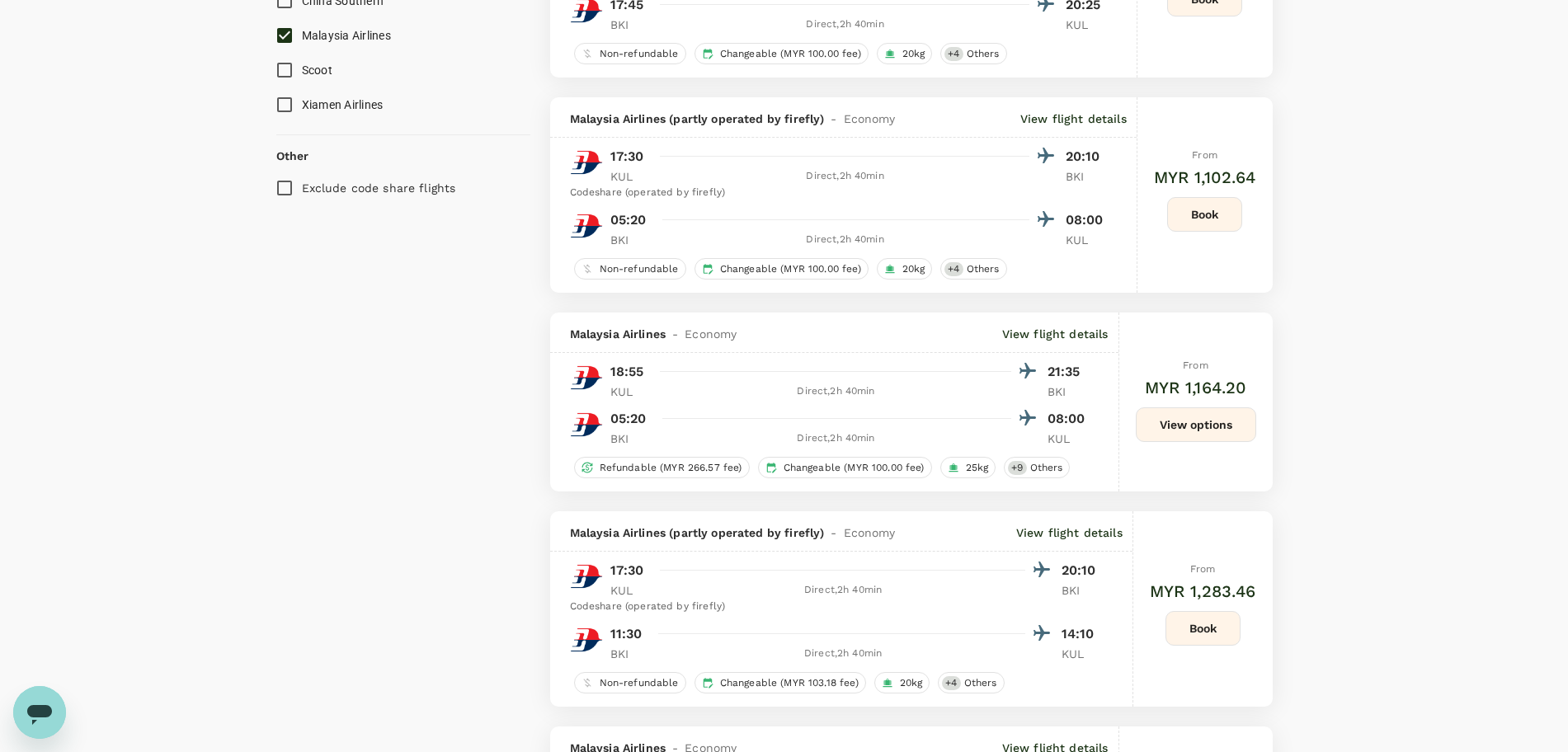
scroll to position [1134, 0]
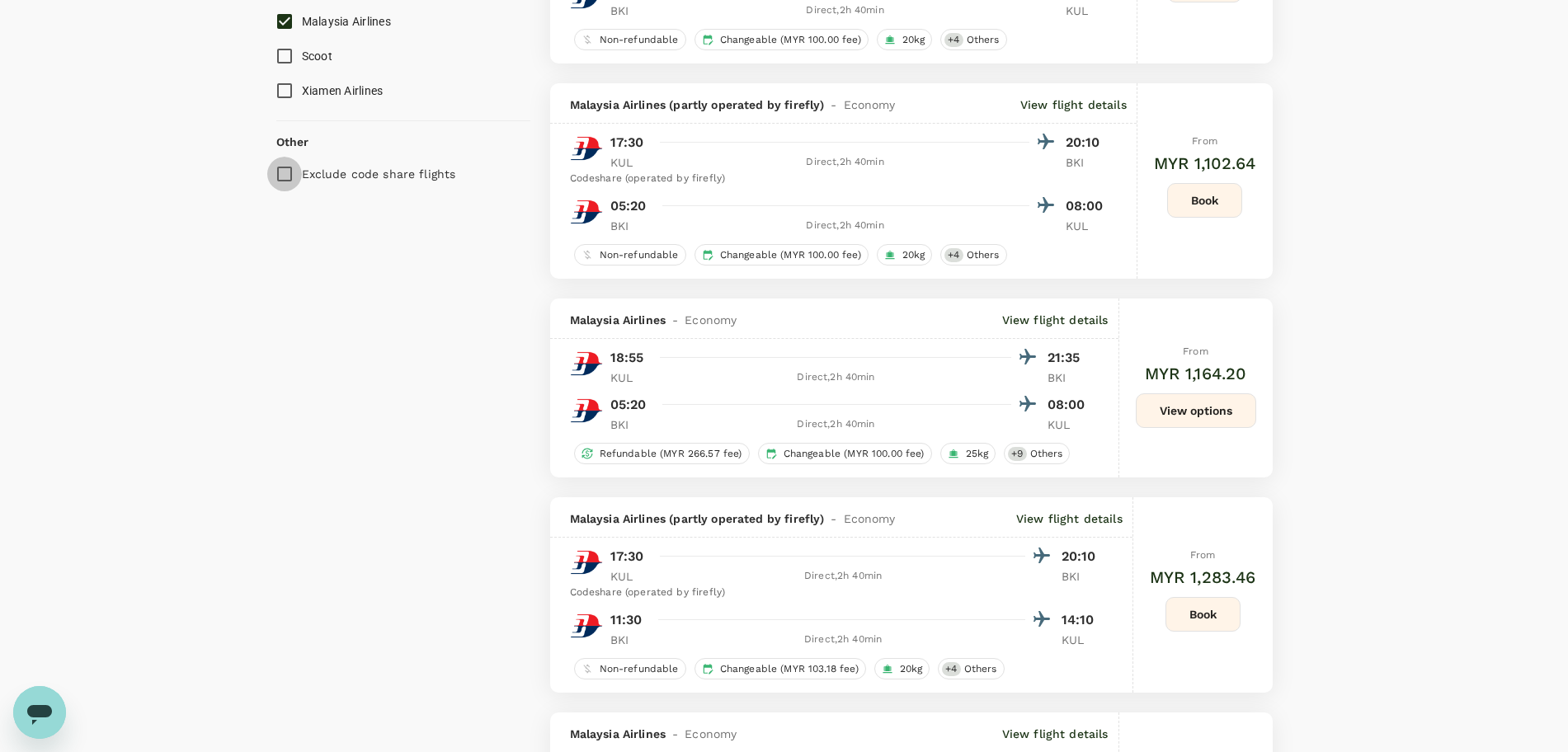
click at [280, 171] on input "Exclude code share flights" at bounding box center [284, 174] width 35 height 35
checkbox input "true"
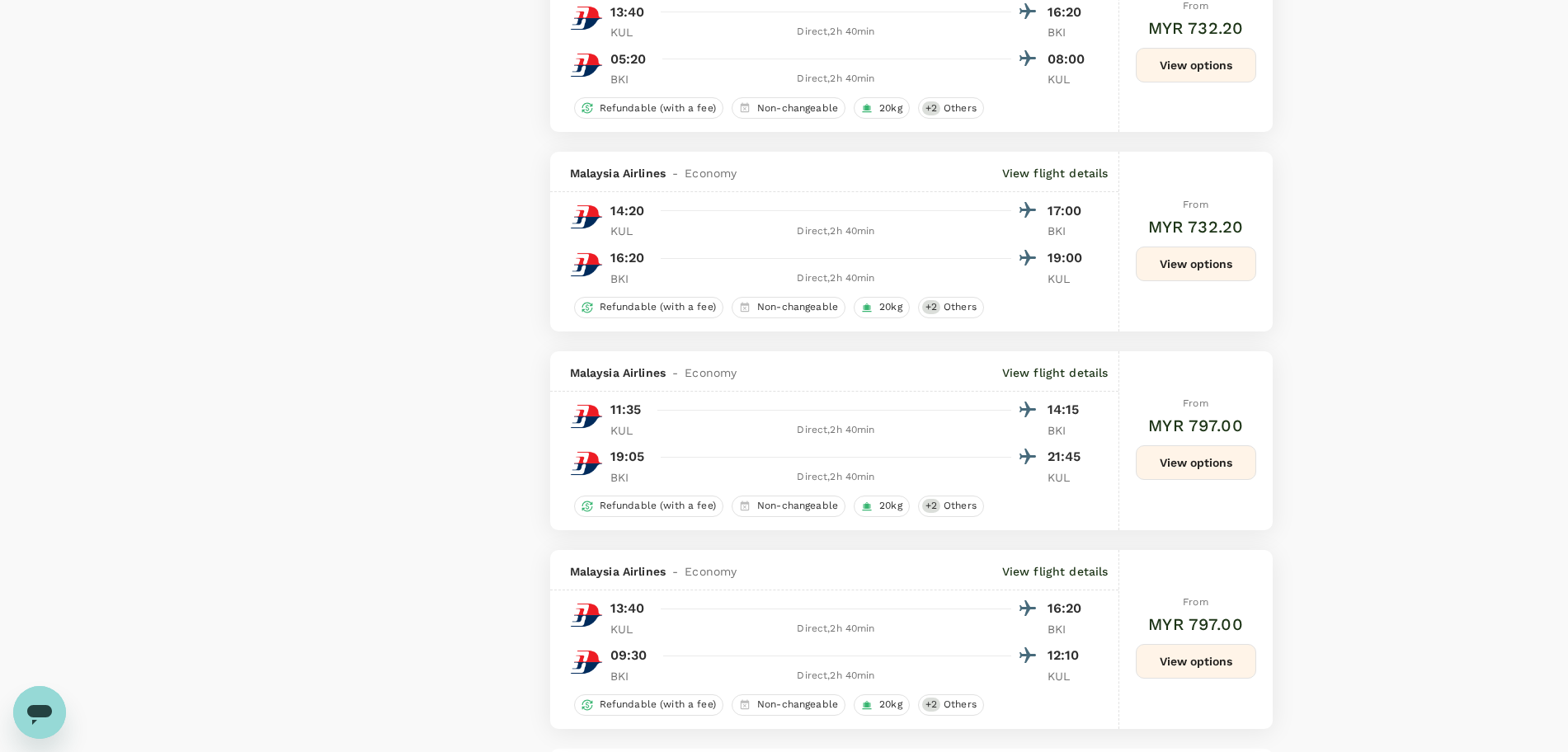
scroll to position [3715, 0]
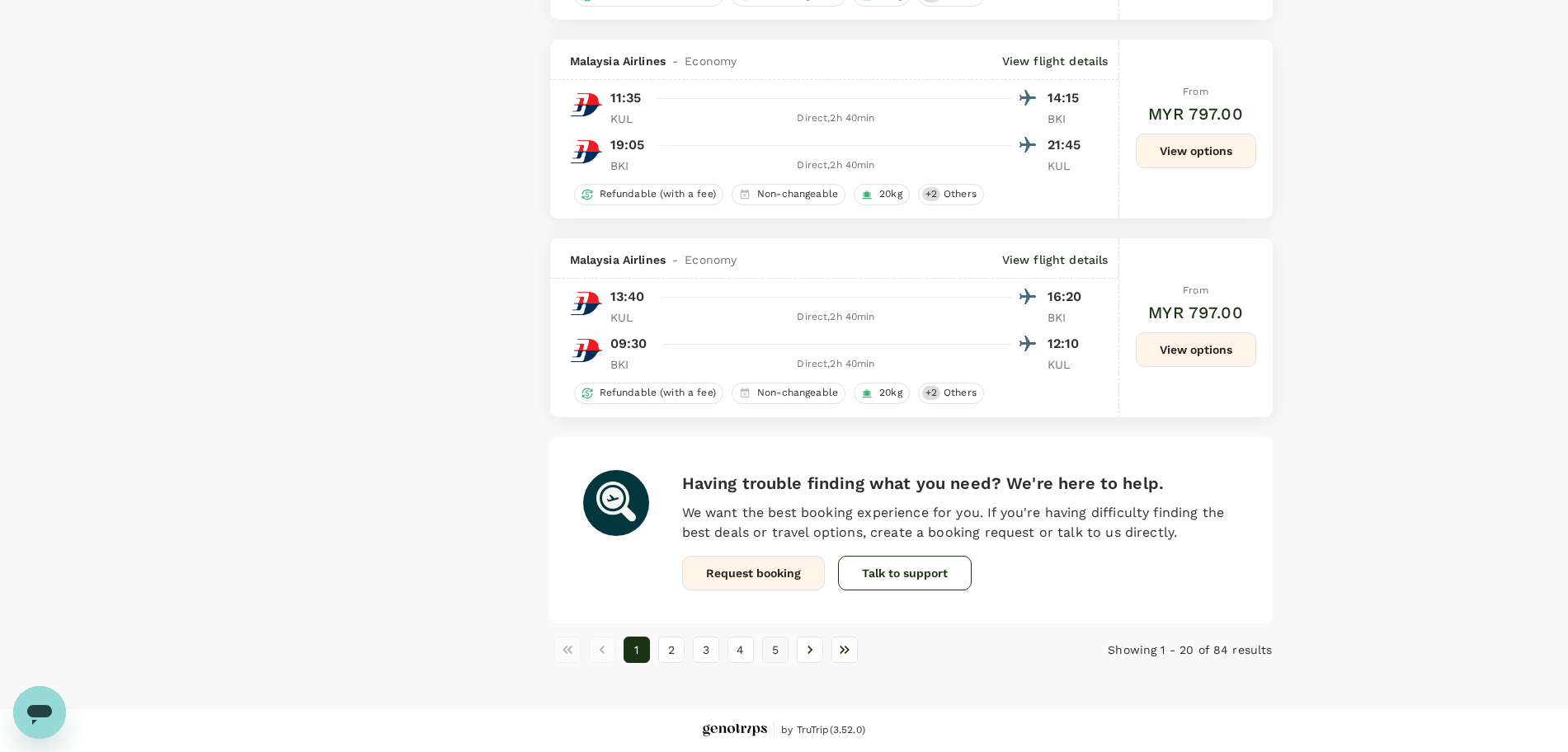
click at [776, 637] on button "5" at bounding box center [774, 649] width 26 height 26
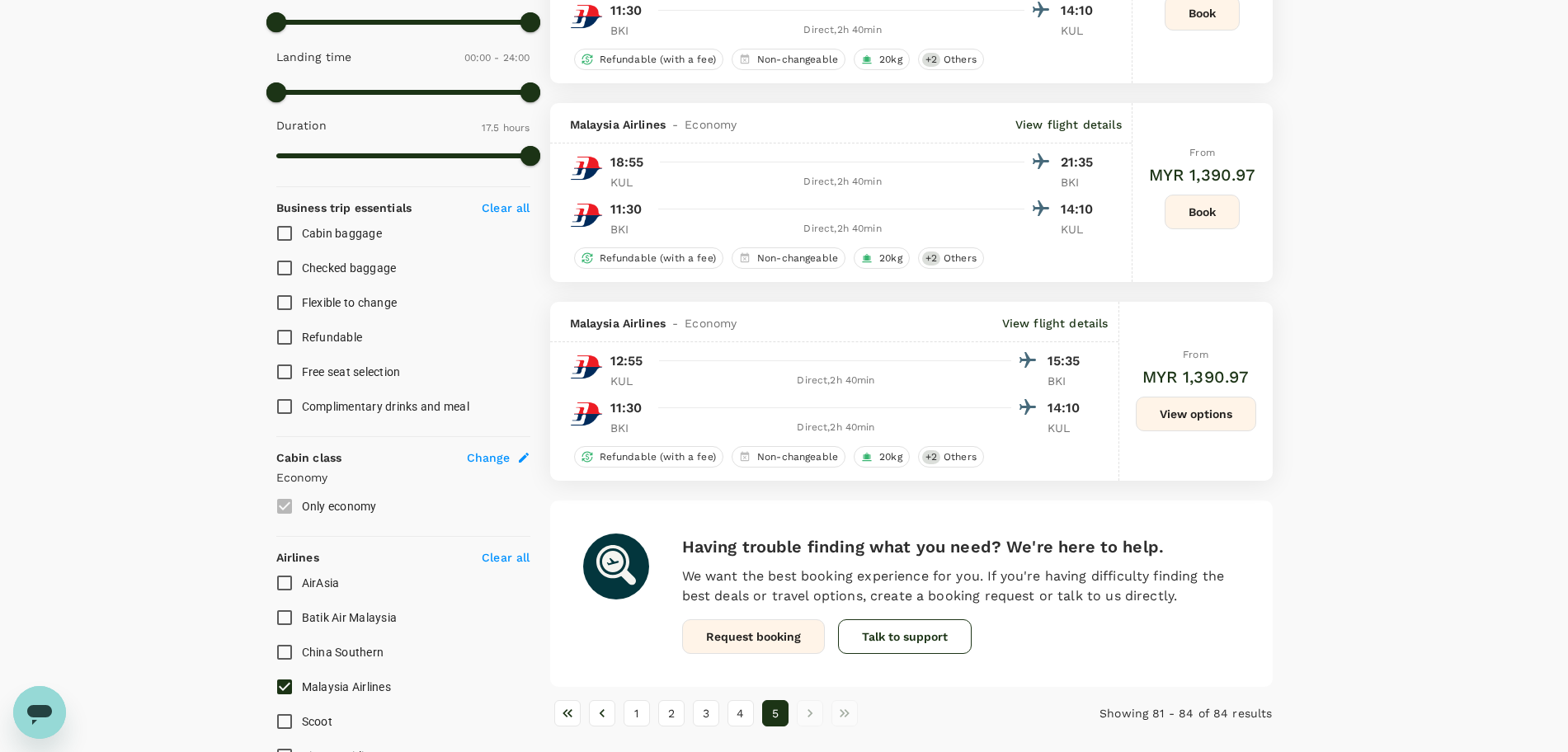
scroll to position [436, 0]
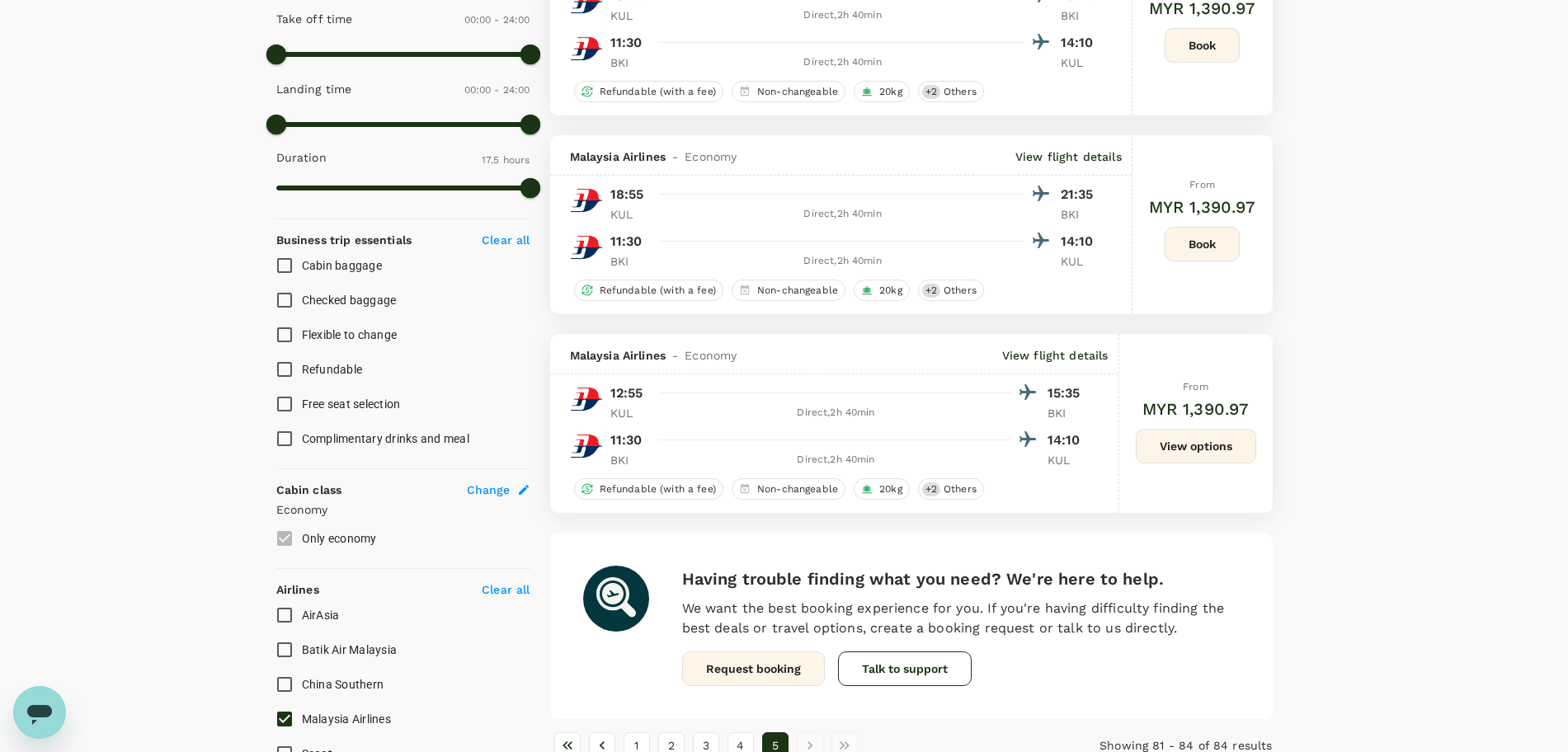
click at [1168, 442] on button "View options" at bounding box center [1196, 446] width 121 height 35
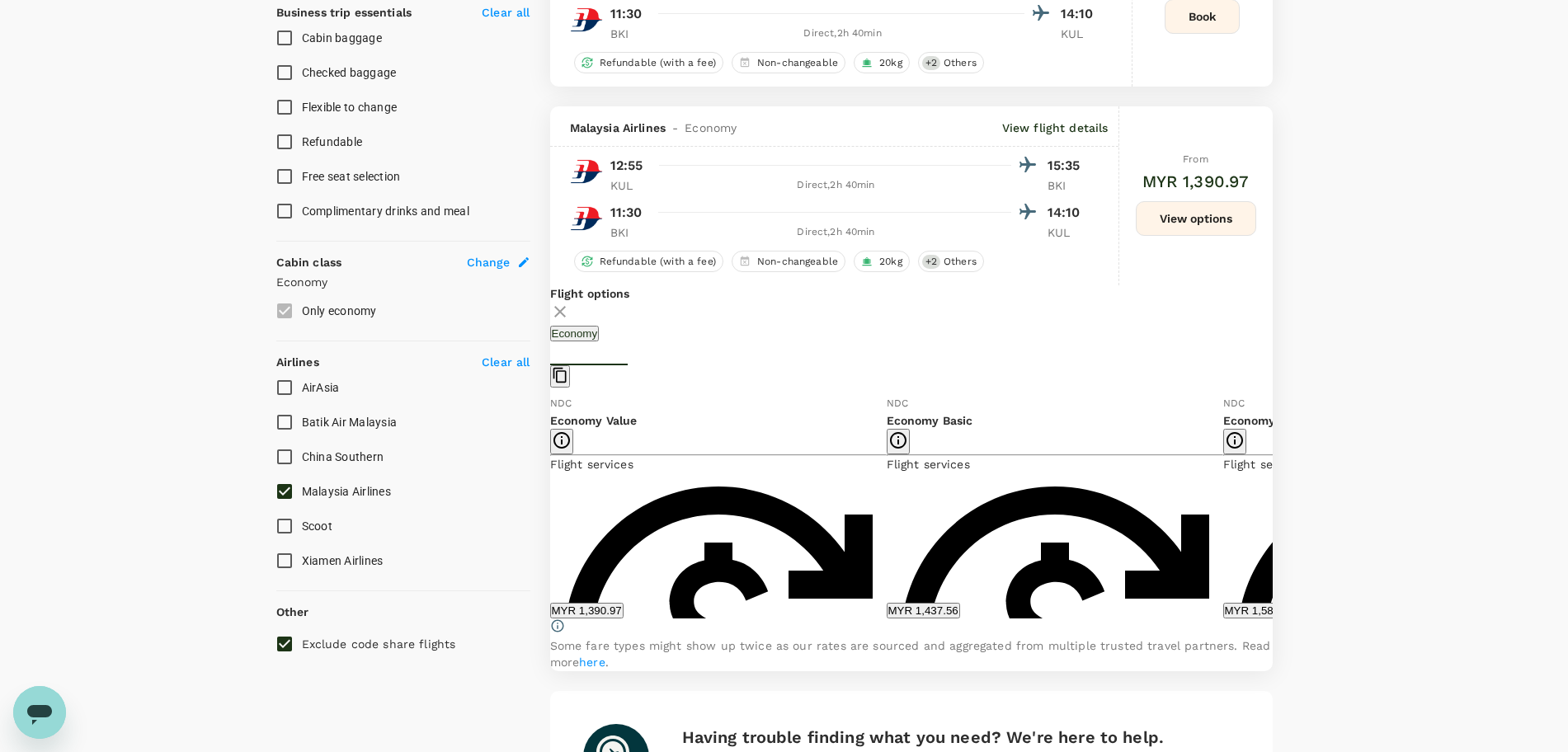
scroll to position [770, 0]
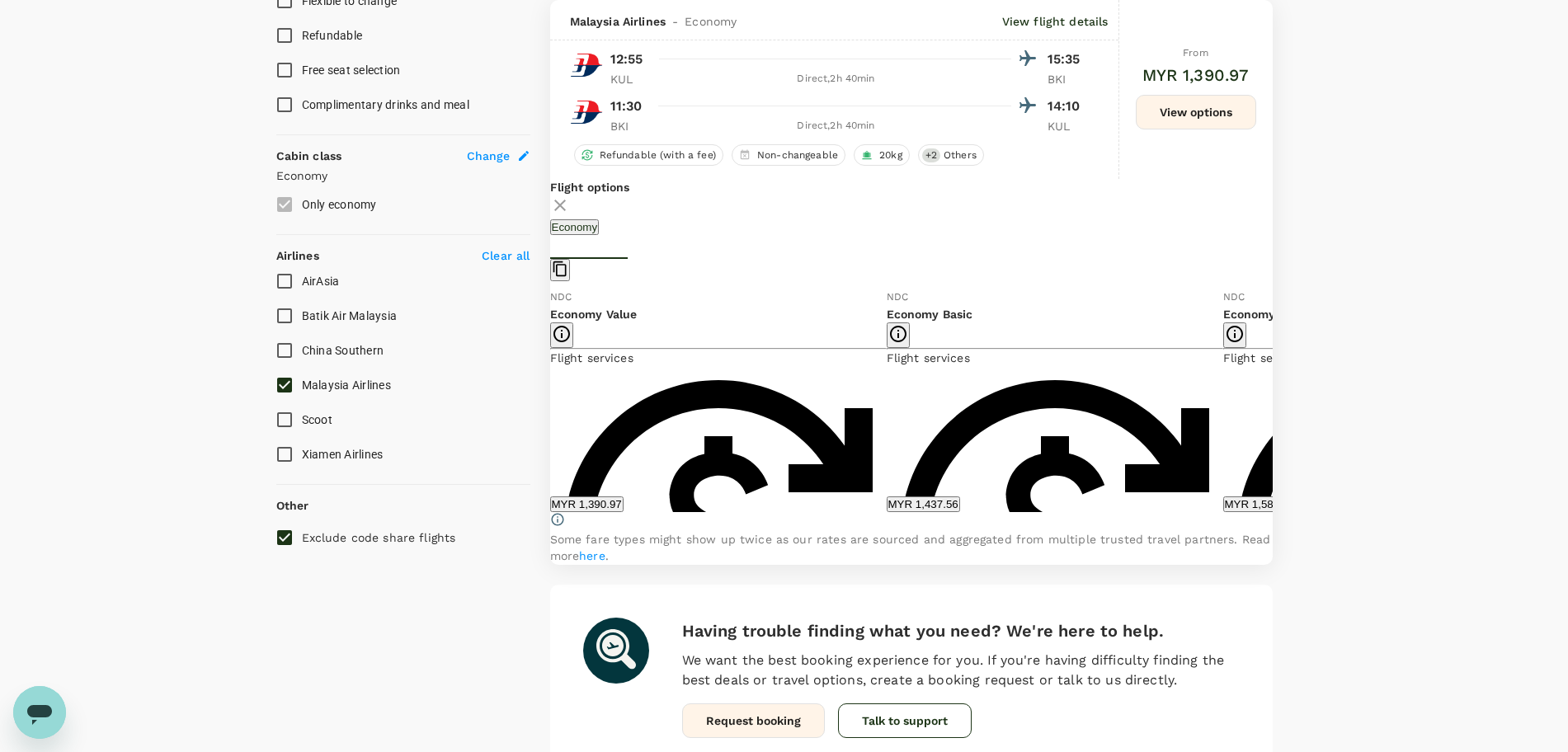
click at [1277, 409] on icon at bounding box center [1285, 400] width 16 height 16
click at [537, 408] on icon at bounding box center [533, 400] width 8 height 14
click at [278, 377] on input "Malaysia Airlines" at bounding box center [284, 385] width 35 height 35
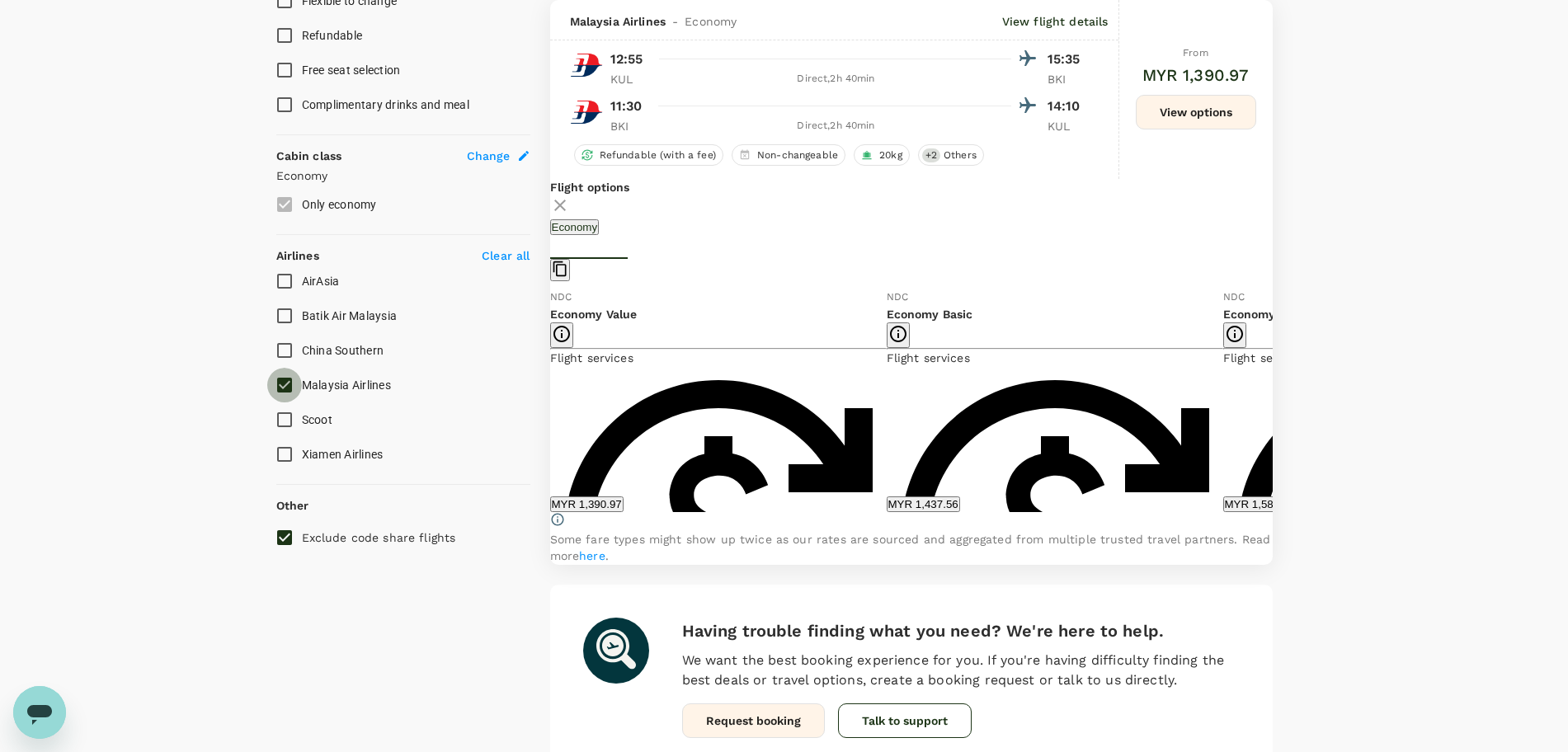
checkbox input "false"
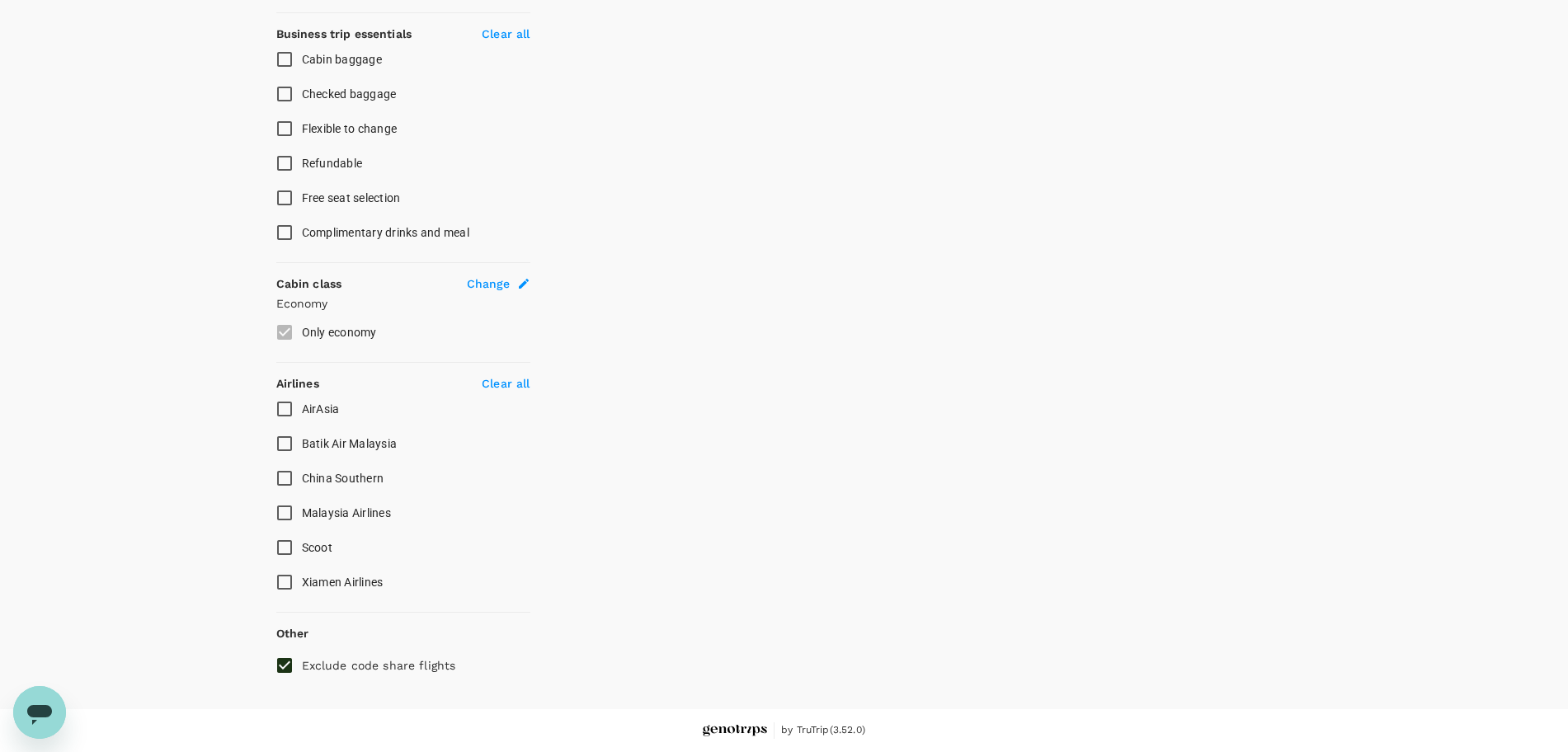
scroll to position [643, 0]
click at [287, 442] on input "Batik Air Malaysia" at bounding box center [284, 444] width 35 height 35
checkbox input "true"
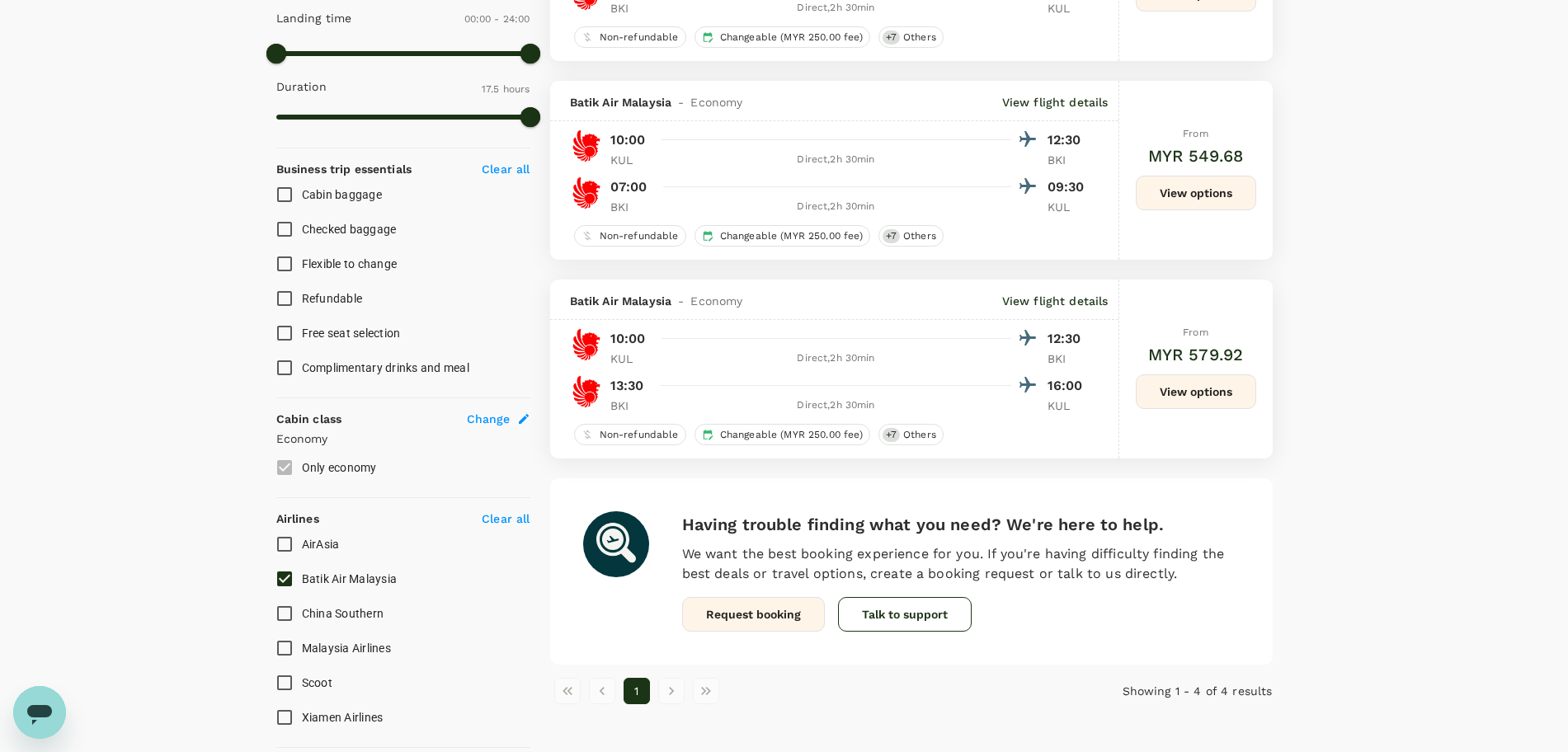
scroll to position [436, 0]
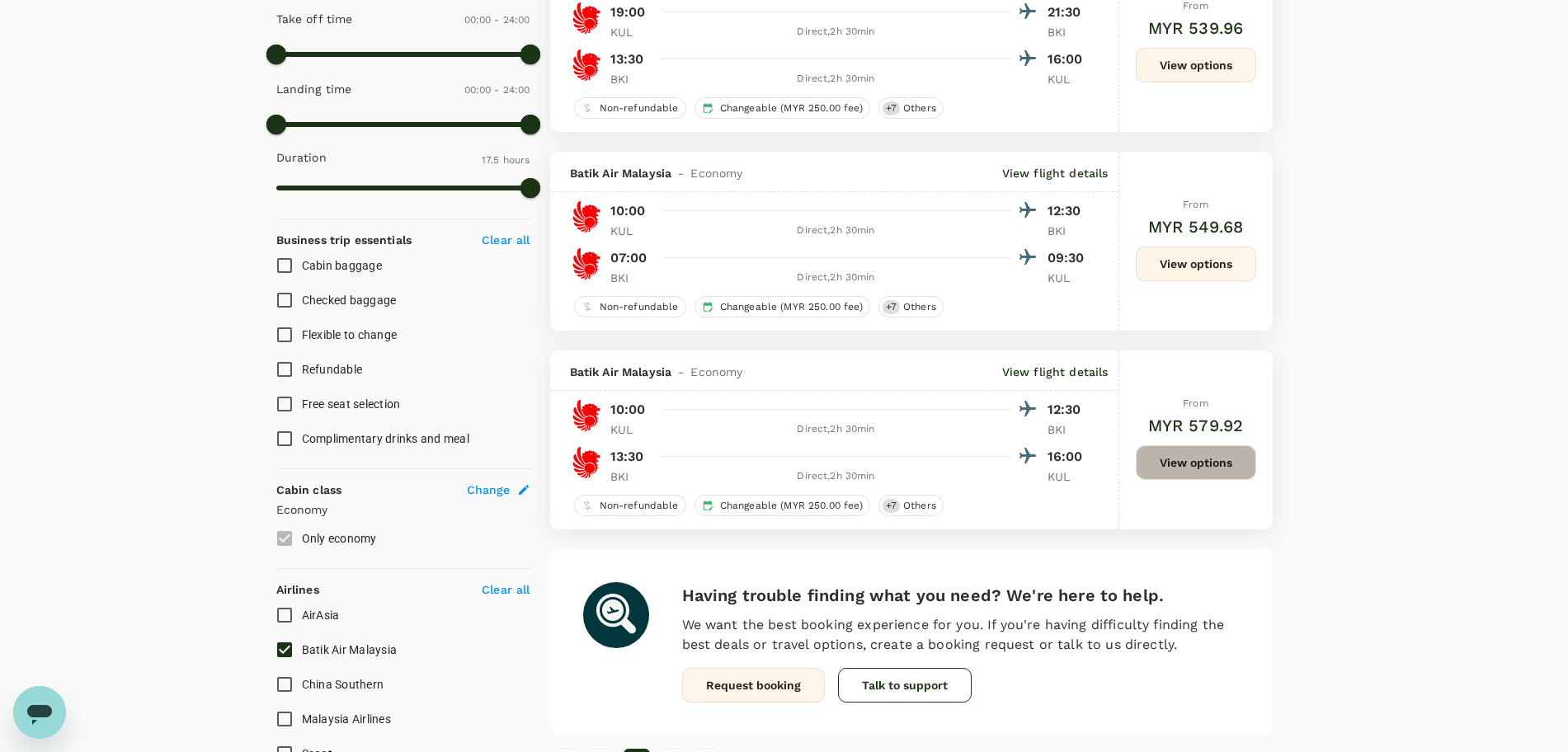
click at [1170, 464] on button "View options" at bounding box center [1196, 462] width 121 height 35
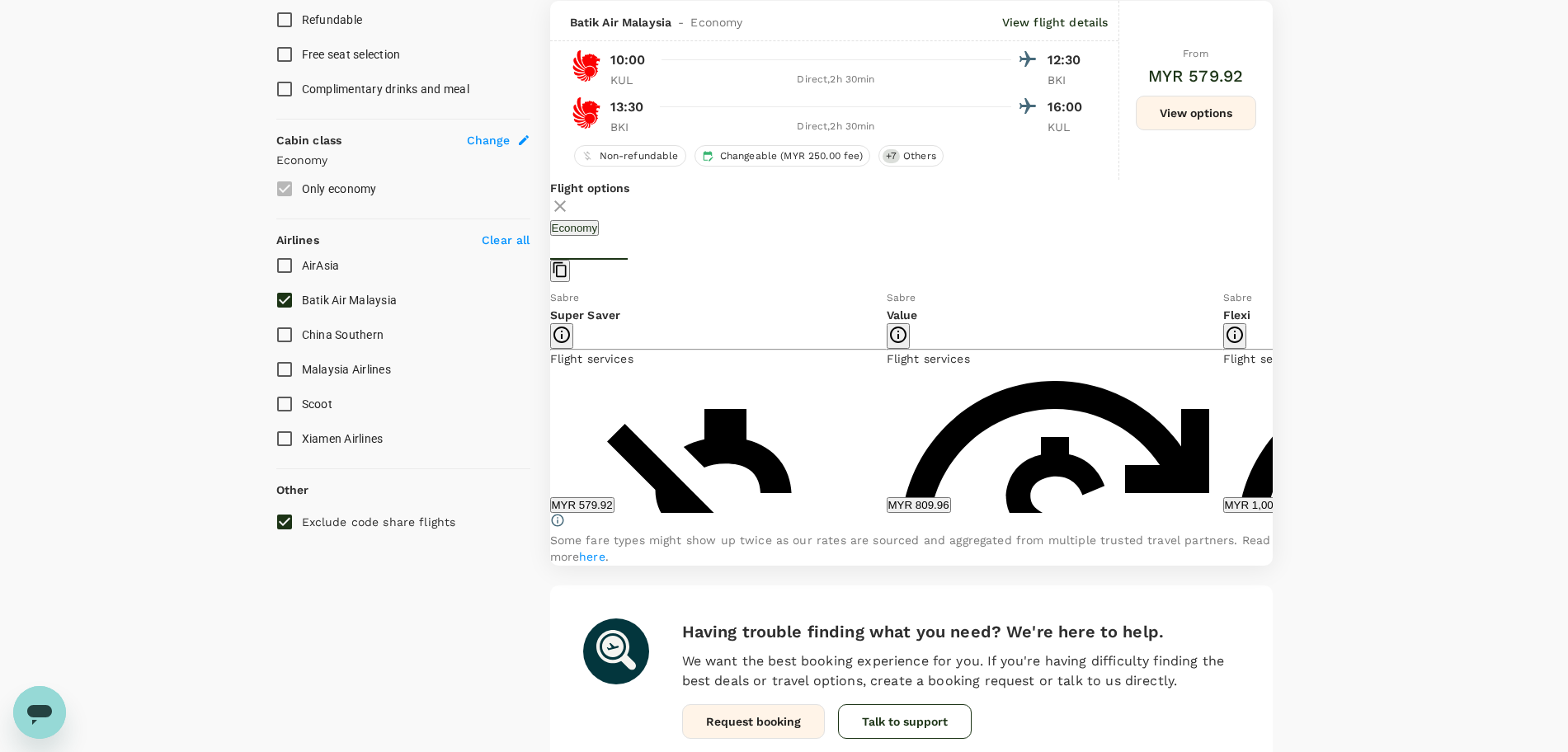
scroll to position [787, 0]
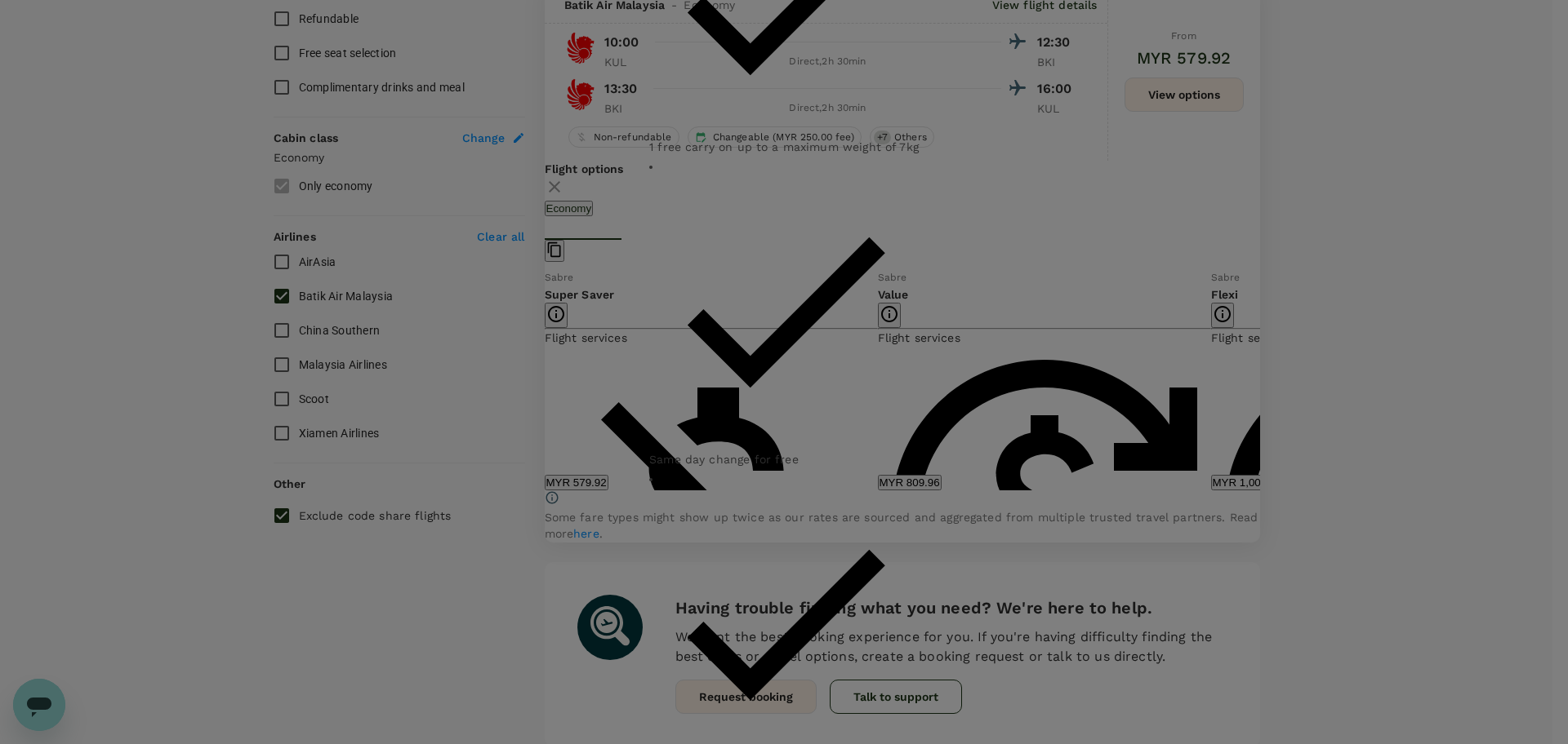
click at [939, 147] on div "Flexi Refundable with a MYR 566.57 fee Can be changed with a MYR 300 fee Change…" at bounding box center [783, 372] width 308 height 3361
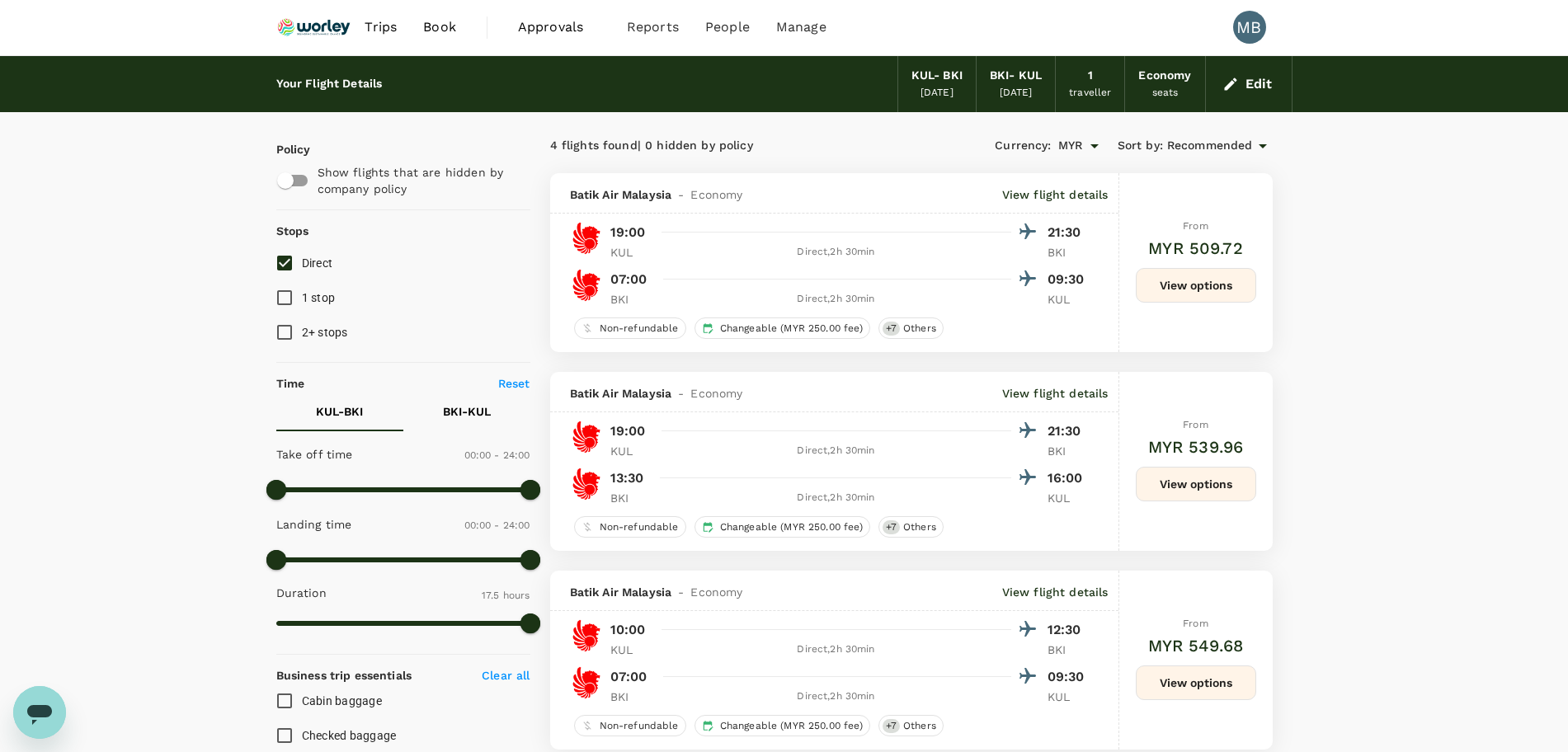
scroll to position [0, 0]
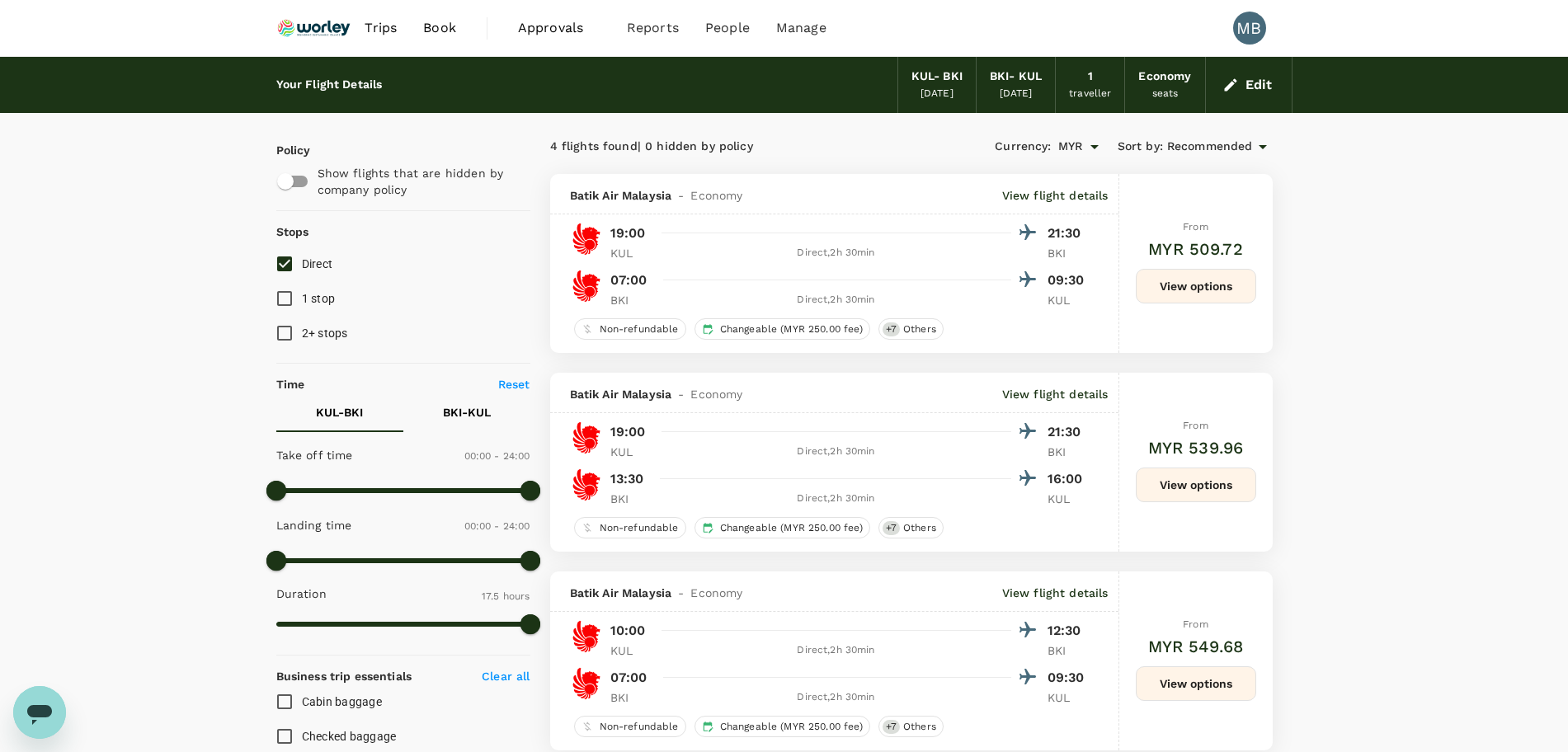
drag, startPoint x: 328, startPoint y: 35, endPoint x: 320, endPoint y: 24, distance: 13.6
click at [328, 35] on img at bounding box center [314, 28] width 76 height 36
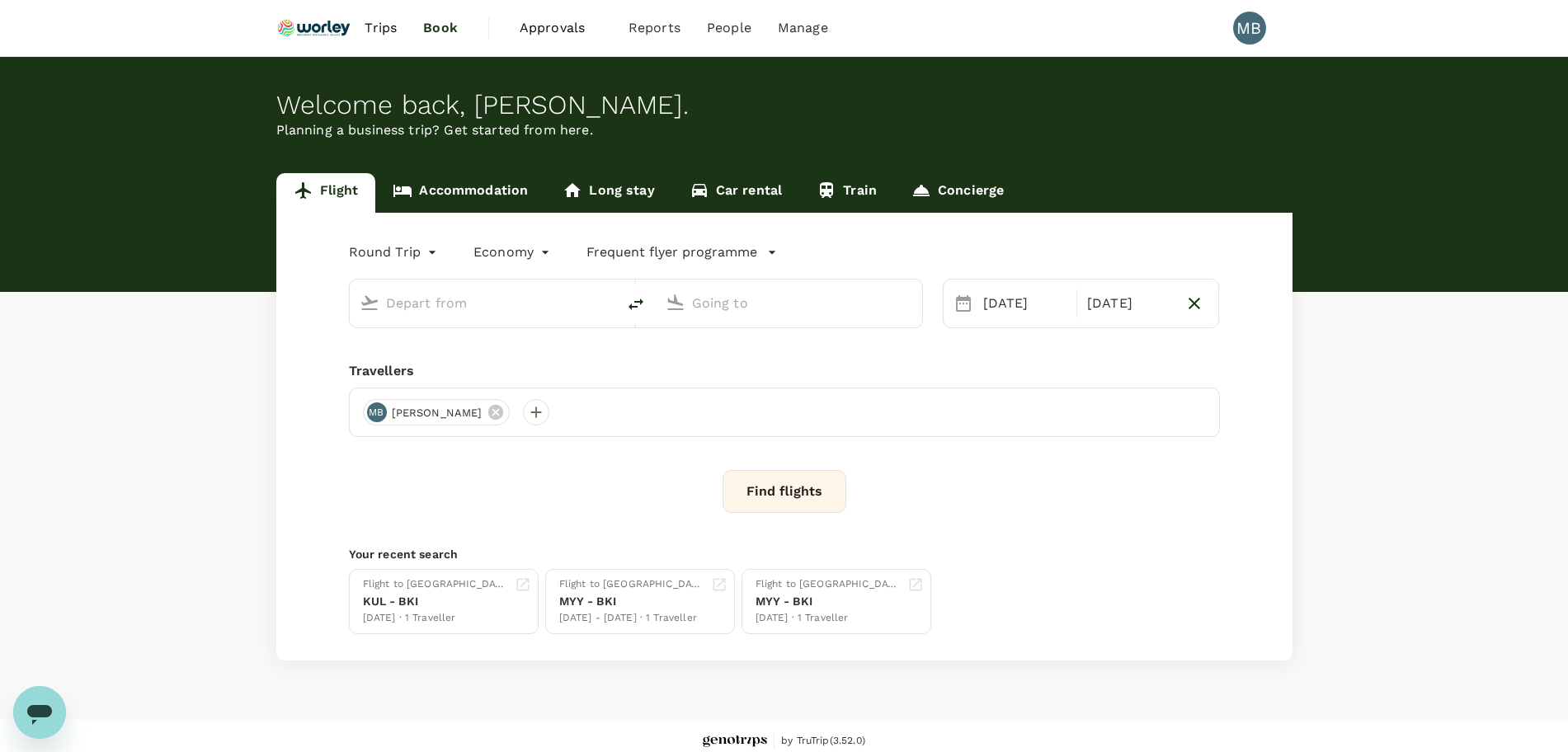
type input "Kuala Lumpur Intl ([GEOGRAPHIC_DATA])"
type input "Kota Kinabalu Intl (BKI)"
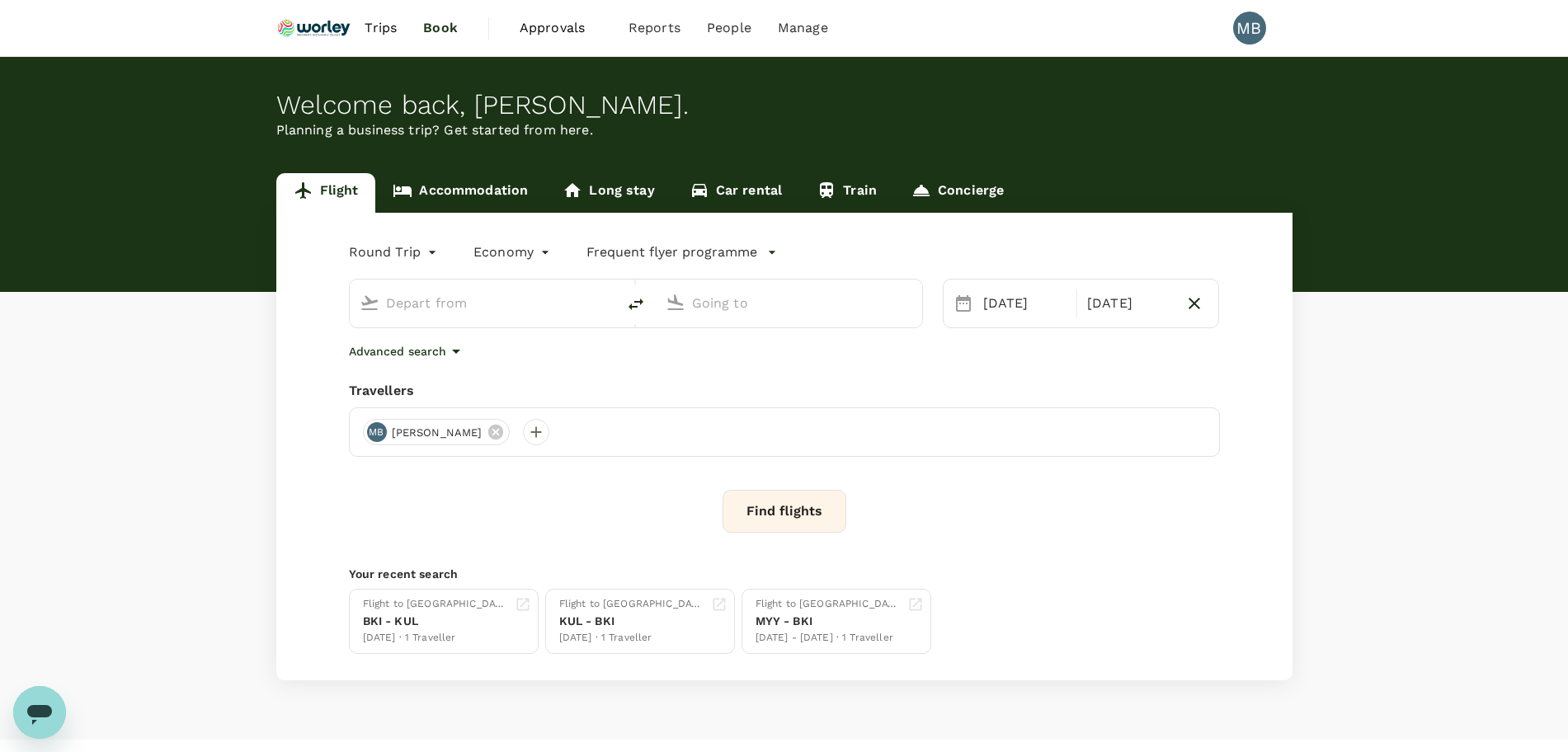
type input "Kuala Lumpur Intl ([GEOGRAPHIC_DATA])"
type input "Kota Kinabalu Intl (BKI)"
click at [429, 203] on link "Accommodation" at bounding box center [459, 193] width 170 height 40
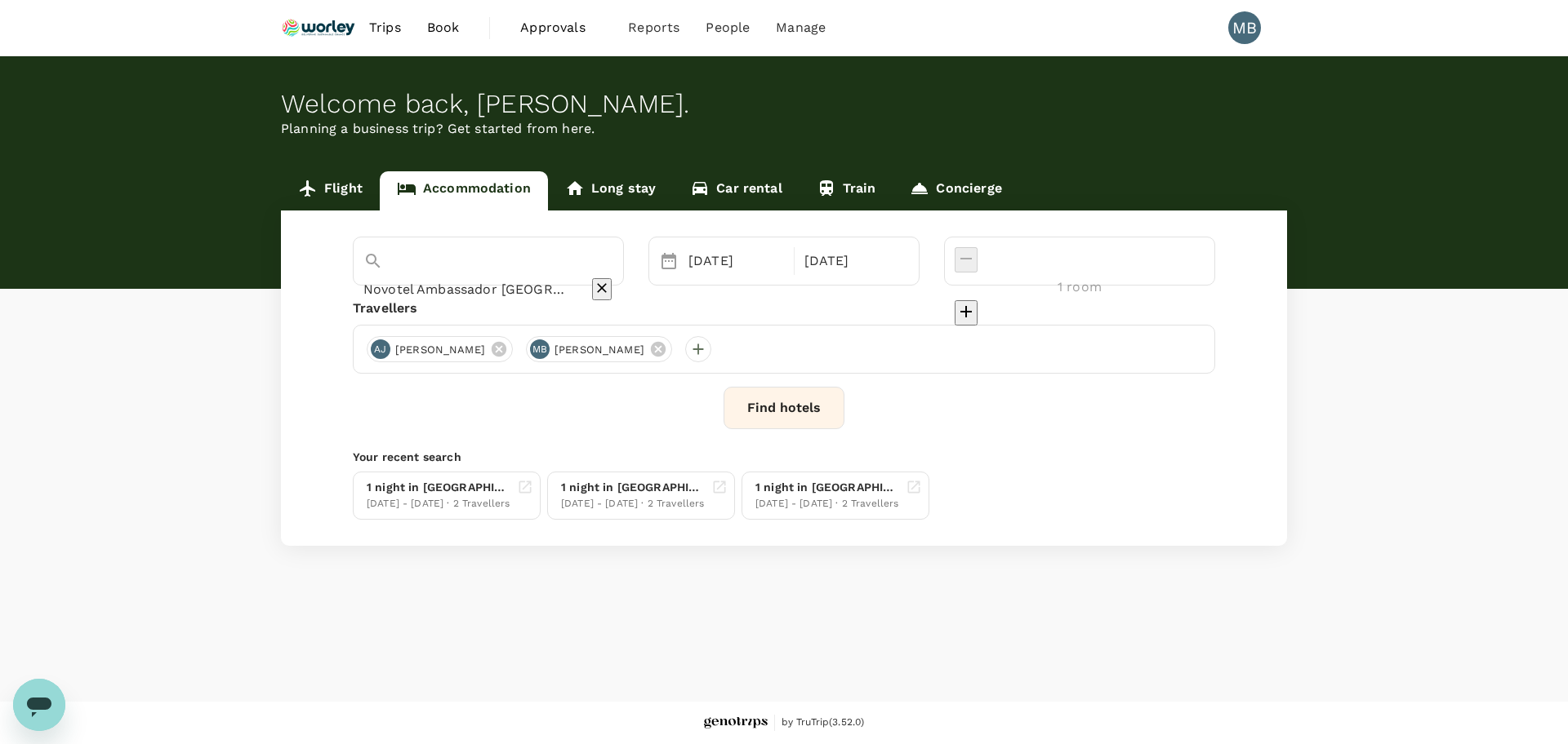
click at [441, 277] on input "Novotel Ambassador Seoul Yongsan - Seoul Dragon City" at bounding box center [465, 289] width 204 height 25
type input "Novotel Ambassador Seoul Yongsan - Seoul Dragon City"
click at [610, 280] on icon "Clear" at bounding box center [601, 288] width 16 height 16
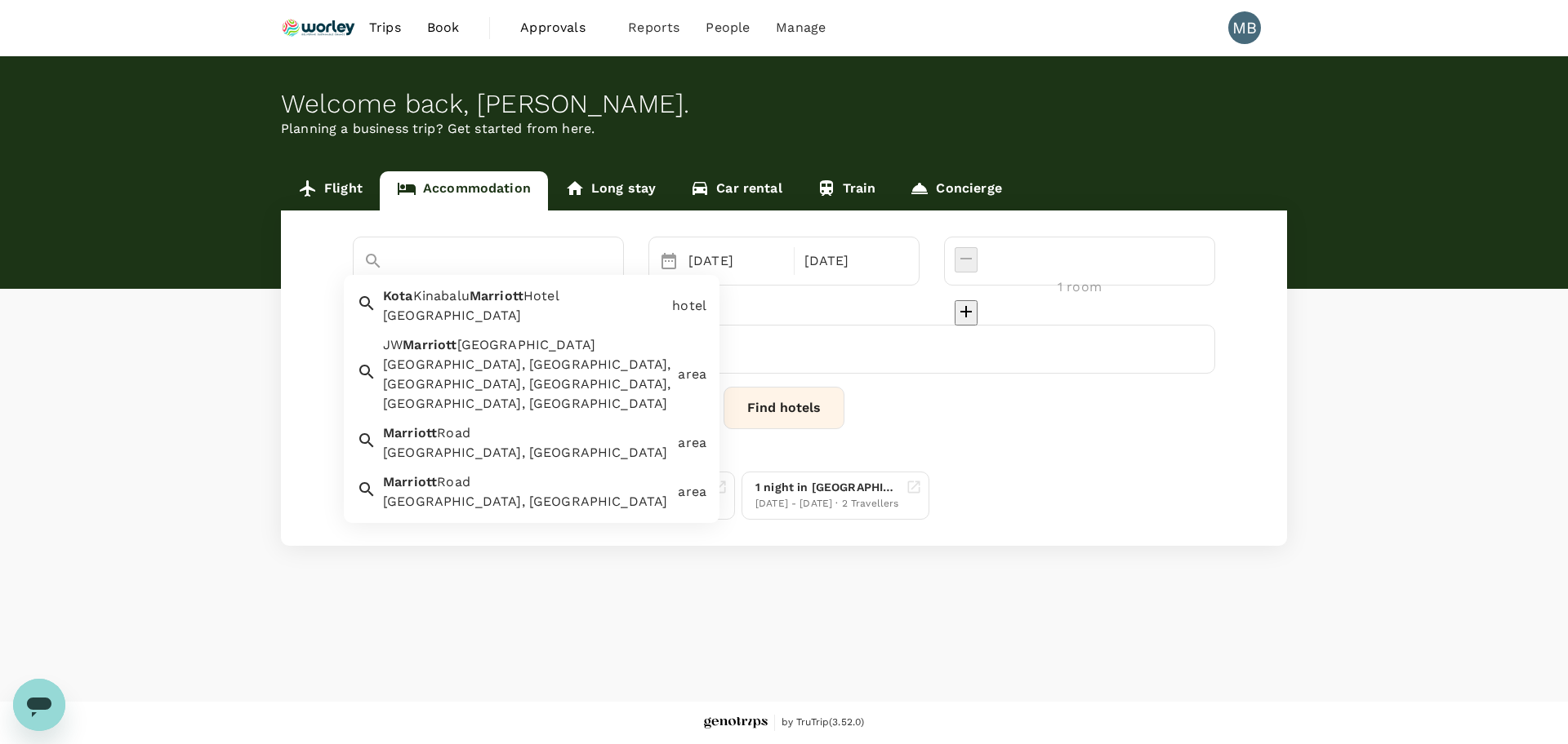
click at [494, 299] on span "Marriott" at bounding box center [496, 296] width 54 height 15
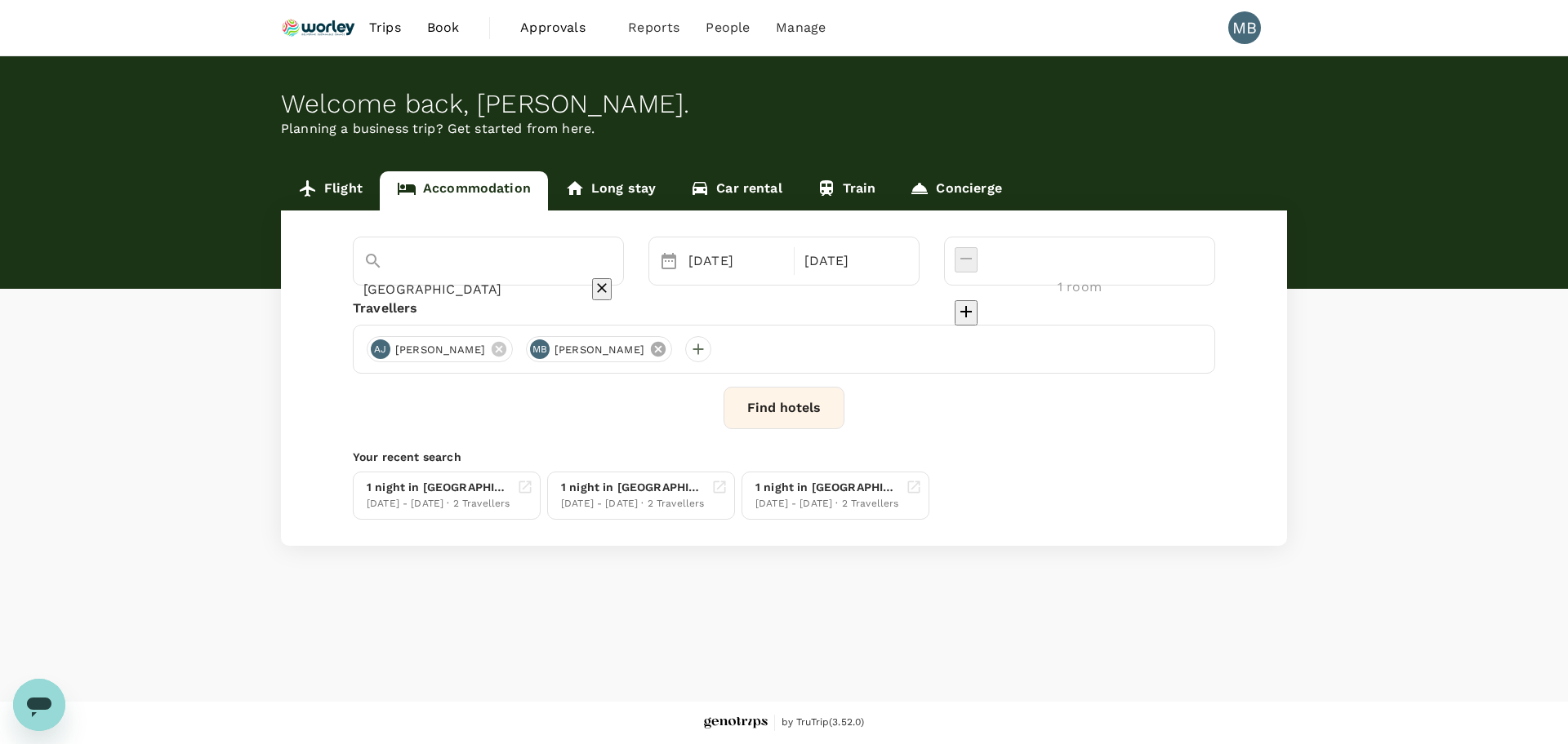
type input "Kota Kinabalu Marriott Hotel"
click at [665, 350] on icon at bounding box center [658, 350] width 14 height 14
click at [774, 262] on div "23 Sep" at bounding box center [735, 261] width 109 height 32
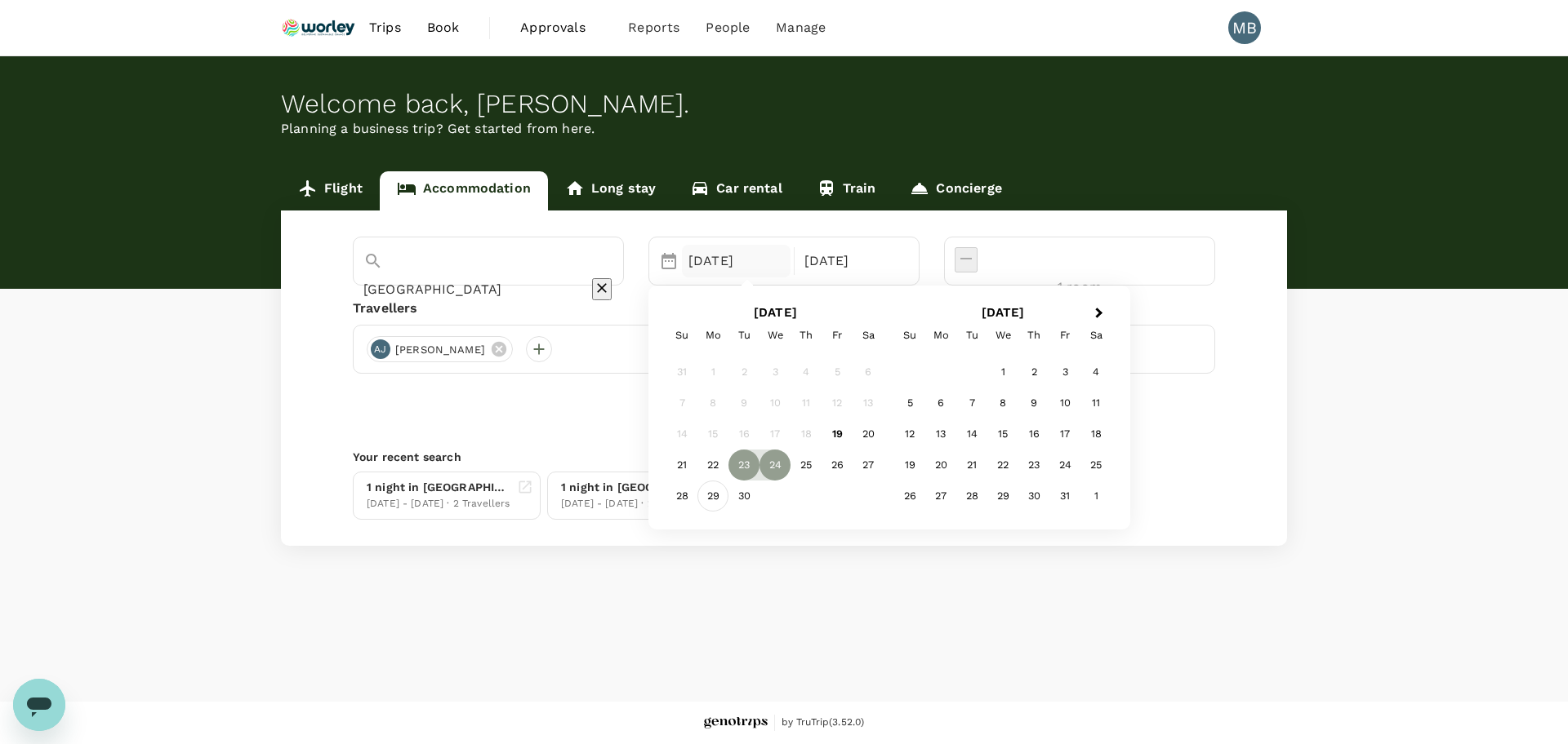
click at [728, 489] on div "29" at bounding box center [713, 496] width 31 height 31
click at [1019, 369] on div "1" at bounding box center [1002, 372] width 31 height 31
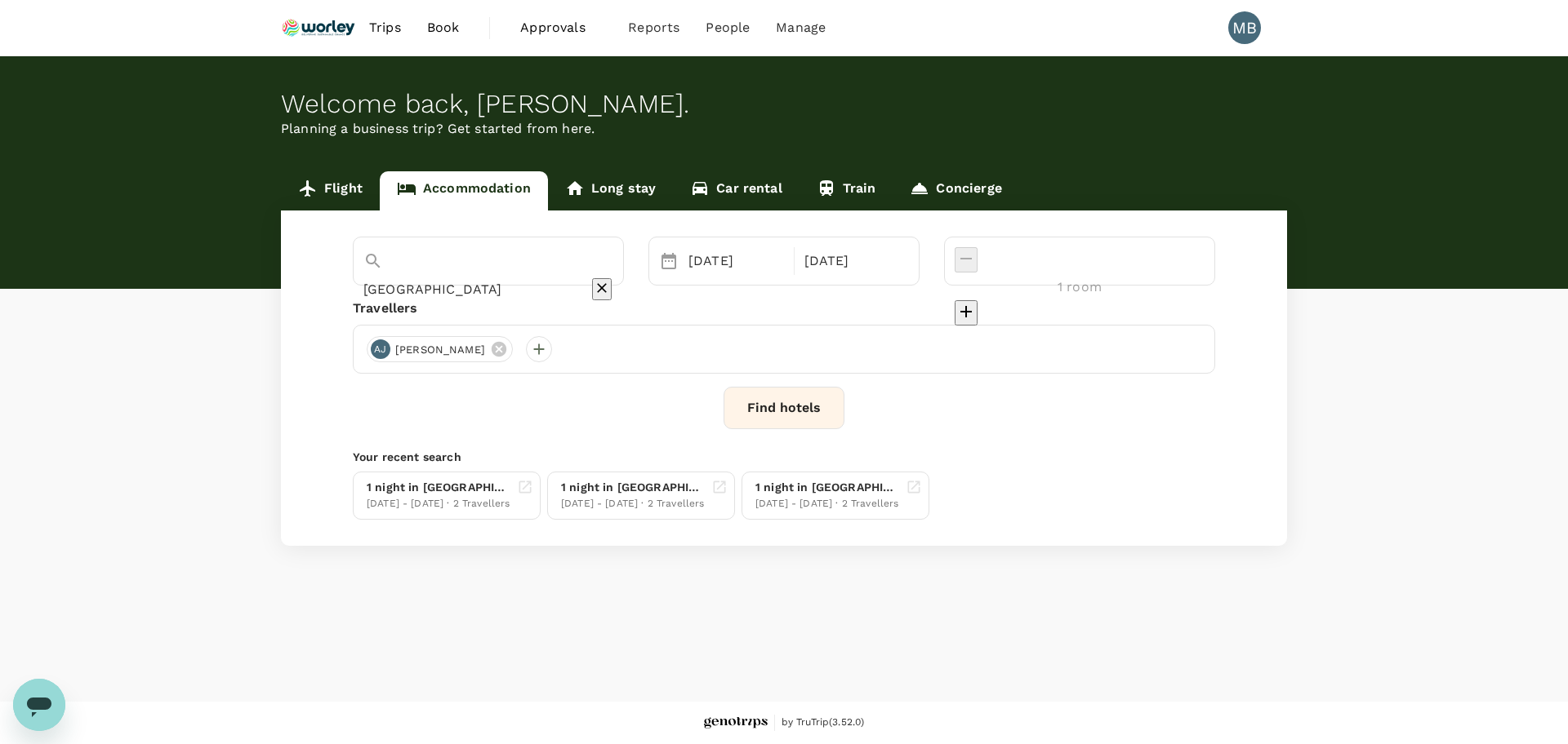
click at [824, 408] on button "Find hotels" at bounding box center [784, 408] width 120 height 42
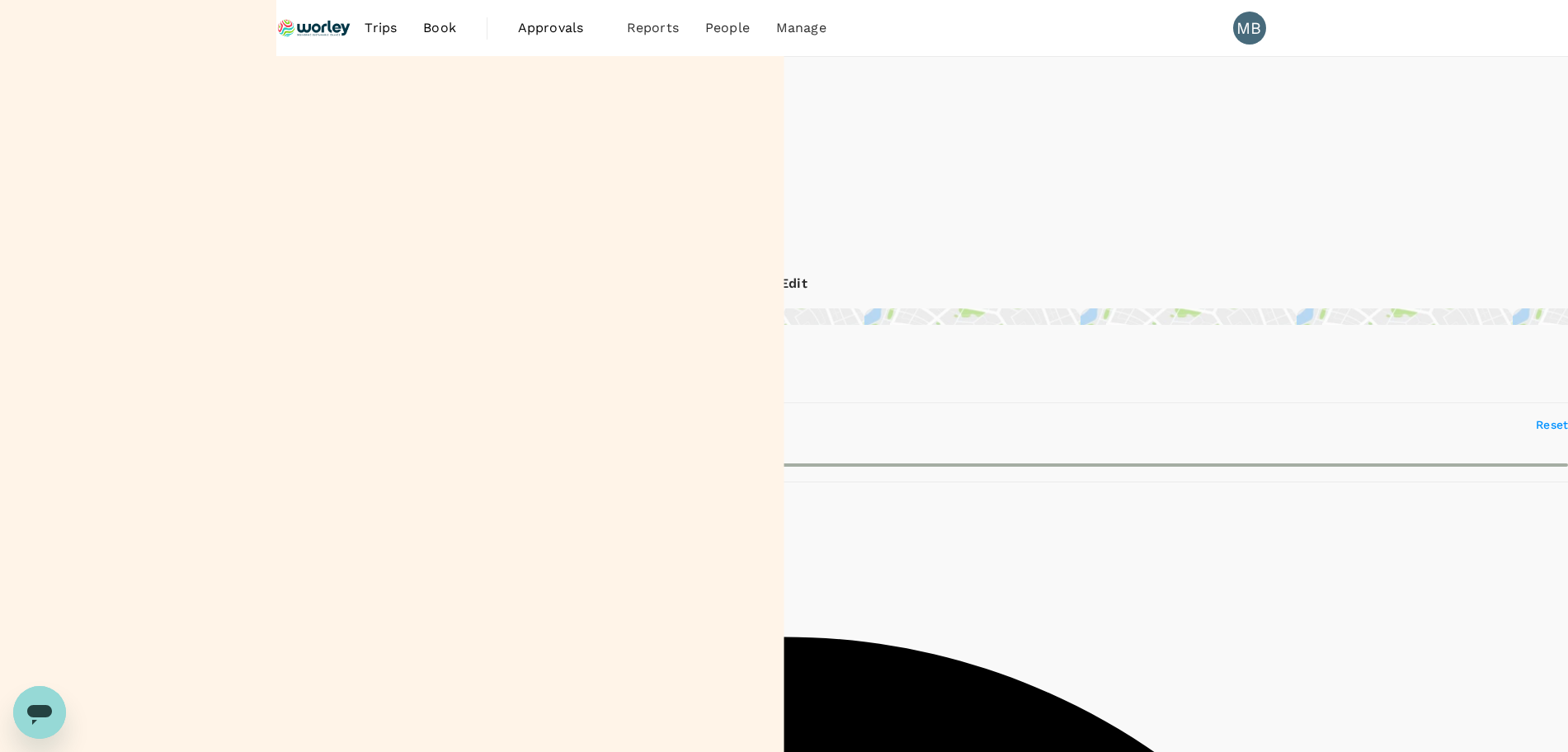
drag, startPoint x: 742, startPoint y: 223, endPoint x: 932, endPoint y: 212, distance: 190.3
copy h6 "Kota Kinabalu Marriott Hotel"
type input "718.14"
type input "77.55"
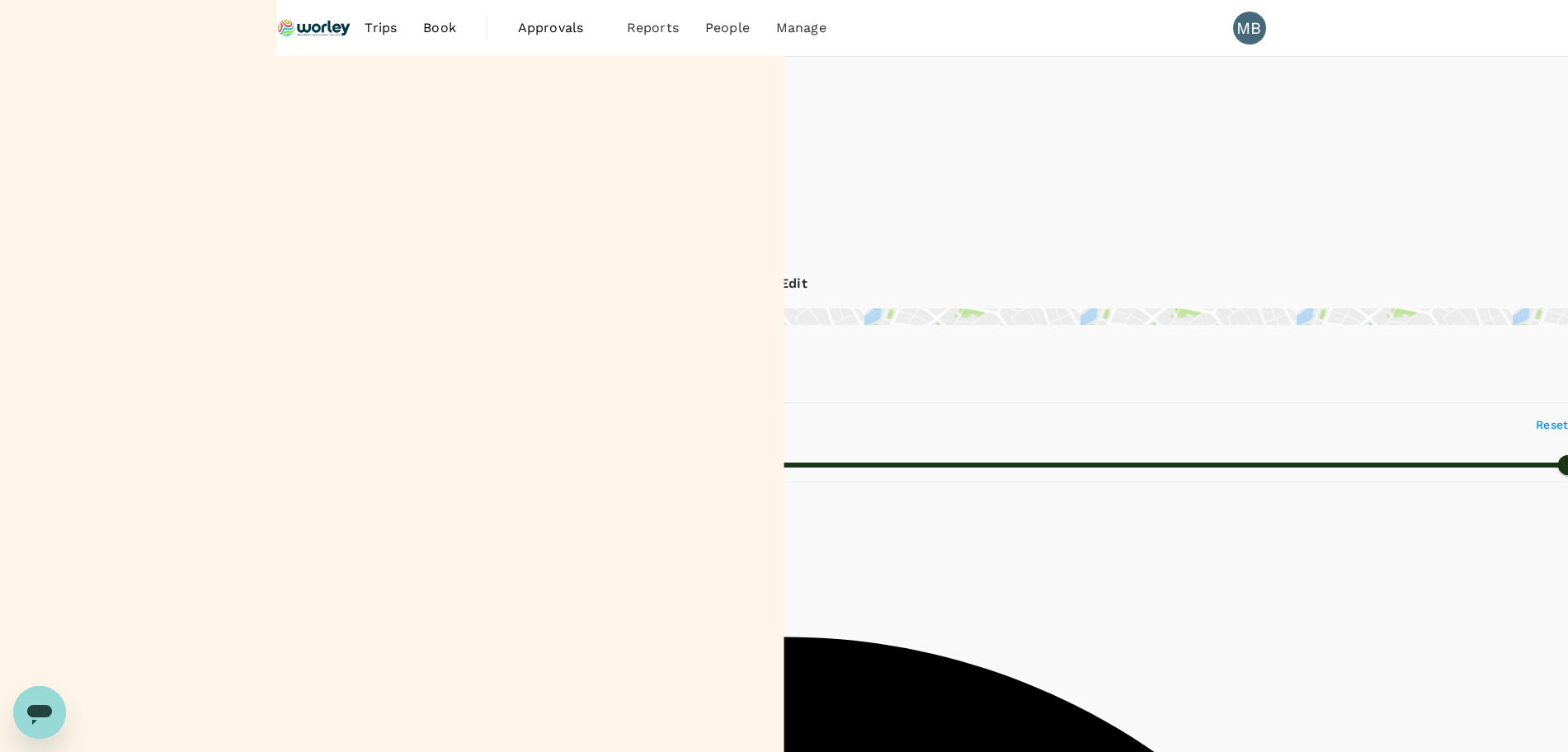
type input "718.55"
type input "54.55"
drag, startPoint x: 742, startPoint y: 256, endPoint x: 980, endPoint y: 256, distance: 238.0
copy span "Lot G-23a Jalan Tun Fuad Steph., Kota Kinabalu"
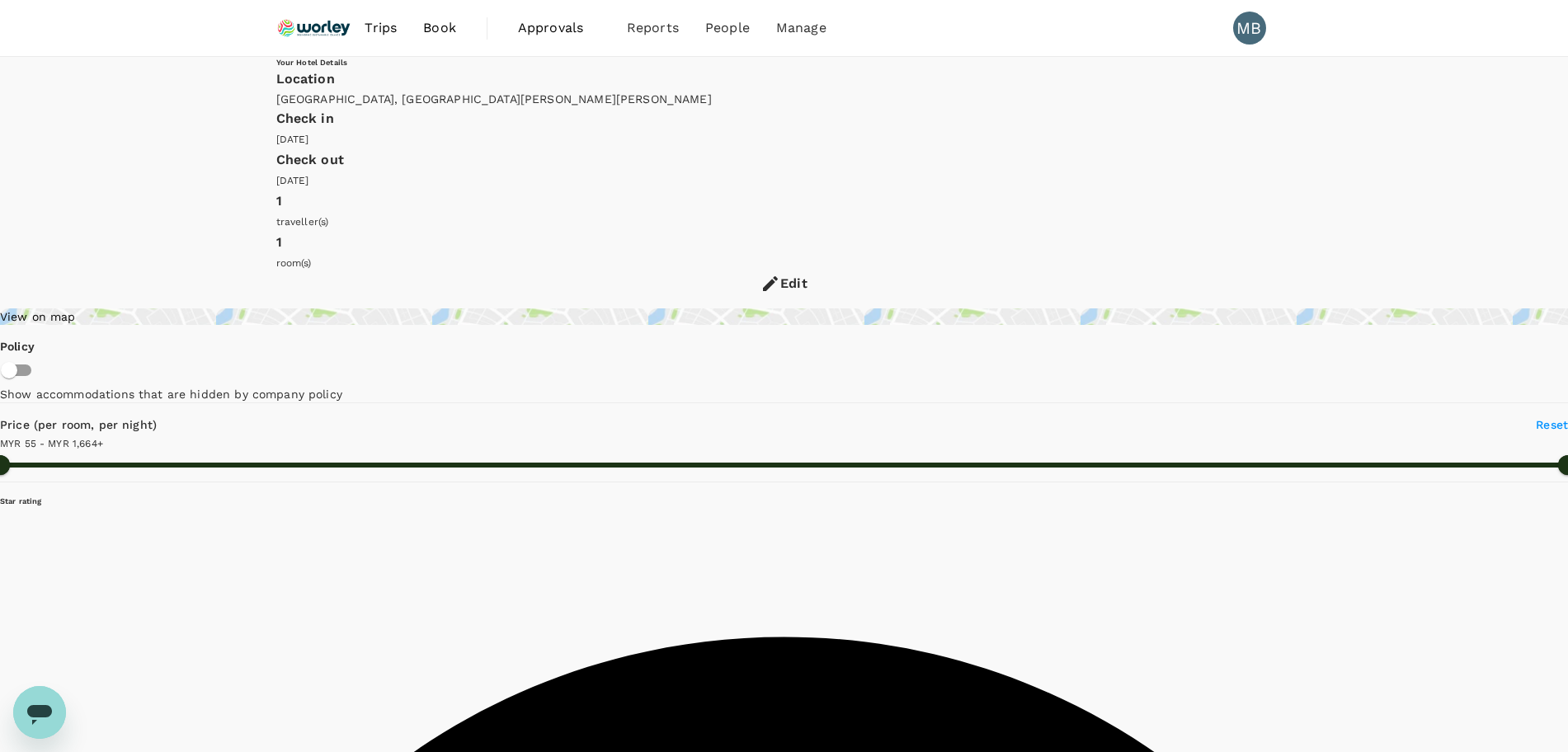
type input "1663.55"
click at [336, 19] on img at bounding box center [314, 28] width 76 height 36
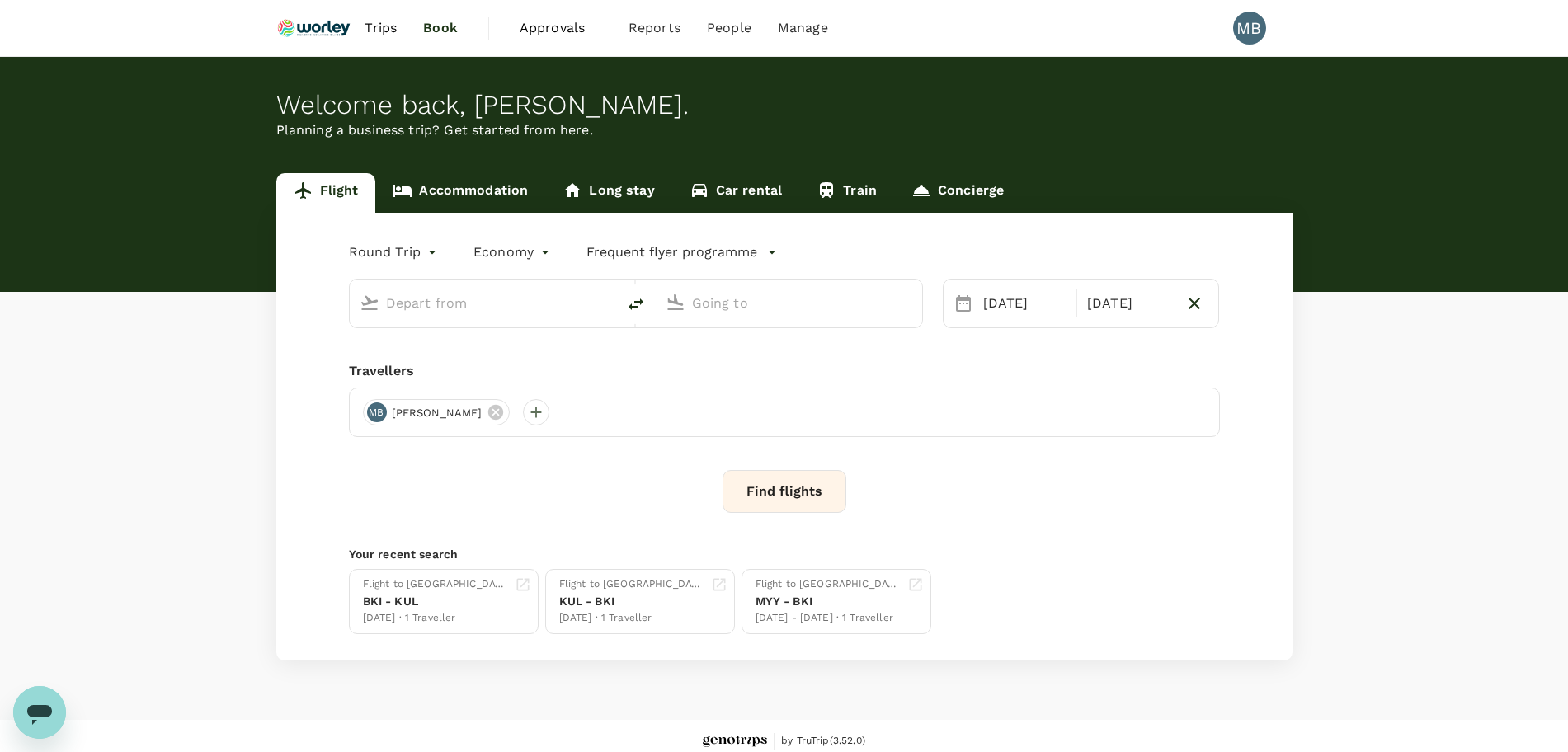
type input "Kuala Lumpur Intl ([GEOGRAPHIC_DATA])"
type input "Kota Kinabalu Intl (BKI)"
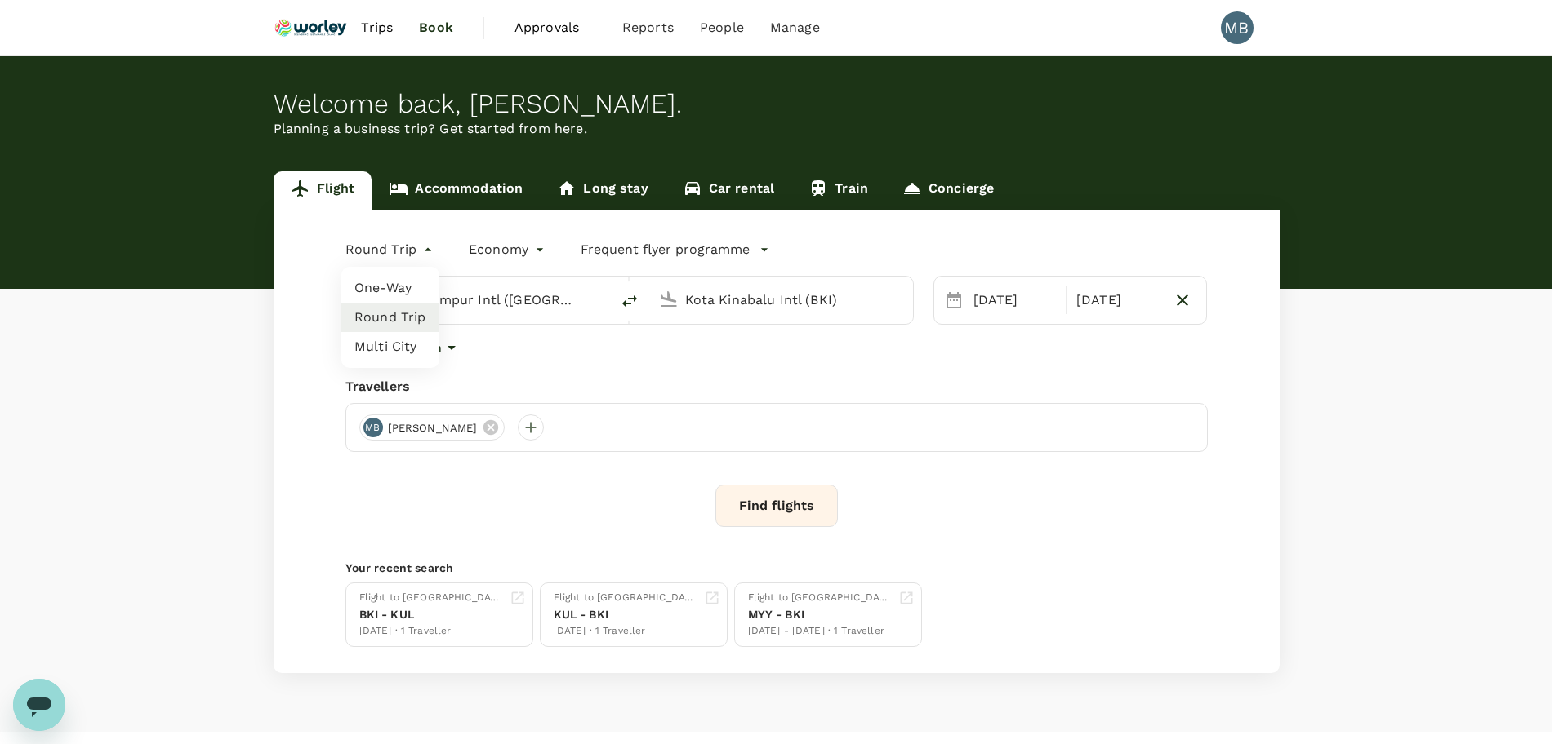
click at [424, 250] on body "Trips Book Approvals 0 Reports People Manage MB Welcome back , MUHAMMAD HIDAYAT…" at bounding box center [784, 387] width 1568 height 775
click at [407, 289] on li "One-Way" at bounding box center [390, 288] width 98 height 30
type input "oneway"
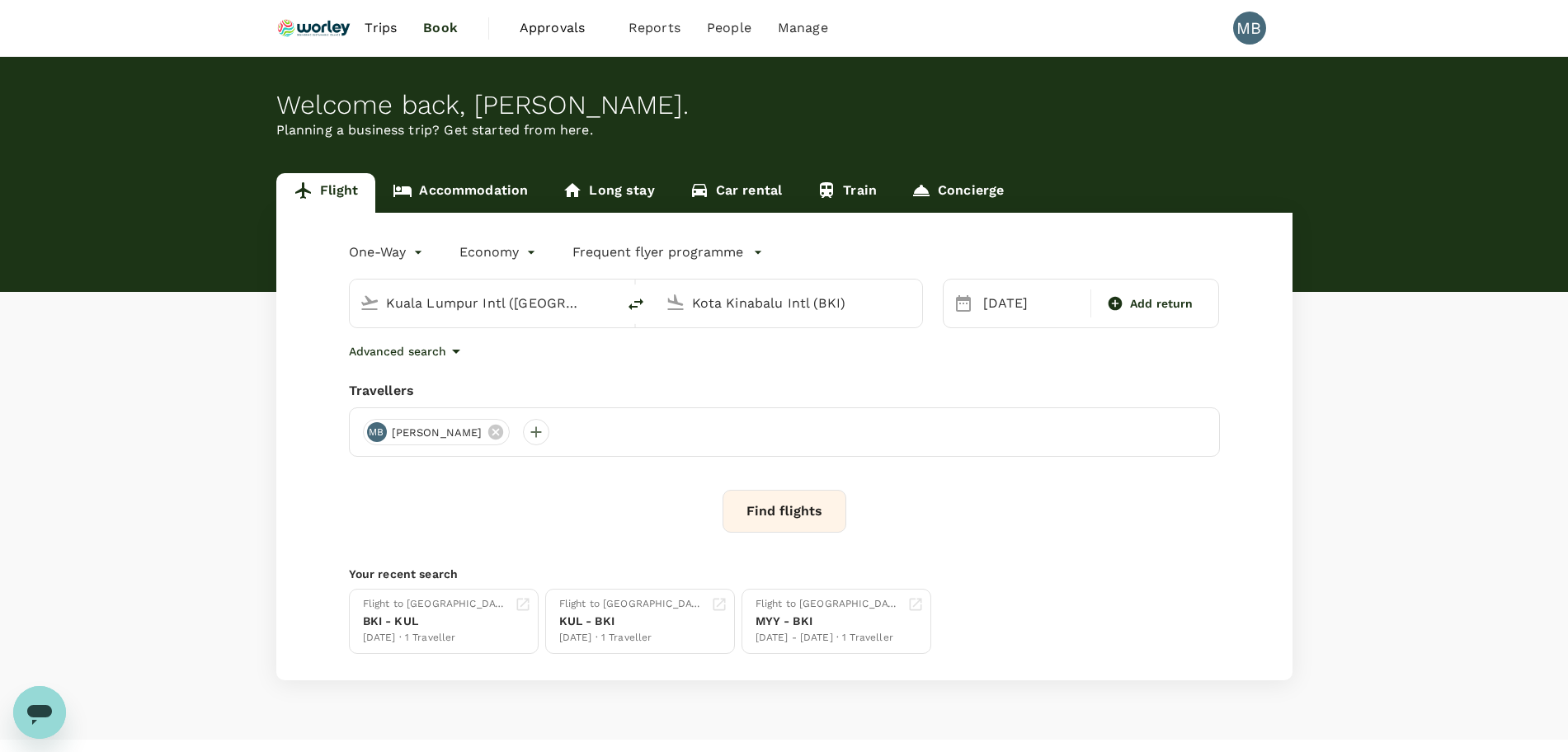
click at [756, 302] on input "Kota Kinabalu Intl (BKI)" at bounding box center [789, 303] width 195 height 25
click at [700, 367] on p "Miri Intl" at bounding box center [814, 368] width 291 height 16
type input "Miri Intl (MYY)"
click at [1040, 514] on div "23" at bounding box center [1039, 509] width 32 height 32
click at [816, 500] on button "Find flights" at bounding box center [784, 511] width 123 height 43
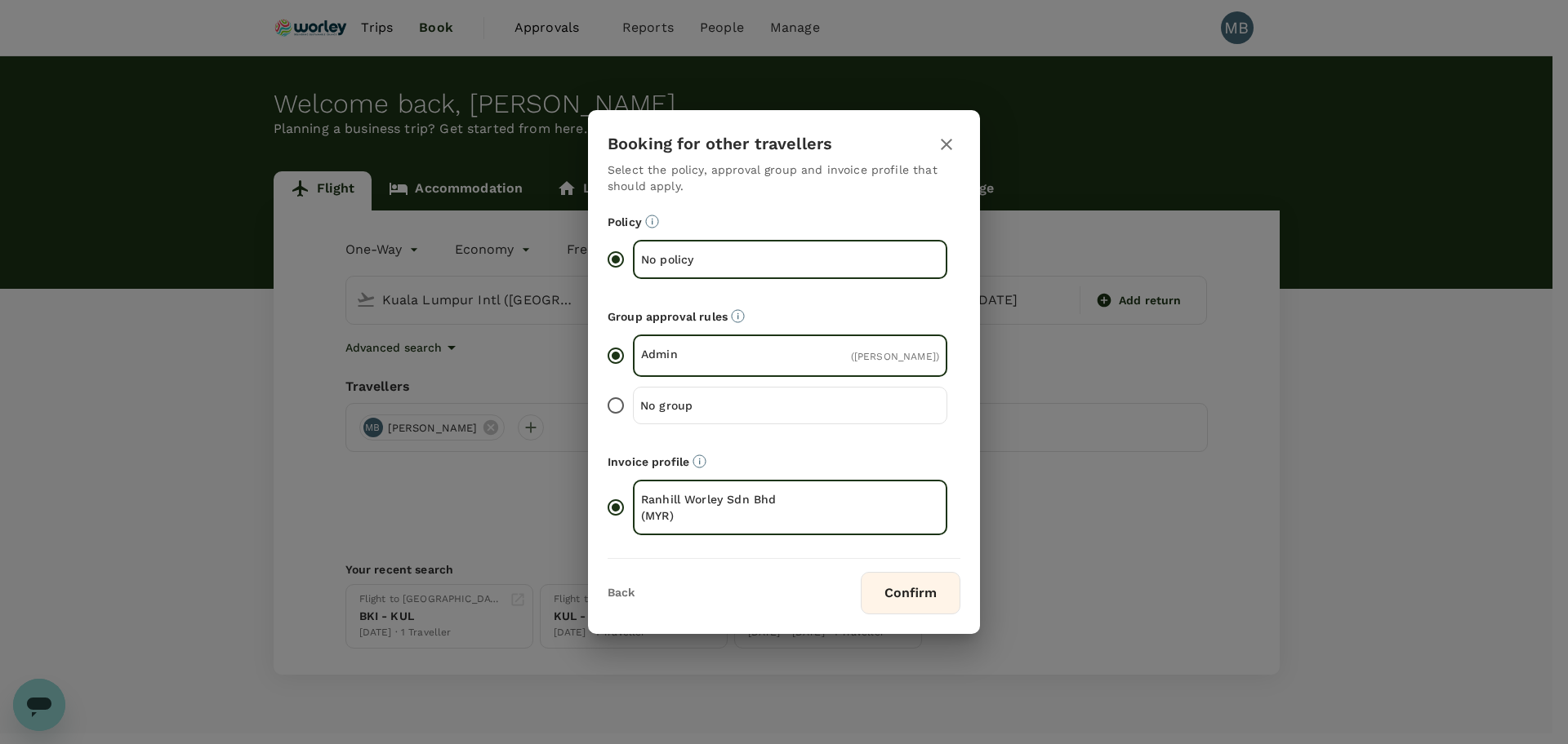
click at [881, 592] on button "Confirm" at bounding box center [910, 593] width 100 height 42
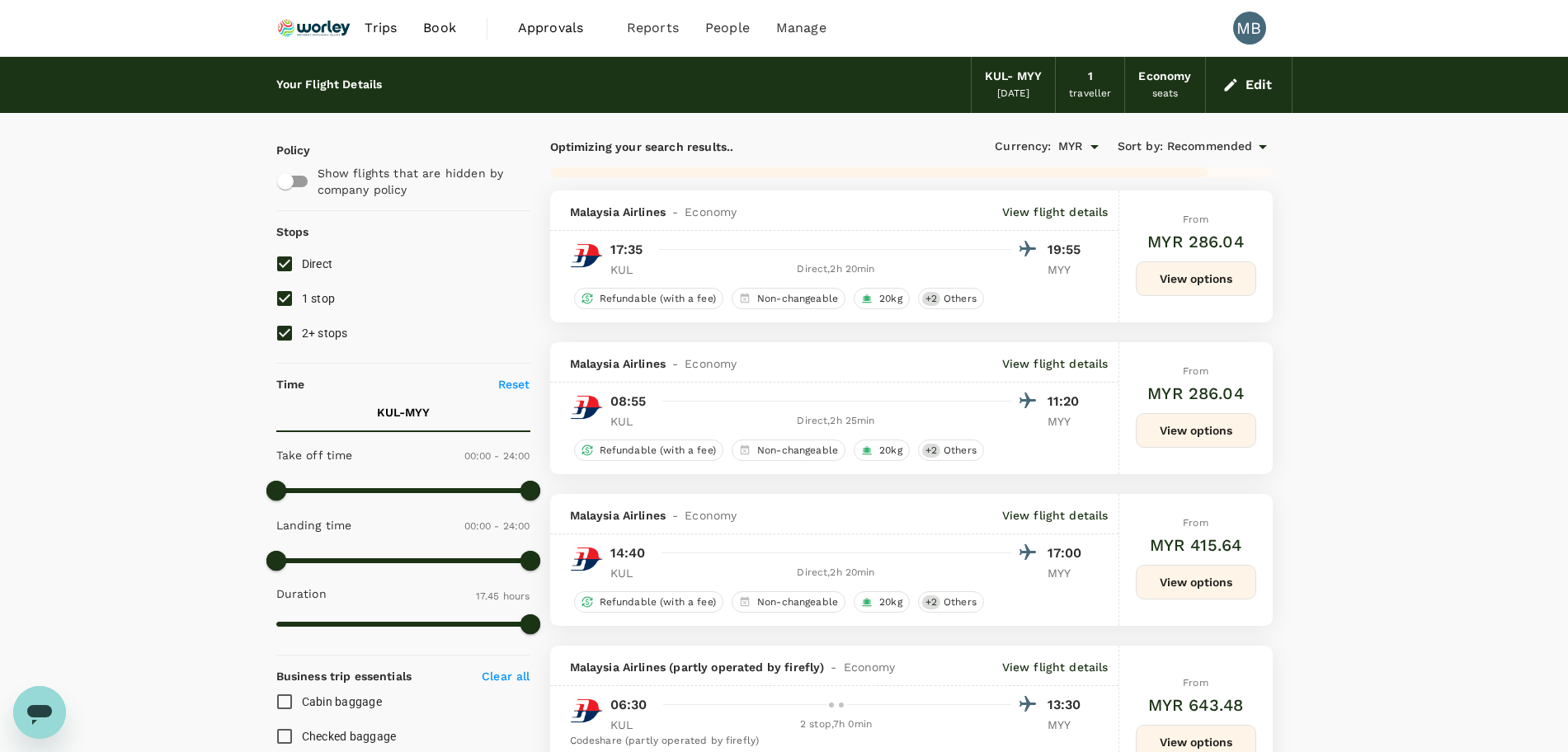
type input "1100"
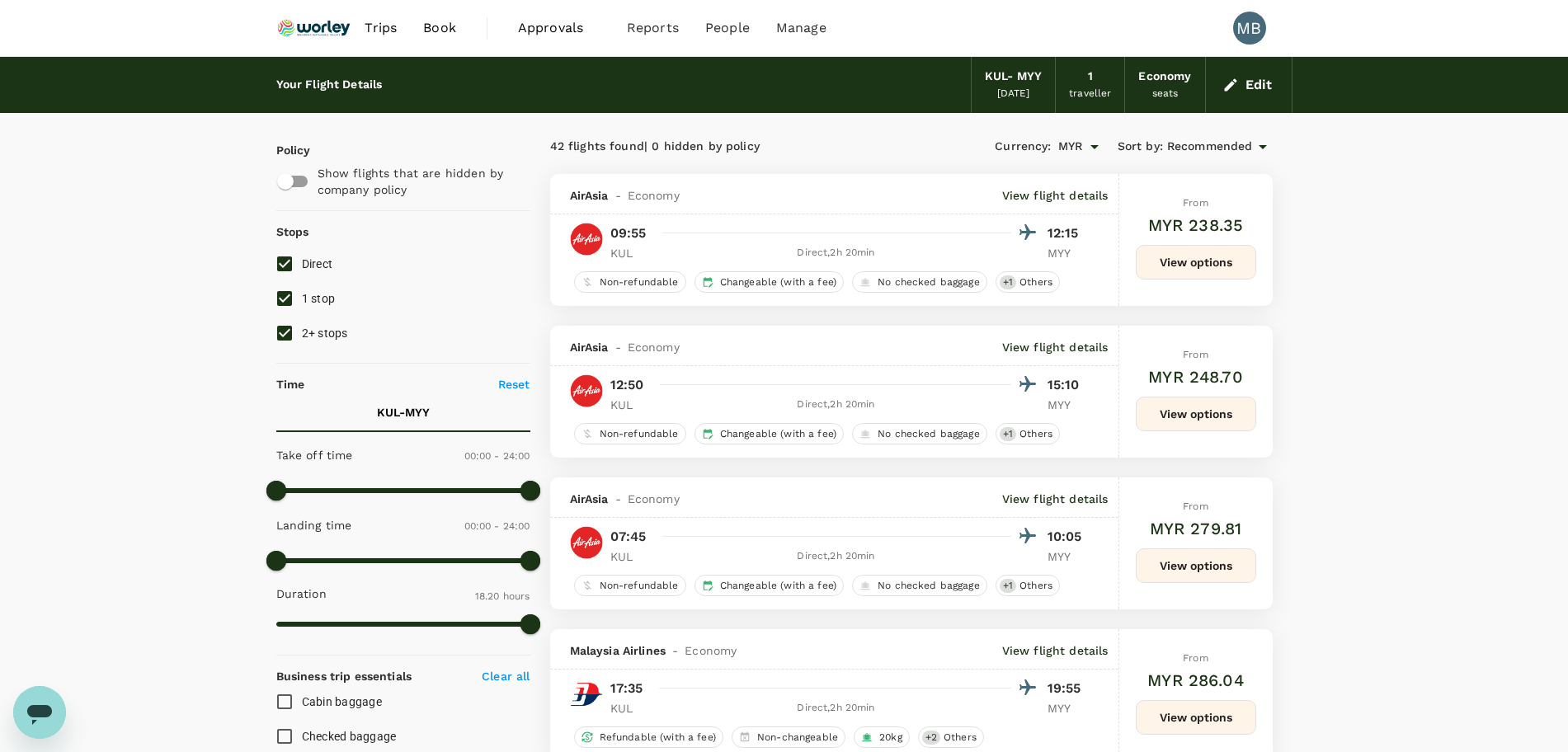
click at [288, 297] on input "1 stop" at bounding box center [284, 299] width 35 height 35
checkbox input "false"
click at [283, 325] on input "2+ stops" at bounding box center [284, 333] width 35 height 35
checkbox input "false"
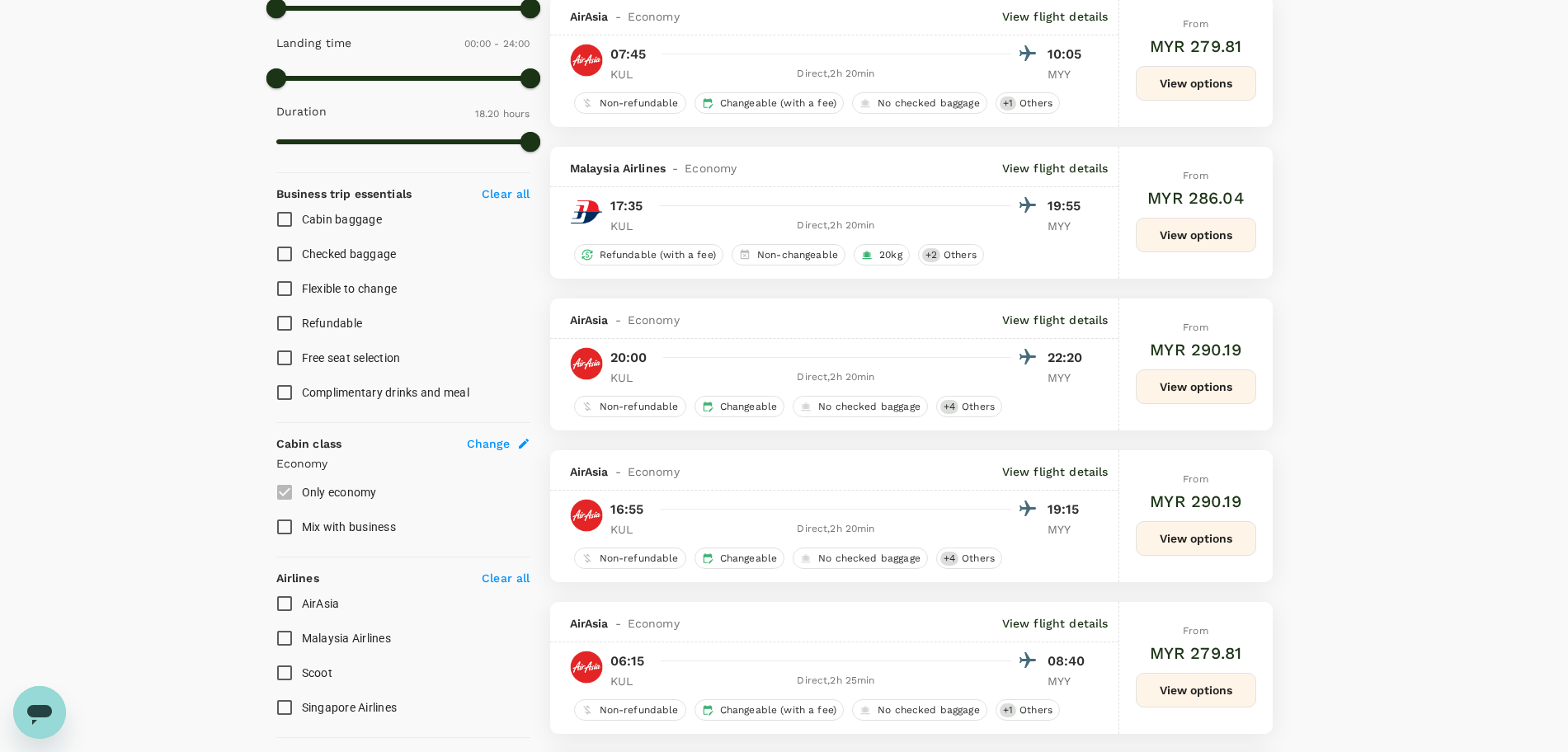
scroll to position [516, 0]
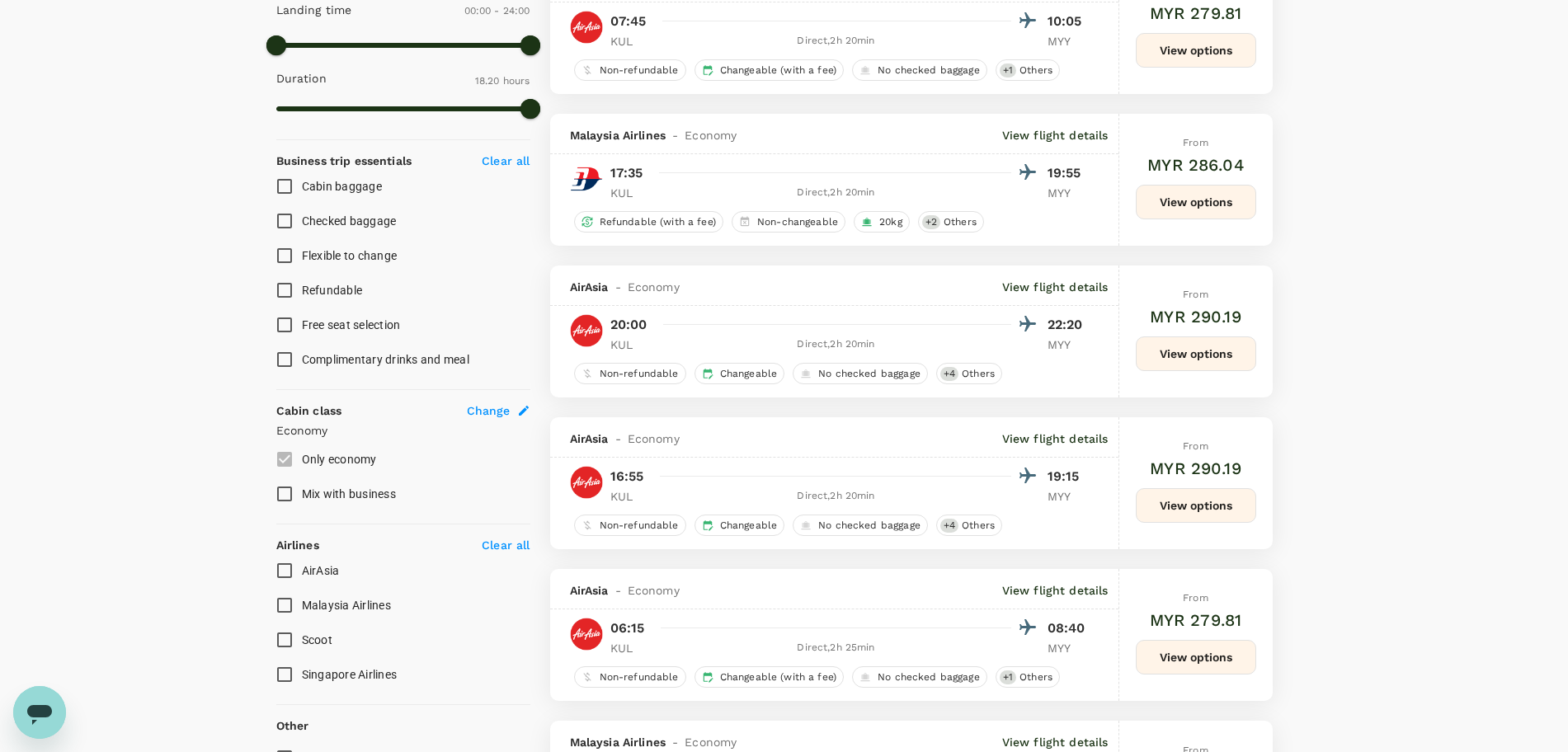
click at [284, 605] on input "Malaysia Airlines" at bounding box center [284, 606] width 35 height 35
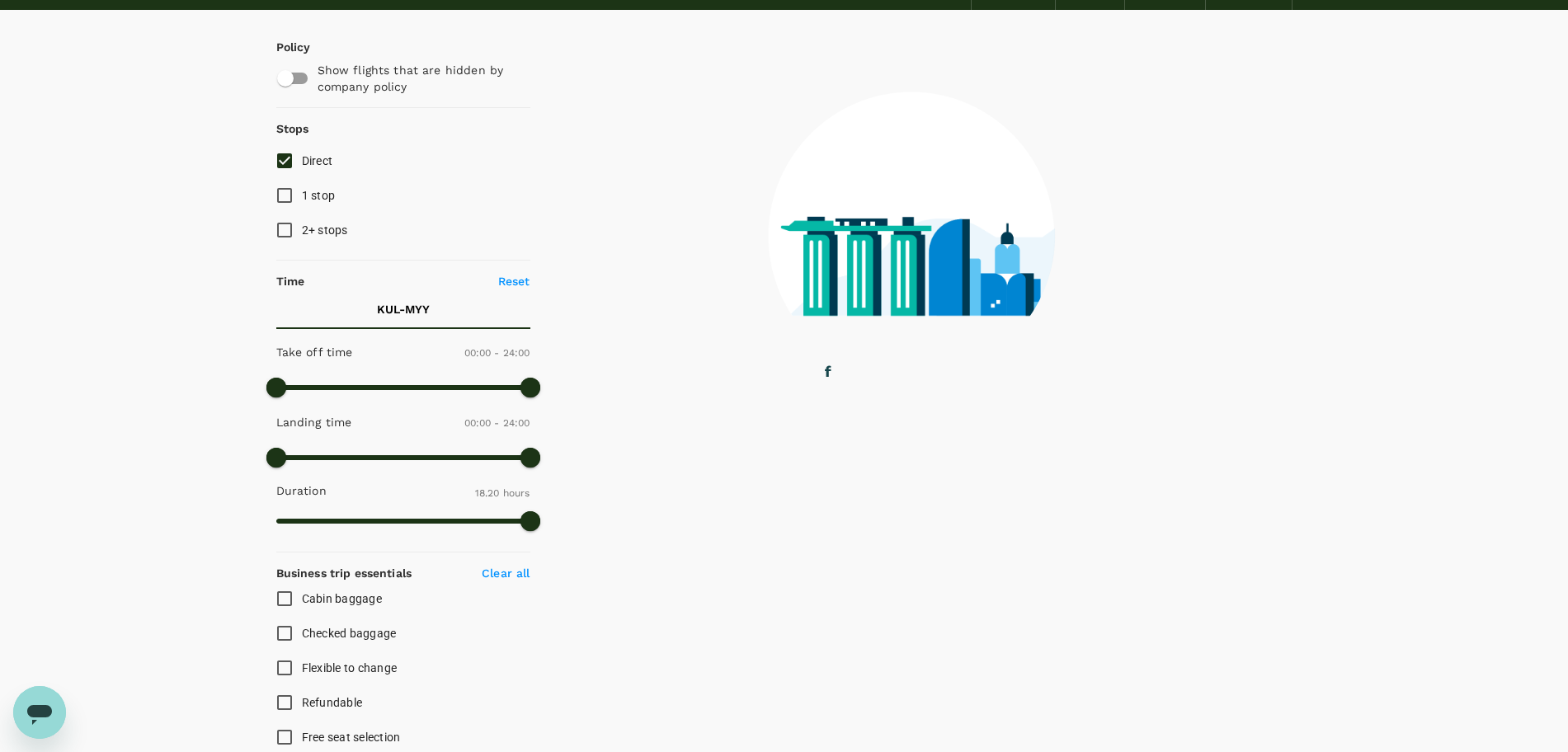
scroll to position [0, 0]
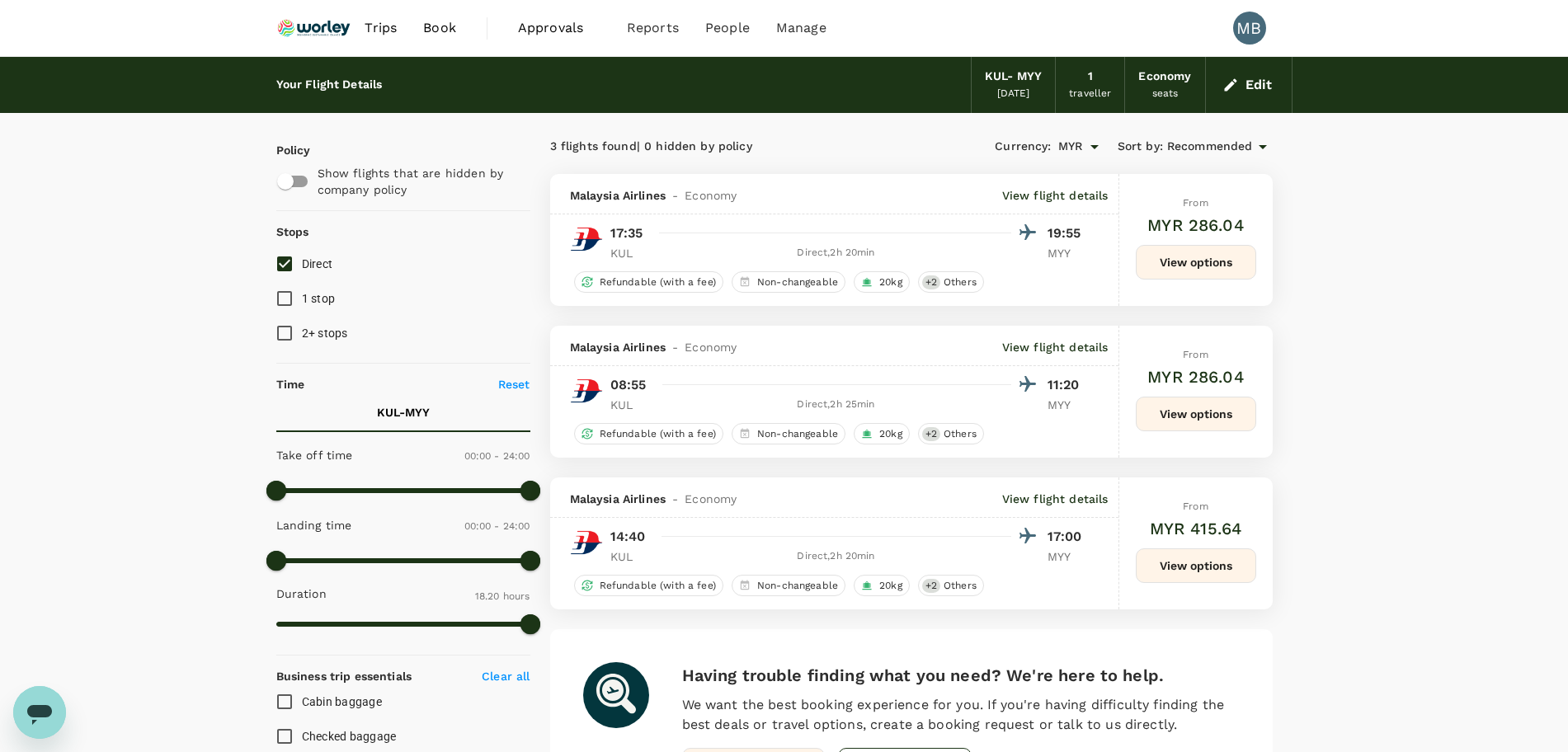
click at [1247, 144] on span "Recommended" at bounding box center [1209, 147] width 85 height 18
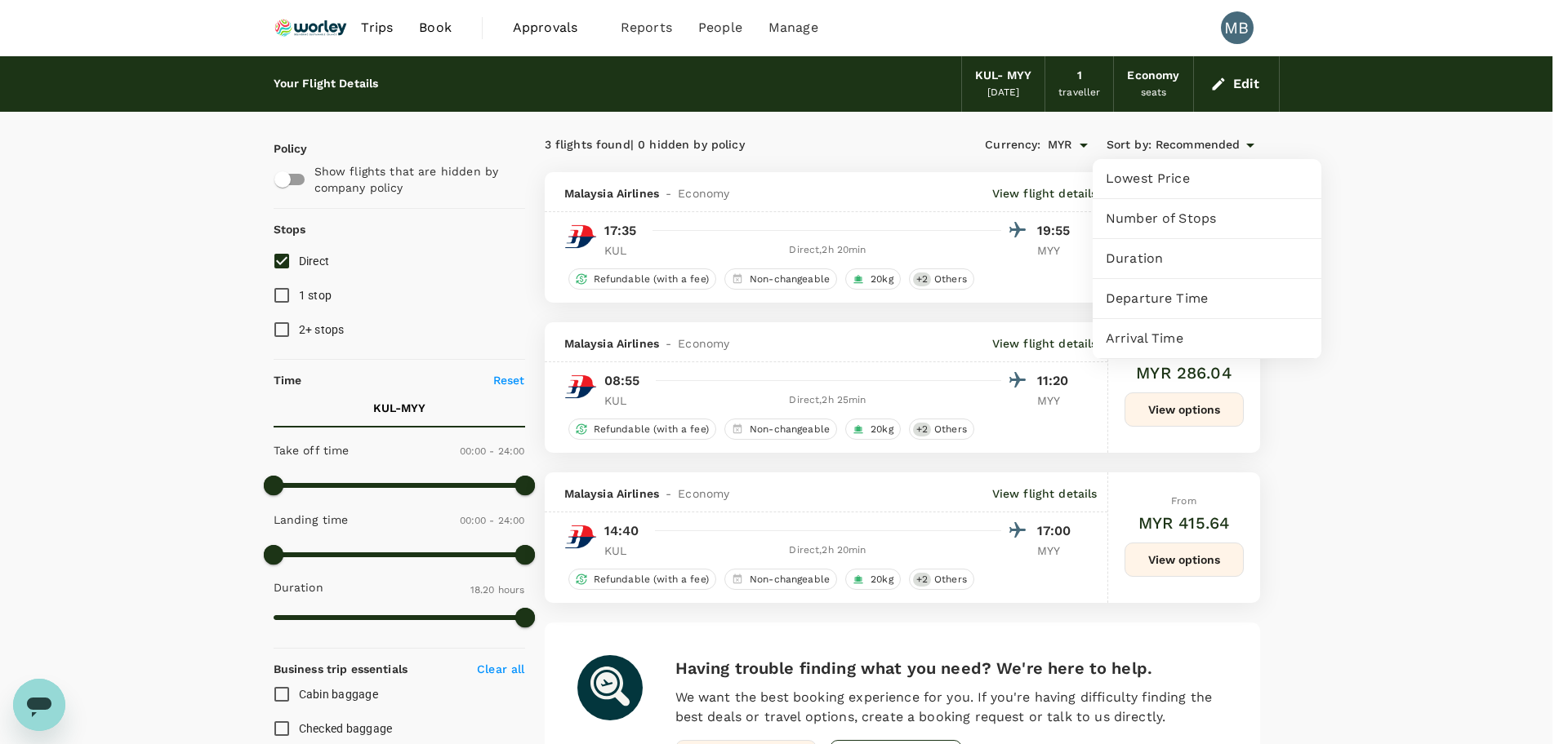
click at [1210, 287] on div "Departure Time" at bounding box center [1207, 299] width 228 height 40
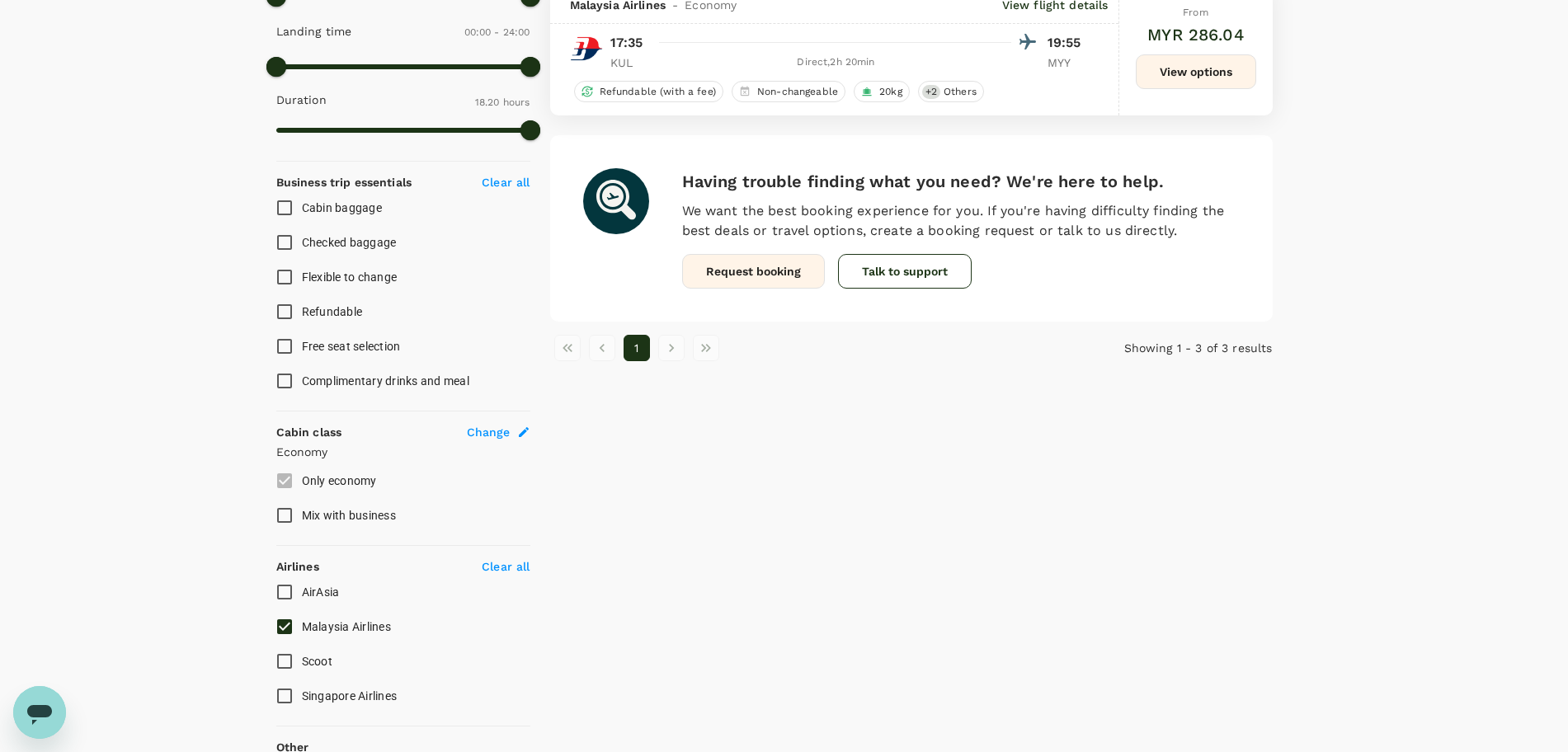
scroll to position [516, 0]
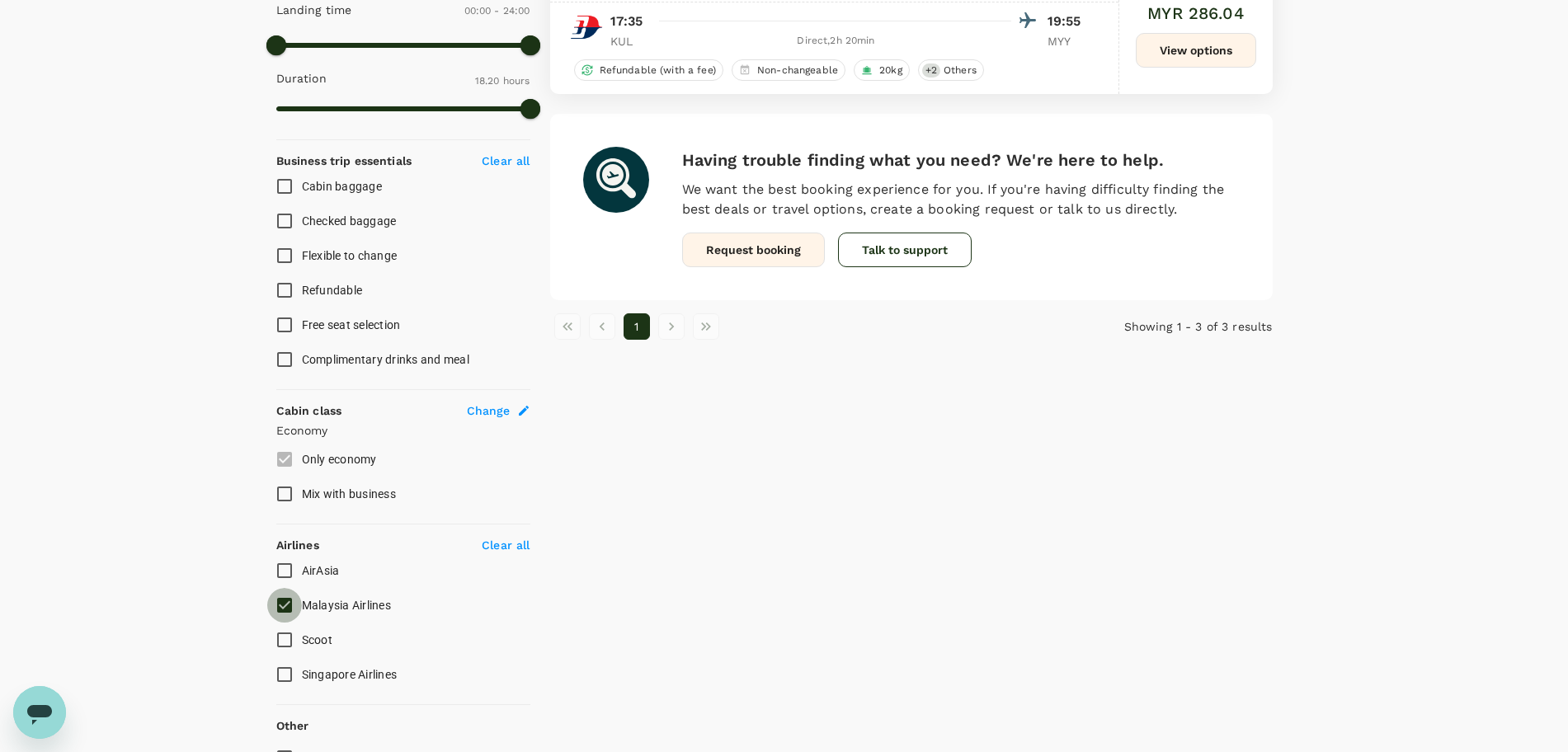
click at [289, 609] on input "Malaysia Airlines" at bounding box center [284, 606] width 35 height 35
checkbox input "false"
click at [277, 571] on input "AirAsia" at bounding box center [284, 570] width 35 height 35
checkbox input "true"
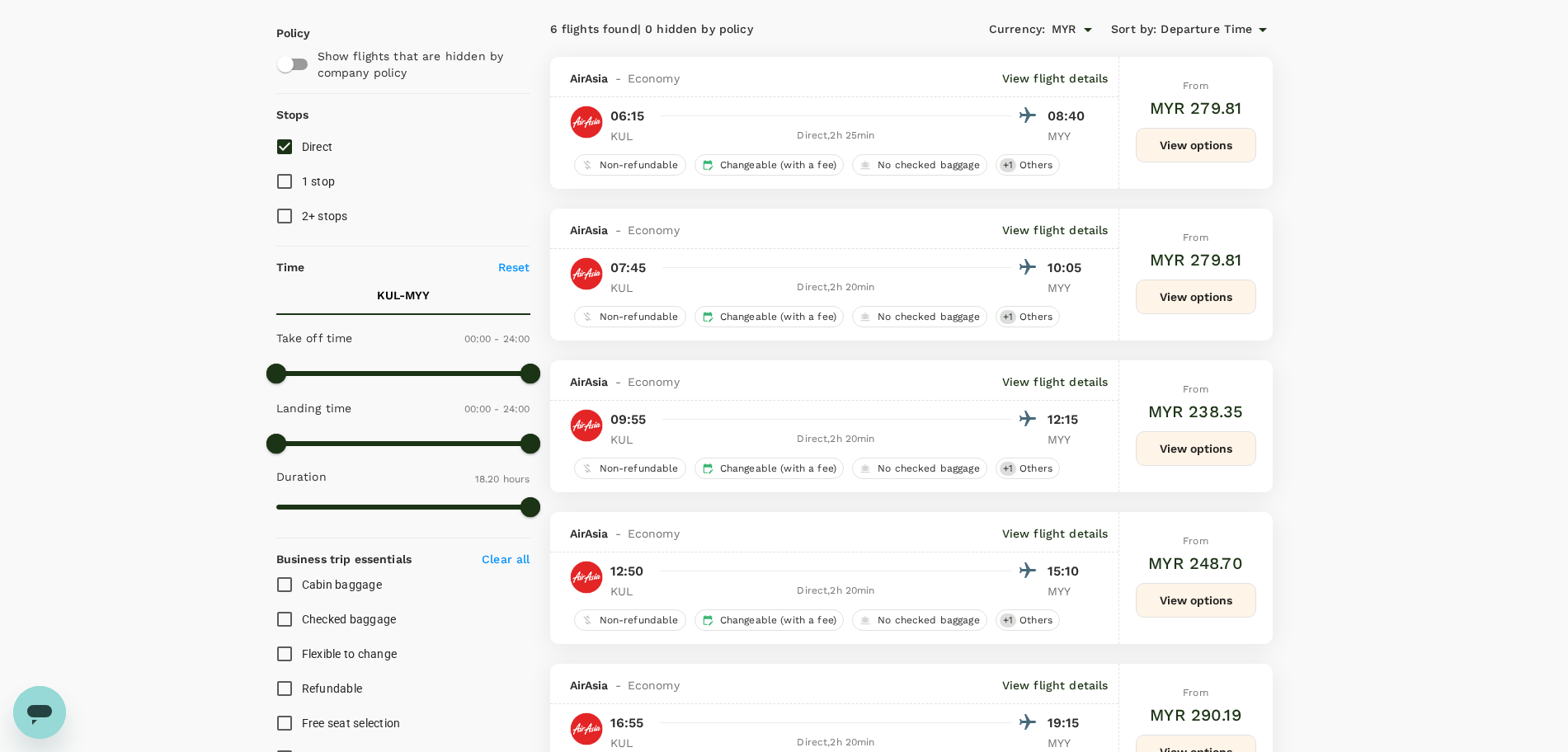
scroll to position [0, 0]
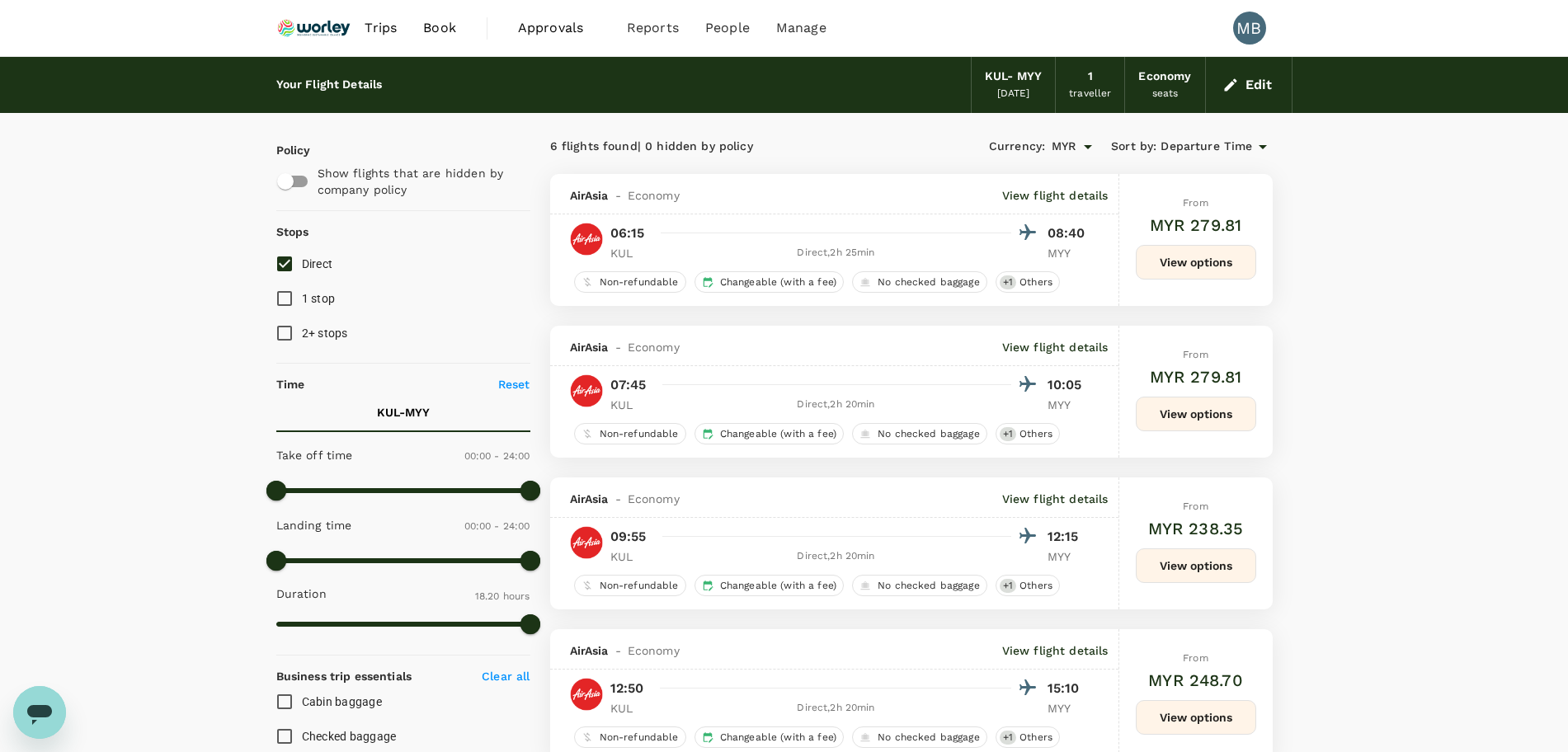
click at [1267, 85] on button "Edit" at bounding box center [1247, 84] width 59 height 26
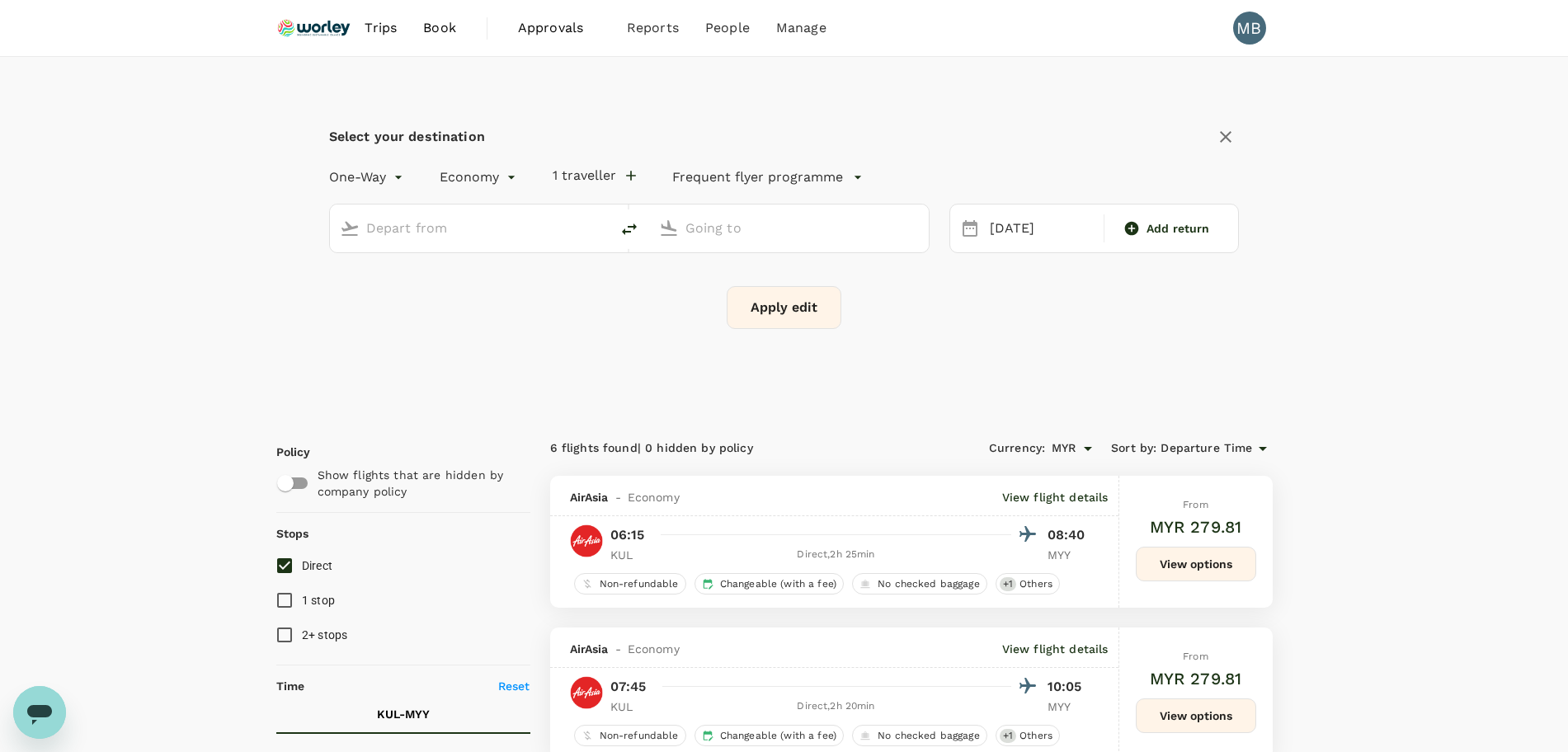
type input "Kuala Lumpur Intl ([GEOGRAPHIC_DATA])"
type input "Miri Intl (MYY)"
click at [631, 230] on icon "delete" at bounding box center [629, 230] width 20 height 20
type input "Miri Intl (MYY)"
type input "Kuala Lumpur Intl ([GEOGRAPHIC_DATA])"
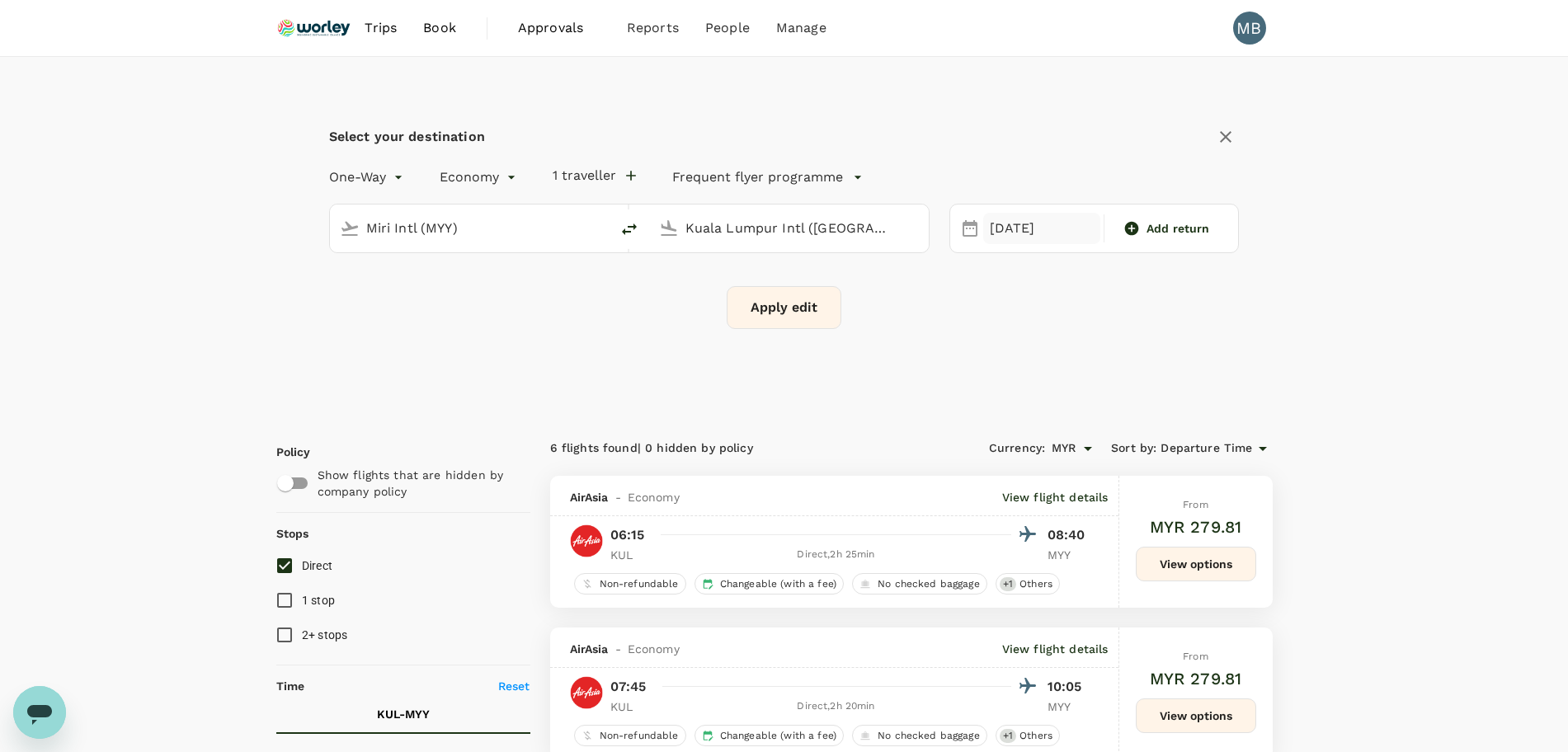
click at [985, 228] on div "23 Sep" at bounding box center [1041, 228] width 117 height 32
click at [1275, 365] on div "7" at bounding box center [1276, 371] width 32 height 32
click at [769, 312] on button "Apply edit" at bounding box center [784, 307] width 114 height 43
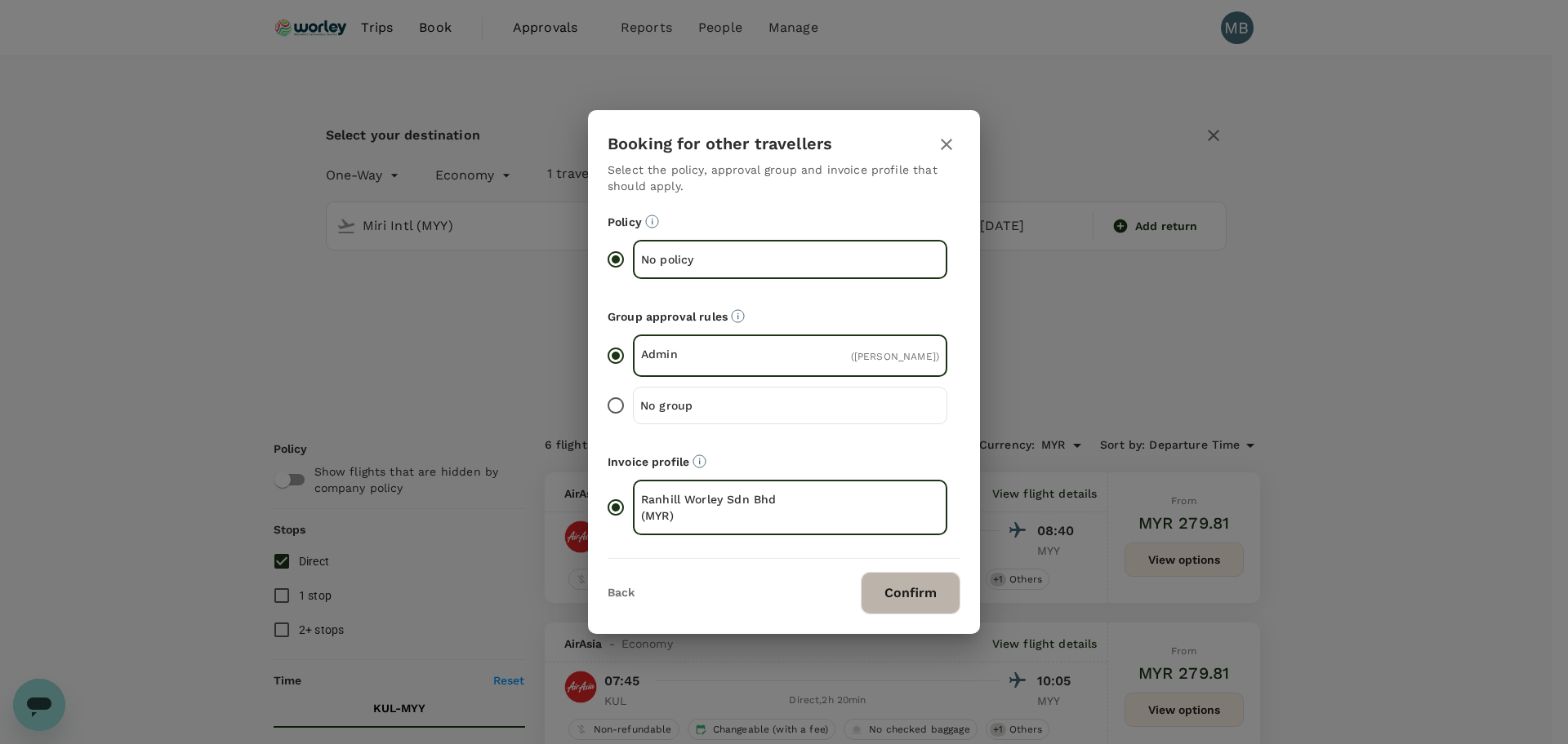
click at [921, 603] on button "Confirm" at bounding box center [910, 593] width 100 height 42
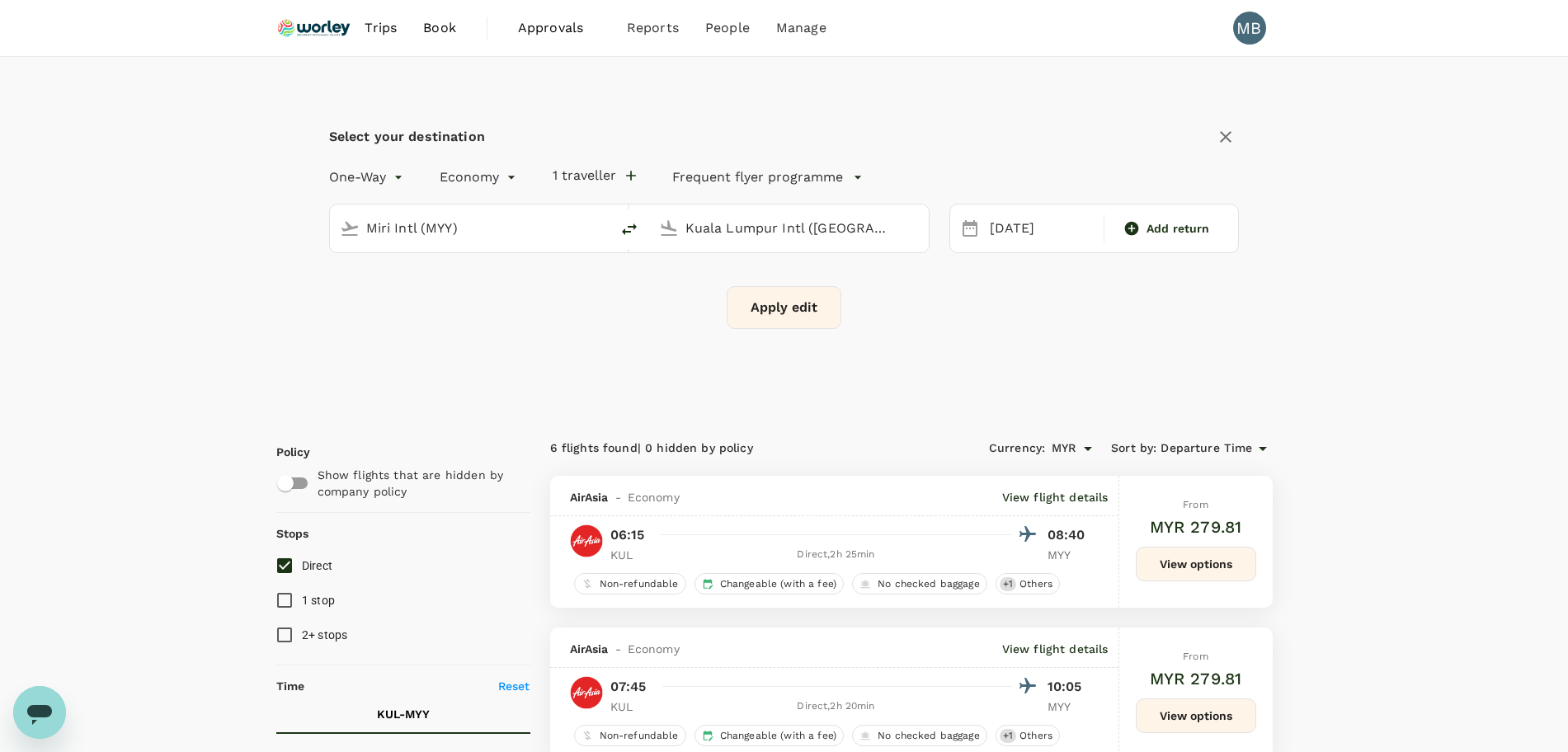
checkbox input "false"
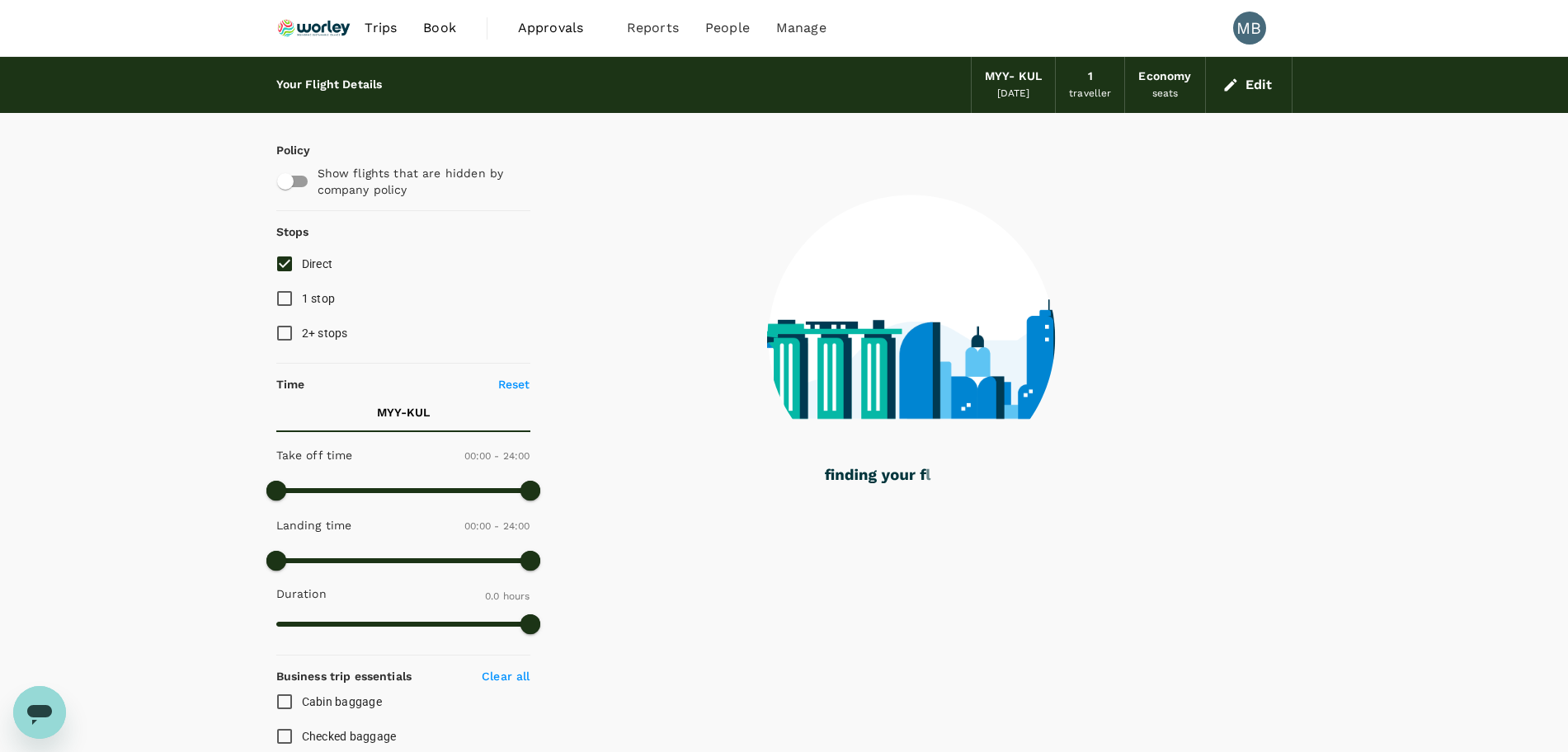
type input "915"
checkbox input "true"
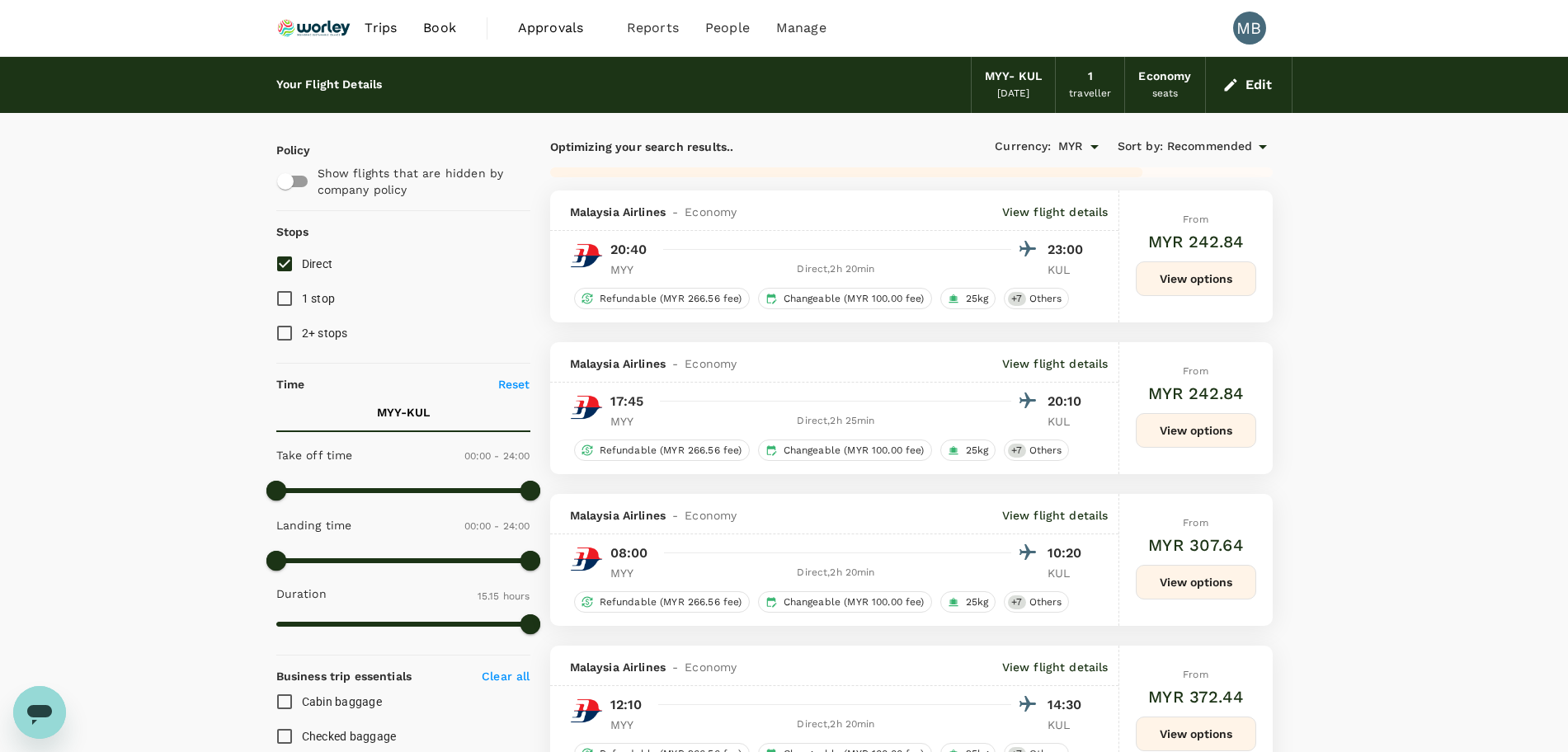
type input "930"
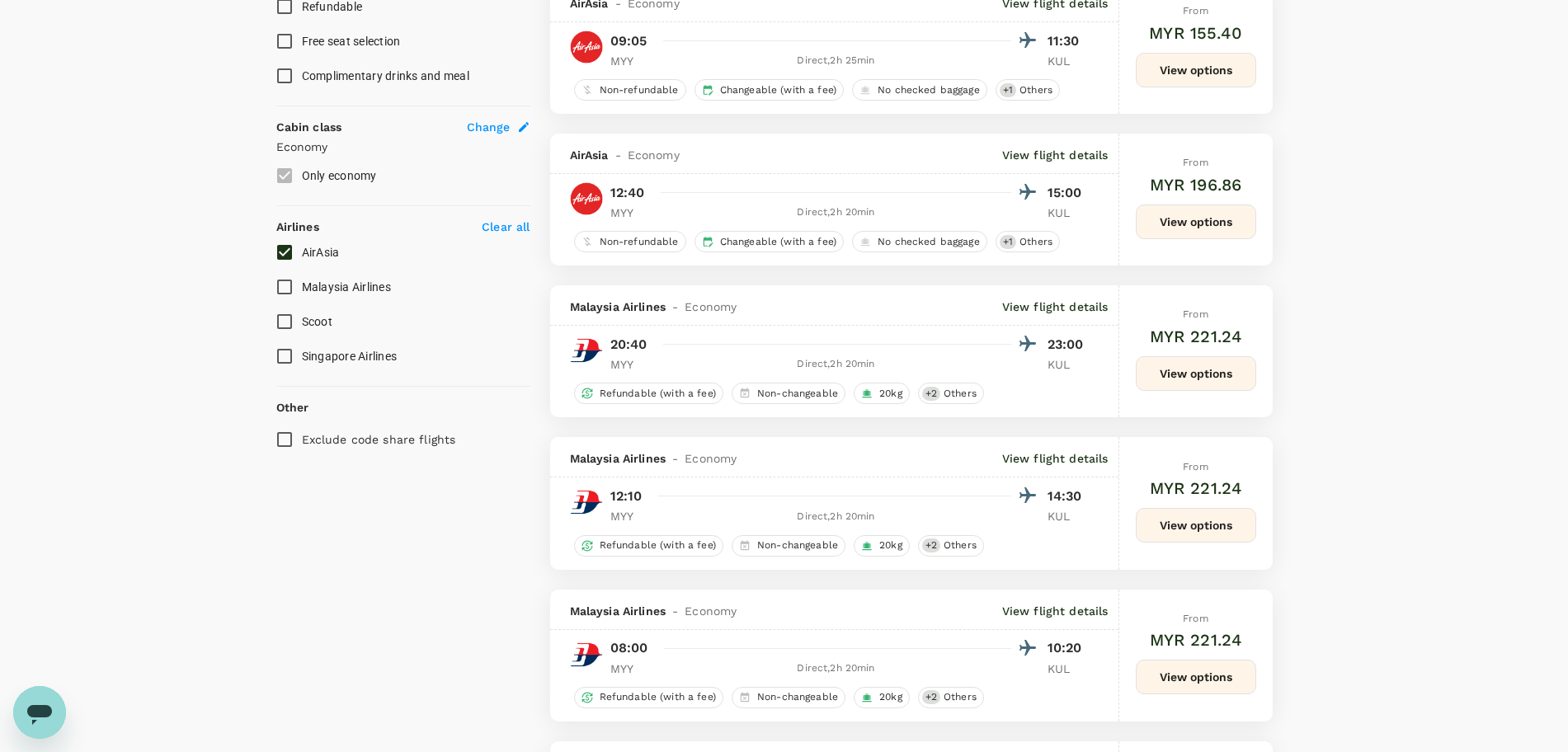
scroll to position [825, 0]
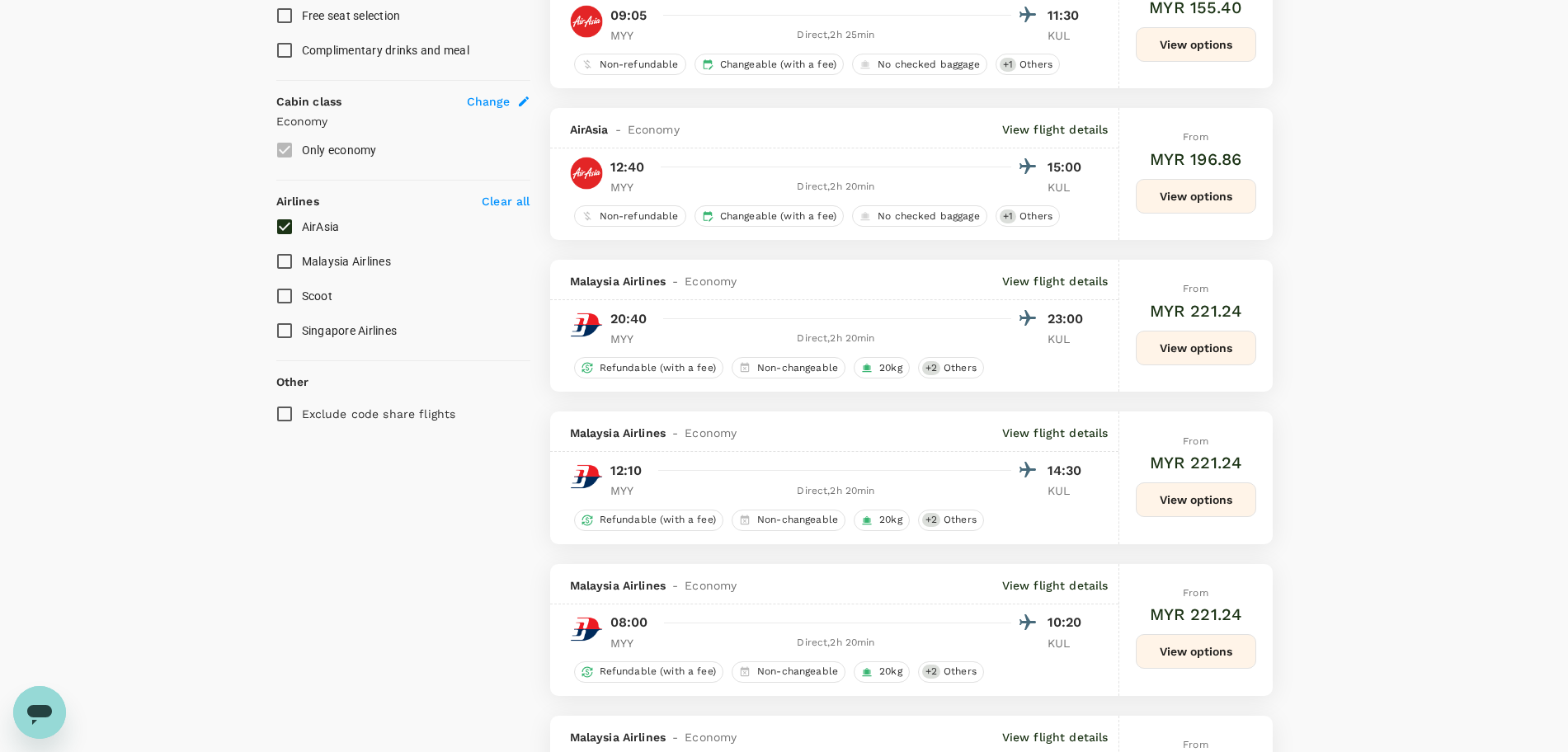
click at [289, 225] on input "AirAsia" at bounding box center [284, 227] width 35 height 35
checkbox input "true"
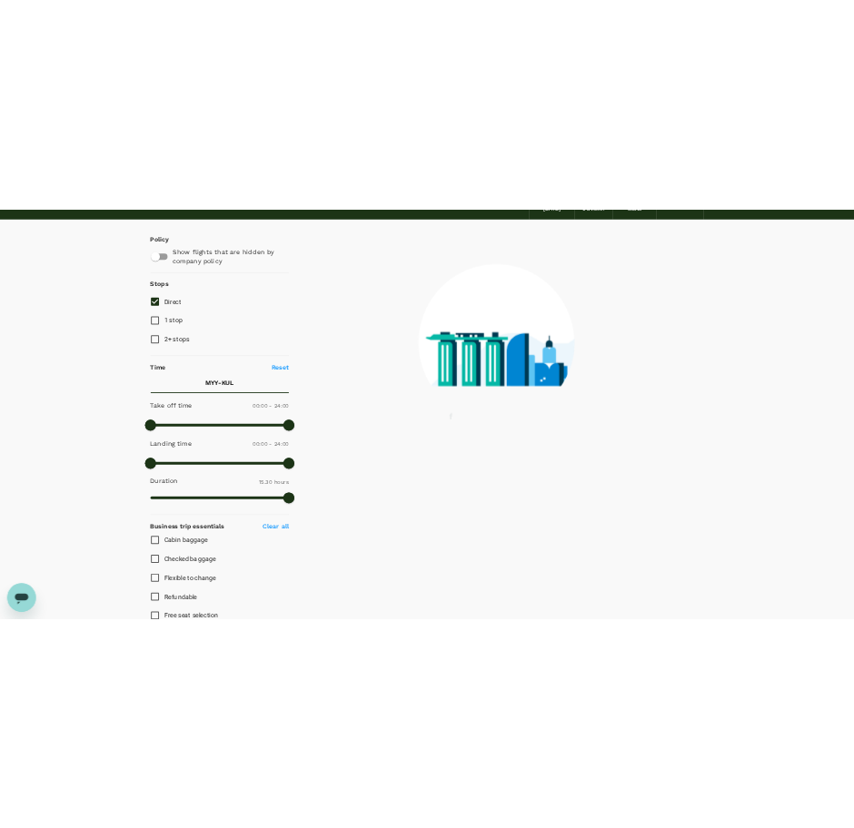
scroll to position [0, 0]
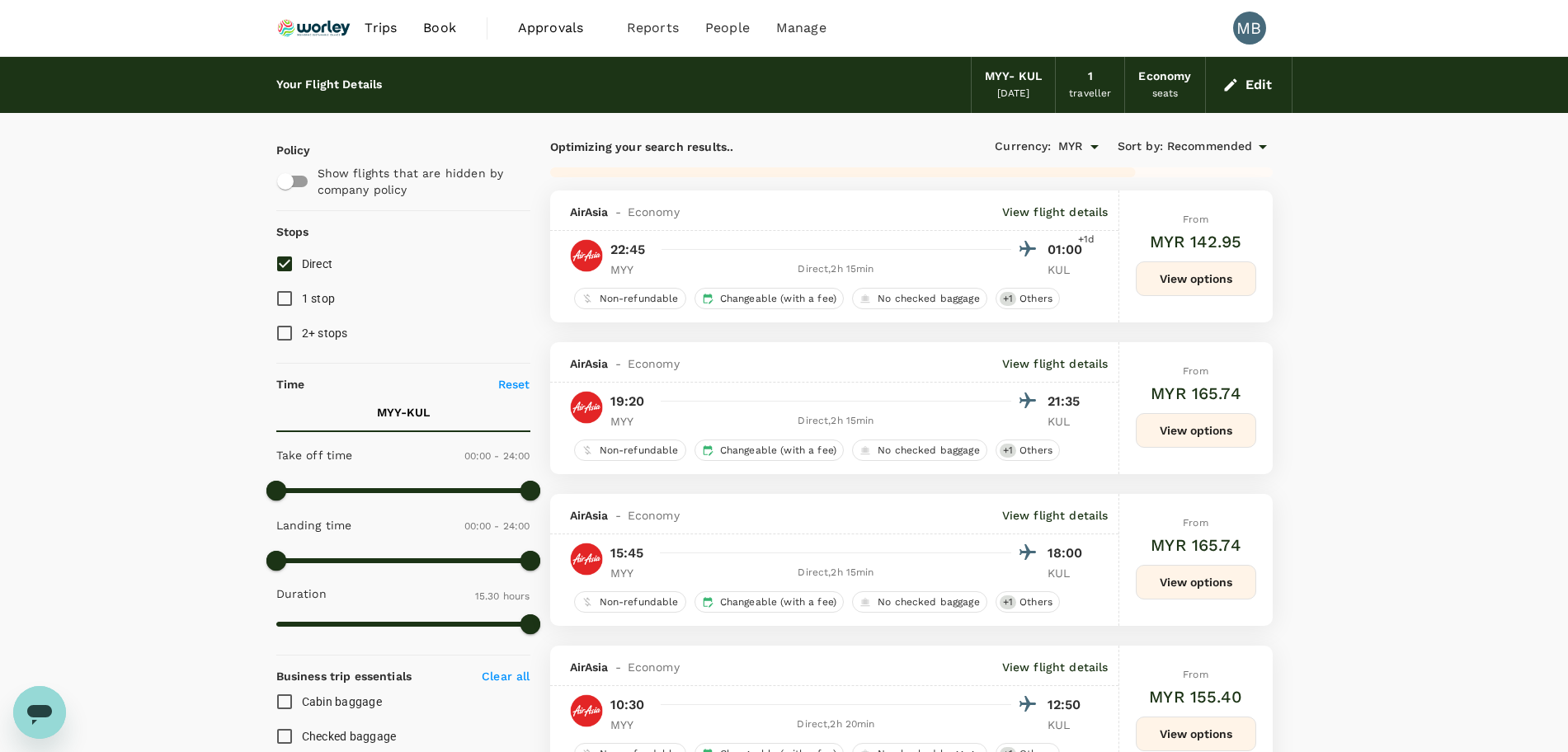
click at [1221, 144] on span "Recommended" at bounding box center [1209, 147] width 85 height 18
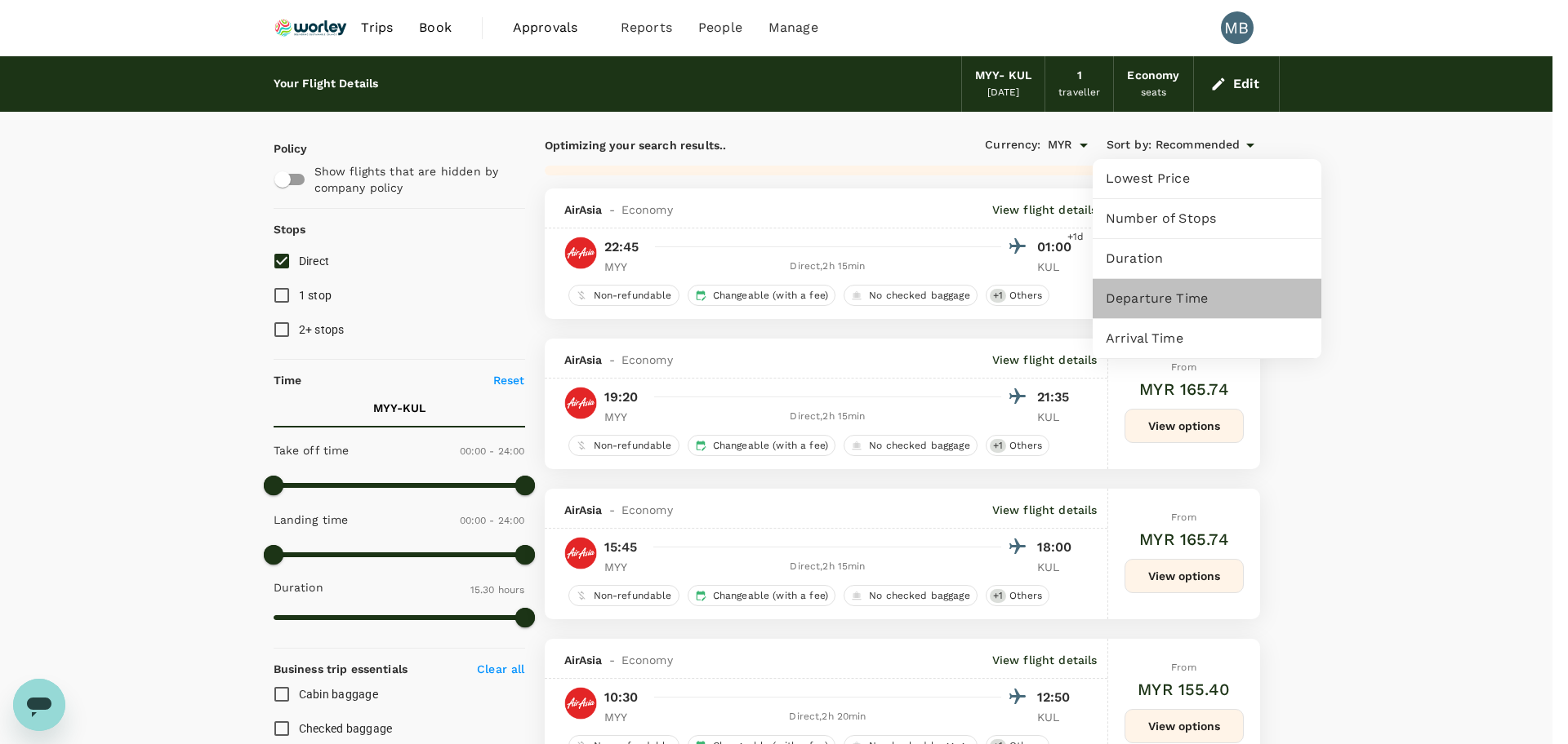
click at [1191, 293] on span "Departure Time" at bounding box center [1207, 299] width 202 height 20
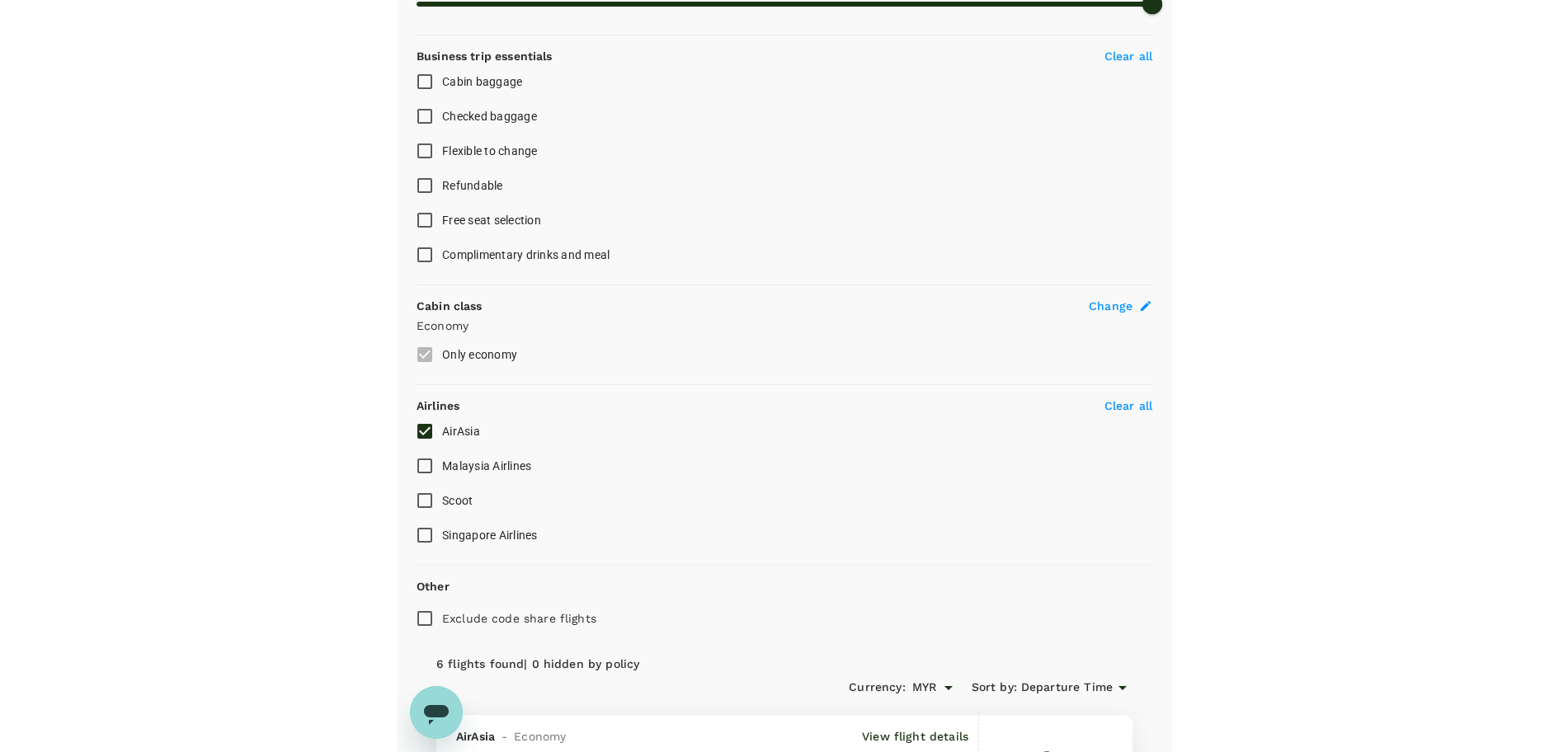
scroll to position [648, 0]
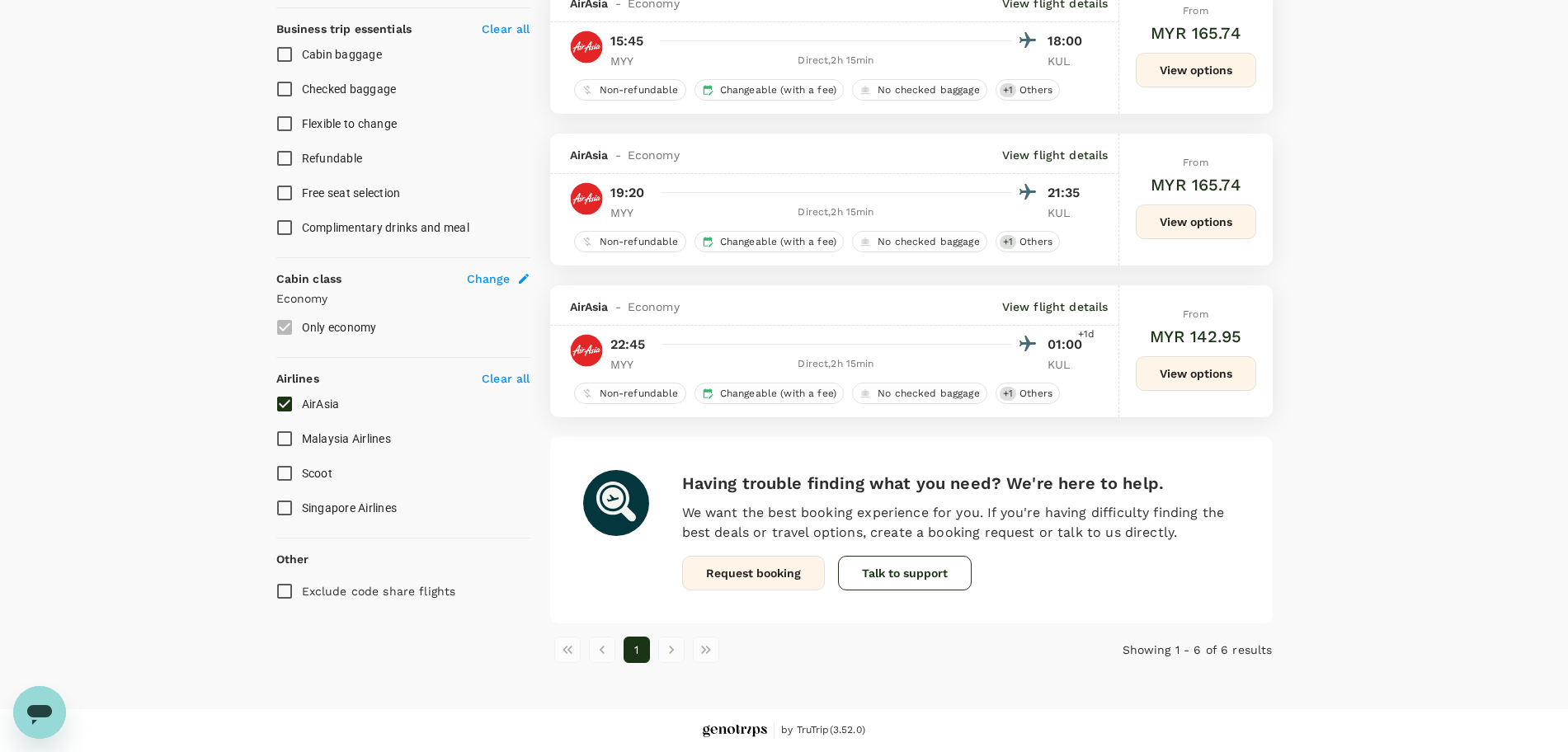
click at [283, 402] on input "AirAsia" at bounding box center [284, 404] width 35 height 35
checkbox input "false"
click at [279, 436] on input "Malaysia Airlines" at bounding box center [284, 439] width 35 height 35
checkbox input "true"
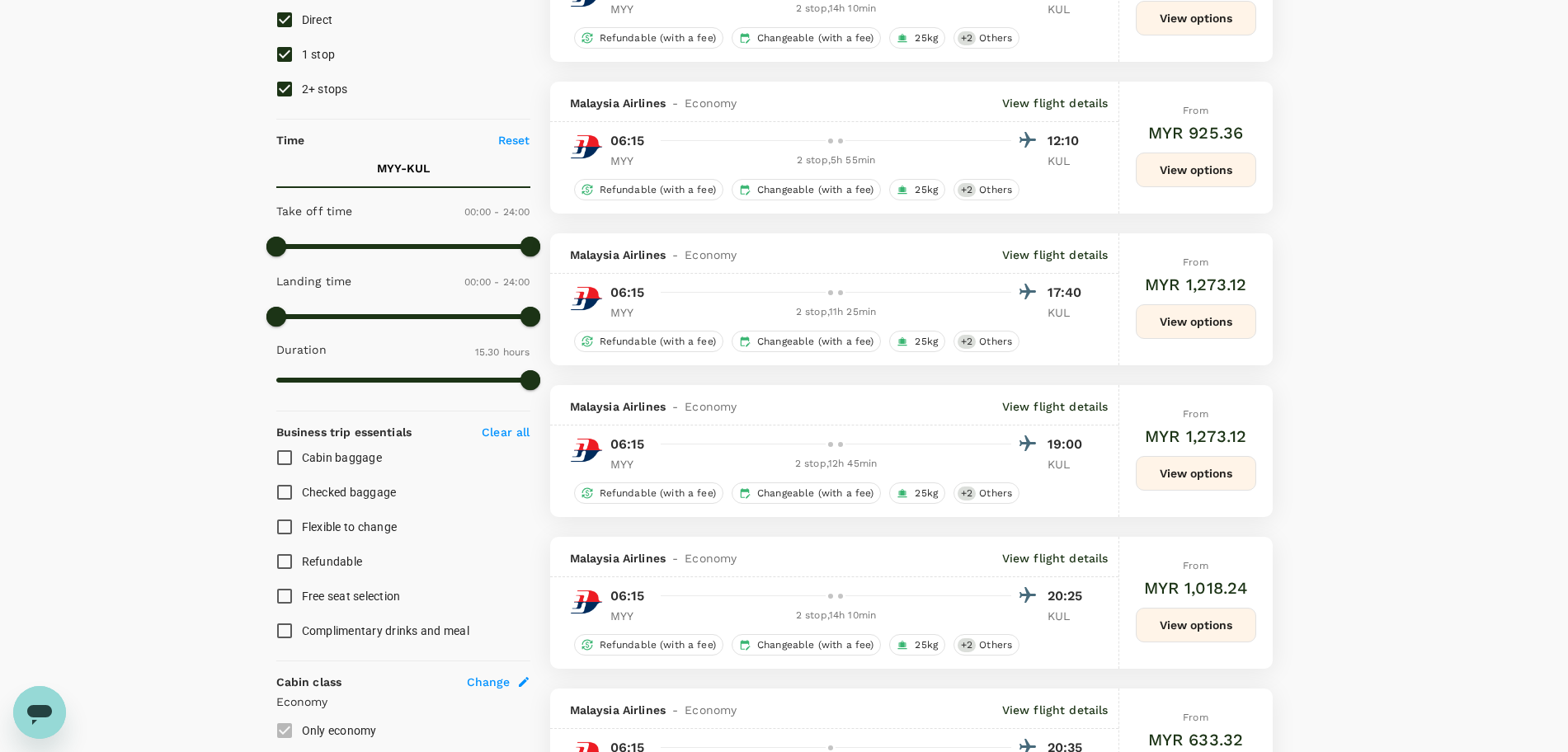
scroll to position [212, 0]
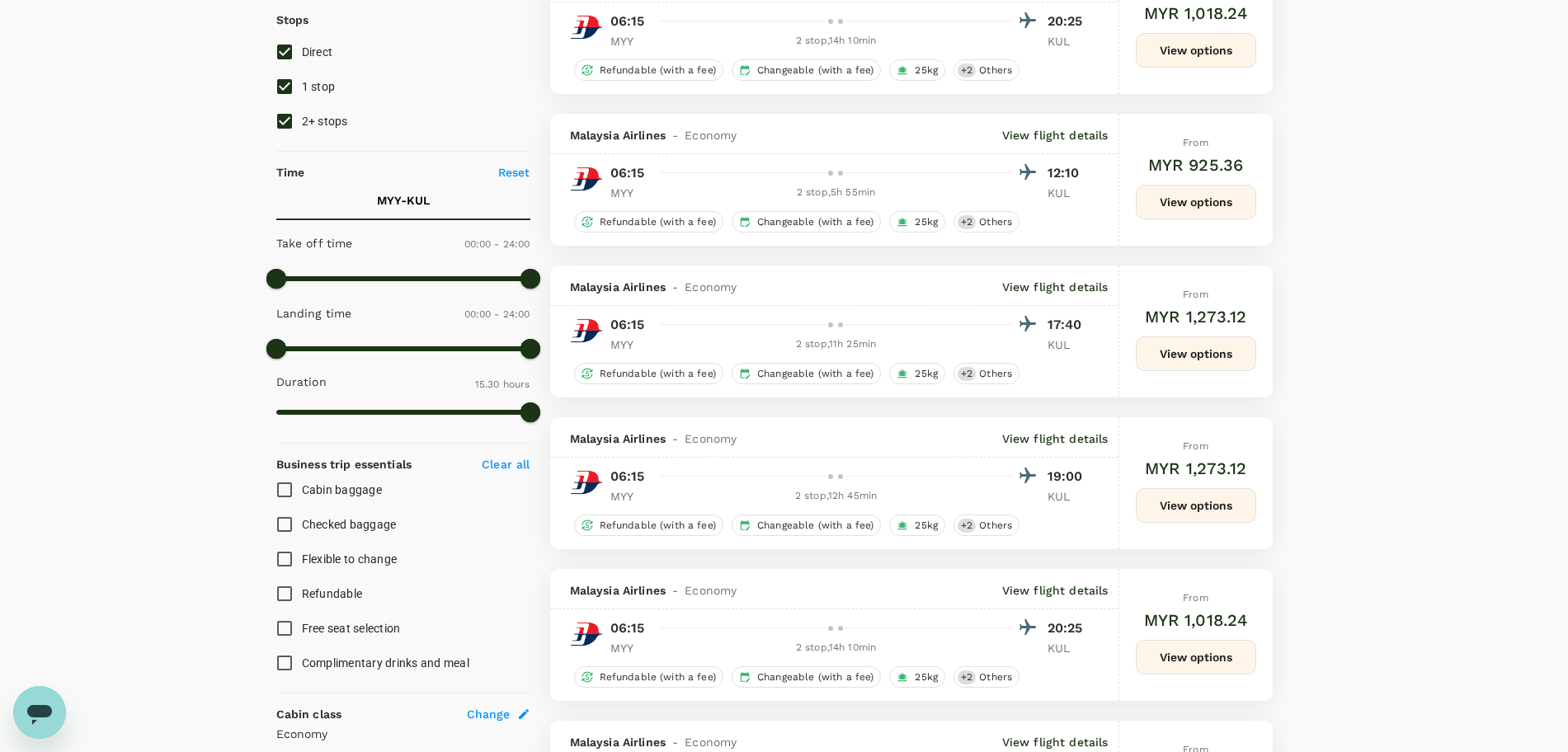
click at [290, 114] on input "2+ stops" at bounding box center [284, 121] width 35 height 35
checkbox input "false"
click at [280, 91] on input "1 stop" at bounding box center [284, 86] width 35 height 35
checkbox input "false"
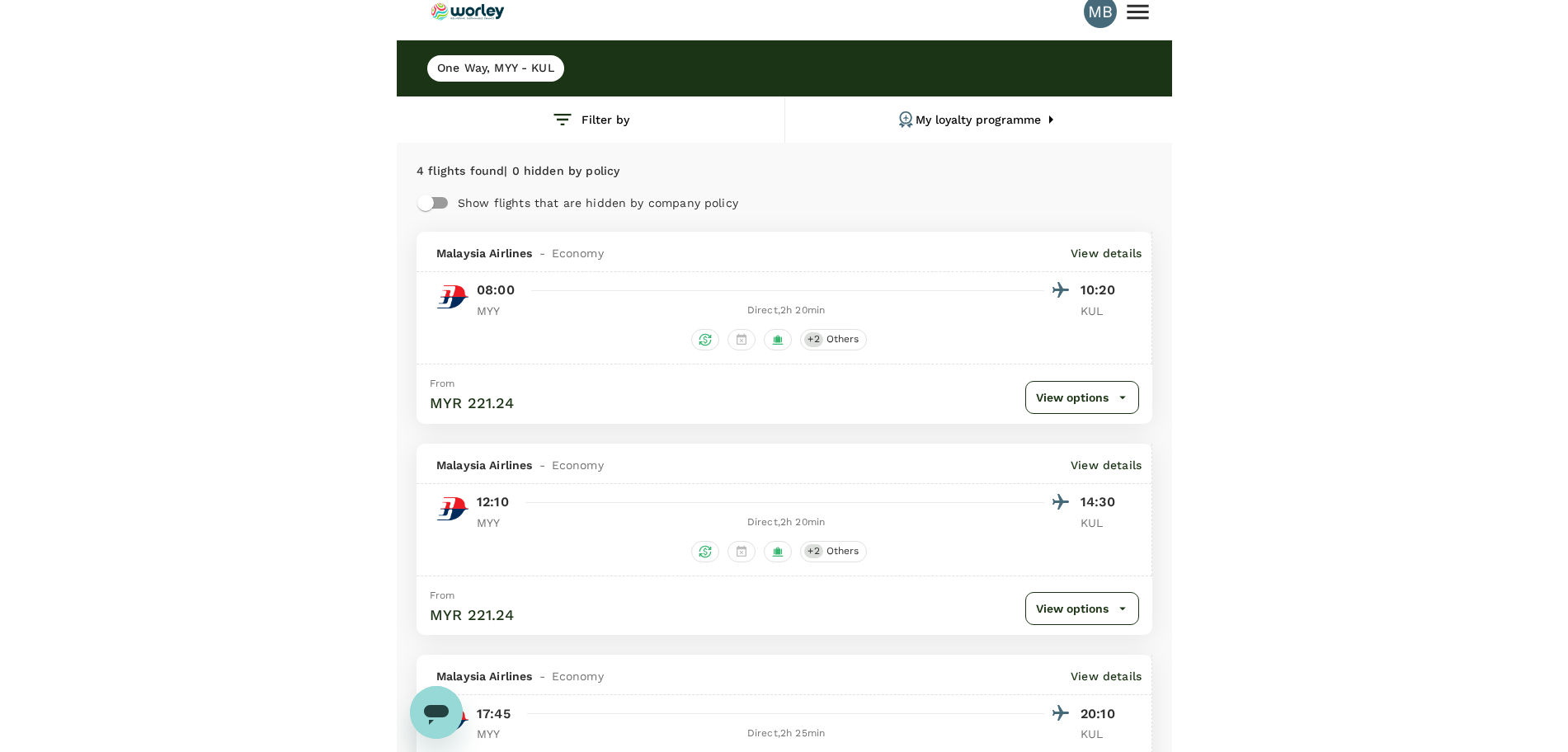
scroll to position [0, 0]
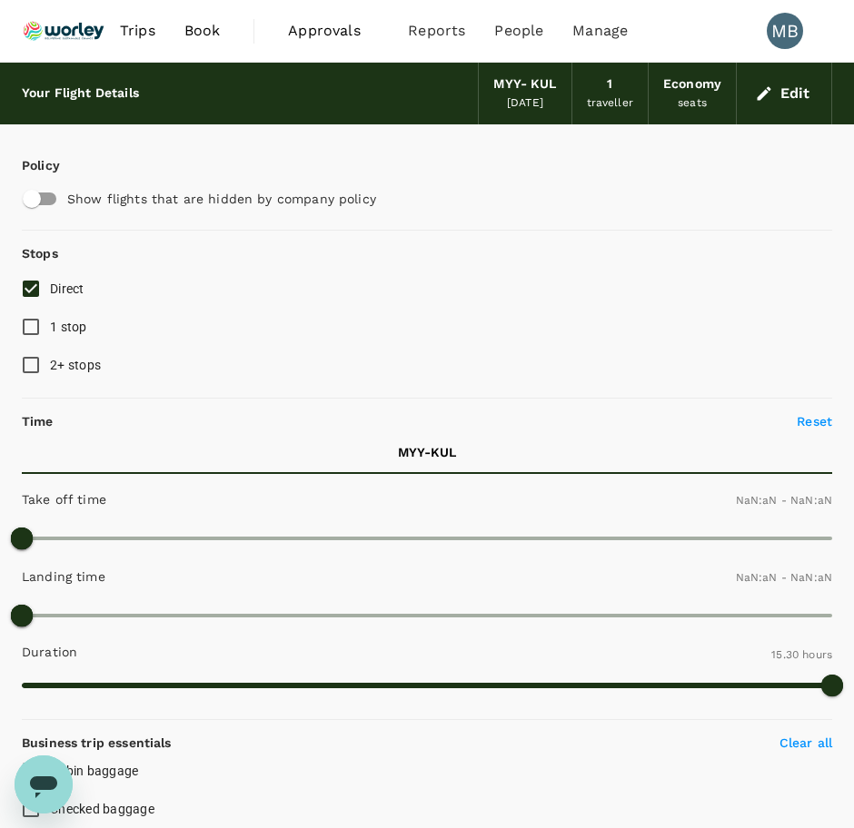
type input "1440"
type input "MYR"
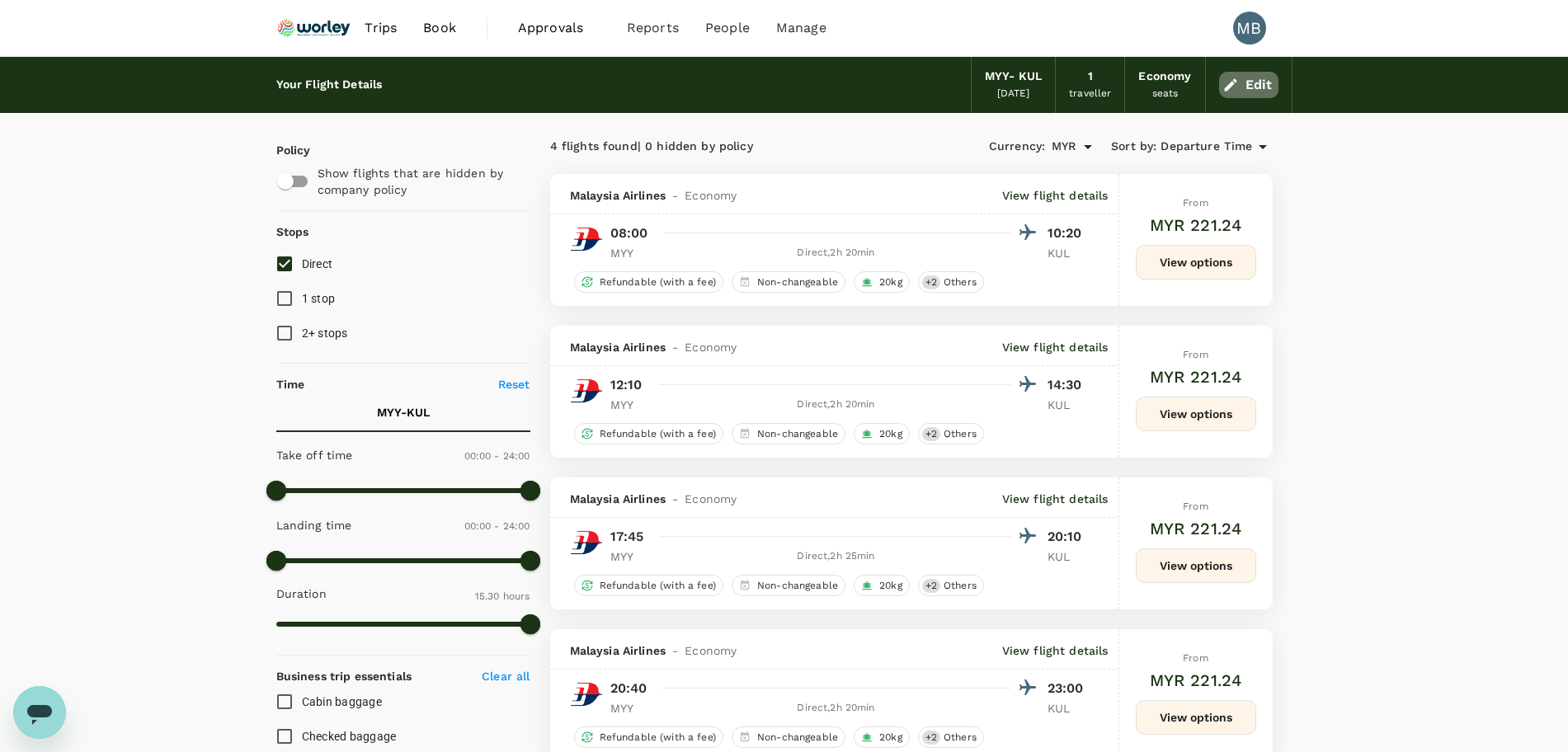
click at [1225, 81] on icon "button" at bounding box center [1230, 84] width 16 height 16
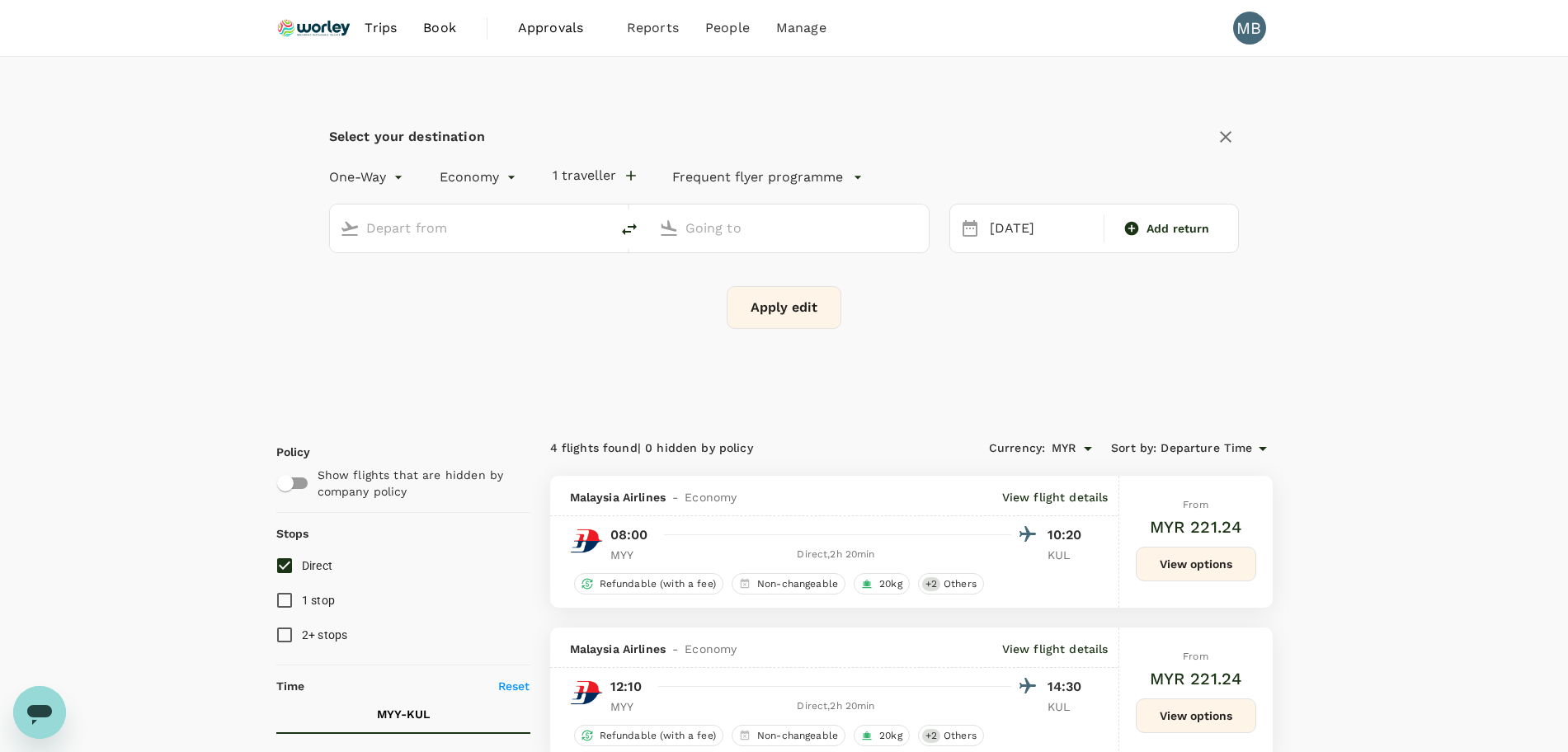
type input "Miri Intl (MYY)"
type input "Kuala Lumpur Intl ([GEOGRAPHIC_DATA])"
click at [634, 226] on icon "delete" at bounding box center [629, 229] width 15 height 12
type input "Kuala Lumpur Intl ([GEOGRAPHIC_DATA])"
type input "Miri Intl (MYY)"
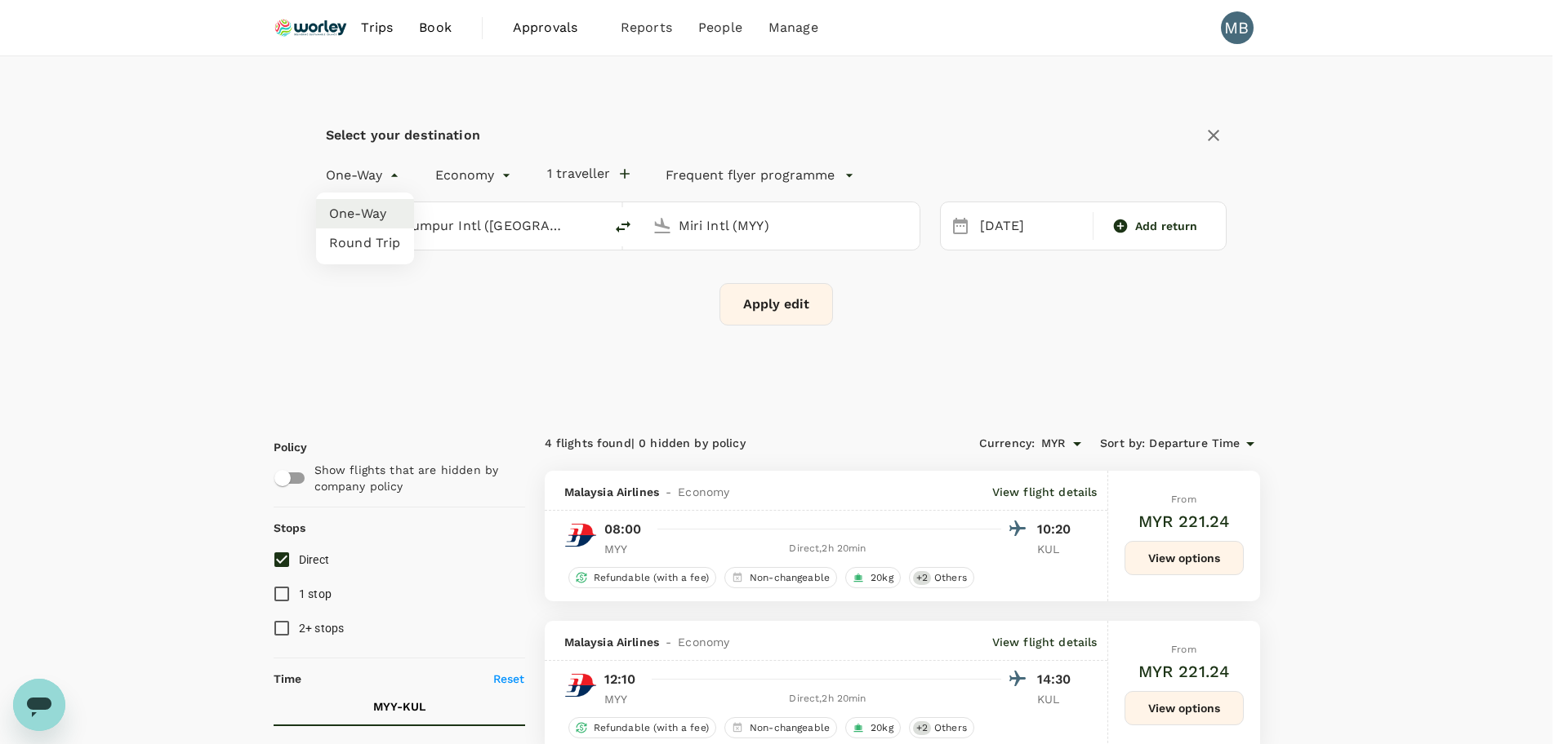
click at [380, 237] on li "Round Trip" at bounding box center [365, 243] width 98 height 30
type input "roundtrip"
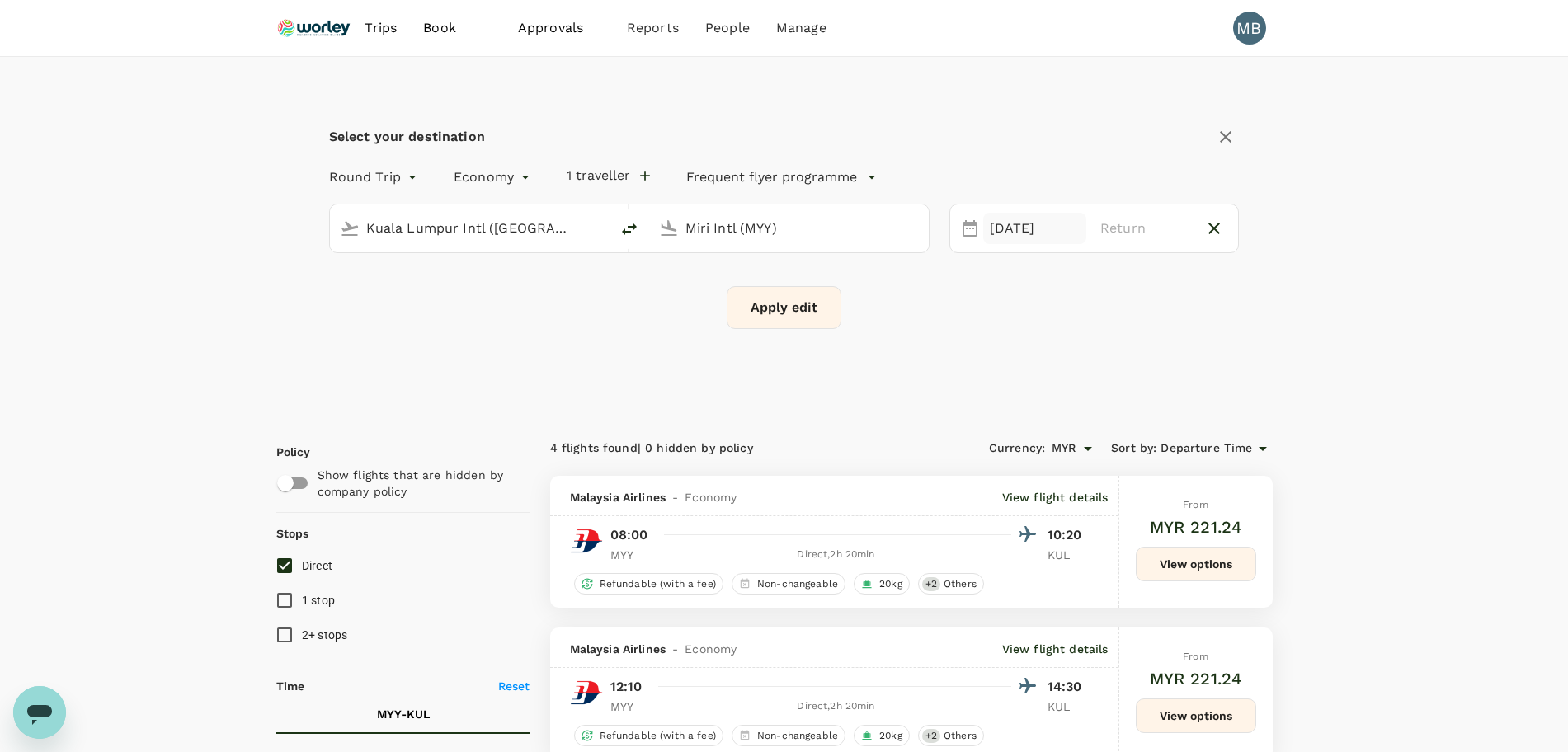
click at [1044, 219] on div "07 Oct" at bounding box center [1035, 228] width 104 height 32
click at [981, 282] on span "Previous Month" at bounding box center [981, 281] width 0 height 19
click at [1041, 427] on div "23" at bounding box center [1045, 433] width 32 height 32
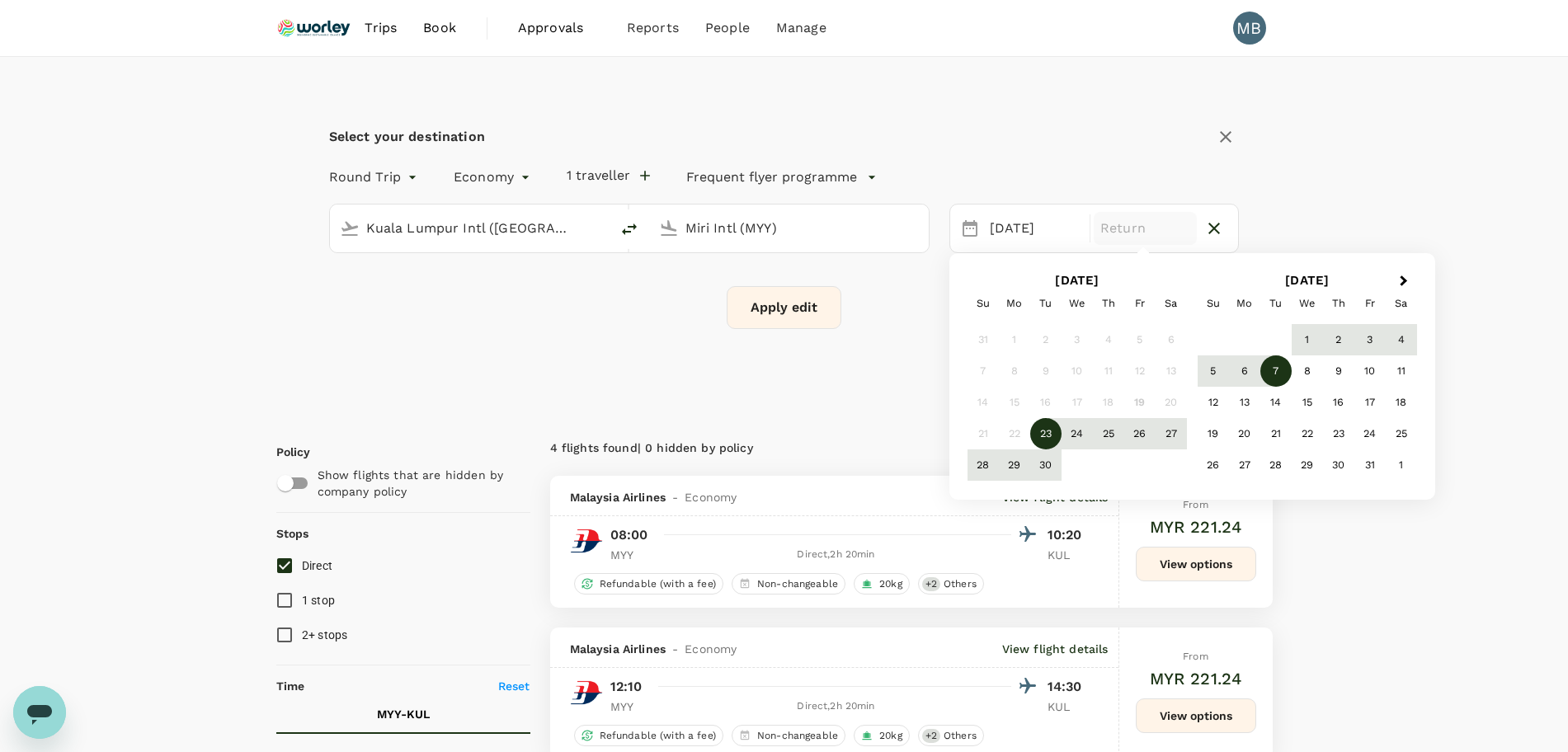
click at [1281, 373] on div "7" at bounding box center [1276, 371] width 32 height 32
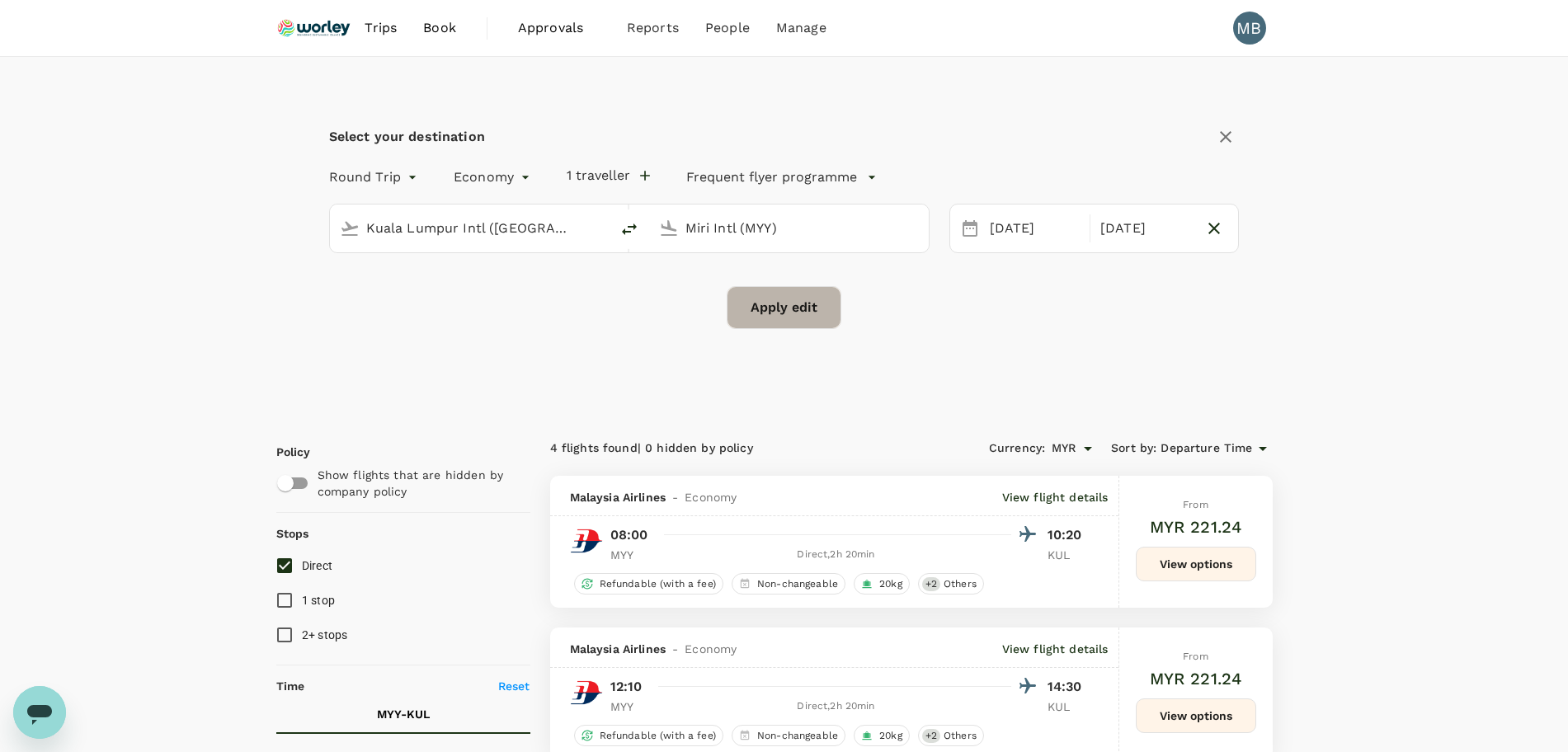
click at [829, 302] on button "Apply edit" at bounding box center [784, 307] width 114 height 43
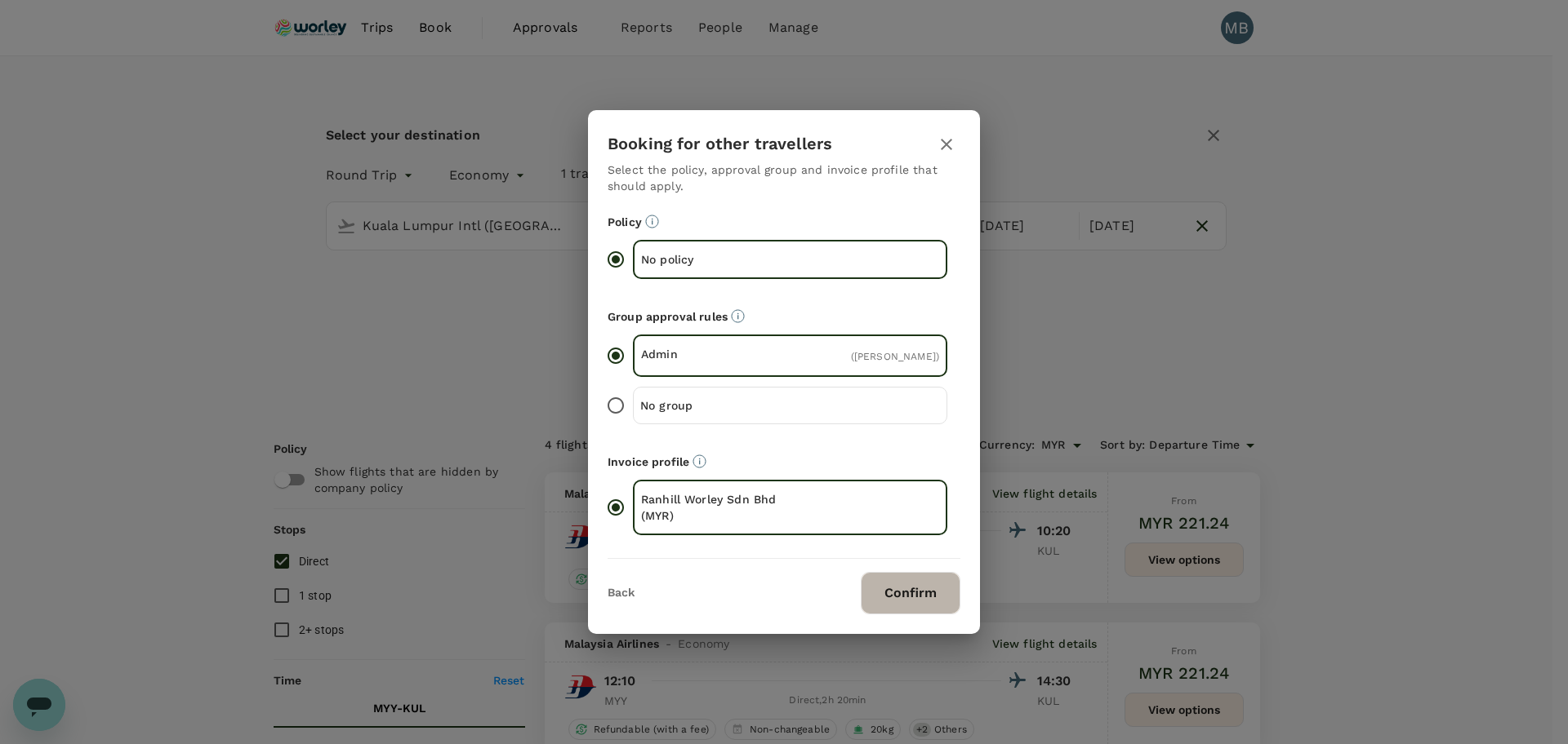
click at [904, 606] on button "Confirm" at bounding box center [910, 593] width 100 height 42
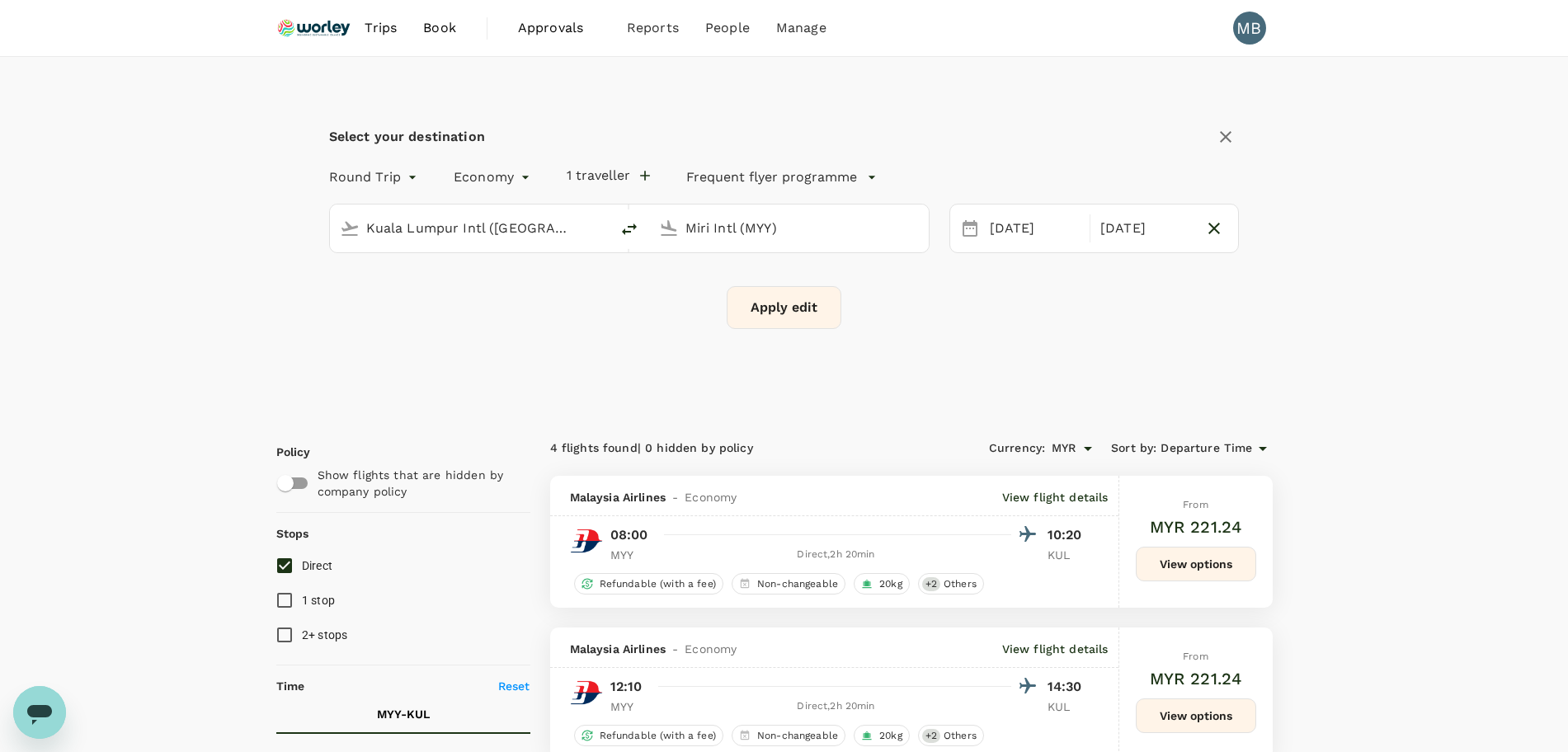
checkbox input "false"
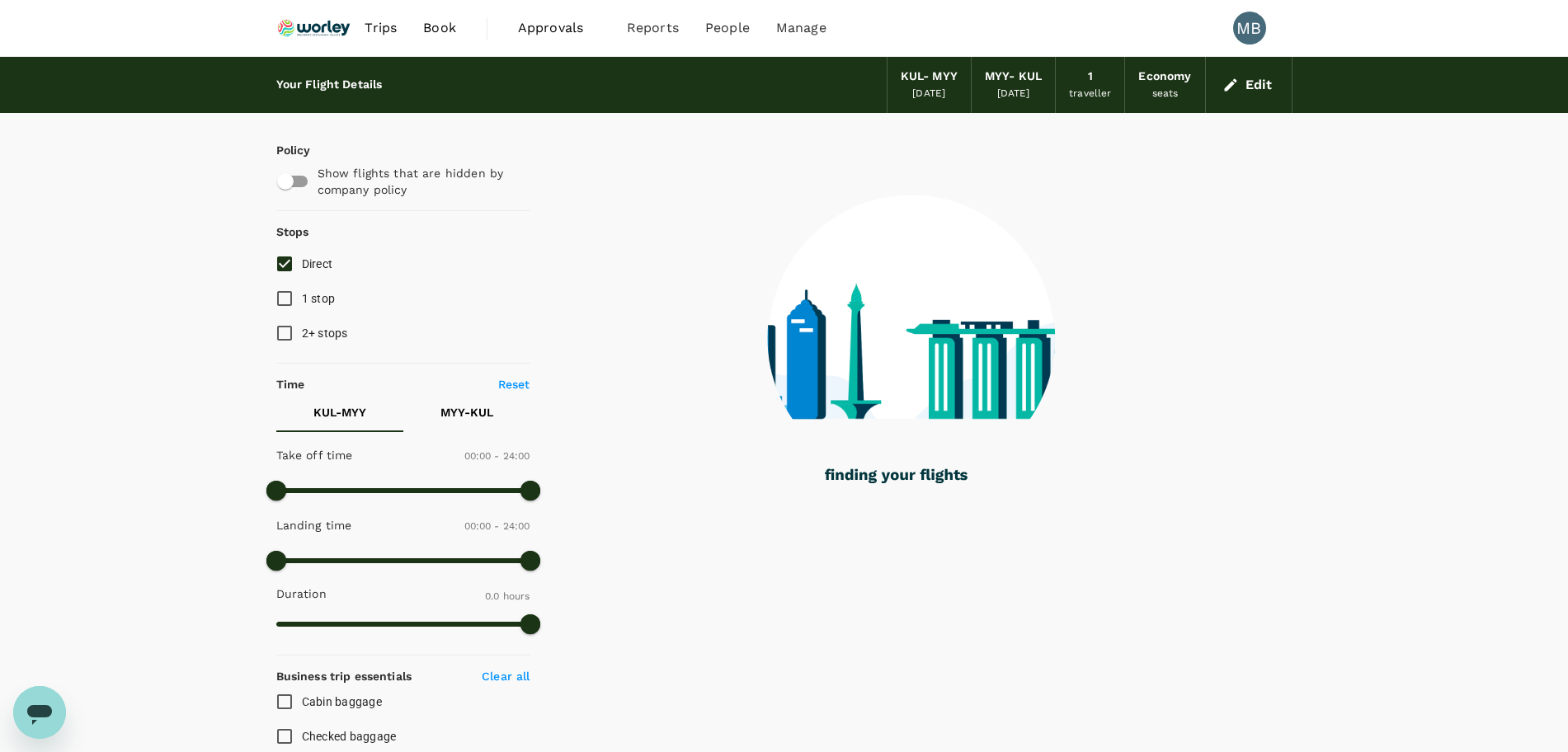
type input "430"
checkbox input "true"
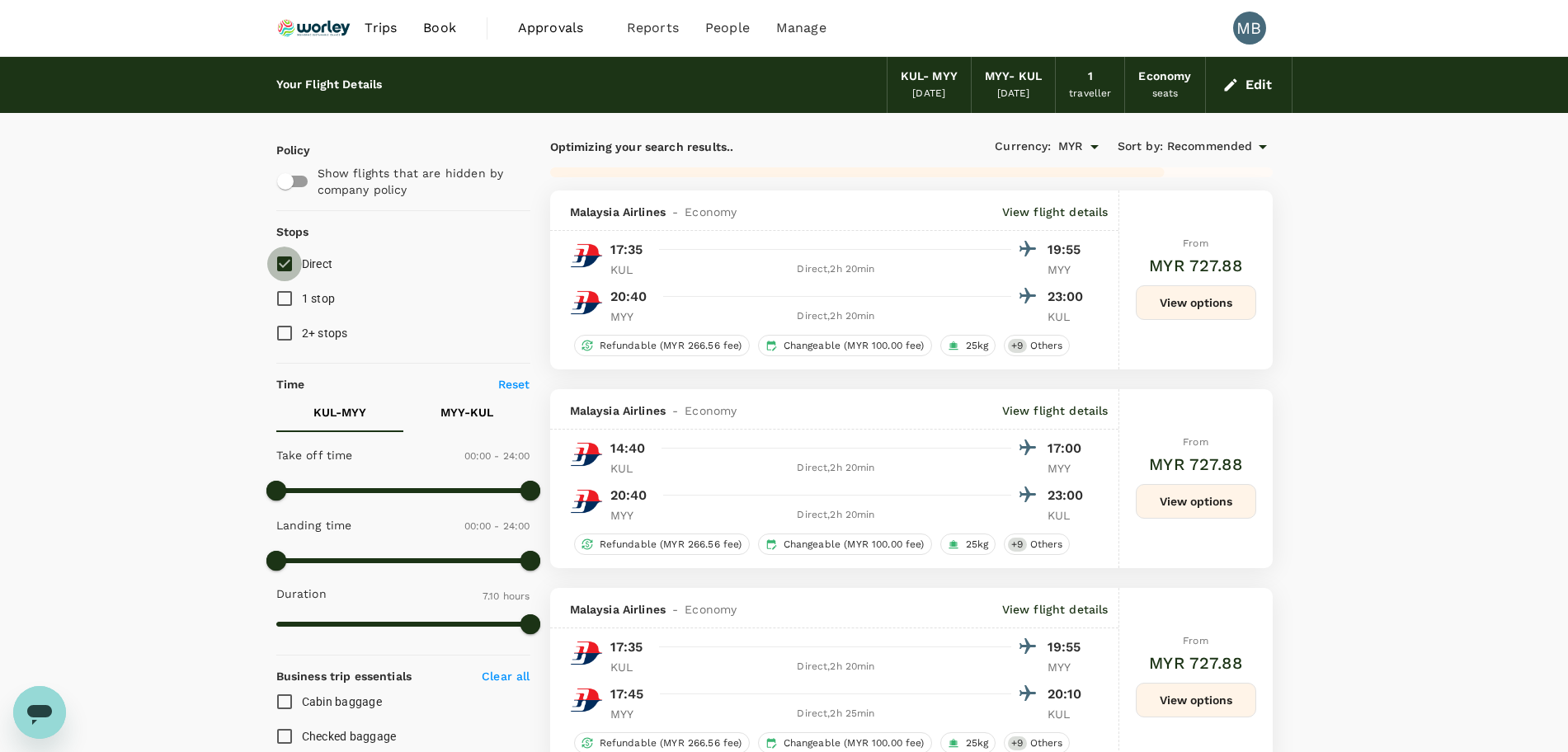
click at [281, 258] on input "Direct" at bounding box center [284, 264] width 35 height 35
checkbox input "true"
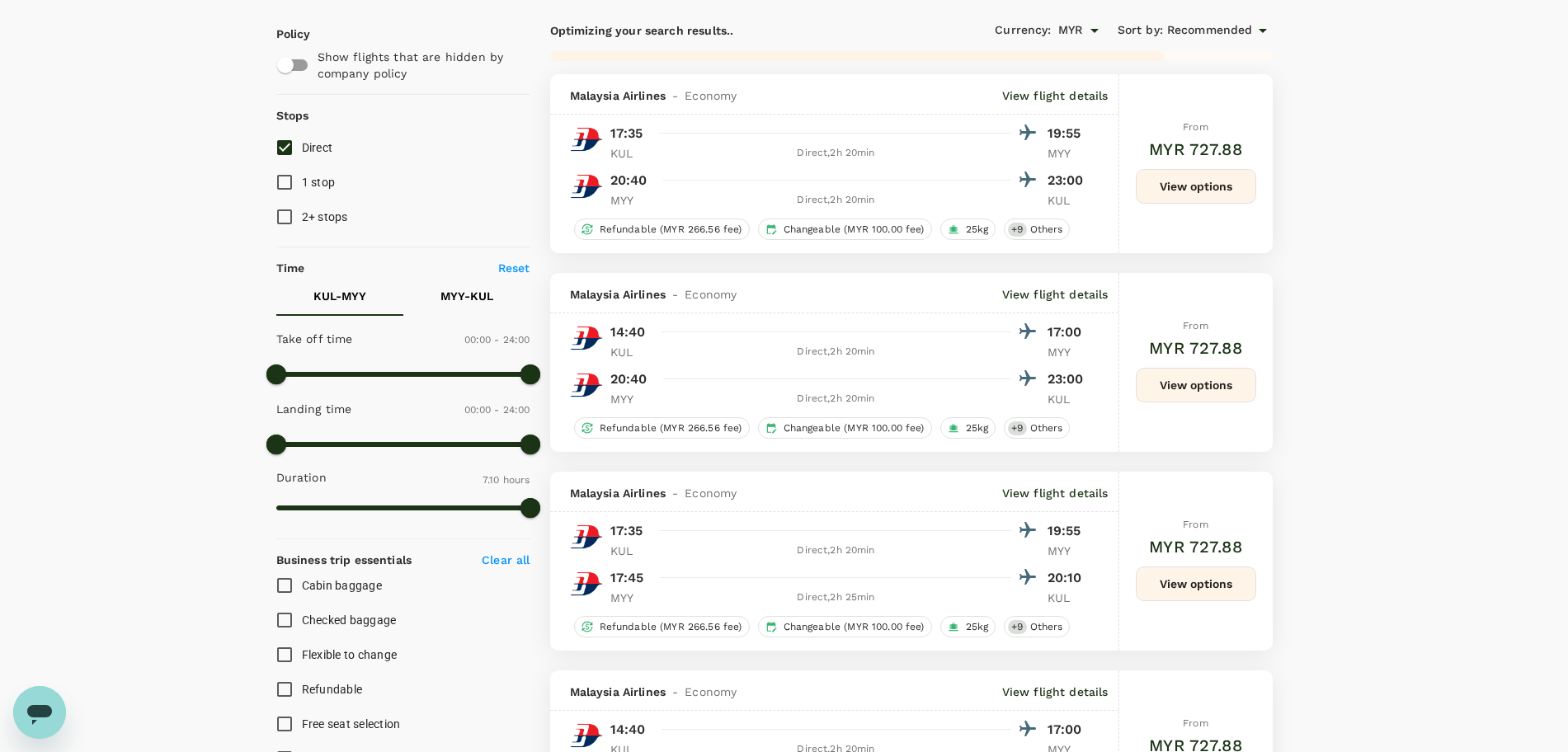
type input "1020"
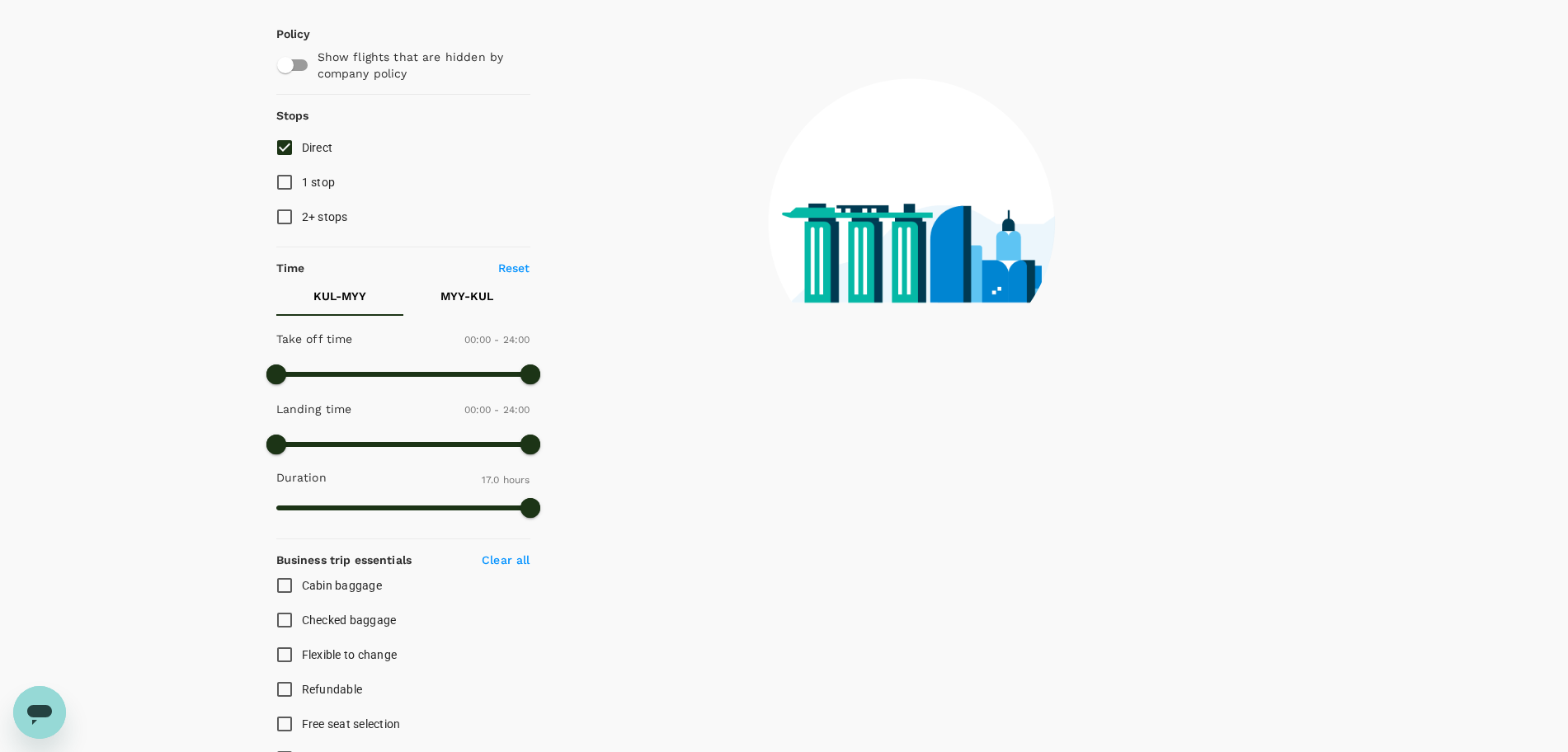
scroll to position [504, 0]
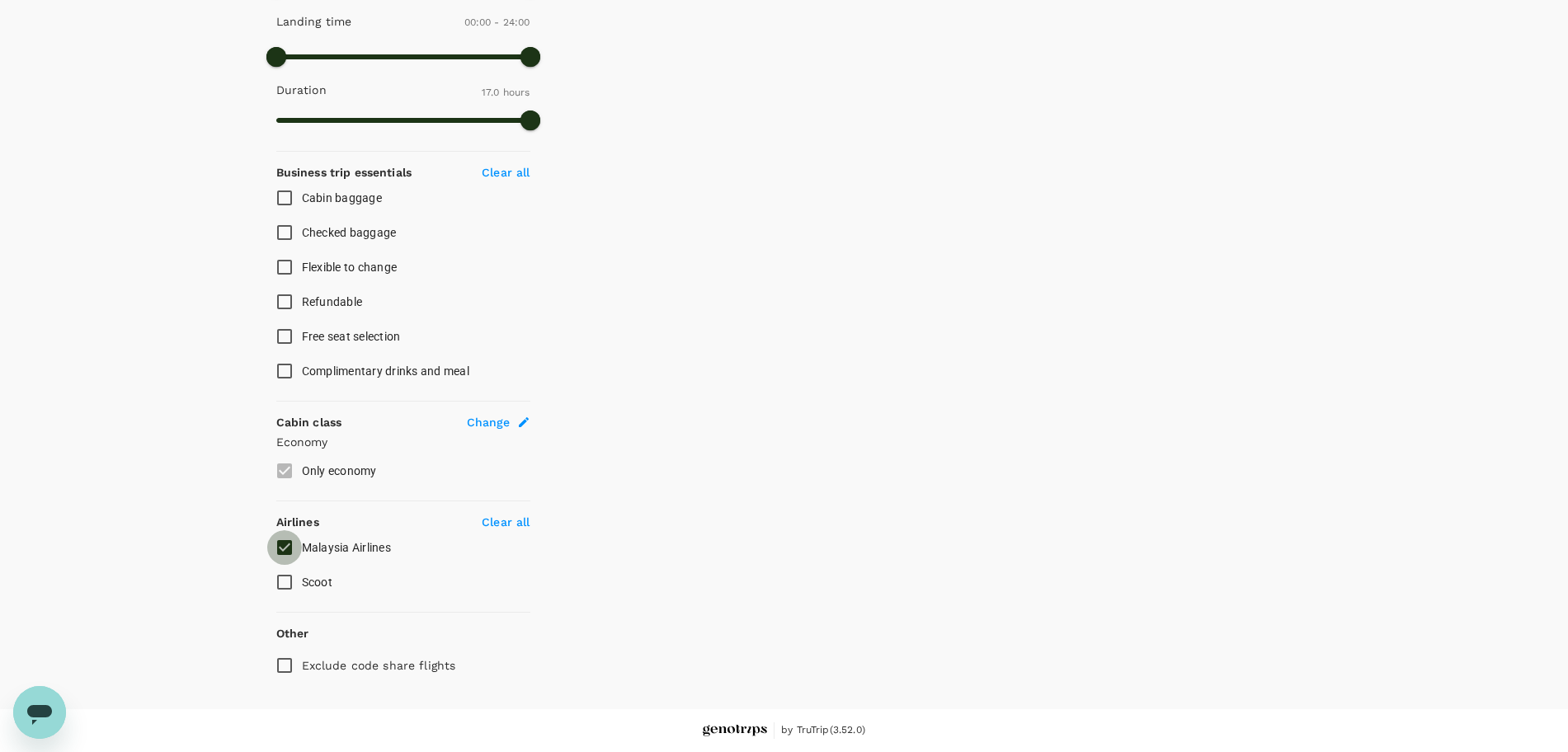
click at [290, 549] on input "Malaysia Airlines" at bounding box center [284, 548] width 35 height 35
checkbox input "false"
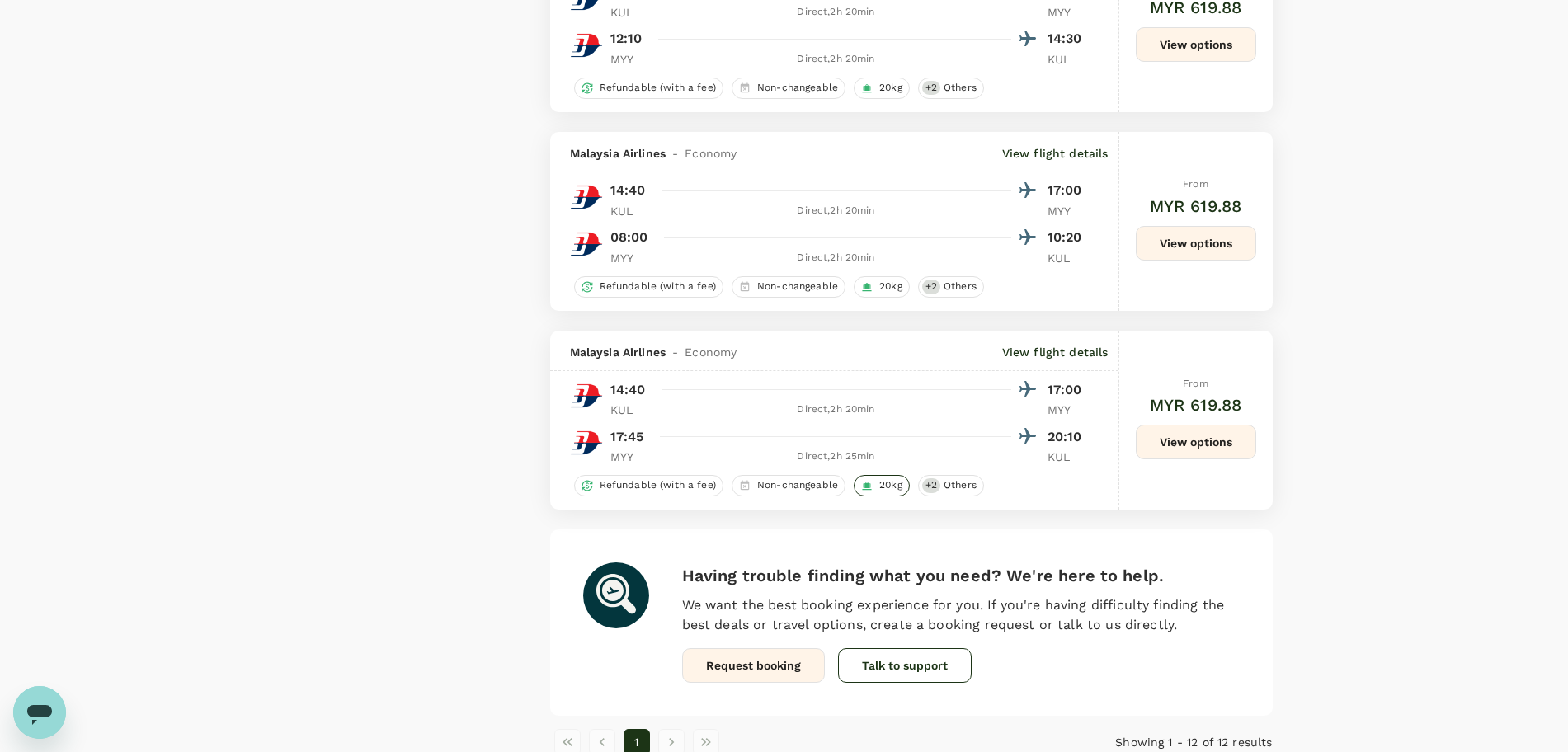
scroll to position [2063, 0]
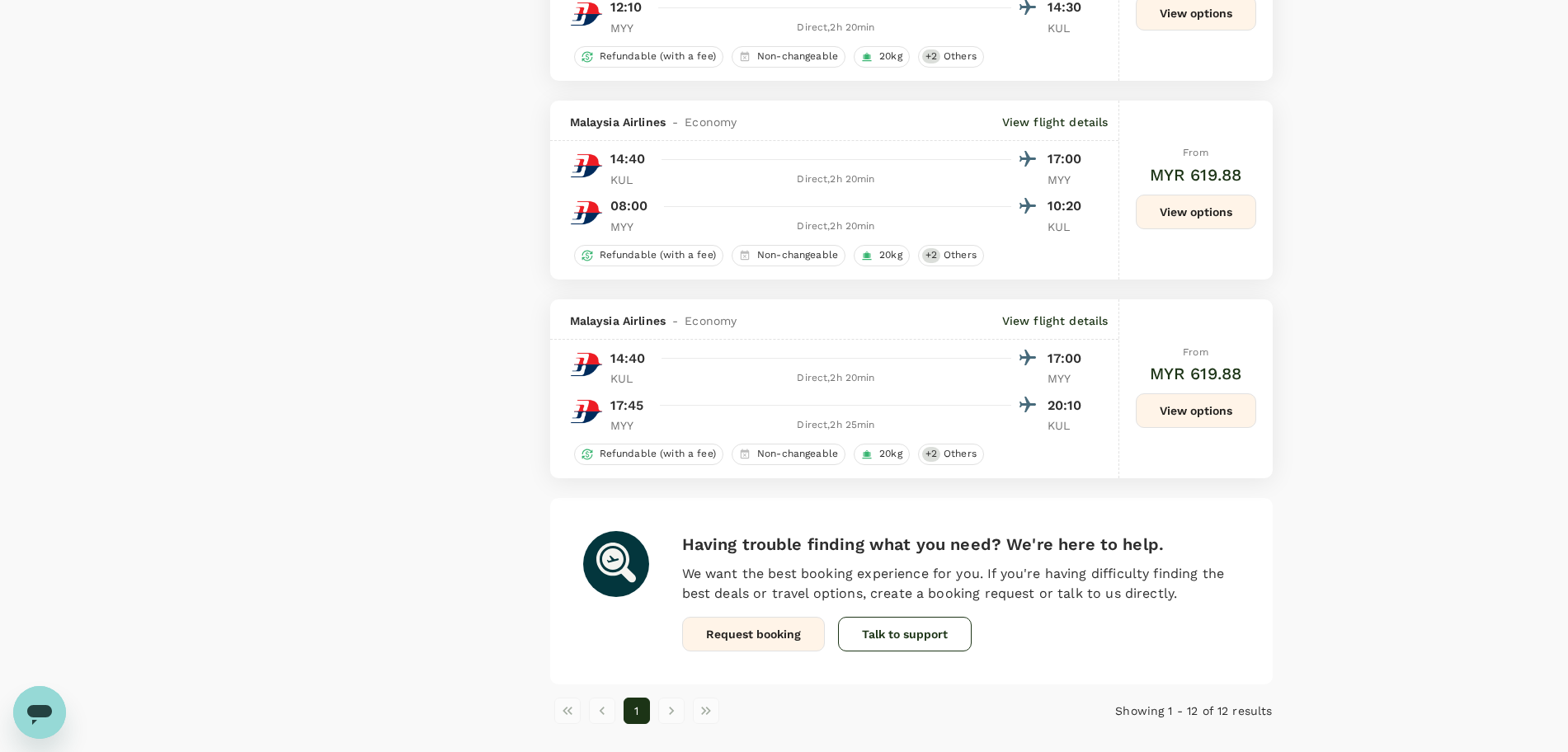
click at [1223, 391] on div "From MYR 619.88 View options" at bounding box center [1196, 389] width 121 height 179
click at [1220, 399] on button "View options" at bounding box center [1196, 411] width 121 height 35
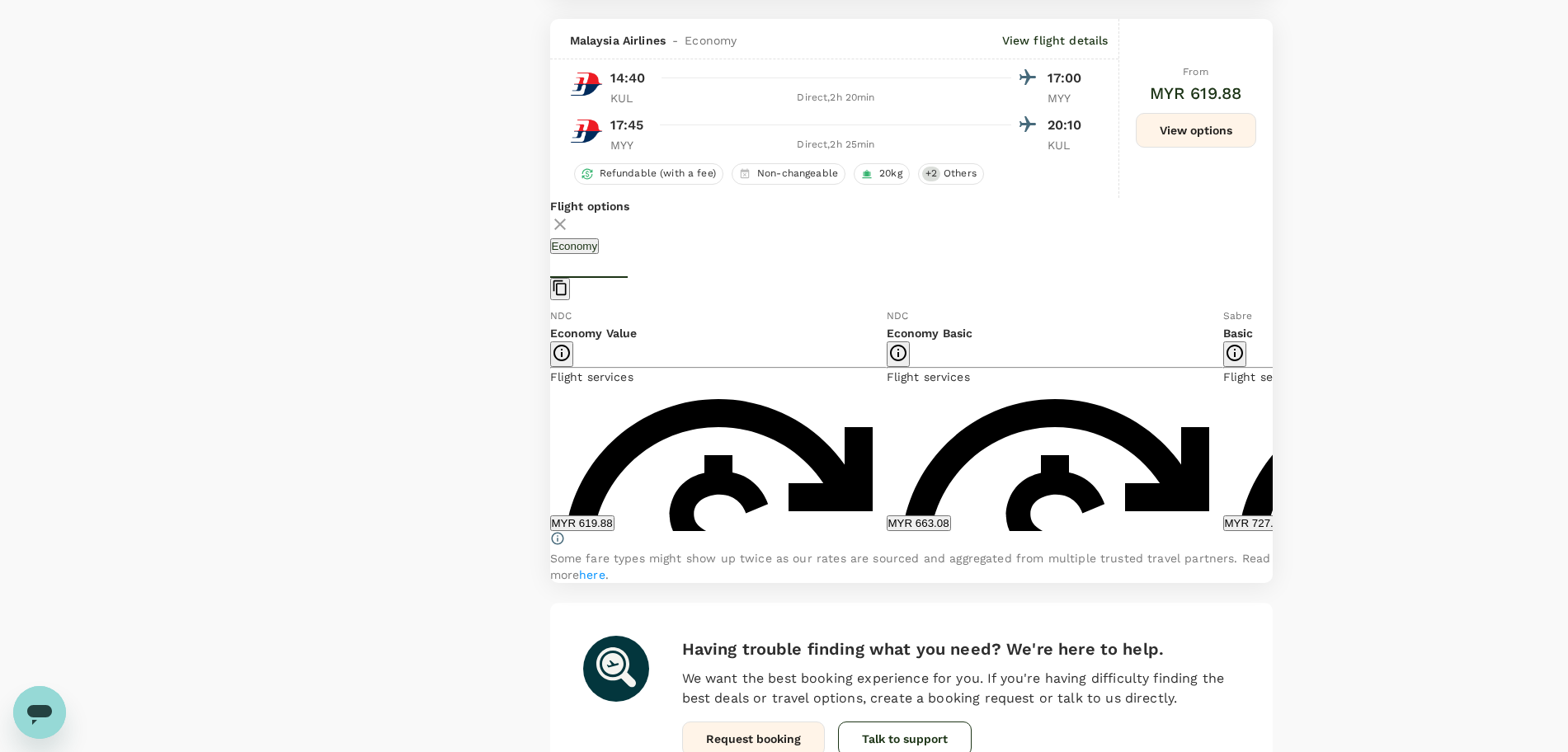
scroll to position [2361, 0]
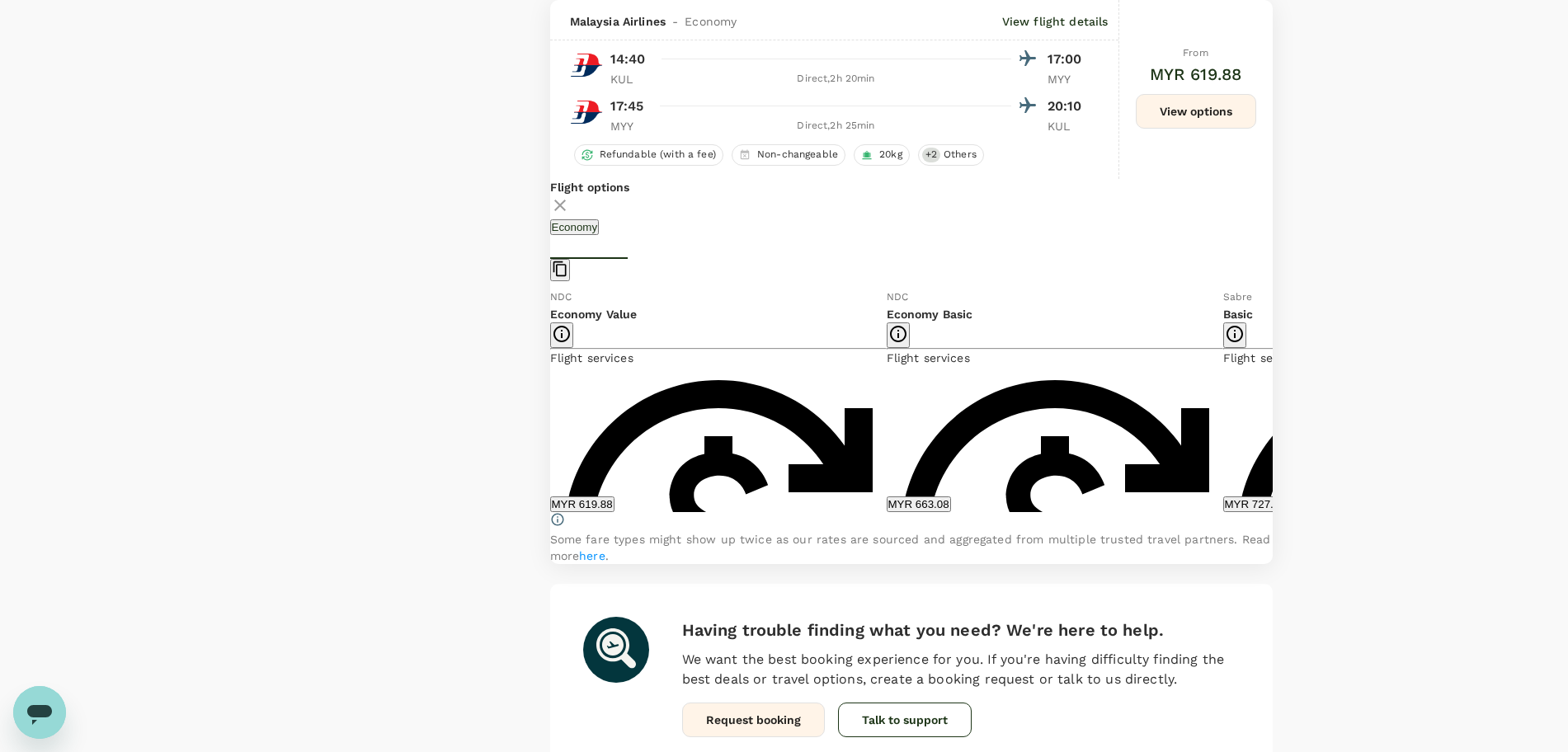
click at [1277, 409] on icon at bounding box center [1285, 400] width 16 height 16
click at [546, 409] on icon at bounding box center [537, 400] width 16 height 16
click at [1258, 404] on div "Flight options Economy NDC Economy Value Flight services Refundable with a fee …" at bounding box center [912, 371] width 723 height 385
click at [1281, 408] on icon at bounding box center [1285, 400] width 8 height 14
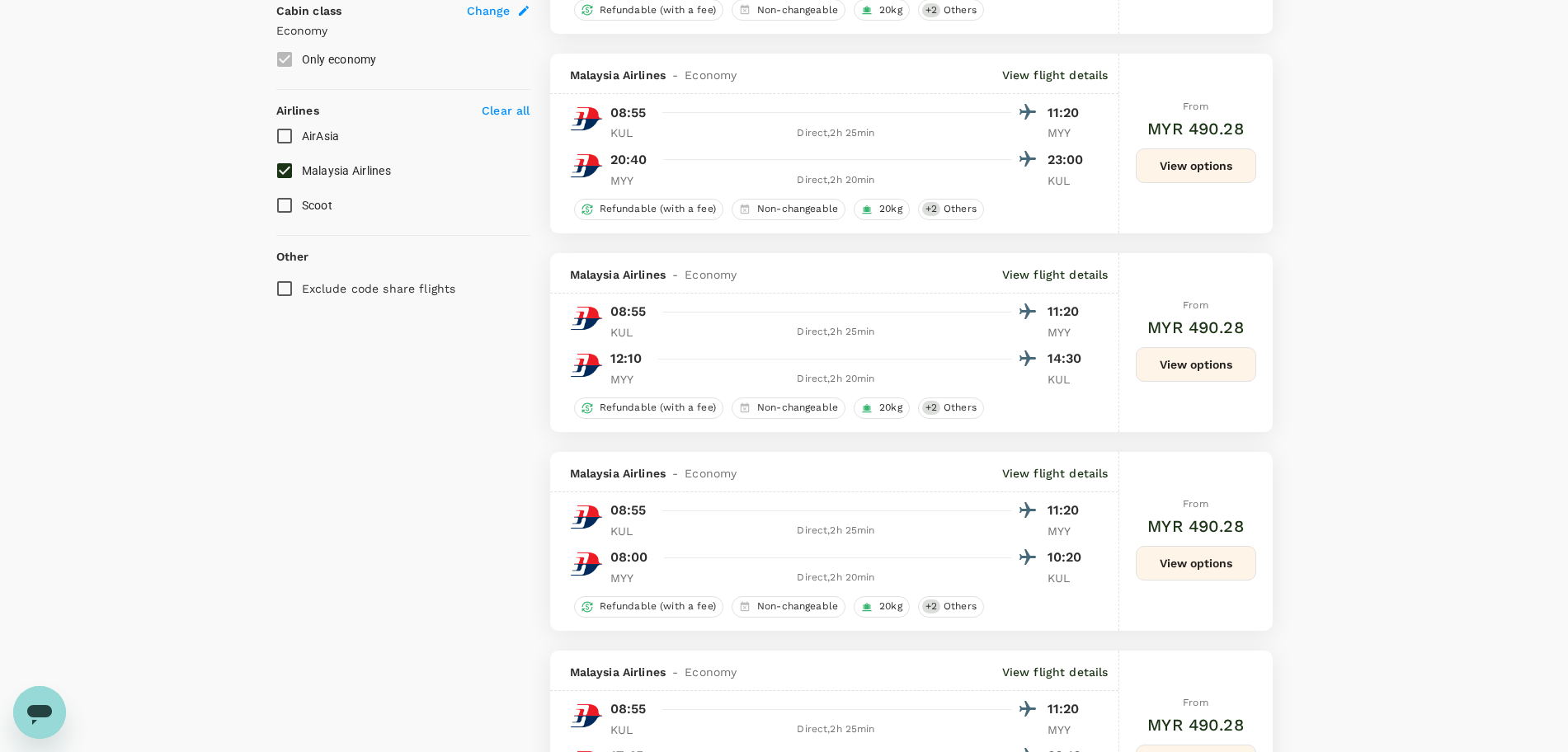
scroll to position [712, 0]
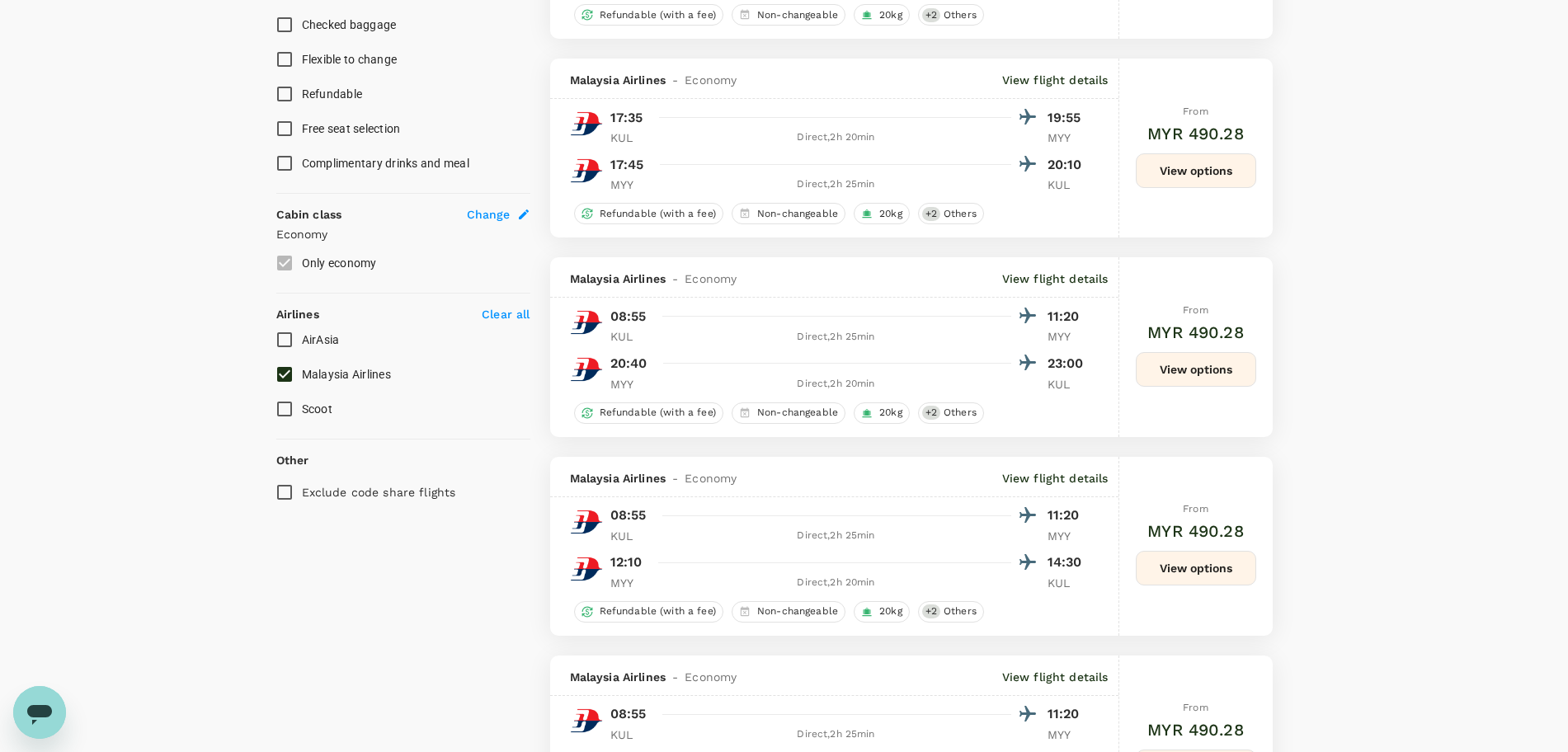
click at [281, 368] on input "Malaysia Airlines" at bounding box center [284, 374] width 35 height 35
checkbox input "false"
click at [284, 337] on input "AirAsia" at bounding box center [284, 340] width 35 height 35
checkbox input "true"
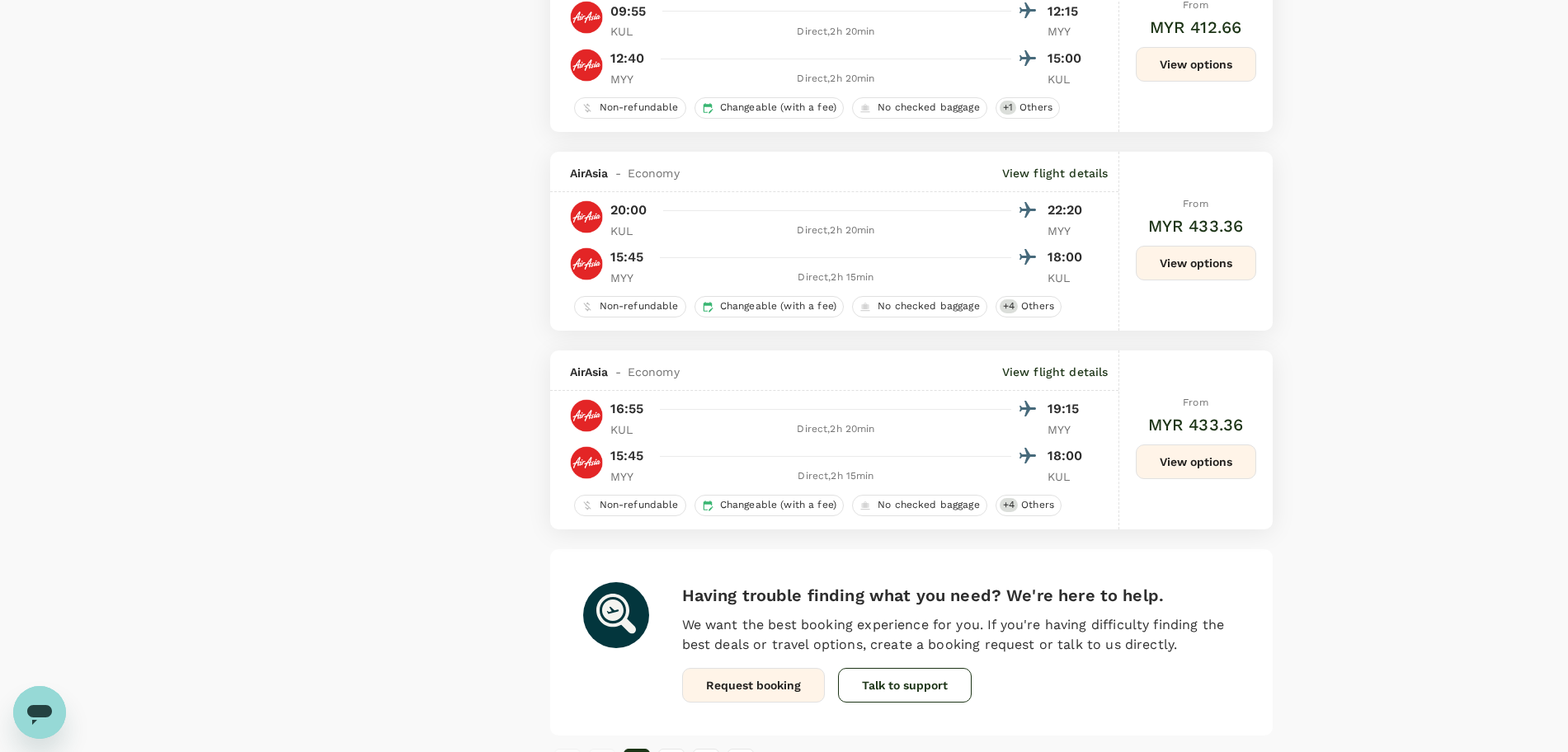
scroll to position [3715, 0]
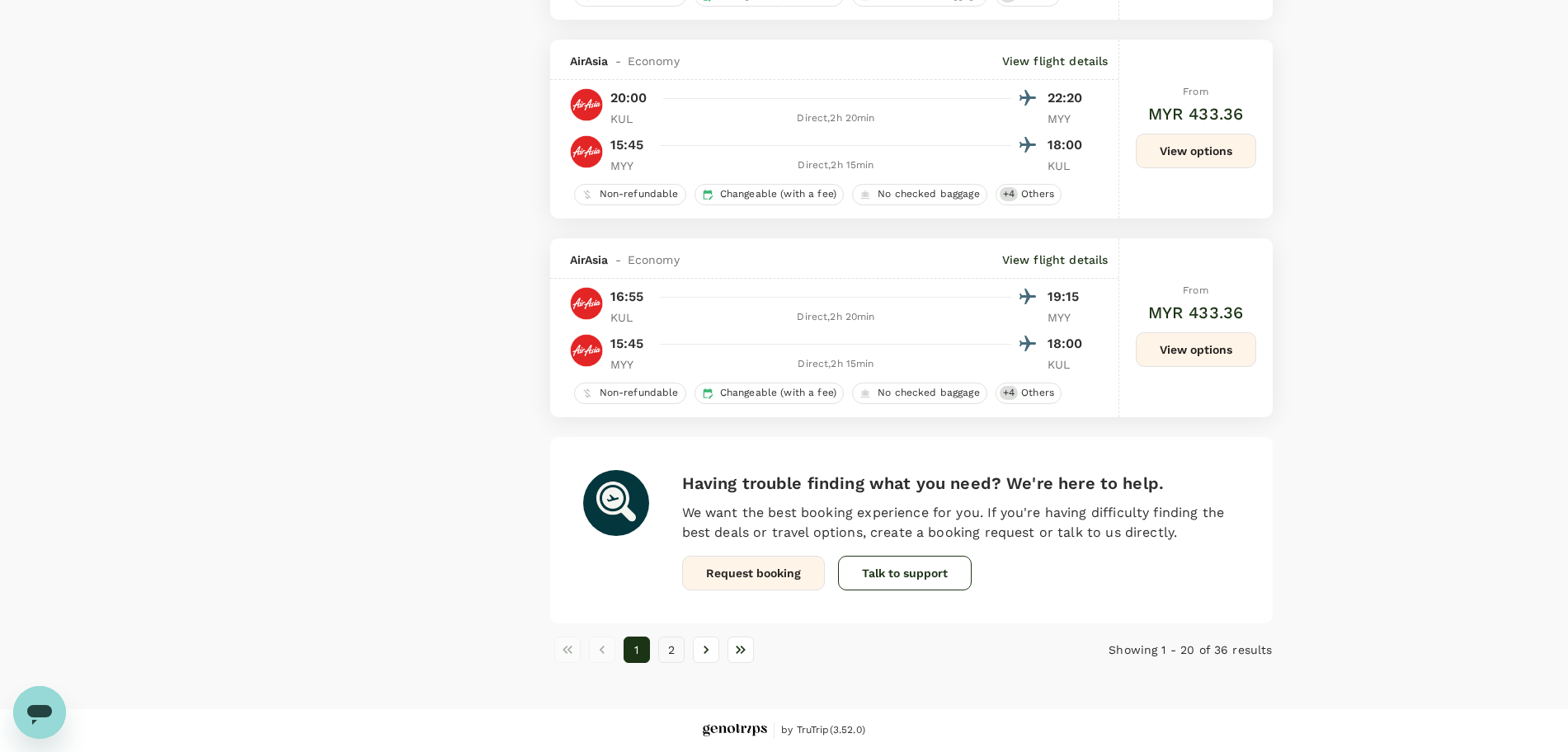
click at [677, 658] on button "2" at bounding box center [671, 649] width 26 height 26
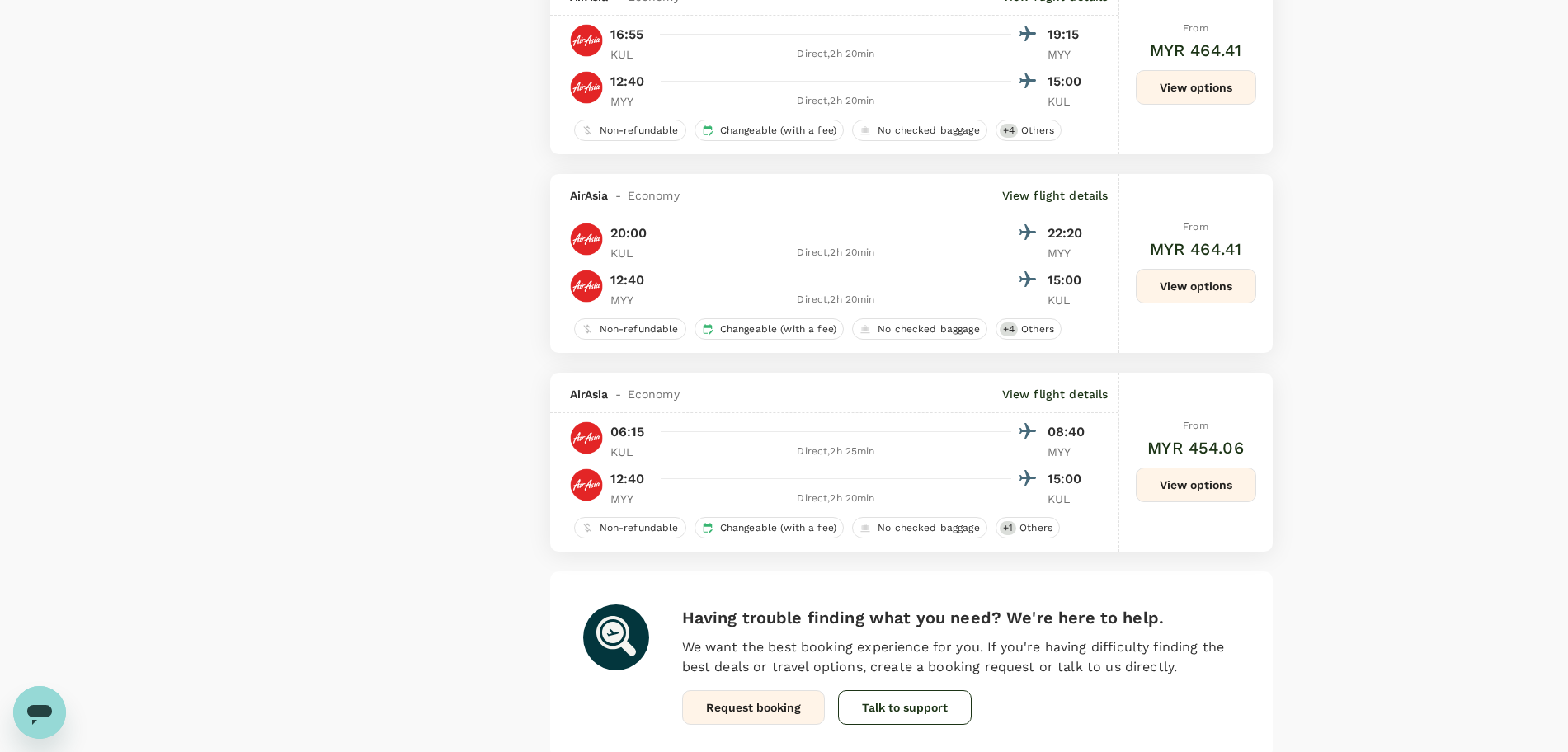
scroll to position [2919, 0]
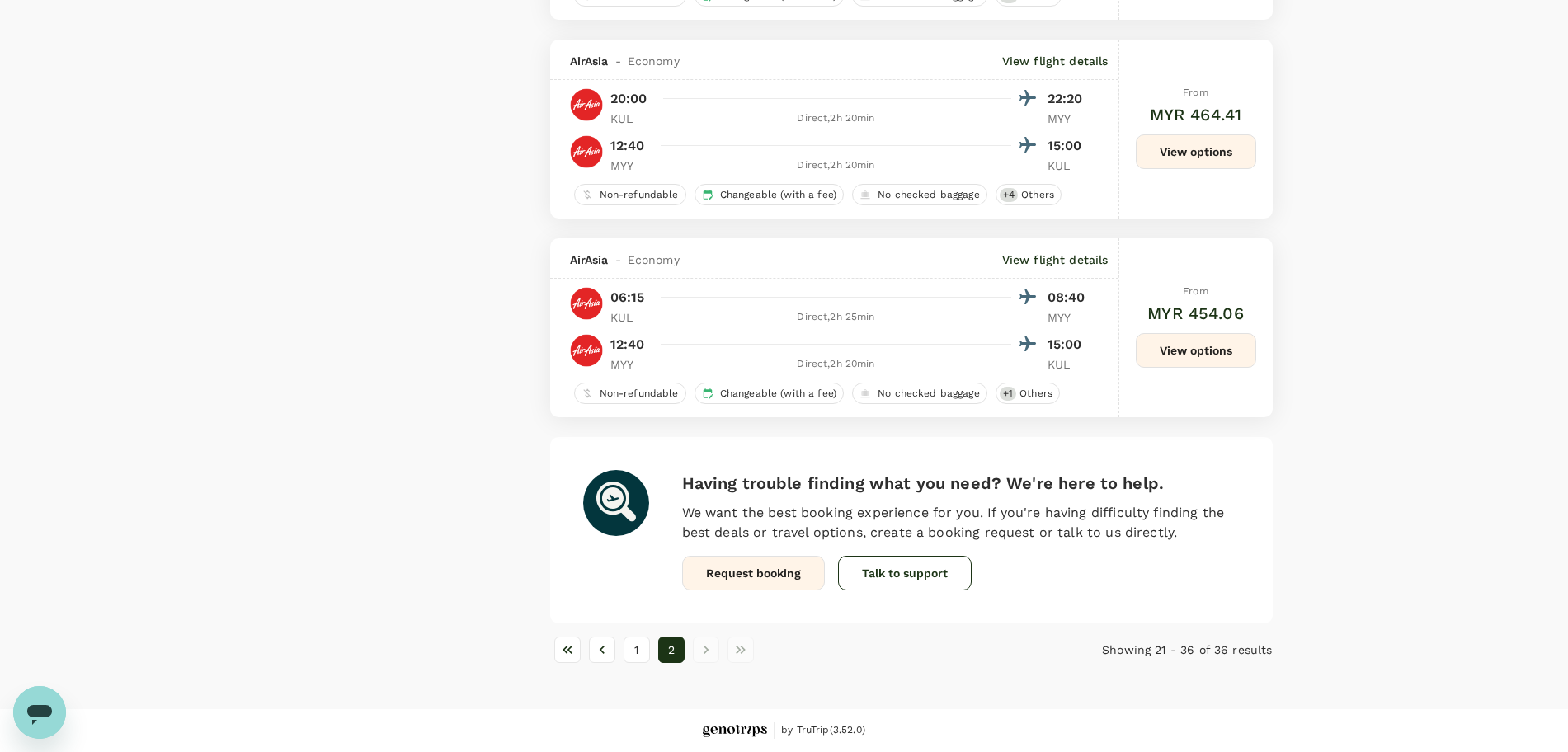
click at [1176, 337] on button "View options" at bounding box center [1196, 351] width 121 height 35
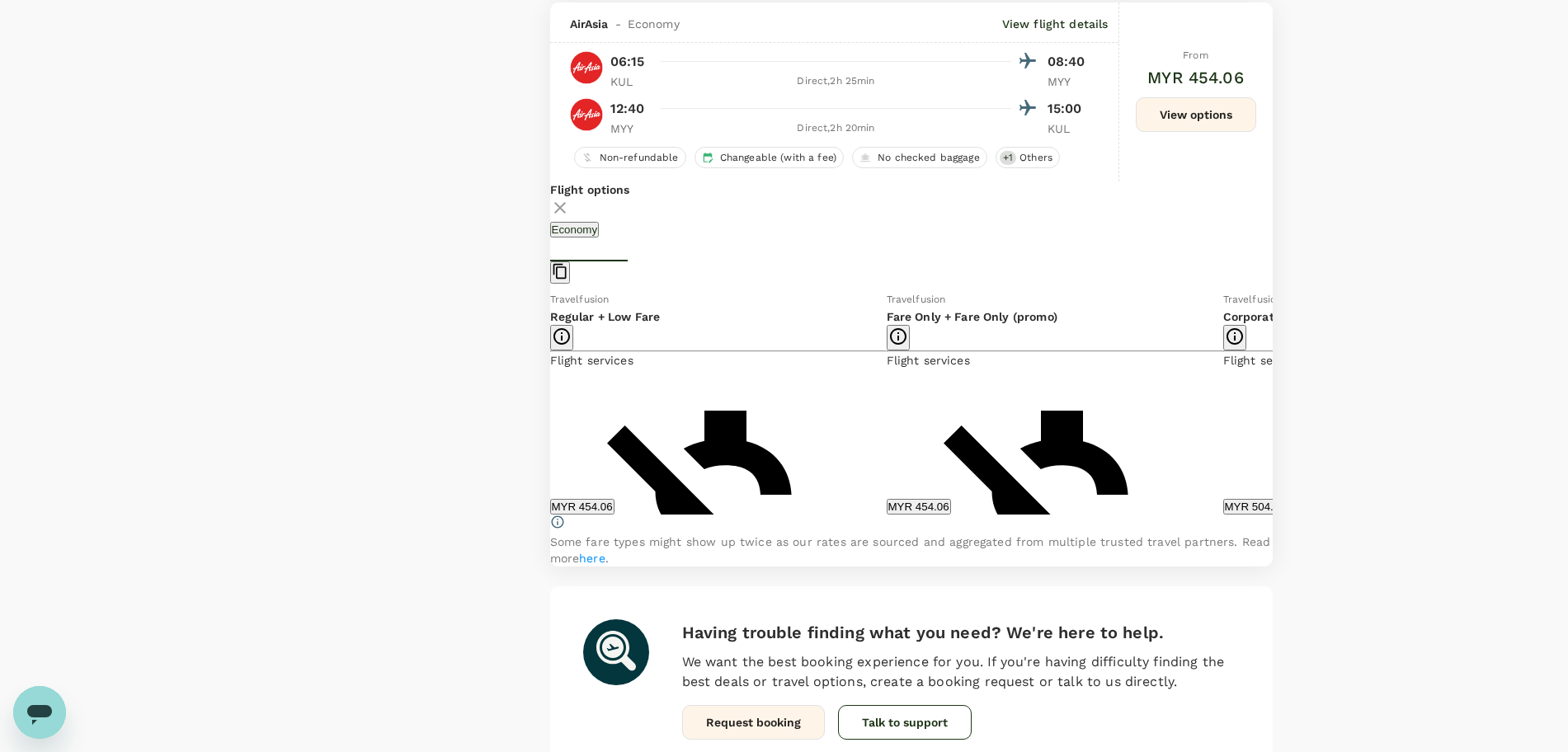
scroll to position [3157, 0]
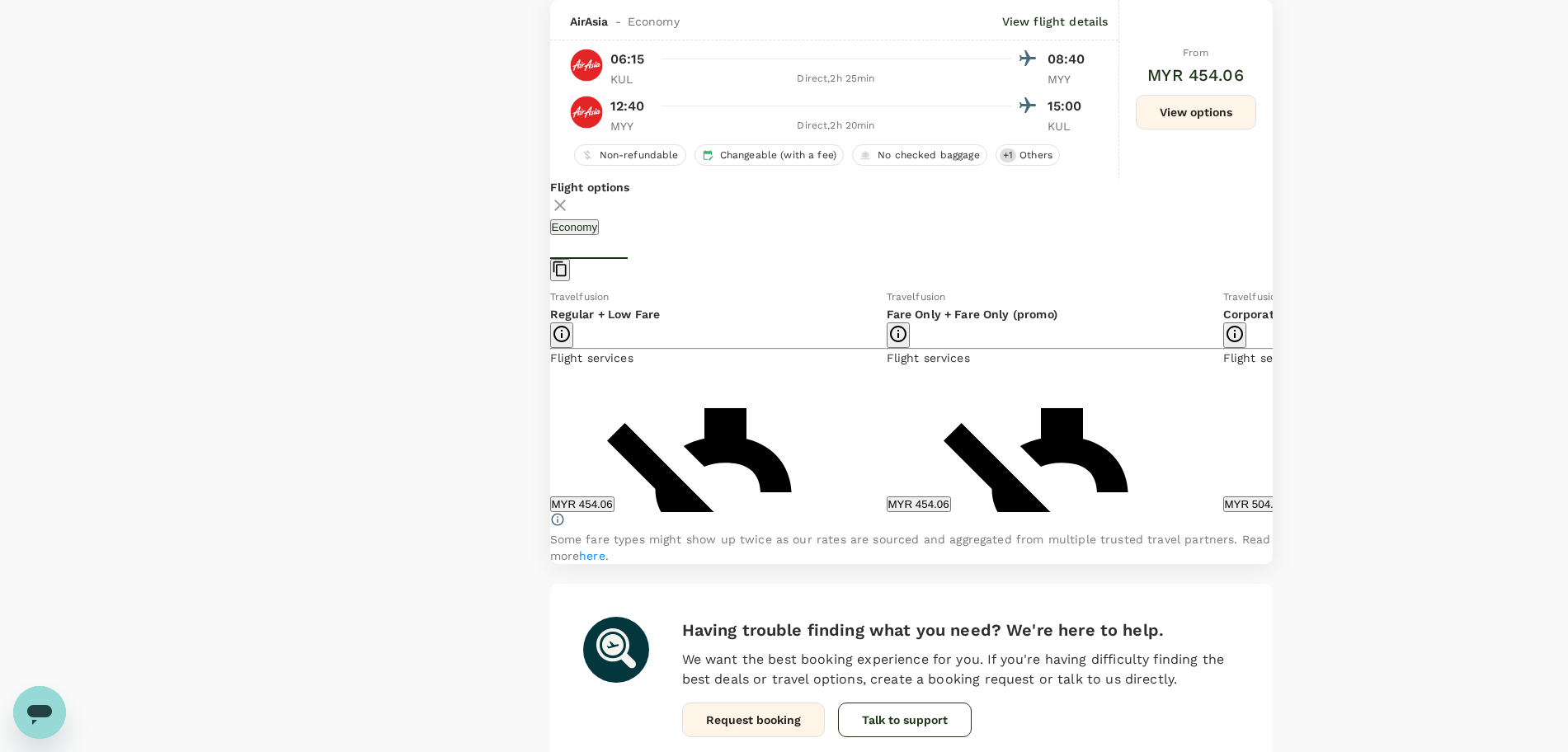
click at [1281, 408] on icon at bounding box center [1285, 400] width 8 height 14
click at [886, 512] on button "MYR 547.18" at bounding box center [918, 504] width 64 height 15
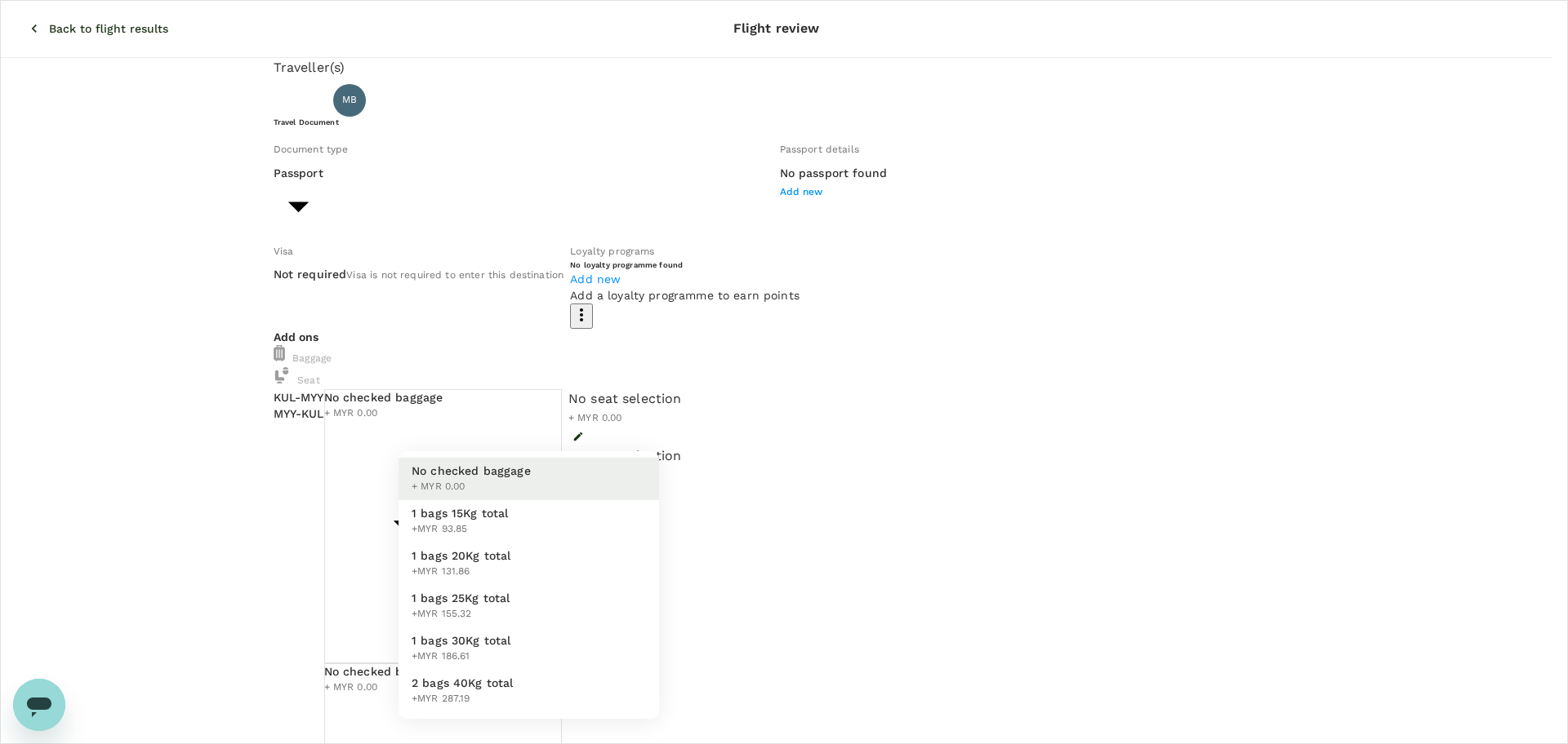
click at [564, 551] on li "1 bags 20Kg total +MYR 131.86" at bounding box center [529, 563] width 261 height 42
type input "2 - 131.86"
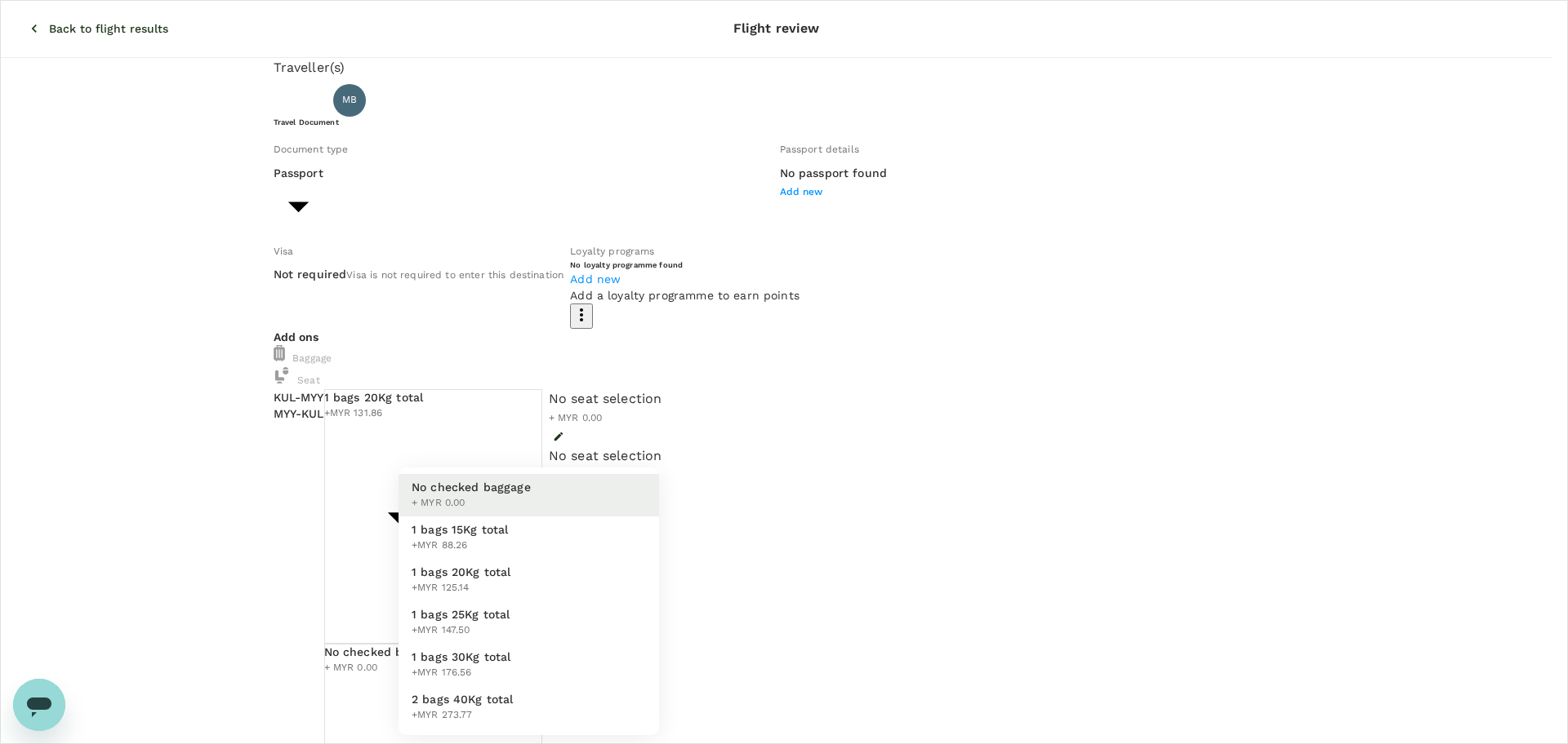
click at [560, 585] on li "1 bags 20Kg total +MYR 125.14" at bounding box center [529, 580] width 261 height 42
type input "2 - 125.14"
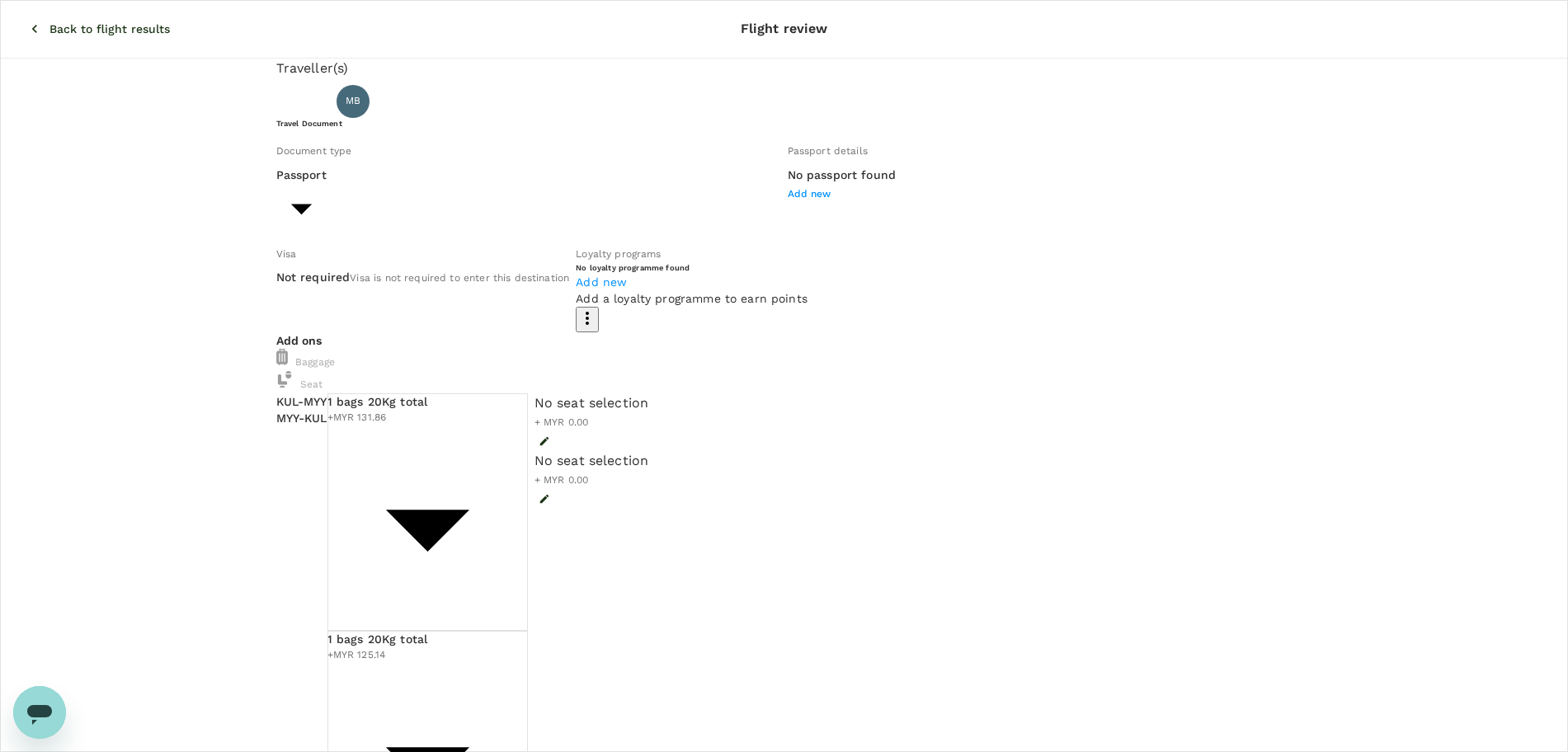
click at [26, 21] on icon "button" at bounding box center [35, 29] width 16 height 16
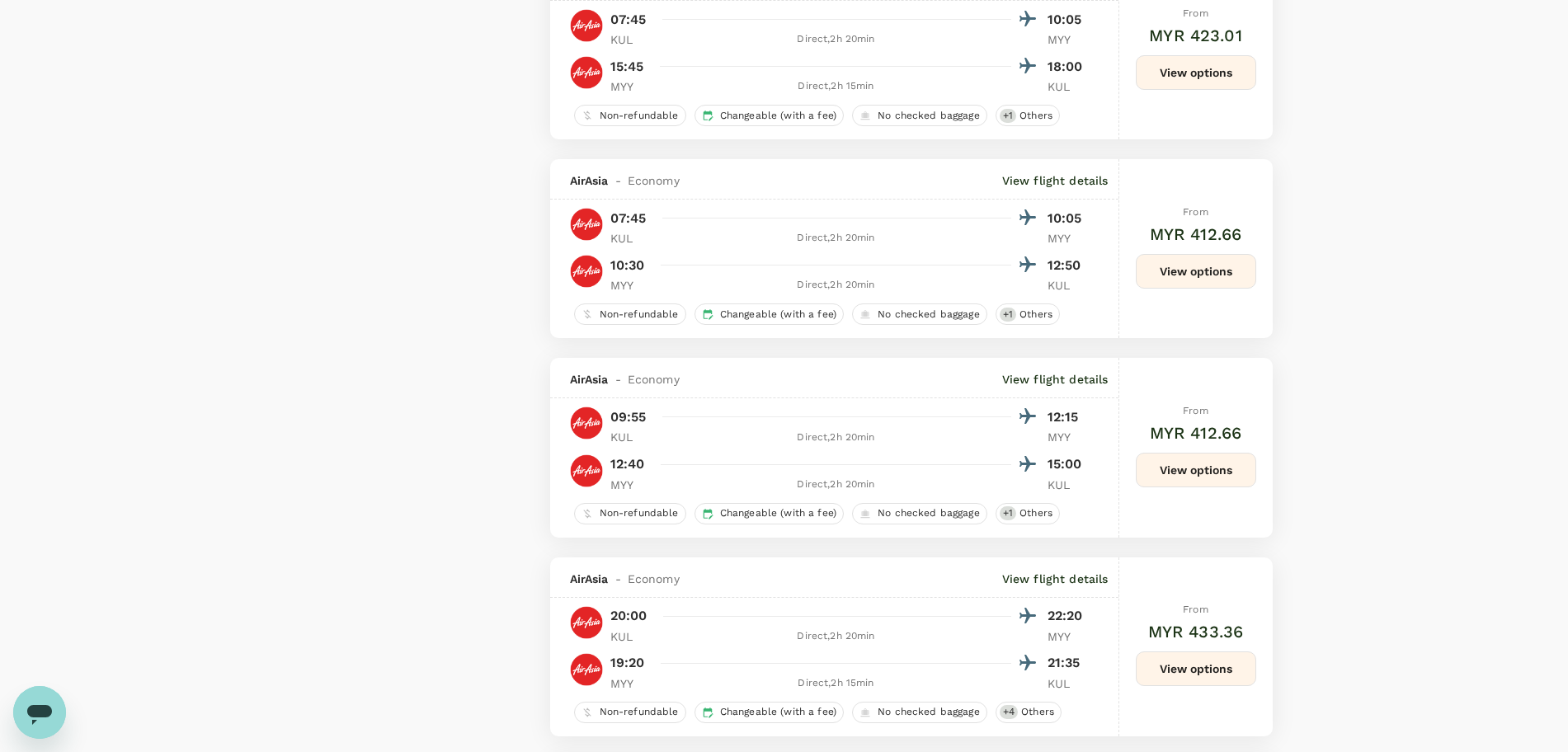
scroll to position [3715, 0]
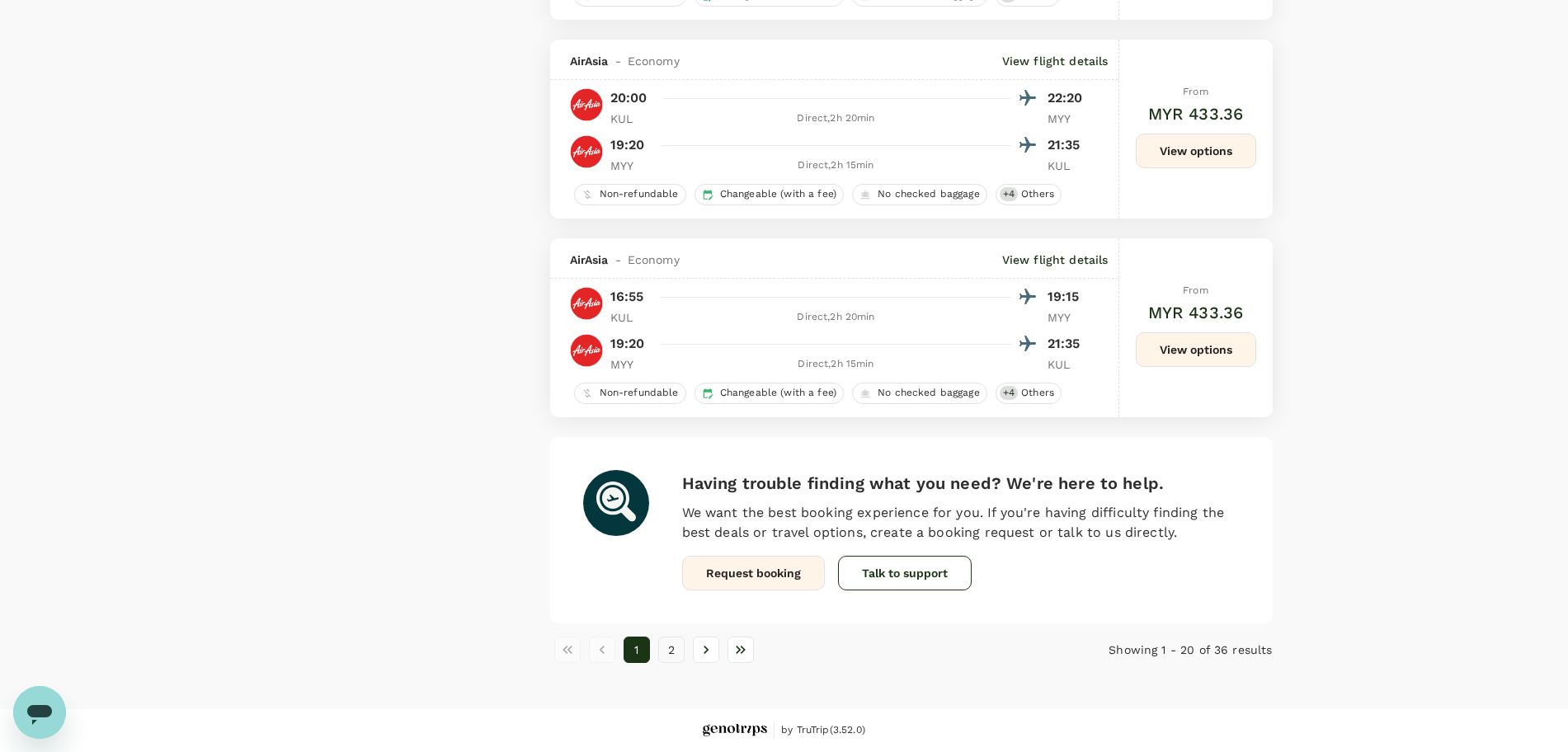
click at [670, 657] on button "2" at bounding box center [671, 649] width 26 height 26
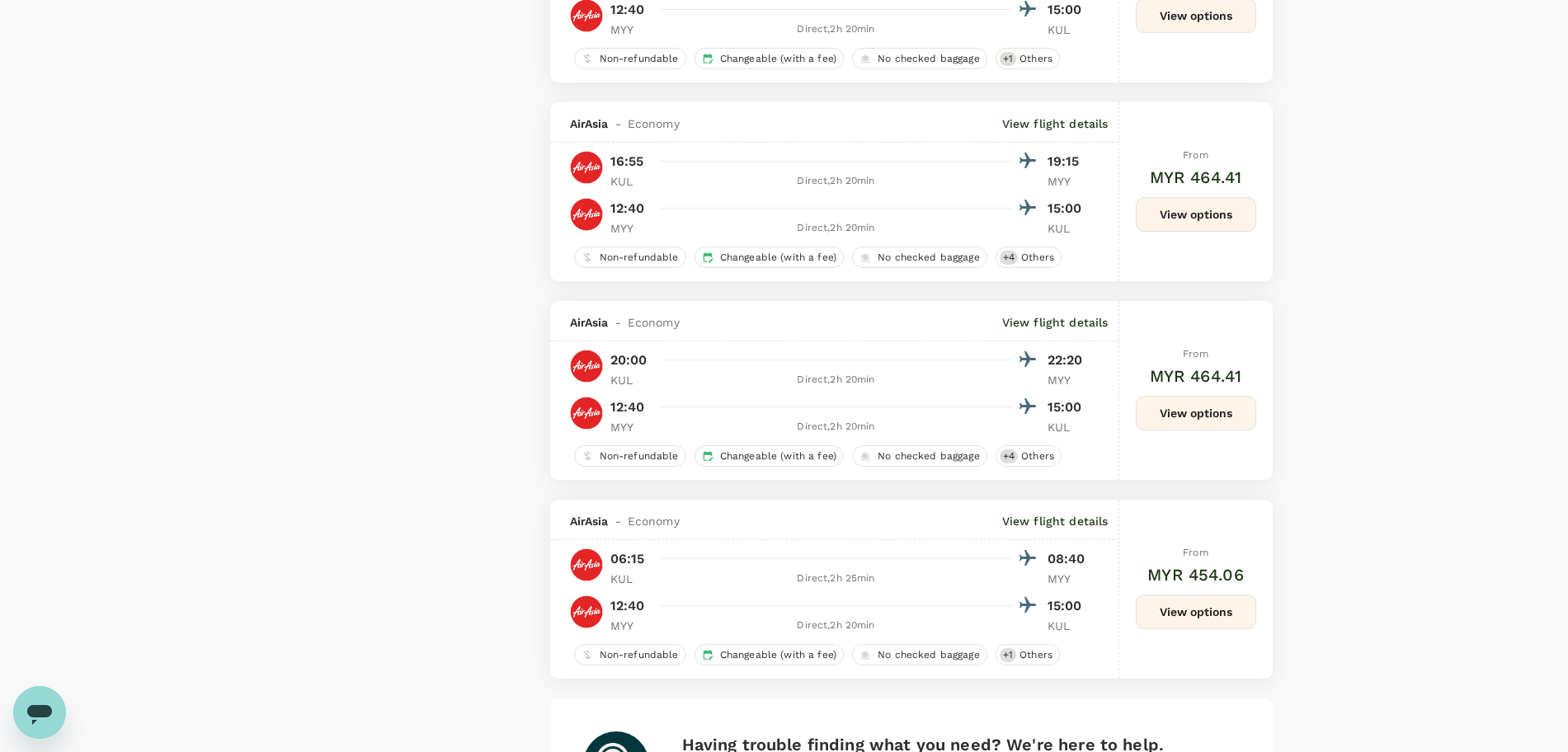
scroll to position [2609, 0]
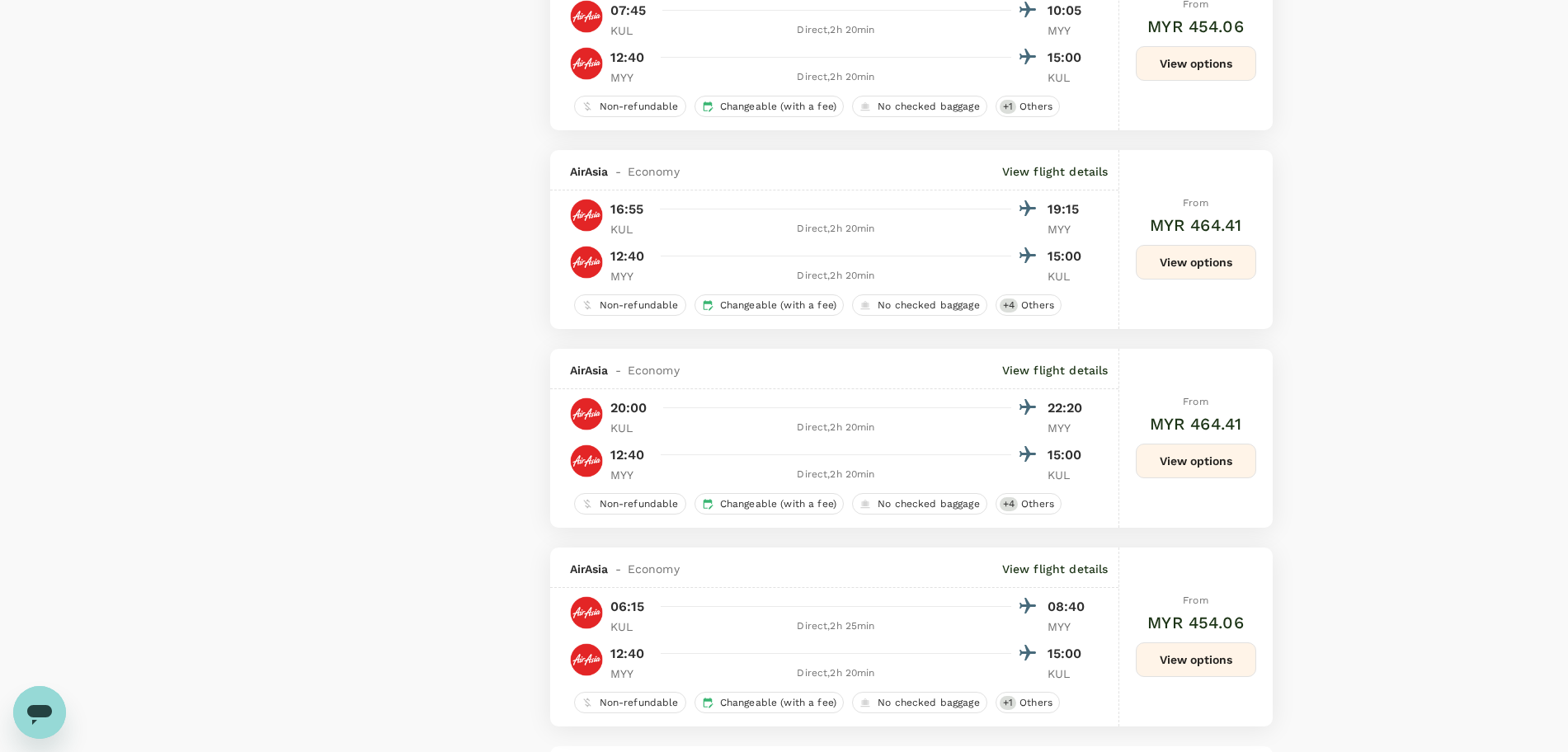
click at [1182, 672] on button "View options" at bounding box center [1196, 660] width 121 height 35
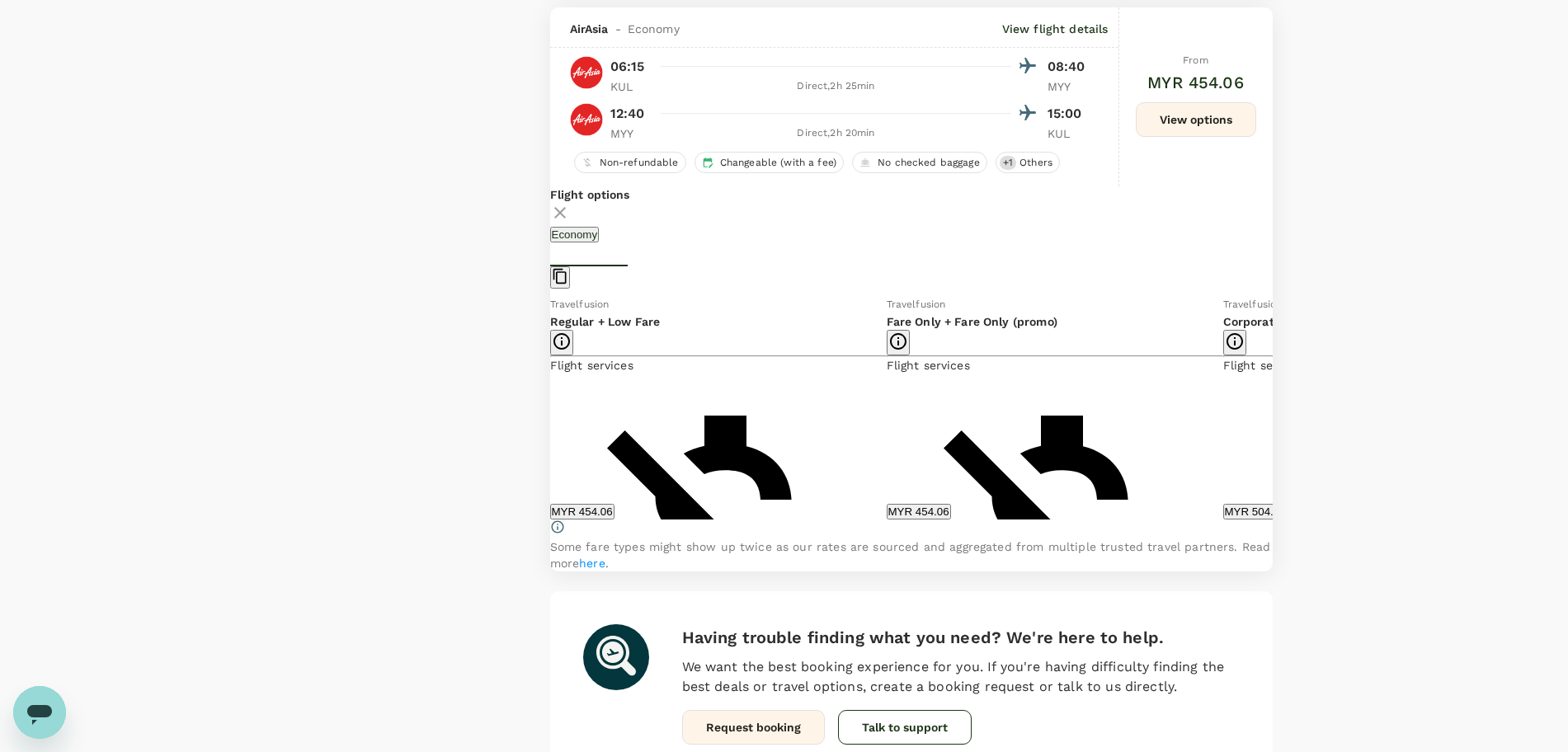
scroll to position [3157, 0]
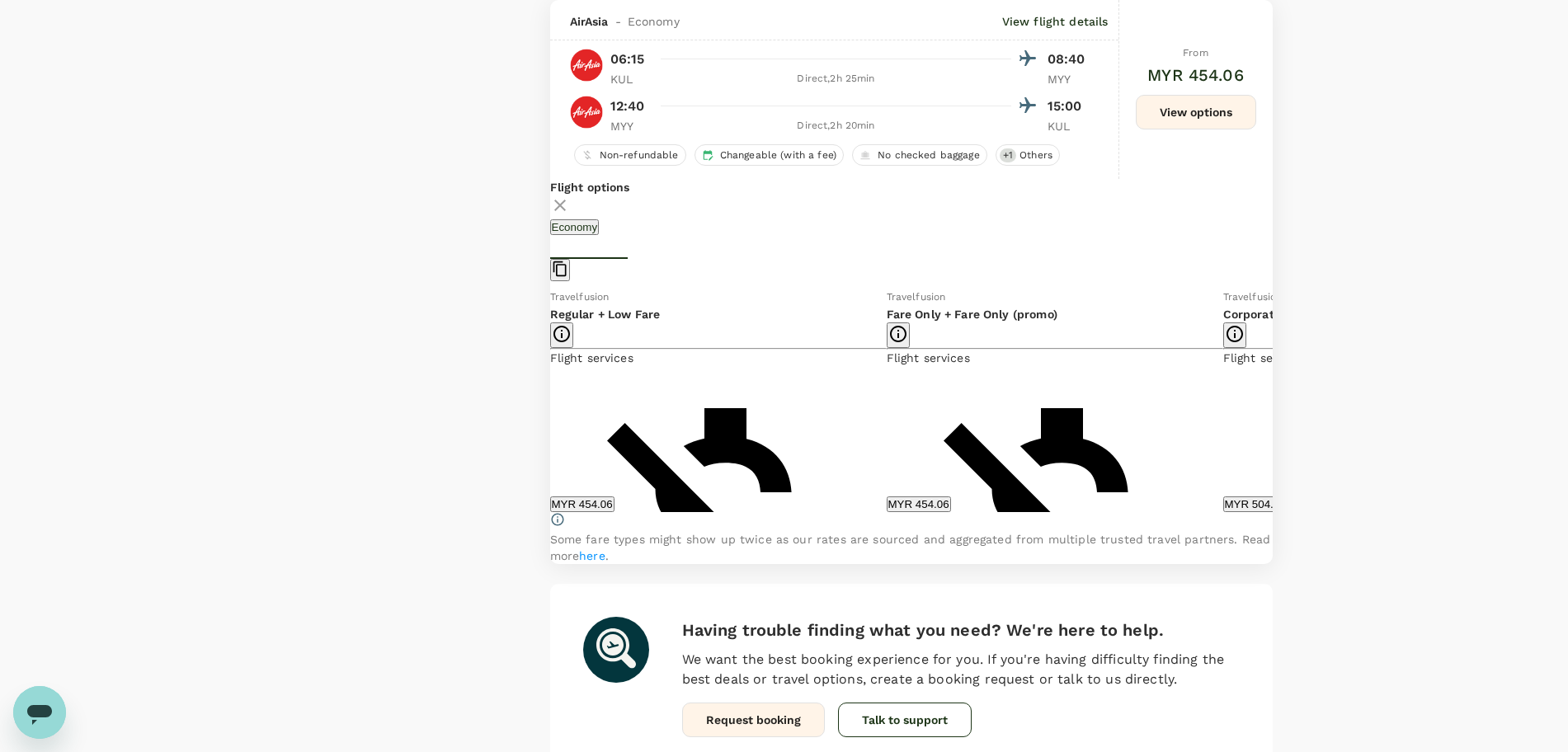
click at [1277, 409] on icon at bounding box center [1285, 400] width 16 height 16
click at [1281, 408] on icon at bounding box center [1285, 400] width 8 height 14
click at [1560, 506] on button "MYR 647.73" at bounding box center [1592, 504] width 64 height 15
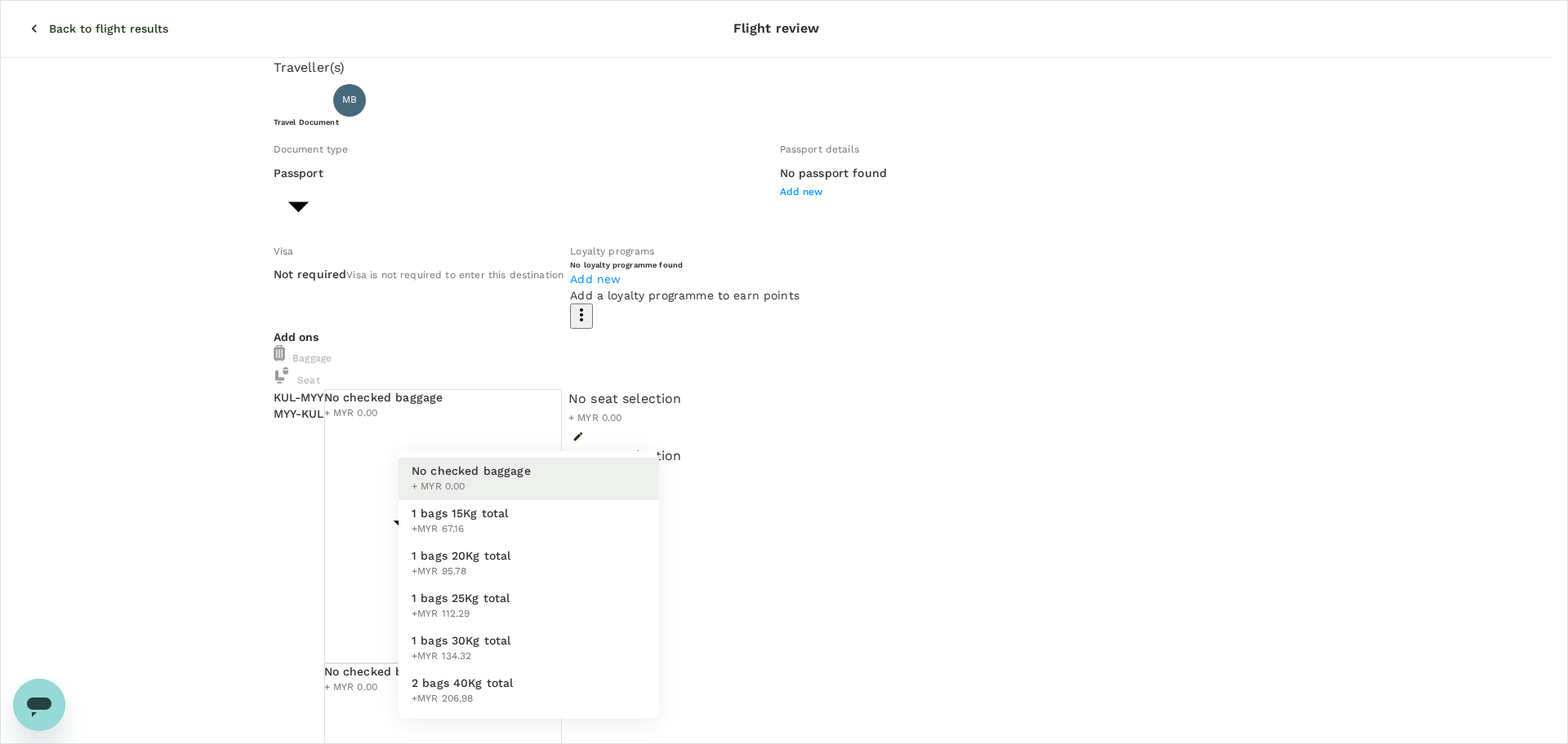
click at [601, 554] on li "1 bags 20Kg total +MYR 95.78" at bounding box center [529, 563] width 261 height 42
type input "2 - 95.78"
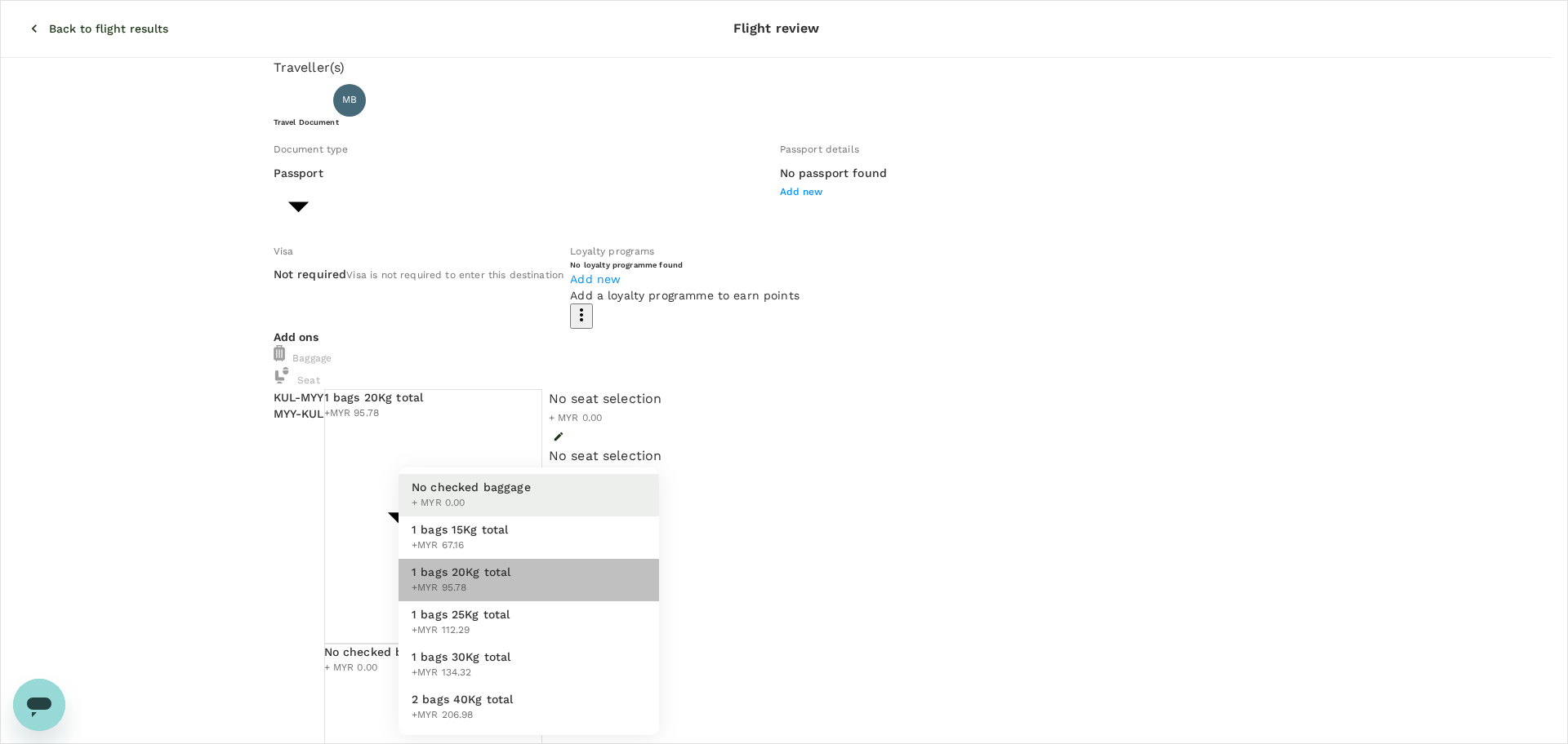
click at [607, 570] on li "1 bags 20Kg total +MYR 95.78" at bounding box center [529, 580] width 261 height 42
type input "2 - 95.78"
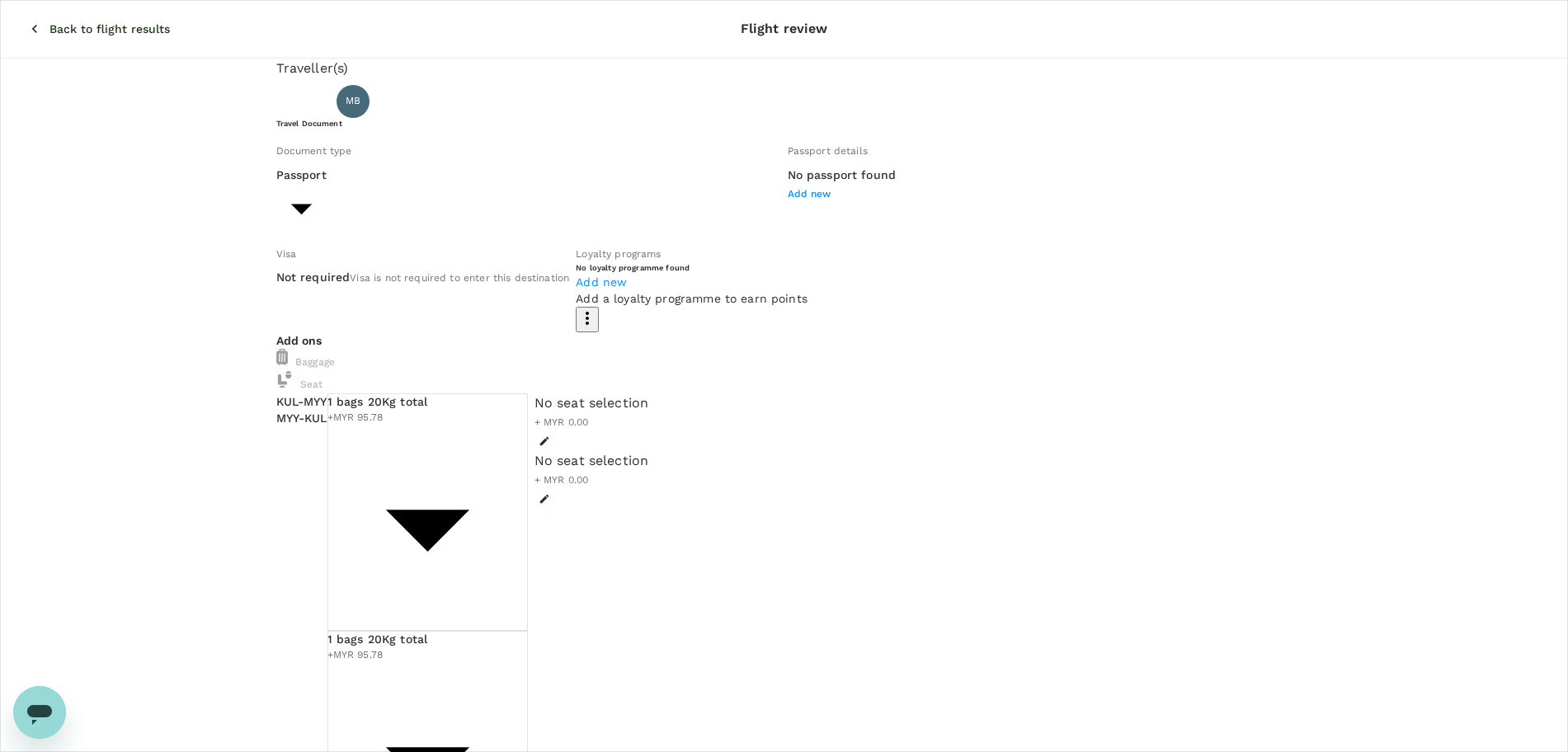
click at [26, 21] on icon "button" at bounding box center [35, 29] width 16 height 16
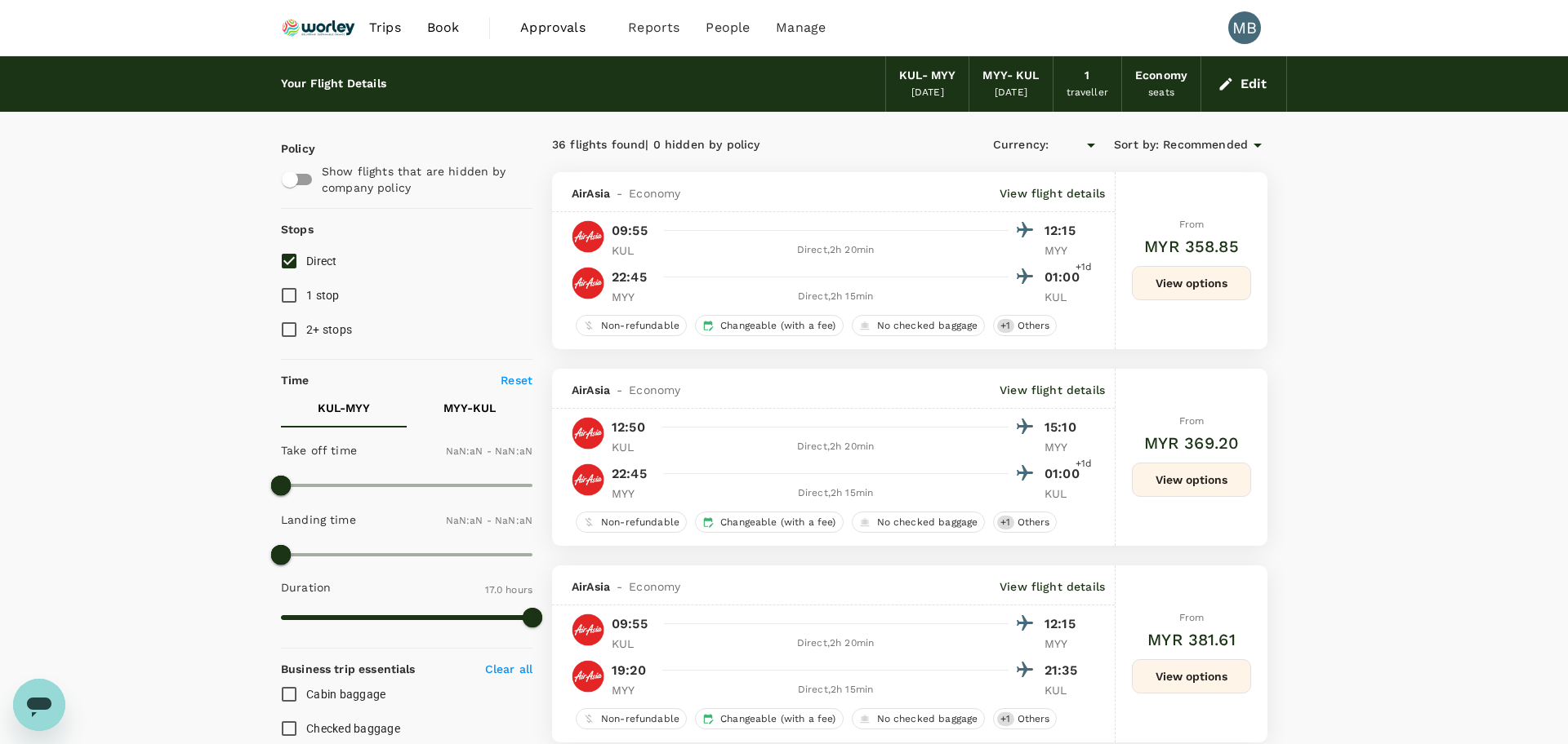
type input "MYR"
type input "1440"
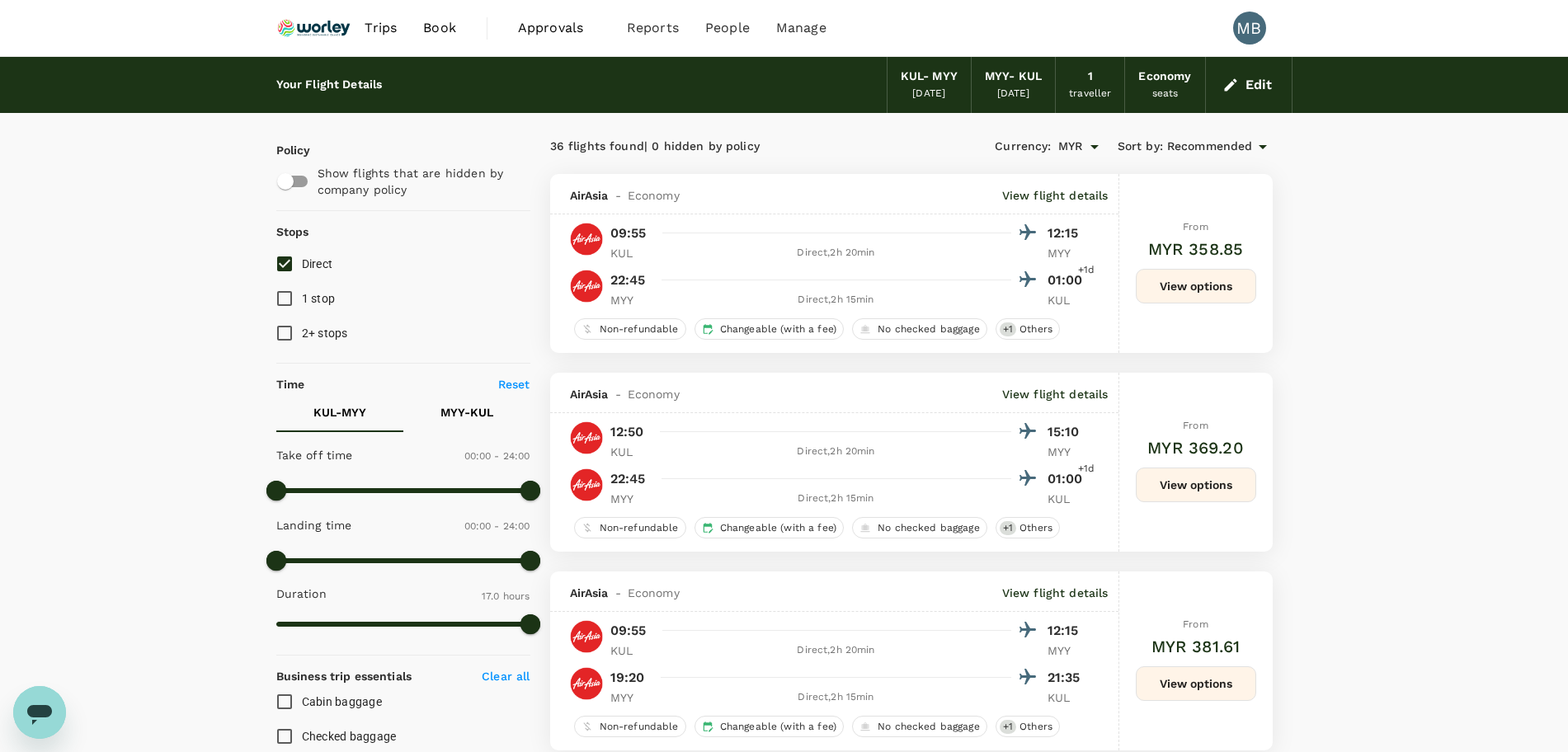
click at [1243, 104] on div "Edit" at bounding box center [1248, 85] width 86 height 56
click at [1241, 98] on div "Edit" at bounding box center [1248, 85] width 86 height 56
click at [1223, 83] on icon "button" at bounding box center [1230, 84] width 16 height 16
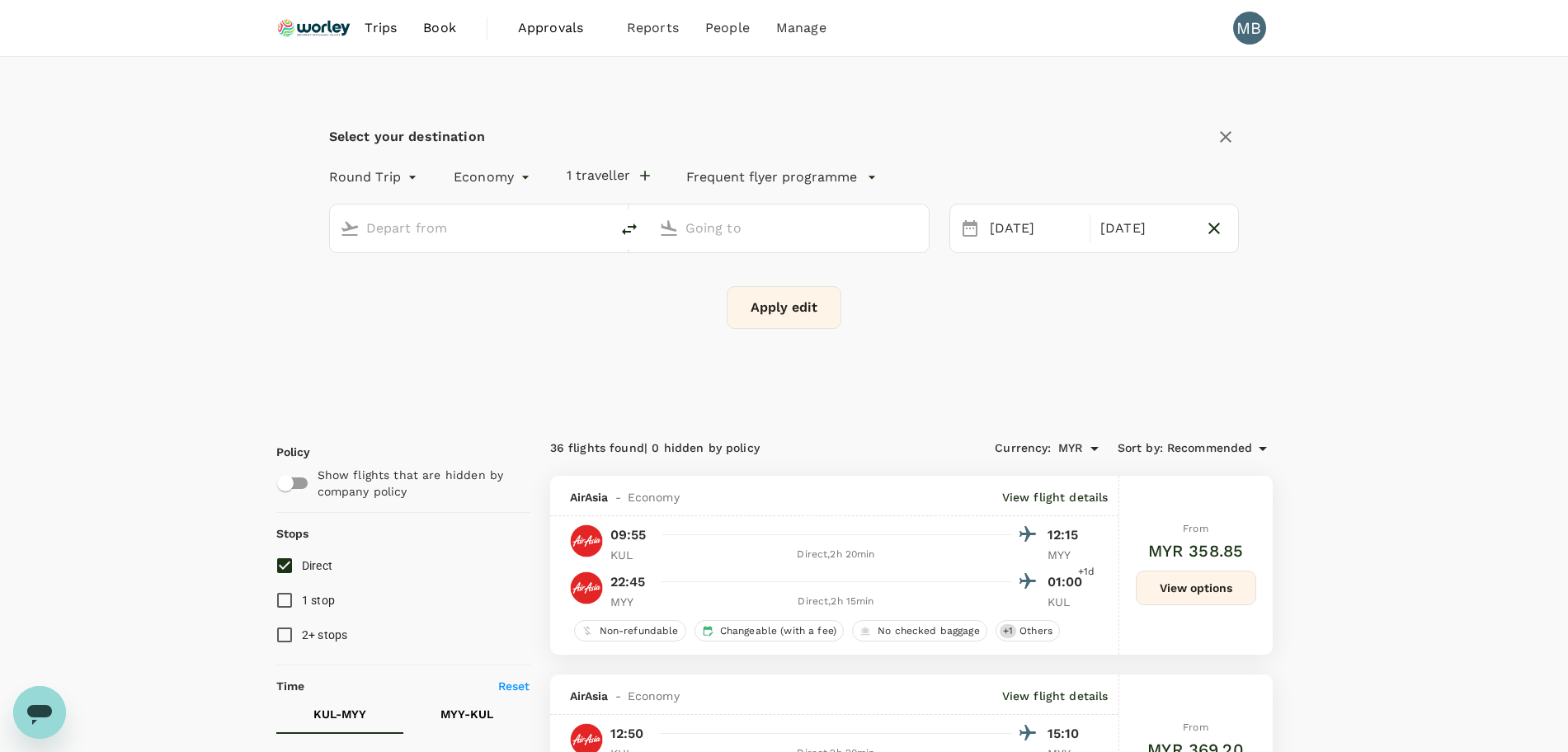
type input "Kuala Lumpur Intl ([GEOGRAPHIC_DATA])"
type input "Miri Intl (MYY)"
click at [630, 78] on link "Bookings" at bounding box center [692, 91] width 194 height 39
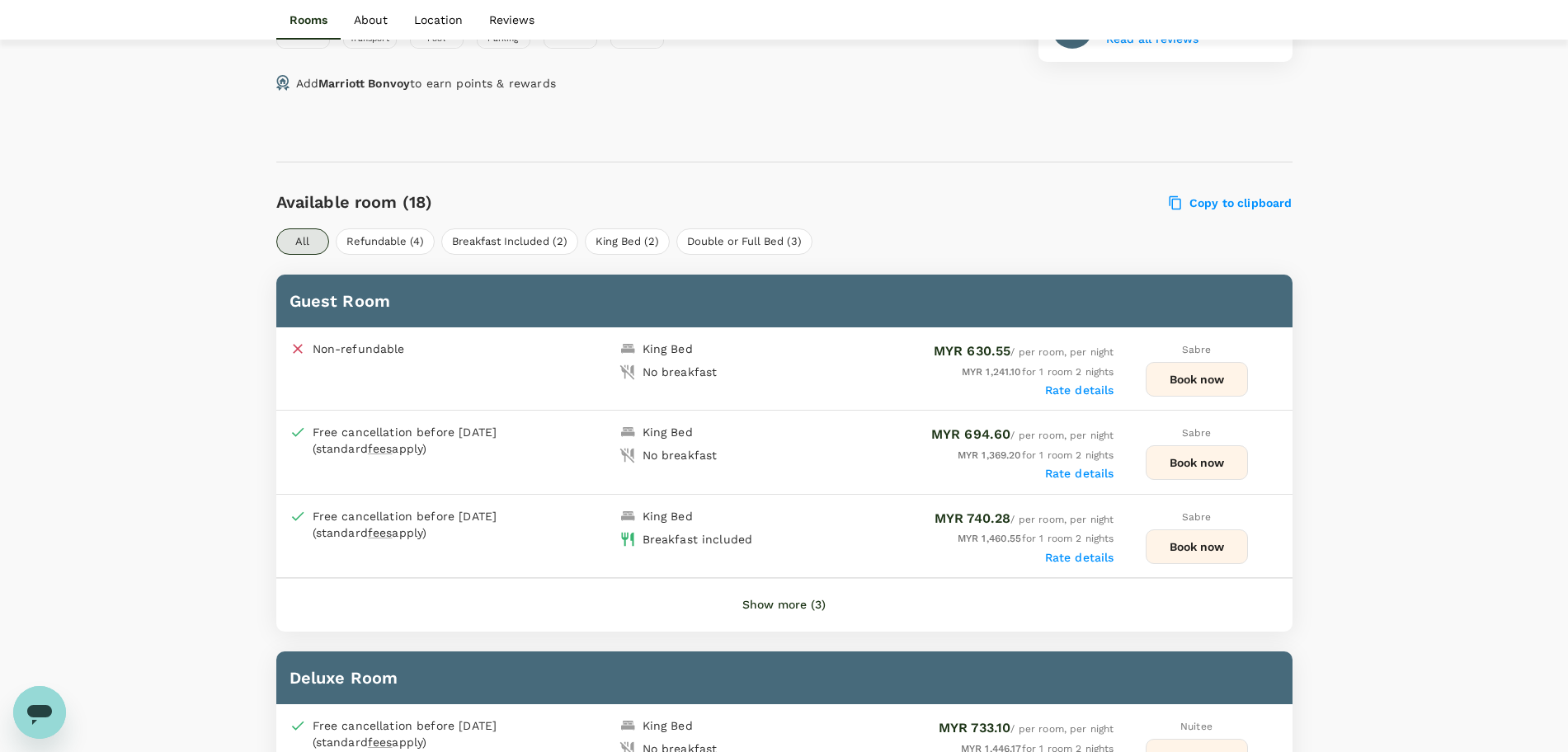
scroll to position [825, 0]
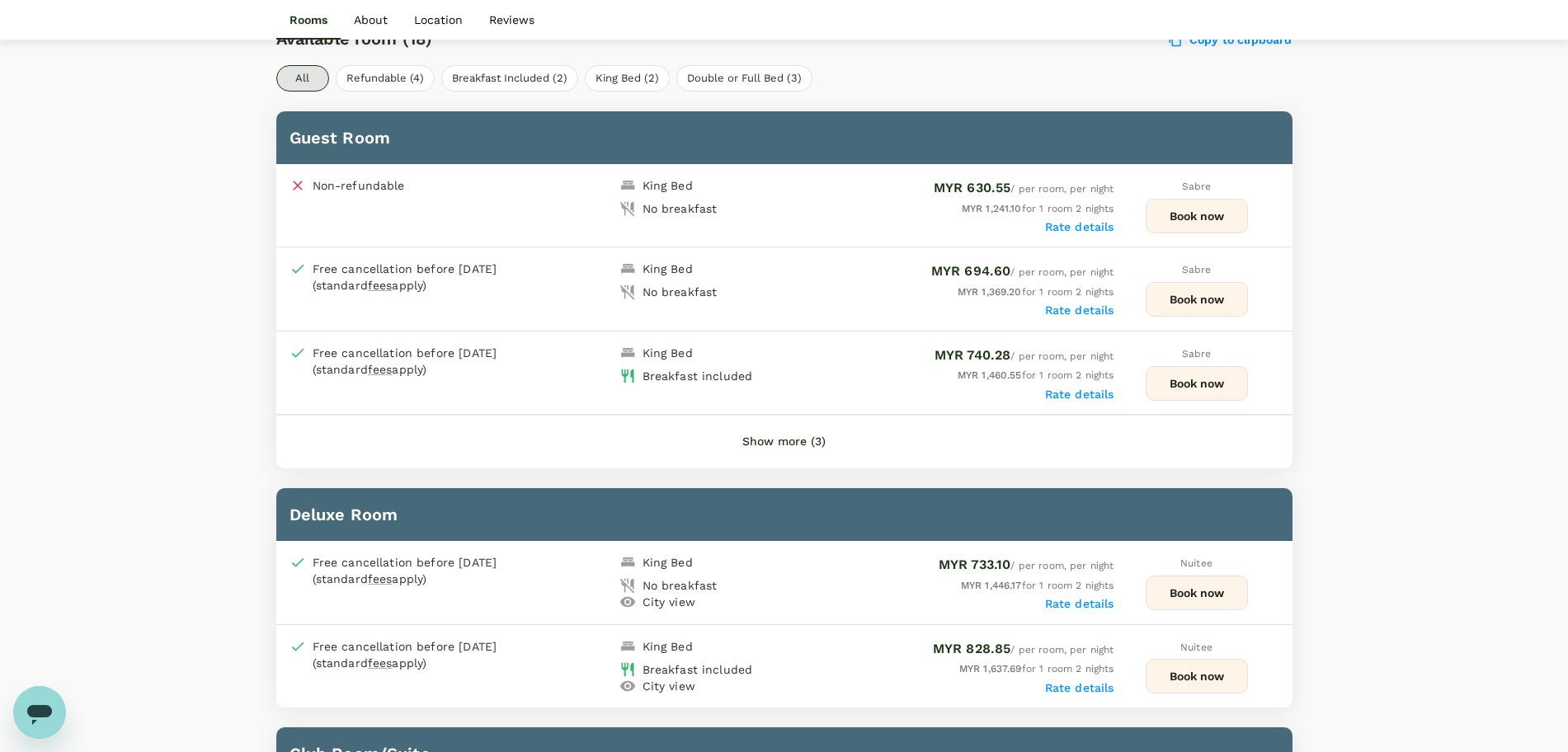
click at [791, 431] on button "Show more (3)" at bounding box center [784, 442] width 130 height 40
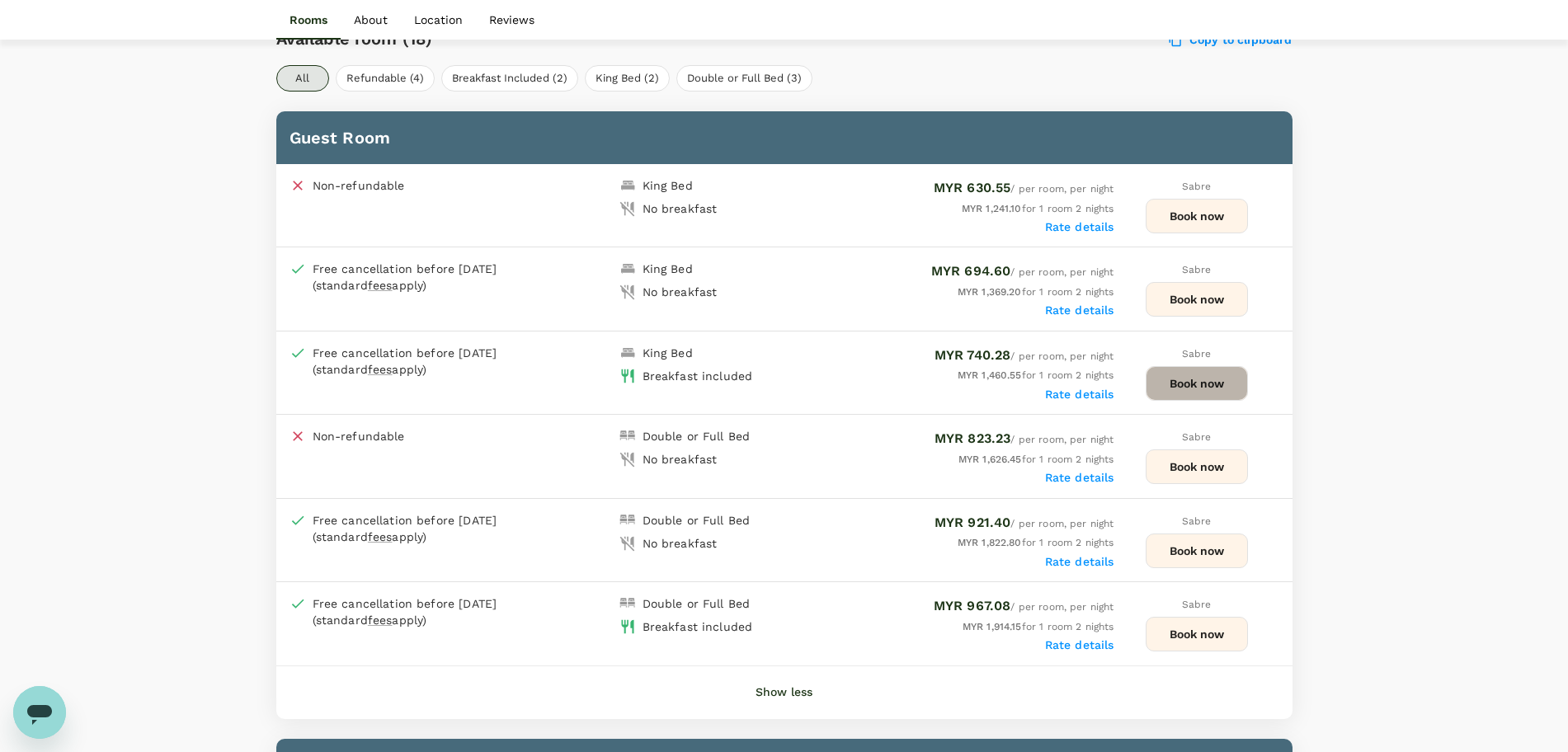
click at [1169, 384] on button "Book now" at bounding box center [1197, 383] width 103 height 35
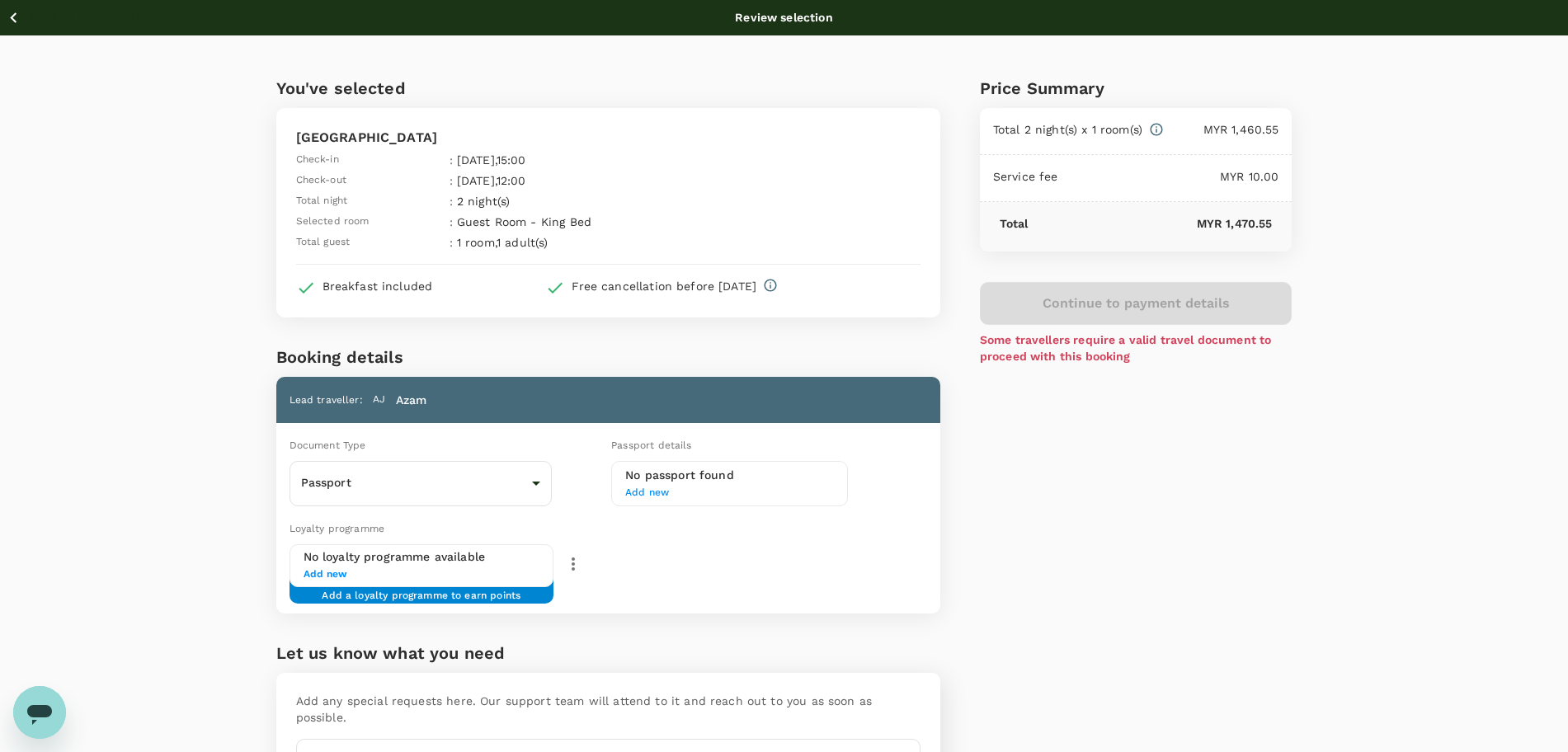
click at [15, 16] on icon "button" at bounding box center [14, 17] width 21 height 21
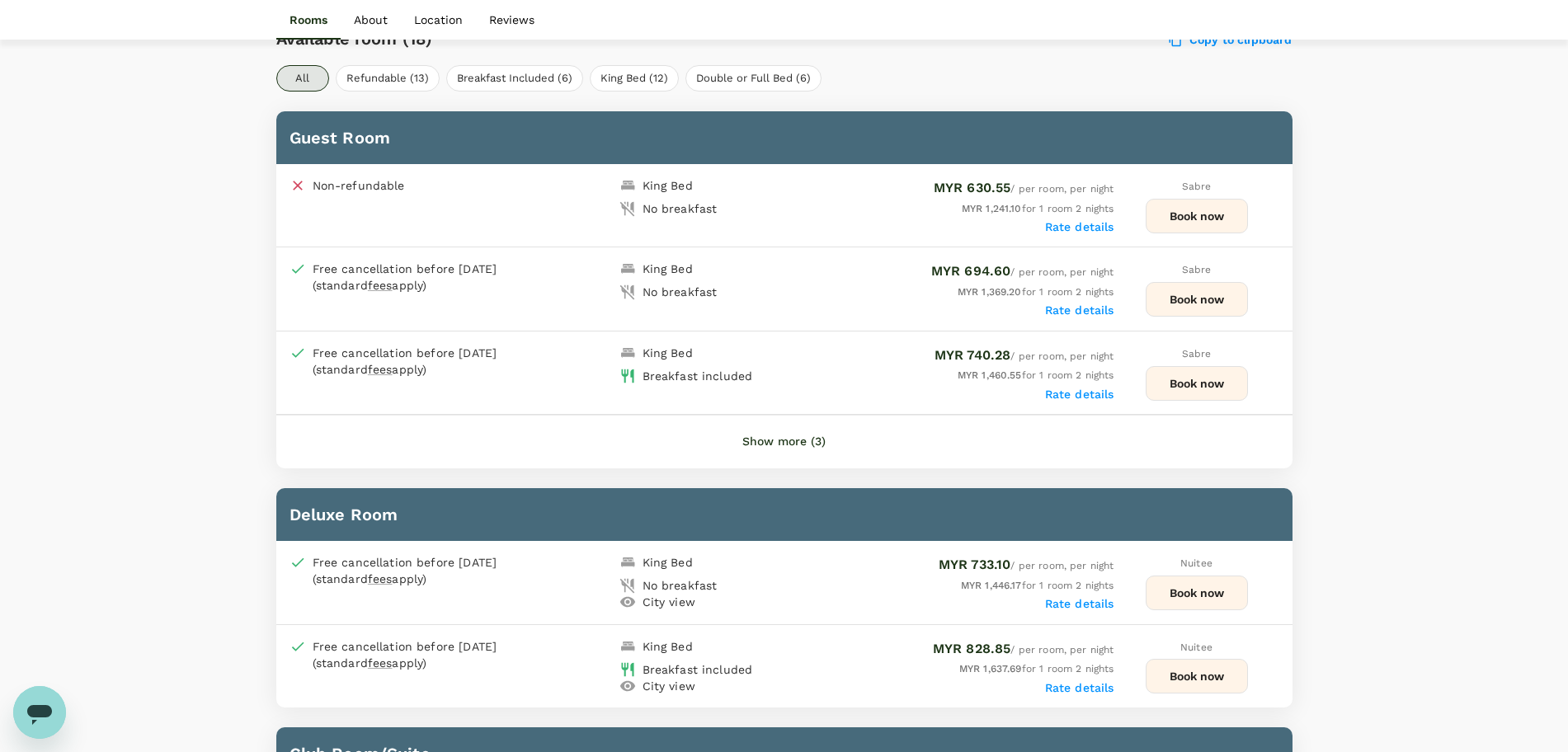
scroll to position [818, 0]
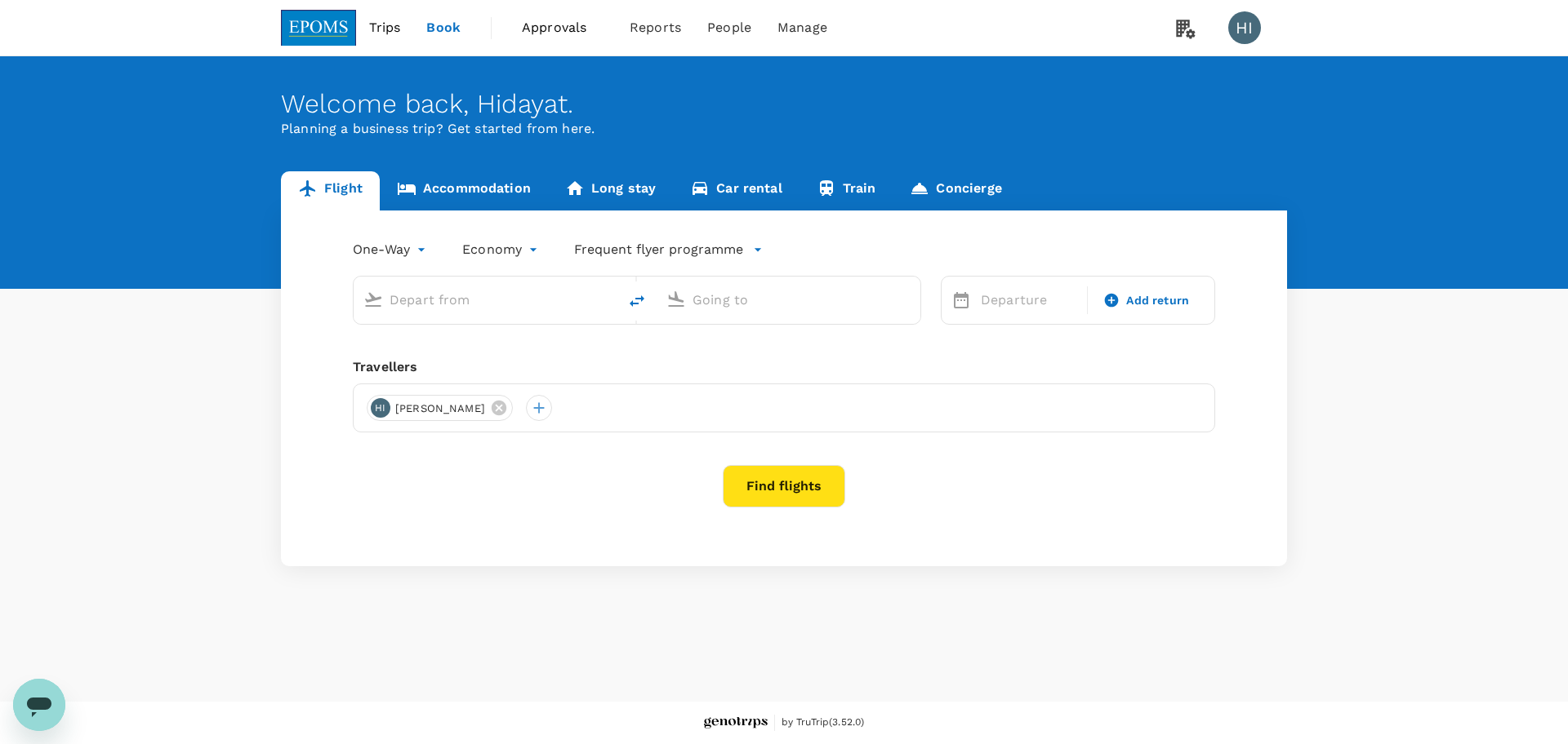
type input "roundtrip"
type input "Miri Intl (MYY)"
type input "Kuala Lumpur Intl ([GEOGRAPHIC_DATA])"
